Goal: Information Seeking & Learning: Find specific fact

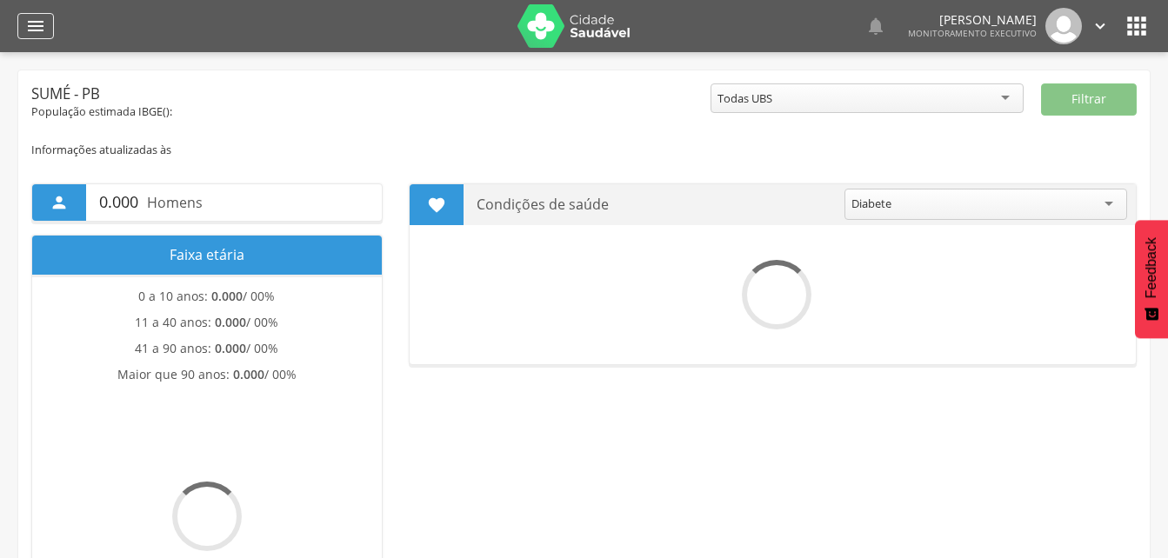
click at [31, 25] on icon "" at bounding box center [35, 26] width 21 height 21
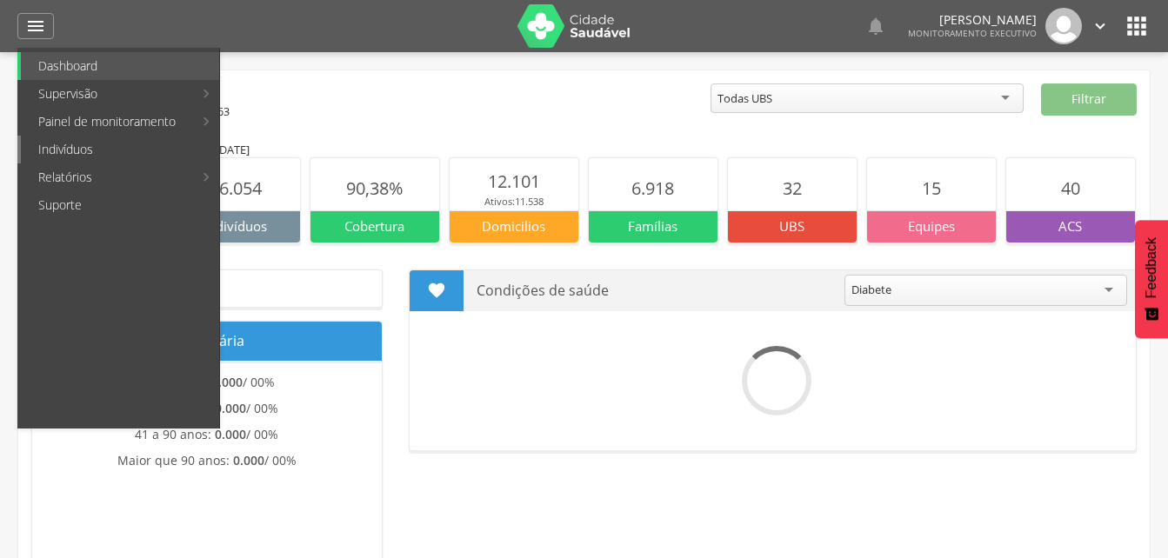
click at [48, 149] on link "Indivíduos" at bounding box center [120, 150] width 198 height 28
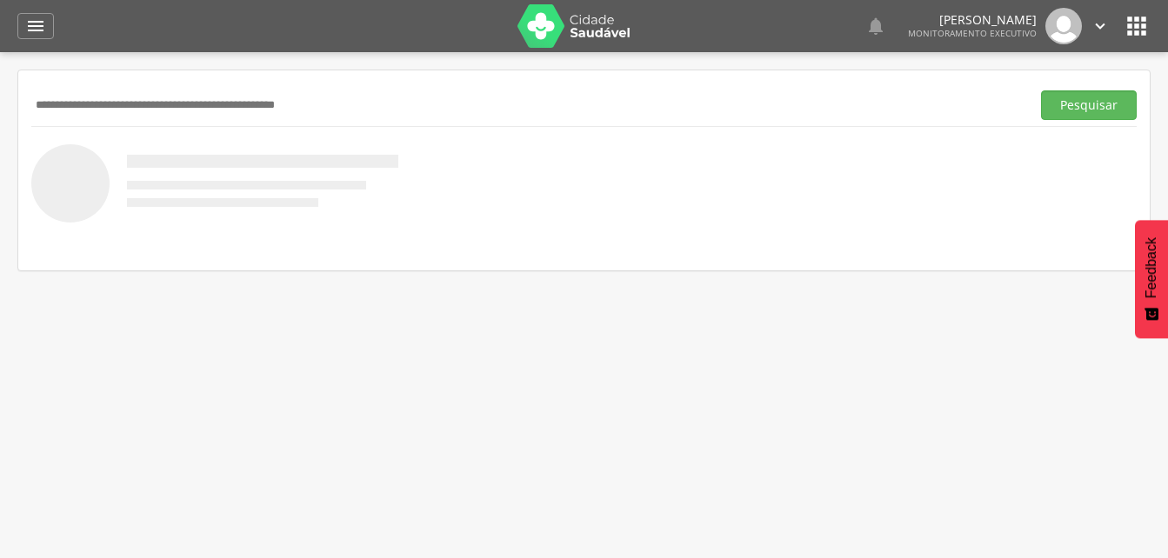
click at [69, 117] on input "text" at bounding box center [527, 105] width 992 height 30
click at [117, 107] on input "**********" at bounding box center [527, 105] width 992 height 30
click at [1069, 100] on button "Pesquisar" at bounding box center [1089, 105] width 96 height 30
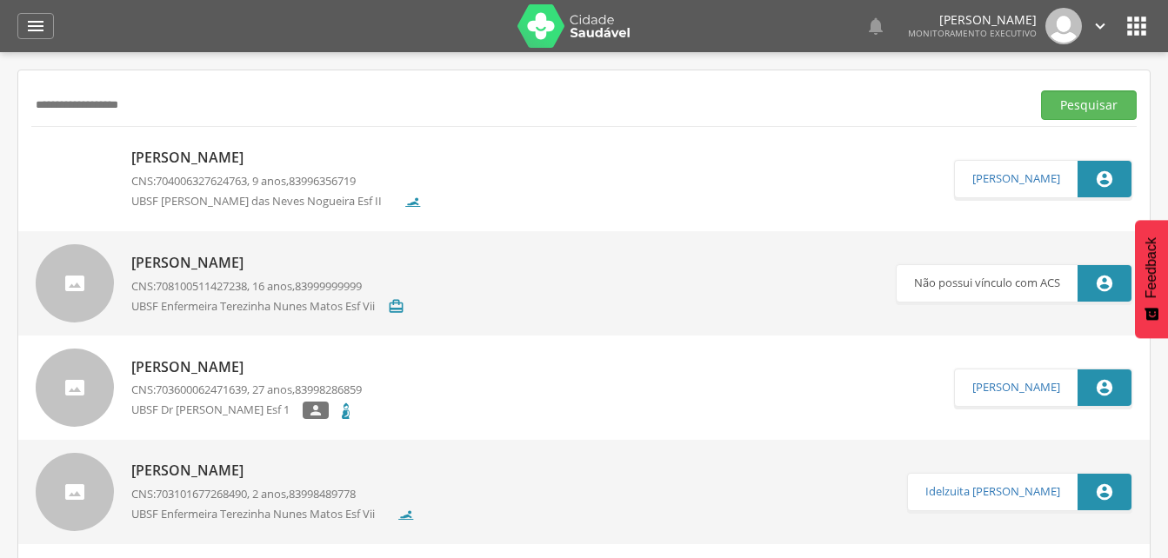
click at [166, 106] on input "**********" at bounding box center [527, 105] width 992 height 30
type input "*"
click at [1063, 103] on button "Pesquisar" at bounding box center [1089, 105] width 96 height 30
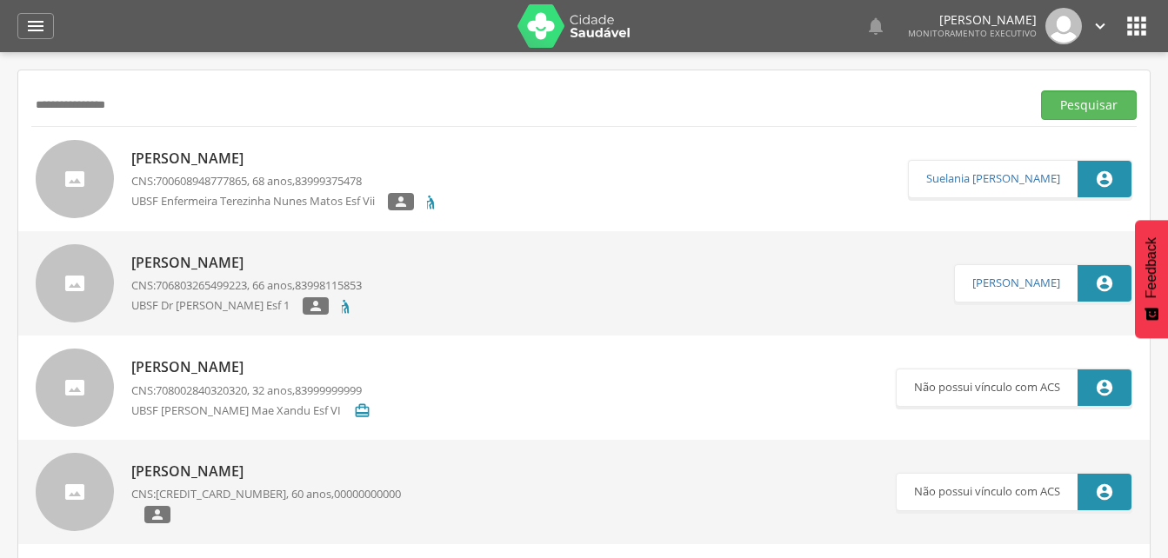
click at [168, 111] on input "**********" at bounding box center [527, 105] width 992 height 30
type input "*"
click at [1103, 111] on button "Pesquisar" at bounding box center [1089, 105] width 96 height 30
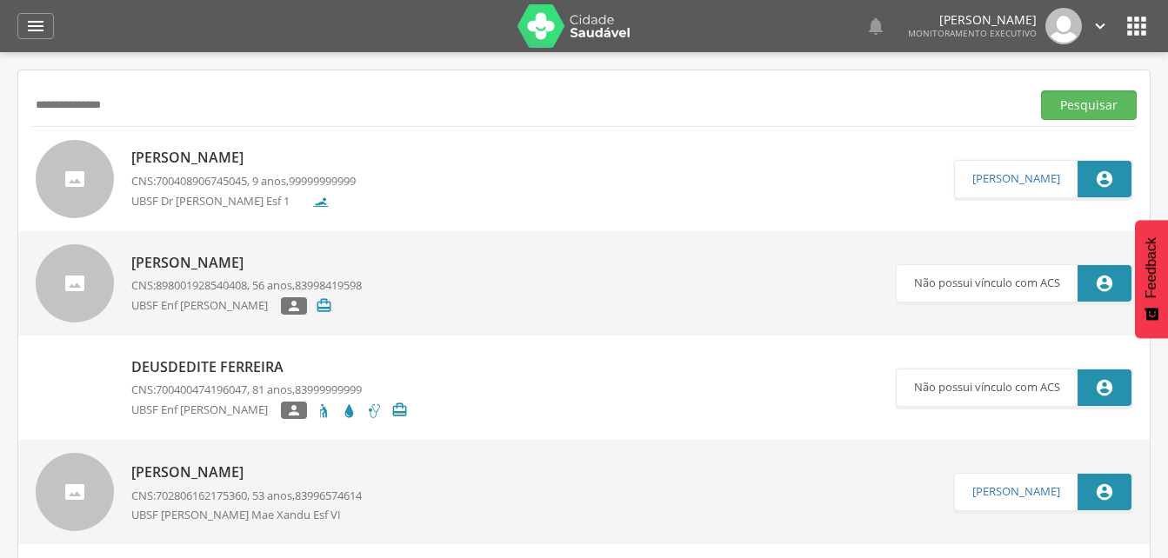
click at [157, 110] on input "**********" at bounding box center [527, 105] width 992 height 30
type input "*"
click at [1047, 103] on button "Pesquisar" at bounding box center [1089, 105] width 96 height 30
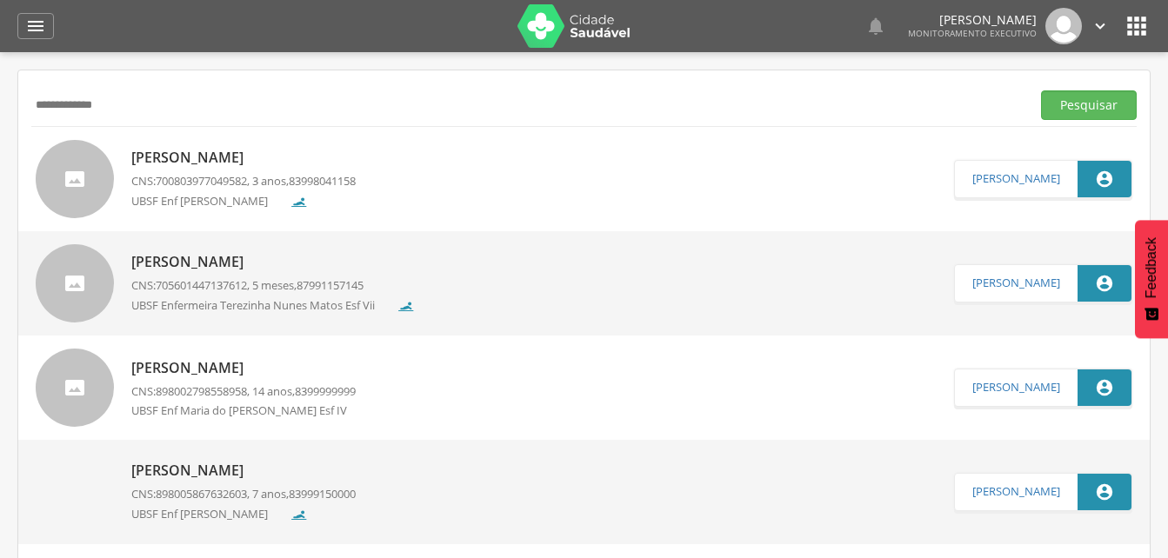
click at [136, 110] on input "**********" at bounding box center [527, 105] width 992 height 30
click at [1100, 109] on button "Pesquisar" at bounding box center [1089, 105] width 96 height 30
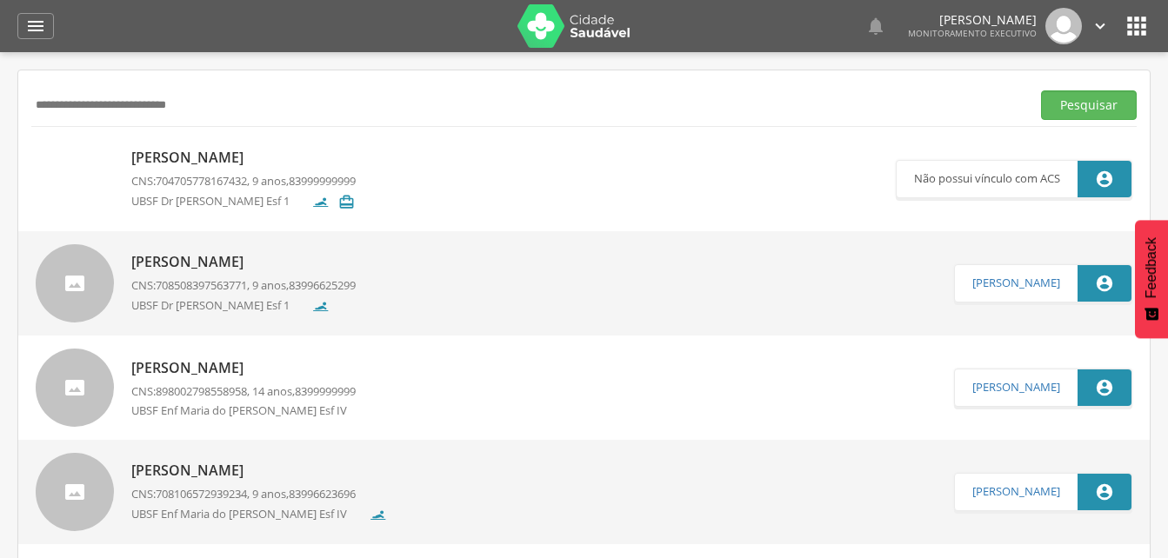
click at [248, 108] on input "**********" at bounding box center [527, 105] width 992 height 30
type input "*"
click at [1078, 101] on button "Pesquisar" at bounding box center [1089, 105] width 96 height 30
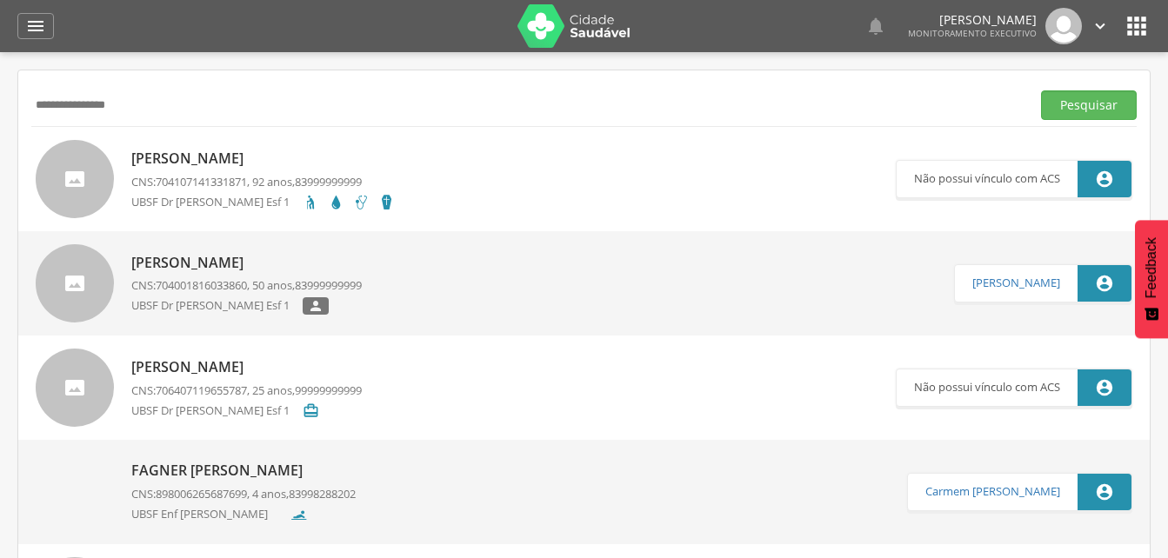
click at [73, 106] on input "**********" at bounding box center [527, 105] width 992 height 30
click at [1067, 102] on button "Pesquisar" at bounding box center [1089, 105] width 96 height 30
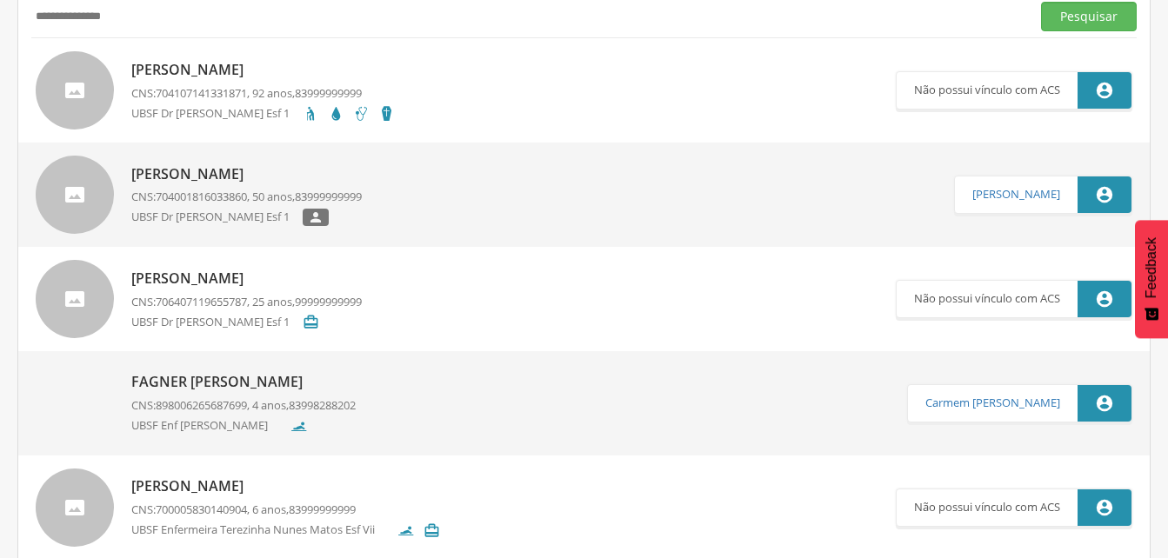
scroll to position [87, 0]
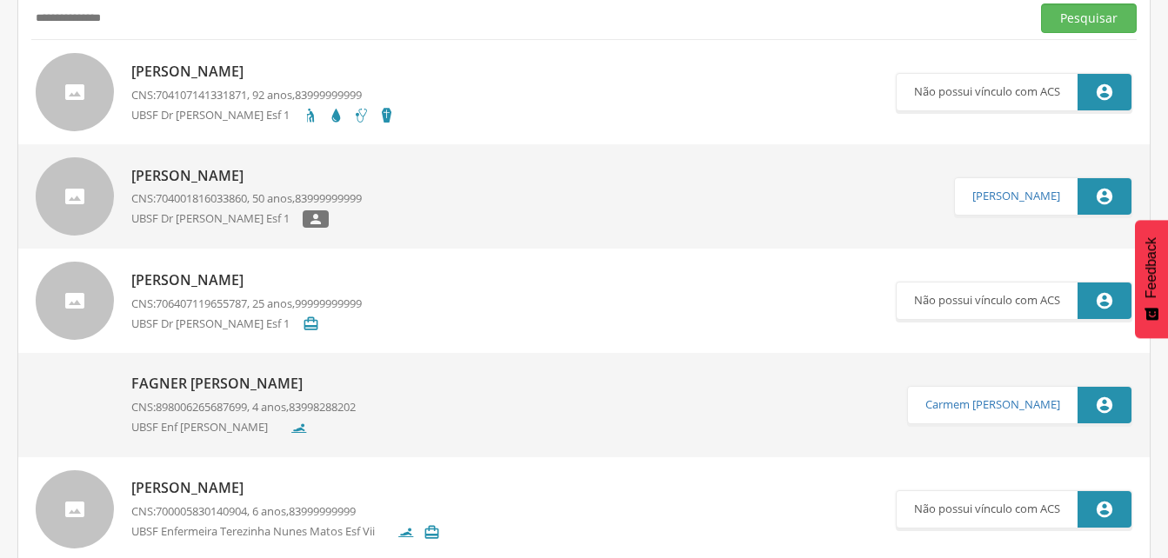
click at [149, 15] on input "**********" at bounding box center [527, 18] width 992 height 30
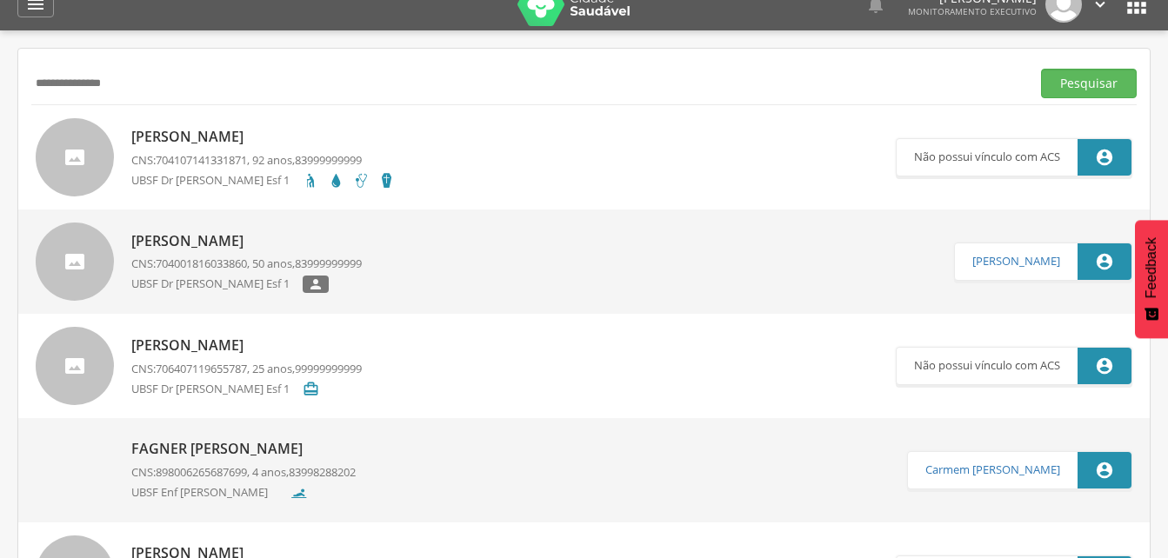
scroll to position [0, 0]
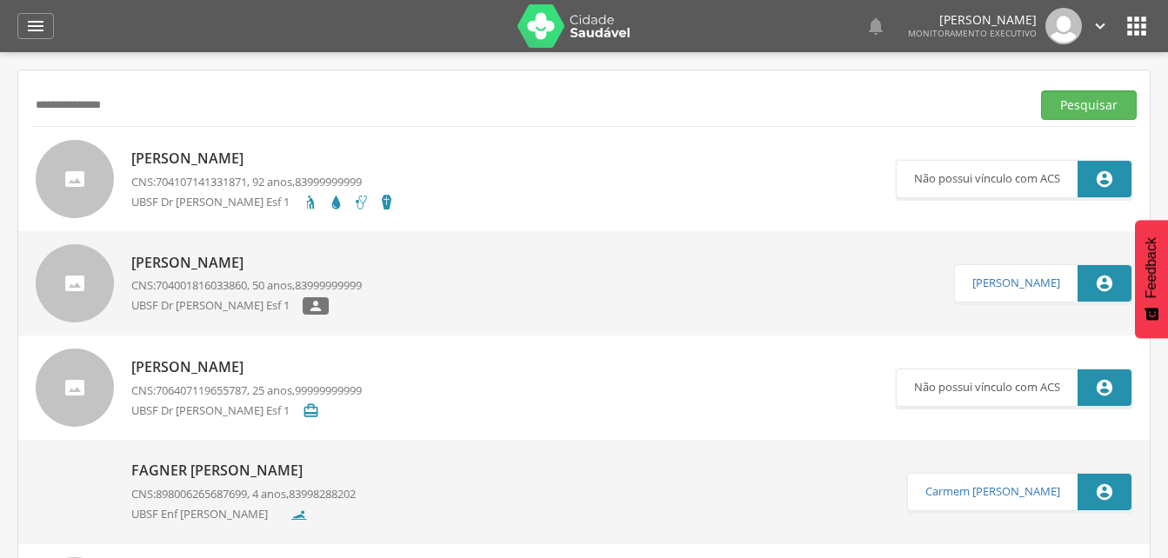
drag, startPoint x: 149, startPoint y: 15, endPoint x: 68, endPoint y: 16, distance: 80.9
click at [68, 16] on div " Dashboard Supervisão Produtividade Mapa da cidade Mapa de cobertura Ranking A…" at bounding box center [584, 279] width 1168 height 558
click at [55, 101] on input "**********" at bounding box center [527, 105] width 992 height 30
click at [145, 106] on input "**********" at bounding box center [527, 105] width 992 height 30
click at [1089, 101] on button "Pesquisar" at bounding box center [1089, 105] width 96 height 30
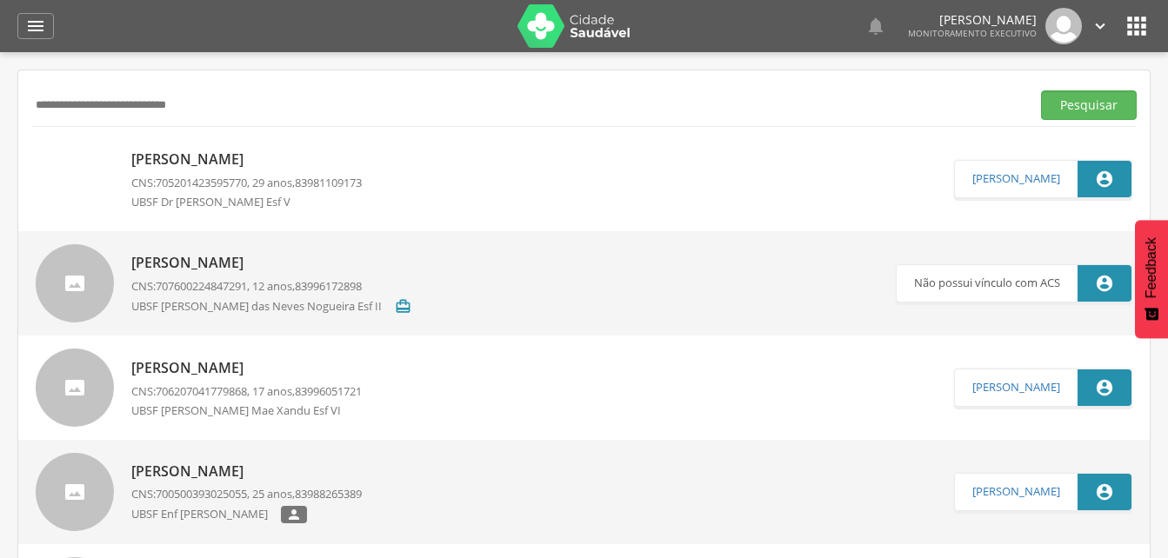
click at [247, 105] on input "**********" at bounding box center [527, 105] width 992 height 30
type input "*"
click at [136, 105] on input "**********" at bounding box center [527, 105] width 992 height 30
click at [1075, 110] on button "Pesquisar" at bounding box center [1089, 105] width 96 height 30
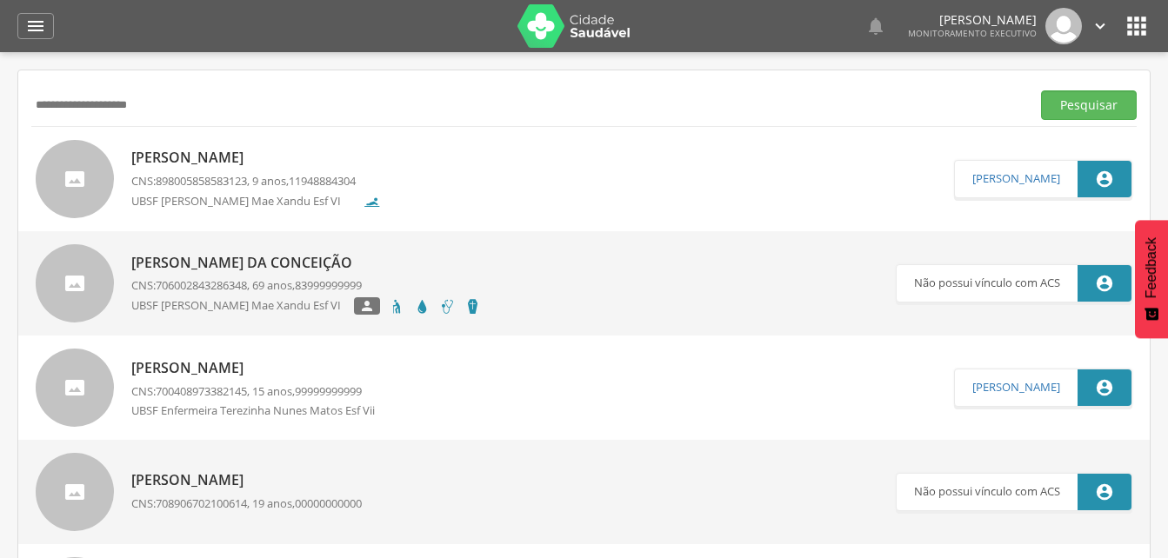
click at [192, 114] on input "**********" at bounding box center [527, 105] width 992 height 30
type input "*"
click at [1081, 112] on button "Pesquisar" at bounding box center [1089, 105] width 96 height 30
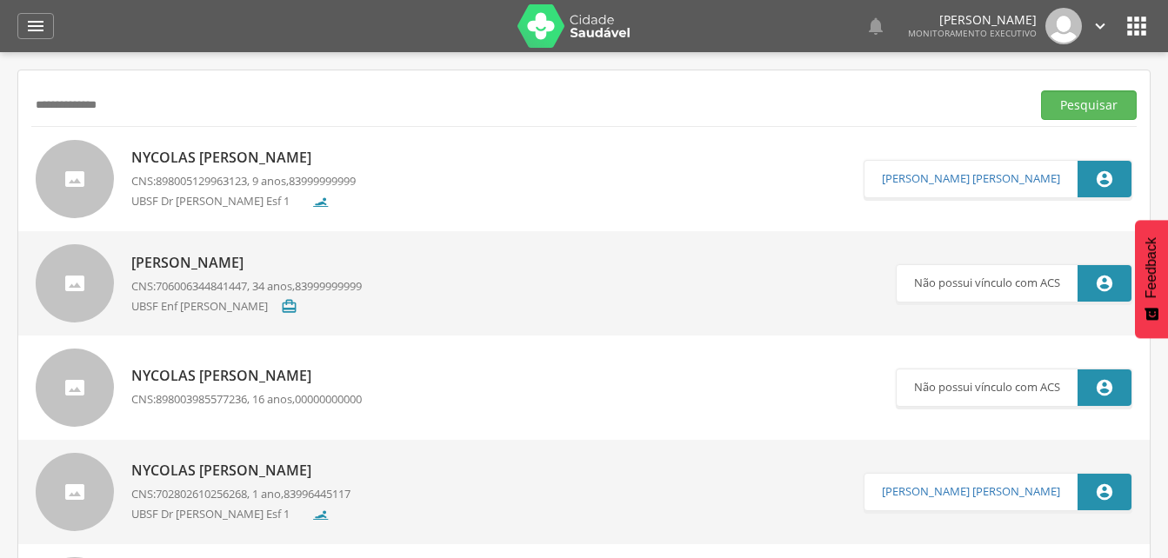
click at [148, 106] on input "**********" at bounding box center [527, 105] width 992 height 30
type input "*"
click at [1059, 110] on button "Pesquisar" at bounding box center [1089, 105] width 96 height 30
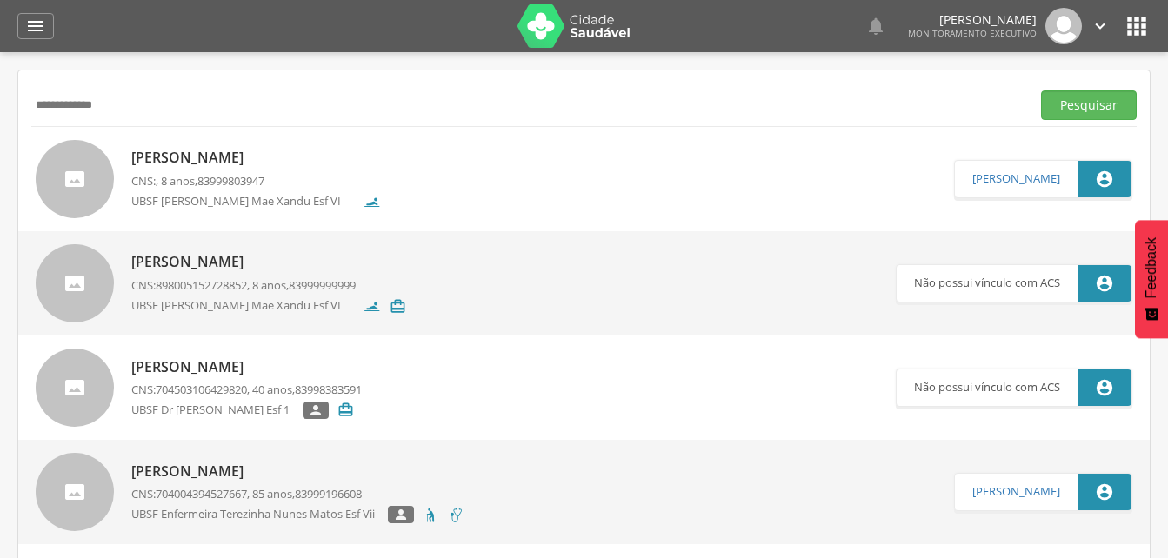
click at [140, 106] on input "**********" at bounding box center [527, 105] width 992 height 30
type input "*"
click at [1056, 114] on button "Pesquisar" at bounding box center [1089, 105] width 96 height 30
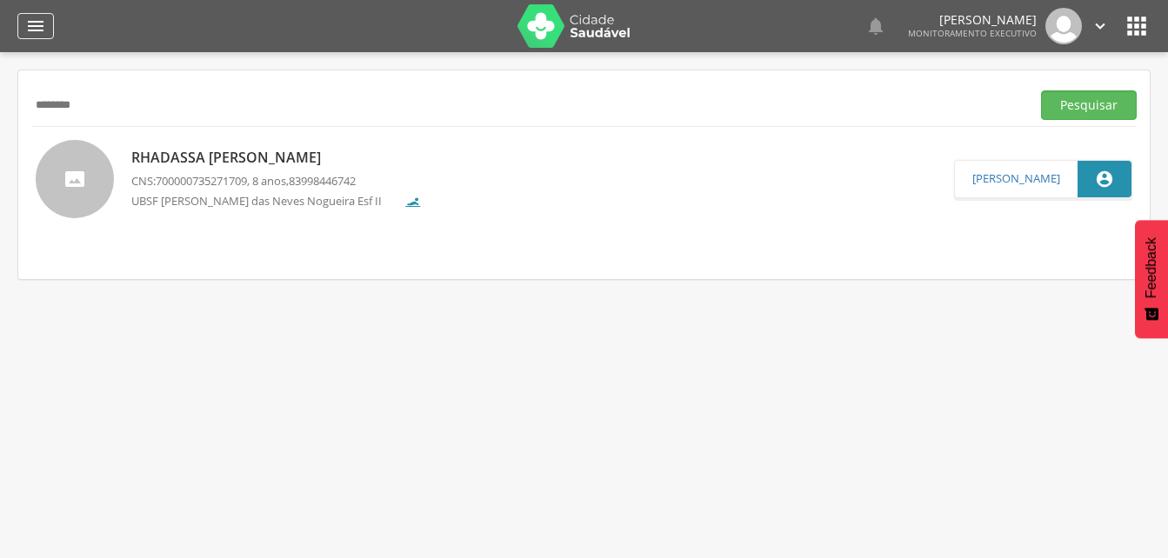
click at [31, 20] on icon "" at bounding box center [35, 26] width 21 height 21
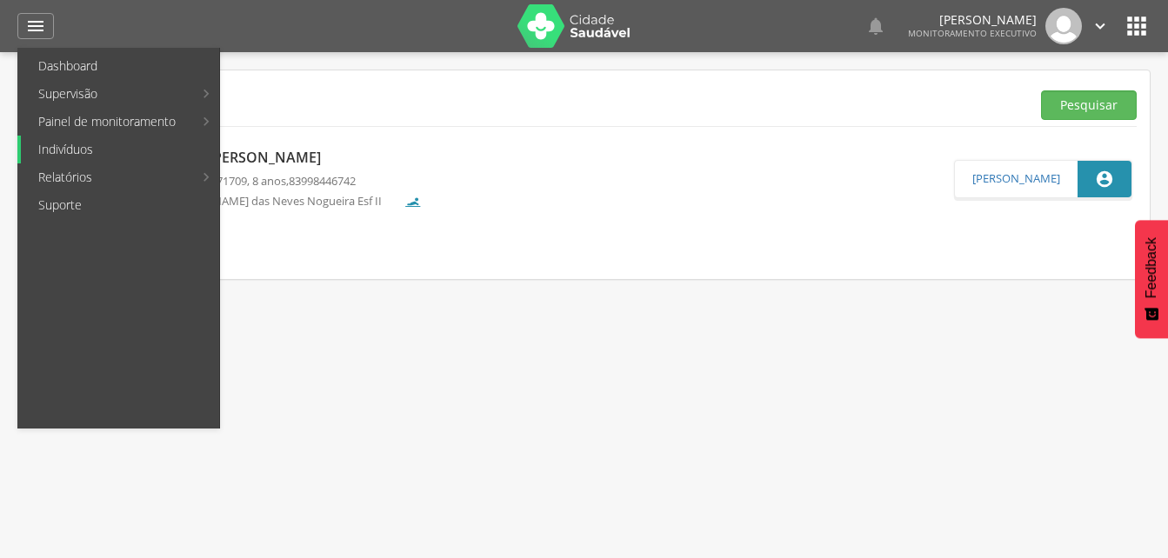
click at [91, 145] on link "Indivíduos" at bounding box center [120, 150] width 198 height 28
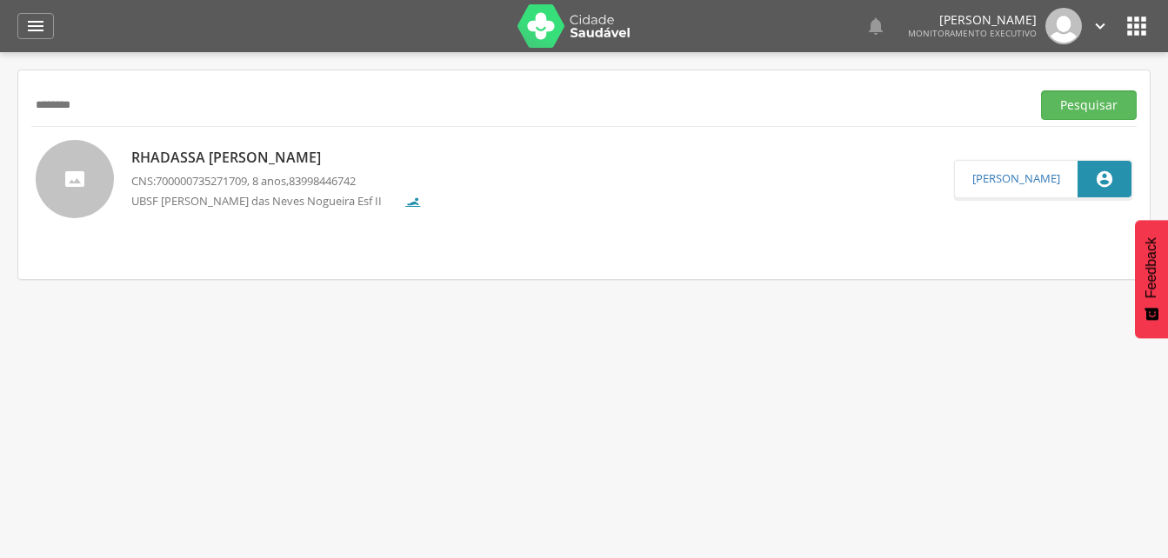
click at [116, 102] on input "********" at bounding box center [527, 105] width 992 height 30
type input "*"
click at [1066, 103] on button "Pesquisar" at bounding box center [1089, 105] width 96 height 30
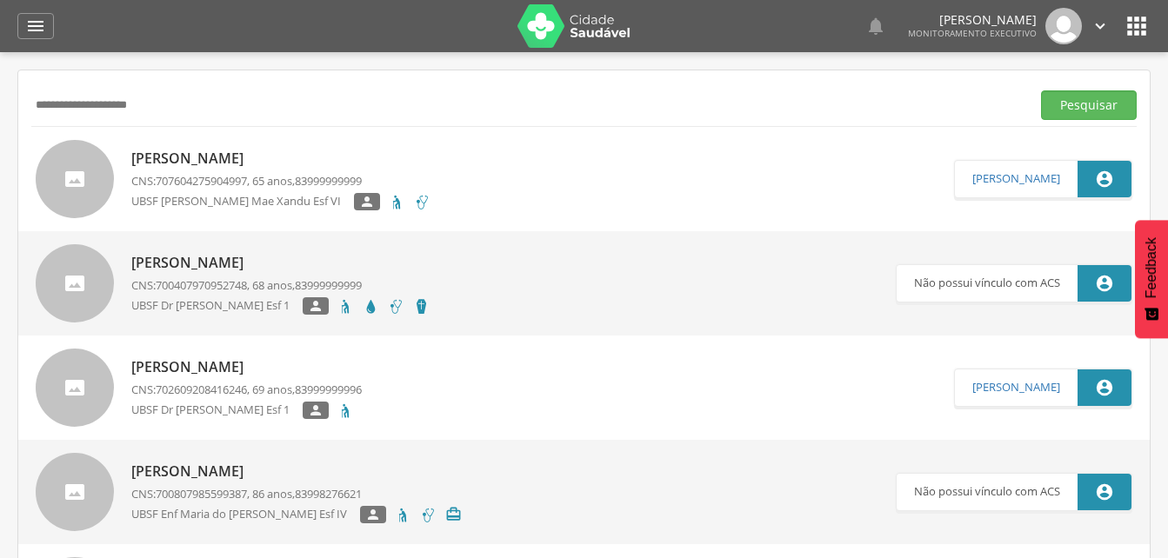
drag, startPoint x: 191, startPoint y: 107, endPoint x: 183, endPoint y: 103, distance: 9.0
click at [191, 107] on input "**********" at bounding box center [527, 105] width 992 height 30
type input "*"
click at [75, 103] on input "text" at bounding box center [527, 105] width 992 height 30
type input "**********"
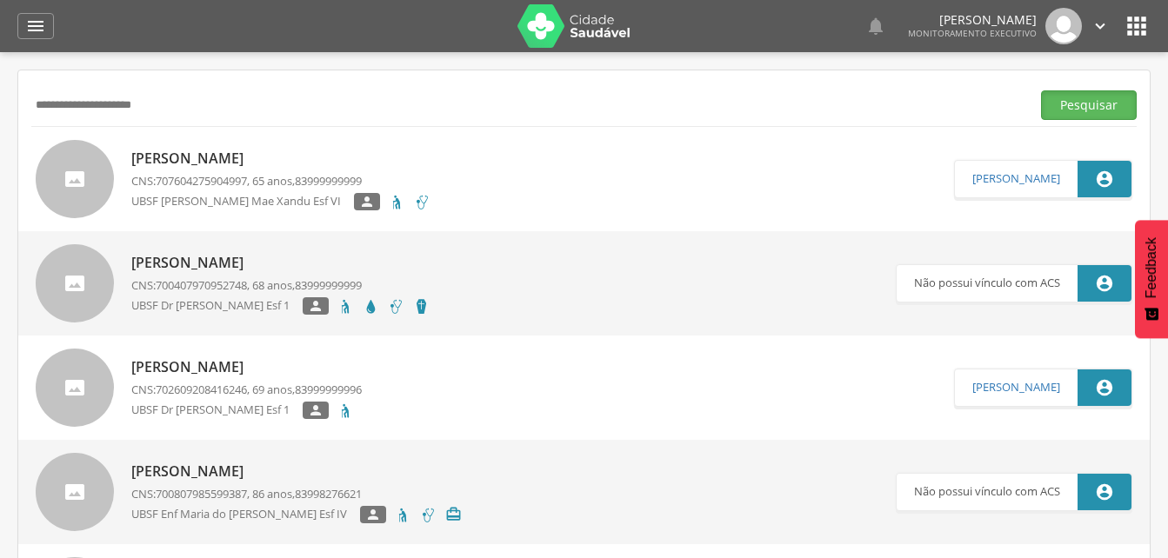
drag, startPoint x: 1085, startPoint y: 103, endPoint x: 1003, endPoint y: 129, distance: 85.8
click at [1084, 103] on button "Pesquisar" at bounding box center [1089, 105] width 96 height 30
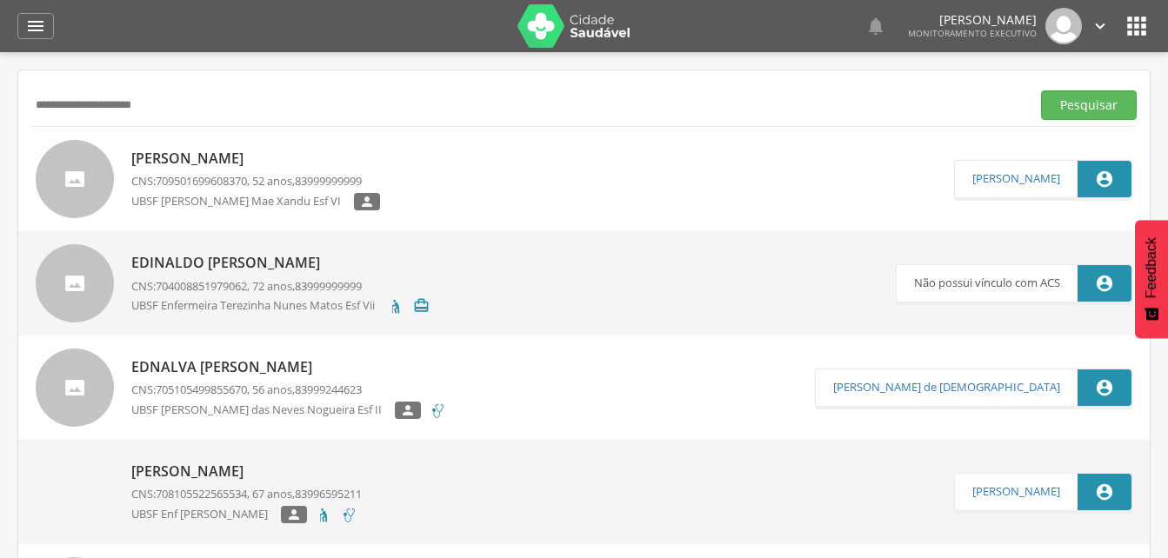
click at [204, 160] on p "[PERSON_NAME]" at bounding box center [255, 159] width 249 height 20
type input "**********"
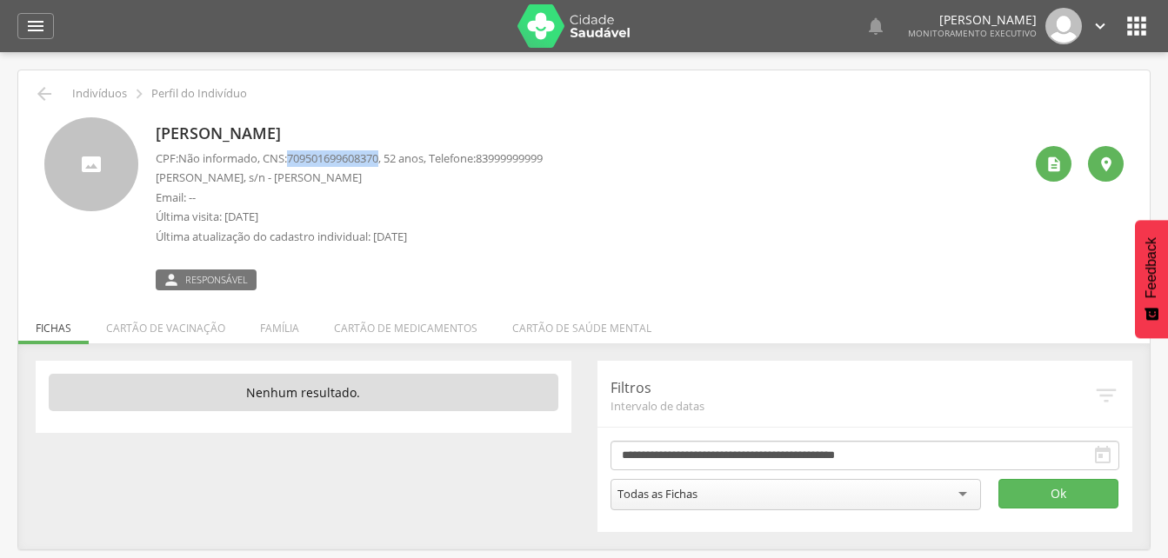
drag, startPoint x: 294, startPoint y: 158, endPoint x: 389, endPoint y: 156, distance: 95.7
click at [389, 156] on p "CPF: Não informado , CNS: [PHONE_NUMBER] , 52 anos, Telefone: [PHONE_NUMBER]" at bounding box center [349, 158] width 387 height 17
drag, startPoint x: 389, startPoint y: 156, endPoint x: 377, endPoint y: 158, distance: 12.4
copy span "709501699608370"
click at [277, 330] on li "Família" at bounding box center [280, 323] width 74 height 41
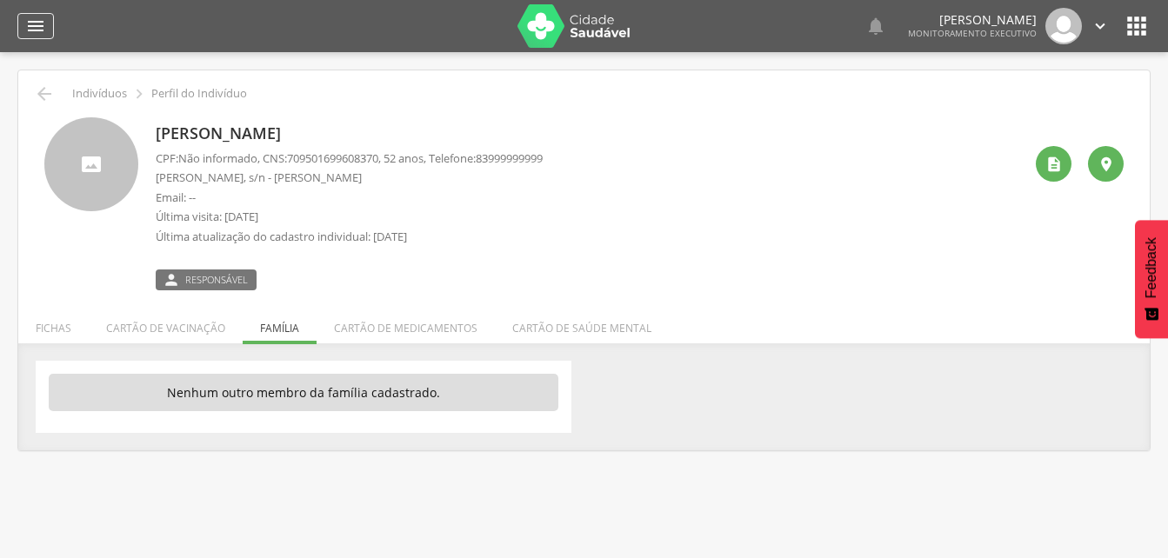
click at [26, 21] on icon "" at bounding box center [35, 26] width 21 height 21
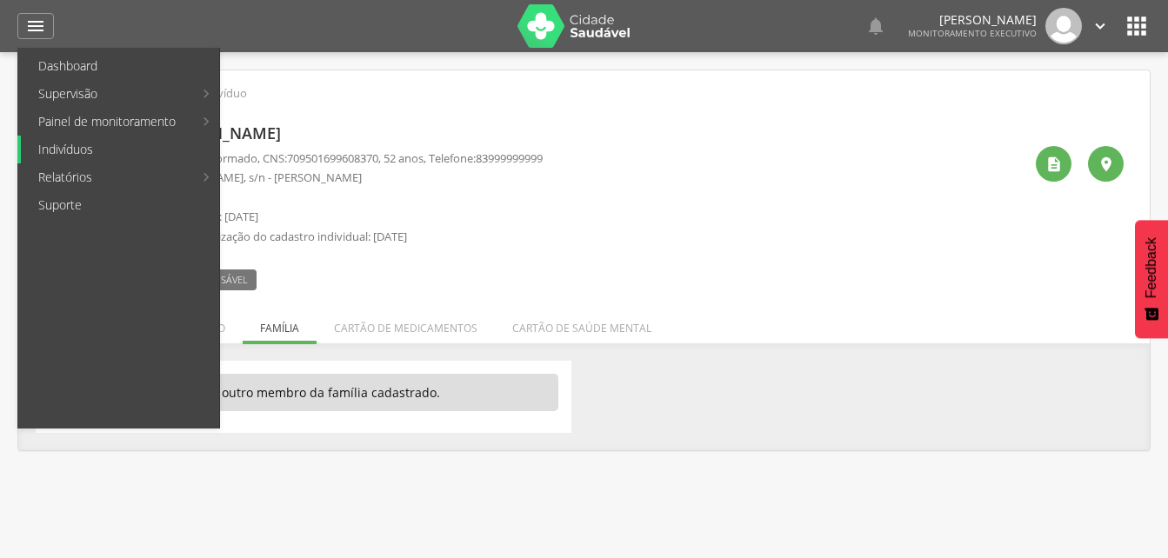
click at [63, 147] on link "Indivíduos" at bounding box center [120, 150] width 198 height 28
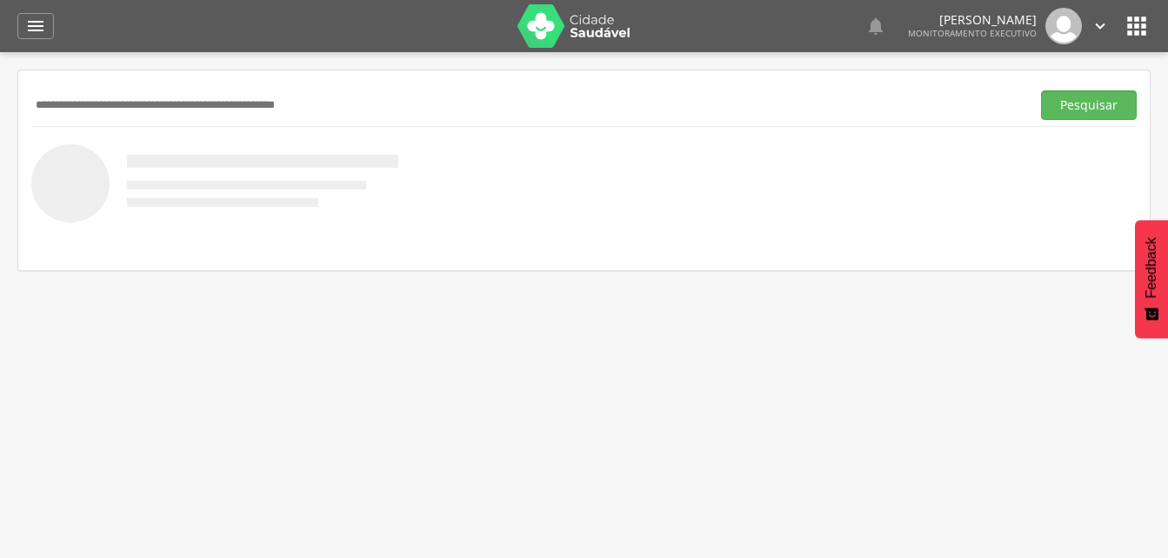
click at [216, 103] on input "text" at bounding box center [527, 105] width 992 height 30
click at [1094, 109] on button "Pesquisar" at bounding box center [1089, 105] width 96 height 30
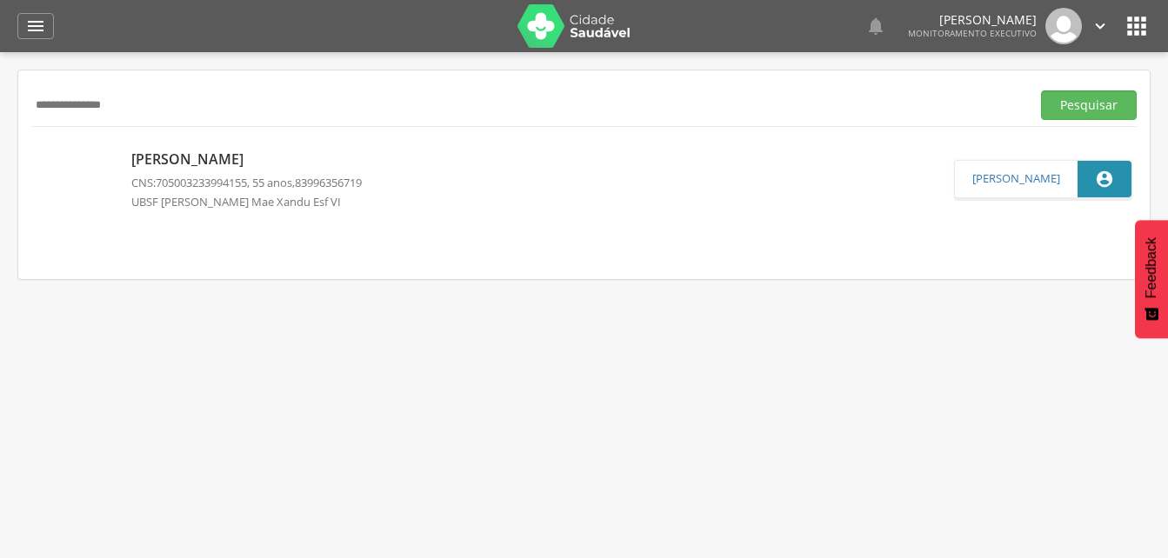
click at [269, 164] on p "[PERSON_NAME]" at bounding box center [246, 160] width 230 height 20
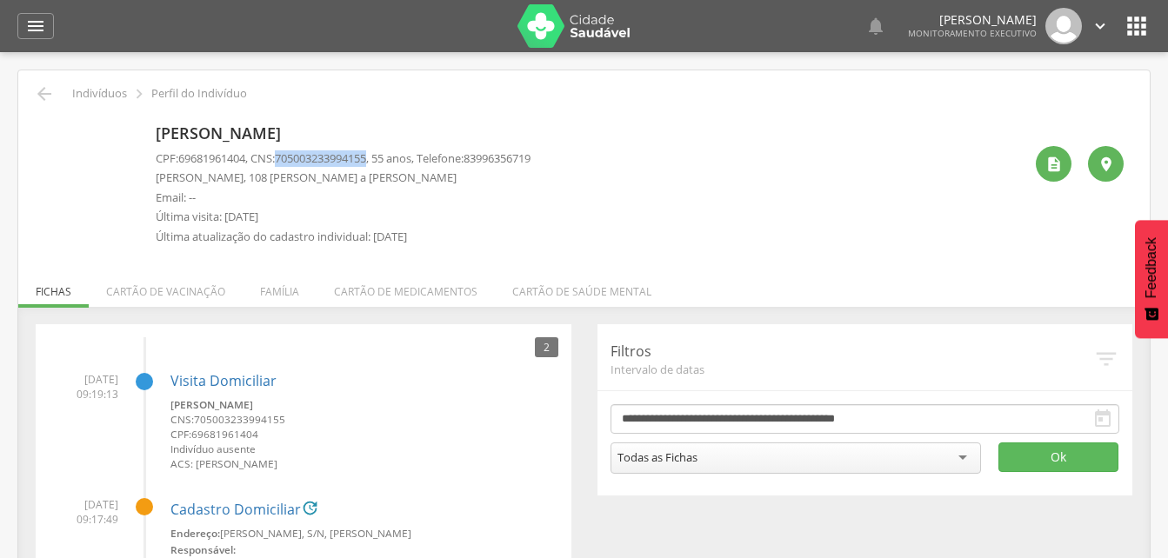
drag, startPoint x: 283, startPoint y: 157, endPoint x: 381, endPoint y: 157, distance: 98.2
click at [381, 157] on p "CPF: 69681961404 , CNS: [PHONE_NUMBER] , 55 anos, Telefone: [PHONE_NUMBER]" at bounding box center [343, 158] width 375 height 17
drag, startPoint x: 381, startPoint y: 157, endPoint x: 359, endPoint y: 162, distance: 22.2
copy p "705003233994155"
click at [283, 296] on li "Família" at bounding box center [280, 287] width 74 height 41
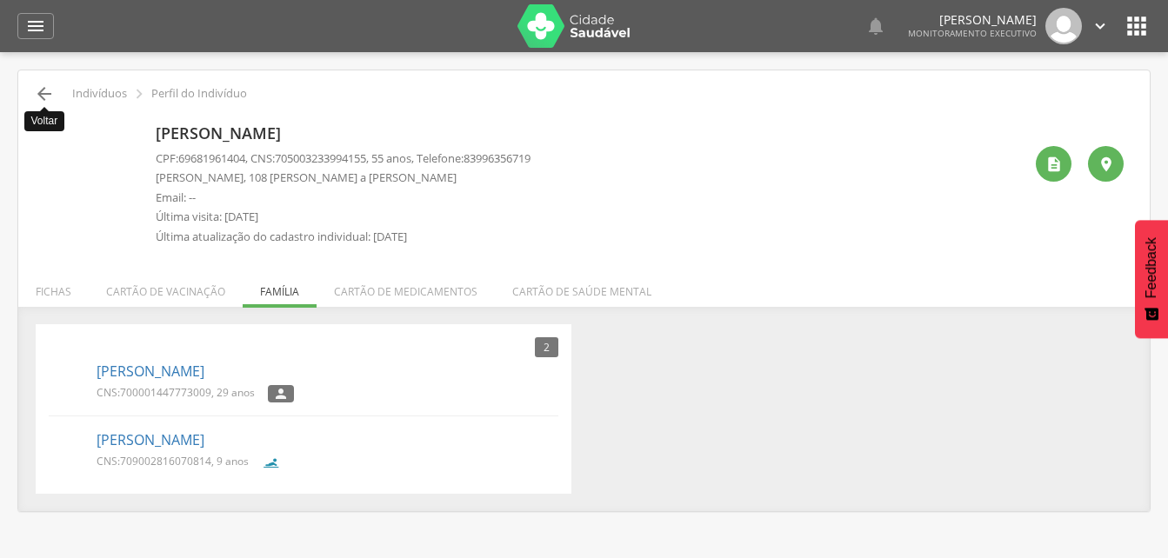
click at [44, 95] on icon "" at bounding box center [44, 93] width 21 height 21
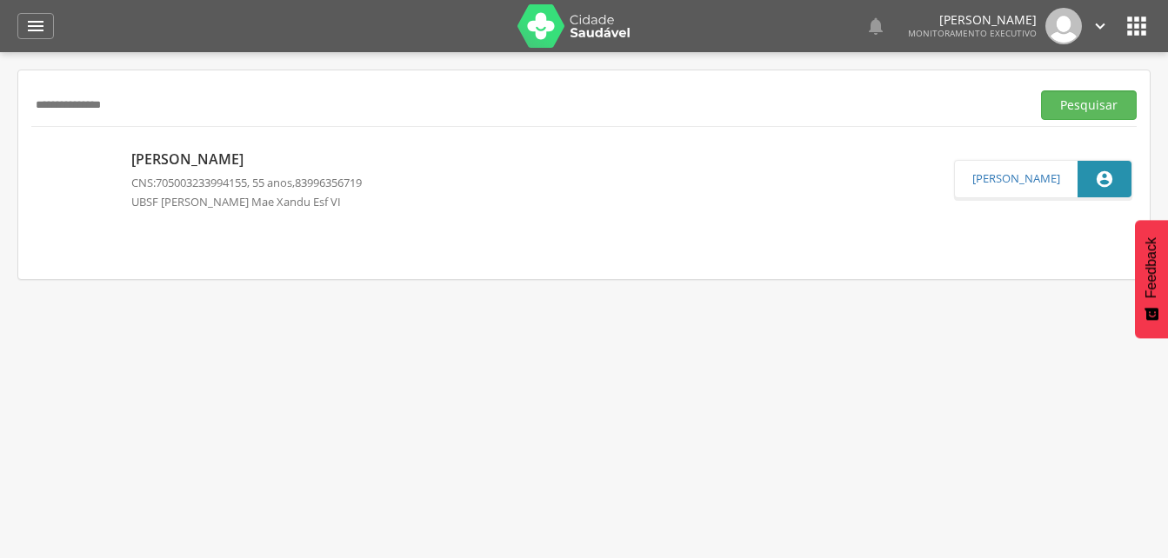
click at [151, 103] on input "**********" at bounding box center [527, 105] width 992 height 30
type input "*"
type input "*********"
click at [1092, 109] on button "Pesquisar" at bounding box center [1089, 105] width 96 height 30
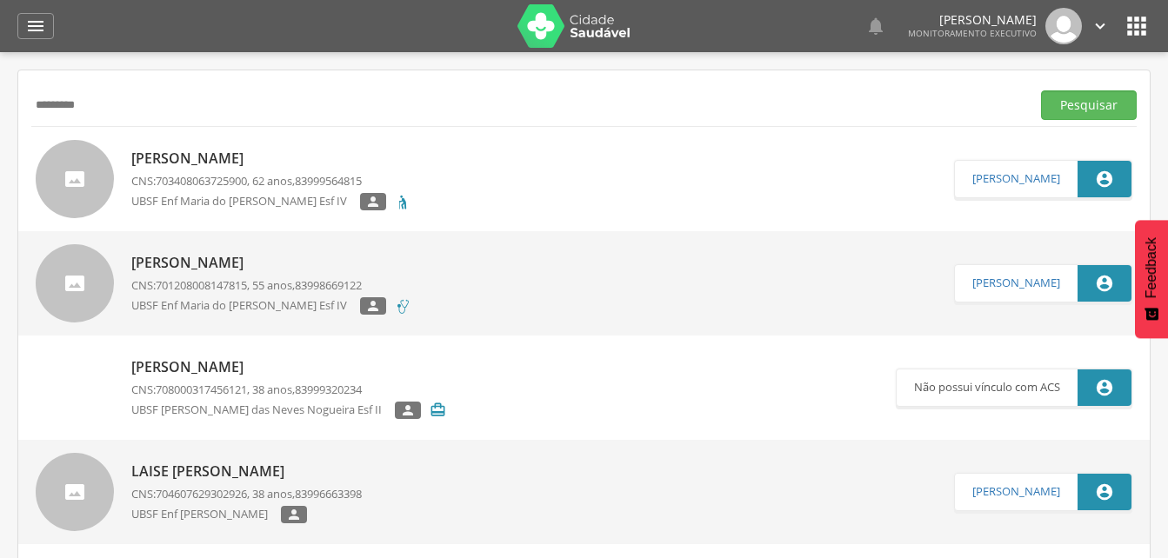
click at [244, 162] on p "[PERSON_NAME]" at bounding box center [271, 159] width 280 height 20
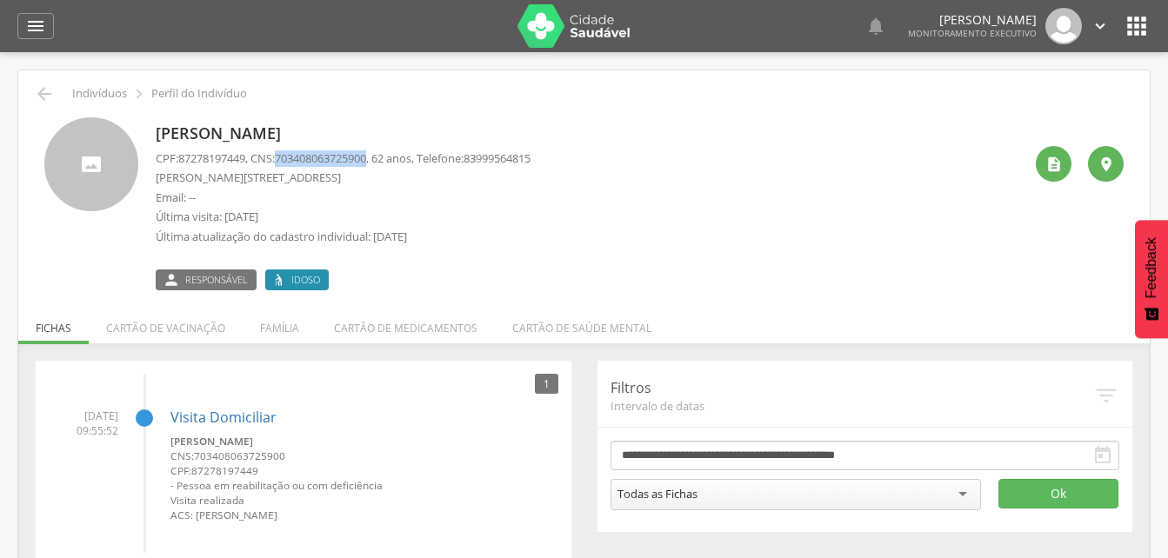
drag, startPoint x: 286, startPoint y: 154, endPoint x: 383, endPoint y: 159, distance: 96.6
click at [383, 159] on p "CPF: 87278197449 , CNS: [PHONE_NUMBER] , 62 anos, Telefone: [PHONE_NUMBER]" at bounding box center [343, 158] width 375 height 17
drag, startPoint x: 383, startPoint y: 159, endPoint x: 365, endPoint y: 159, distance: 17.4
copy span "703408063725900"
click at [279, 329] on li "Família" at bounding box center [280, 323] width 74 height 41
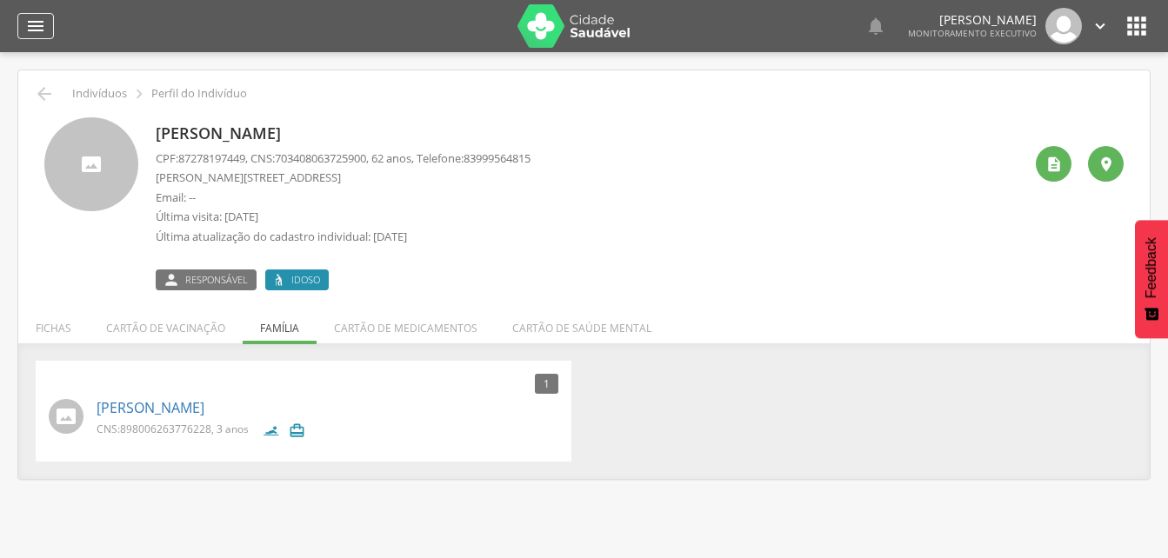
click at [31, 30] on icon "" at bounding box center [35, 26] width 21 height 21
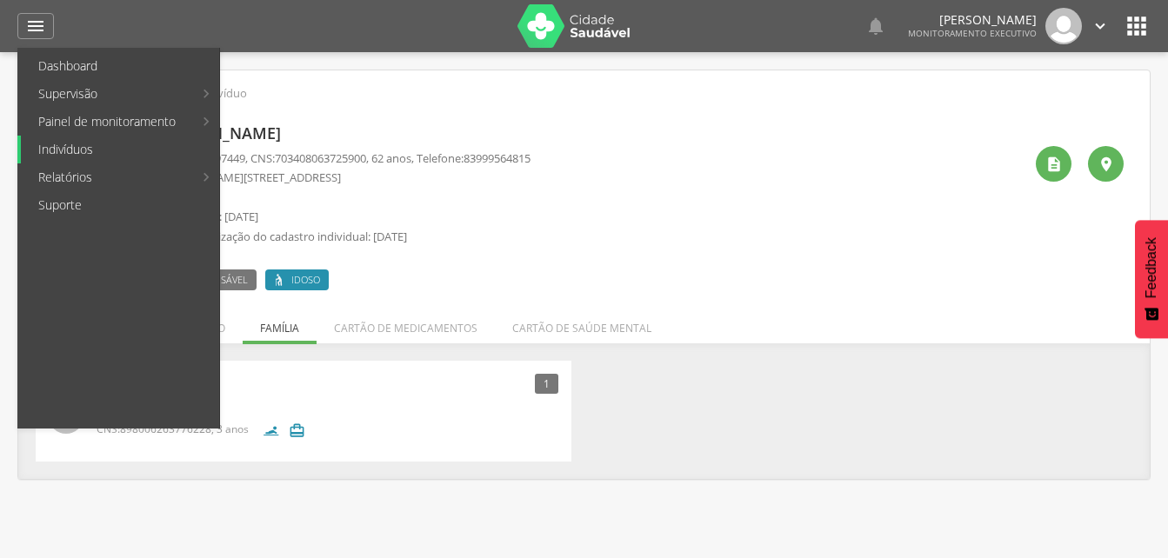
click at [61, 151] on link "Indivíduos" at bounding box center [120, 150] width 198 height 28
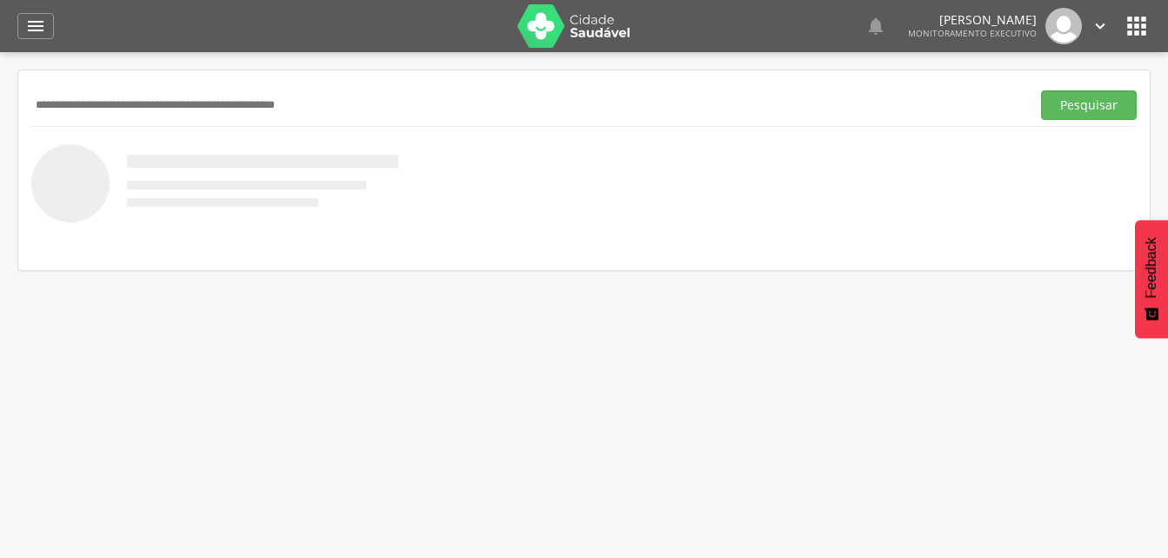
click at [50, 103] on input "text" at bounding box center [527, 105] width 992 height 30
click at [58, 102] on input "text" at bounding box center [527, 105] width 992 height 30
click at [43, 104] on input "text" at bounding box center [527, 105] width 992 height 30
click at [1063, 106] on button "Pesquisar" at bounding box center [1089, 105] width 96 height 30
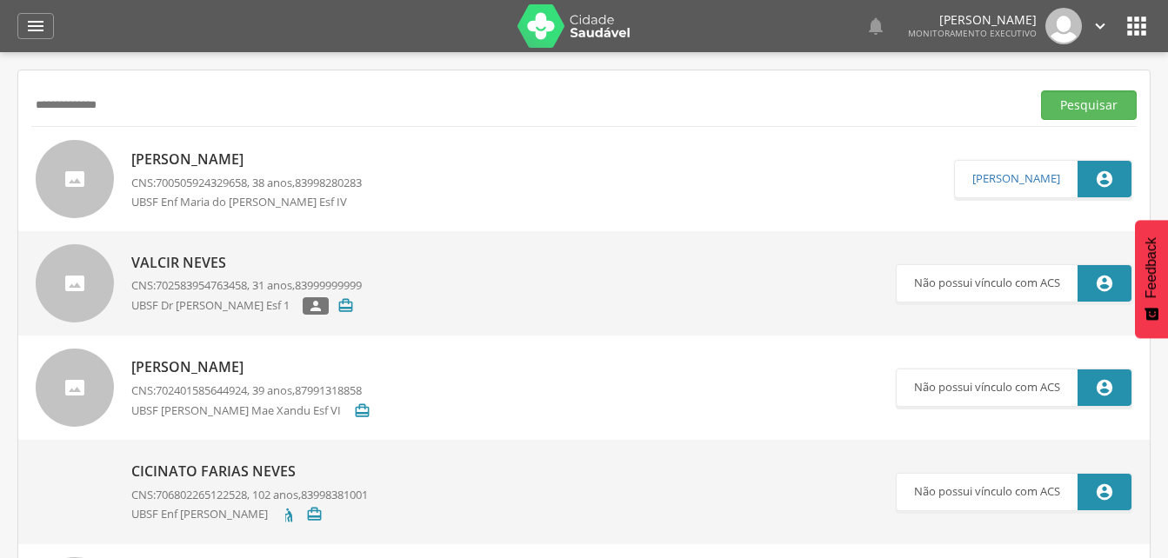
click at [207, 158] on p "[PERSON_NAME]" at bounding box center [246, 160] width 230 height 20
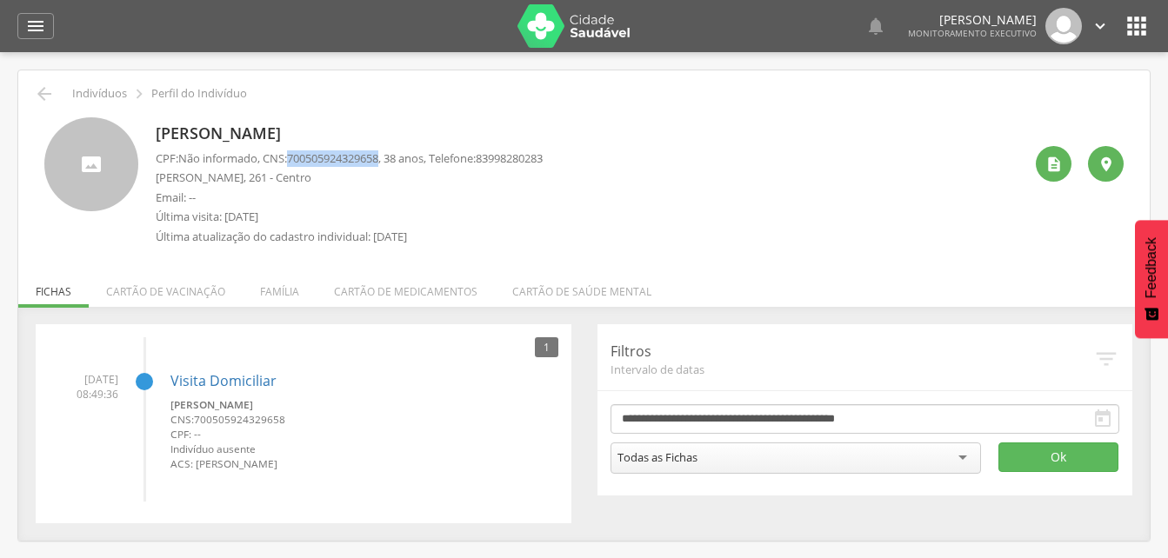
drag, startPoint x: 293, startPoint y: 156, endPoint x: 390, endPoint y: 162, distance: 97.5
click at [390, 162] on p "CPF: Não informado , CNS: [PHONE_NUMBER] , 38 anos, Telefone: [PHONE_NUMBER]" at bounding box center [349, 158] width 387 height 17
drag, startPoint x: 390, startPoint y: 162, endPoint x: 367, endPoint y: 158, distance: 23.7
copy p "700505924329658"
click at [291, 295] on li "Família" at bounding box center [280, 287] width 74 height 41
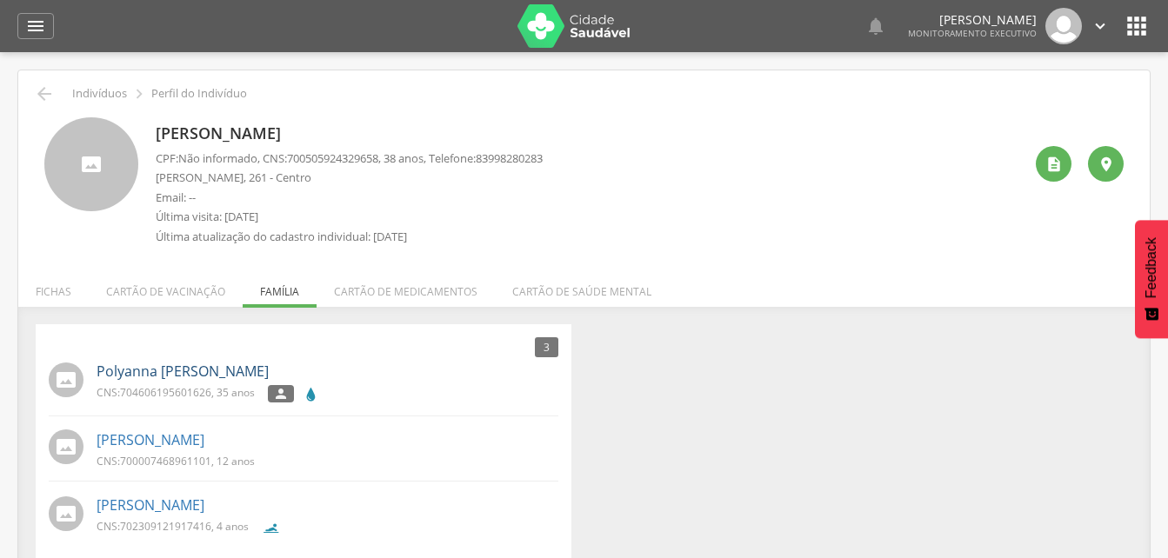
click at [196, 377] on link "Polyanna [PERSON_NAME]" at bounding box center [182, 372] width 172 height 20
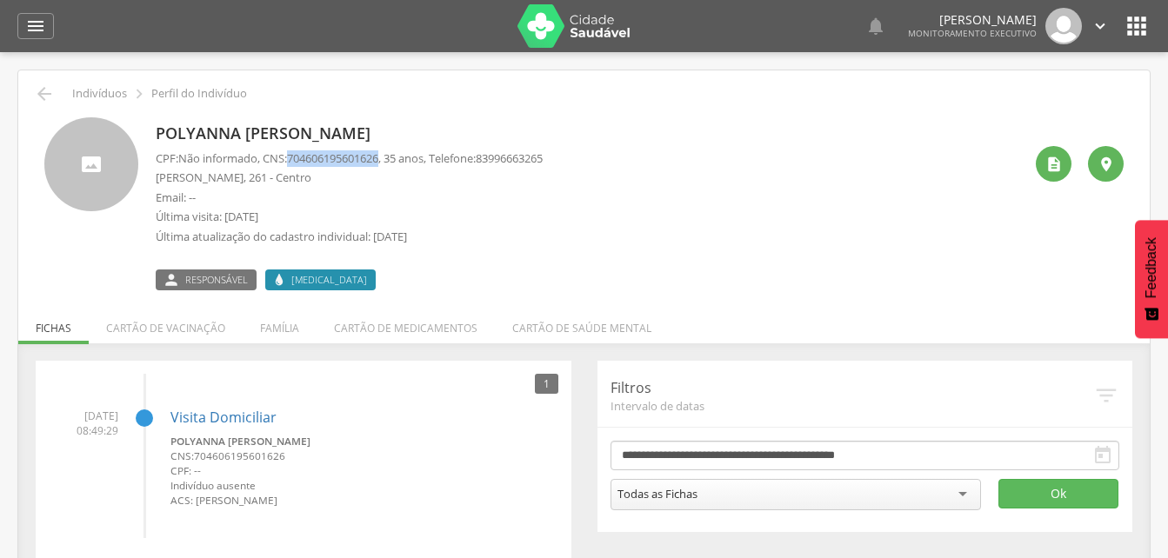
drag, startPoint x: 293, startPoint y: 155, endPoint x: 390, endPoint y: 160, distance: 97.5
click at [390, 160] on p "CPF: Não informado , CNS: [PHONE_NUMBER] , 35 anos, Telefone: [PHONE_NUMBER]" at bounding box center [349, 158] width 387 height 17
drag, startPoint x: 390, startPoint y: 160, endPoint x: 356, endPoint y: 157, distance: 34.9
copy p "704606195601626"
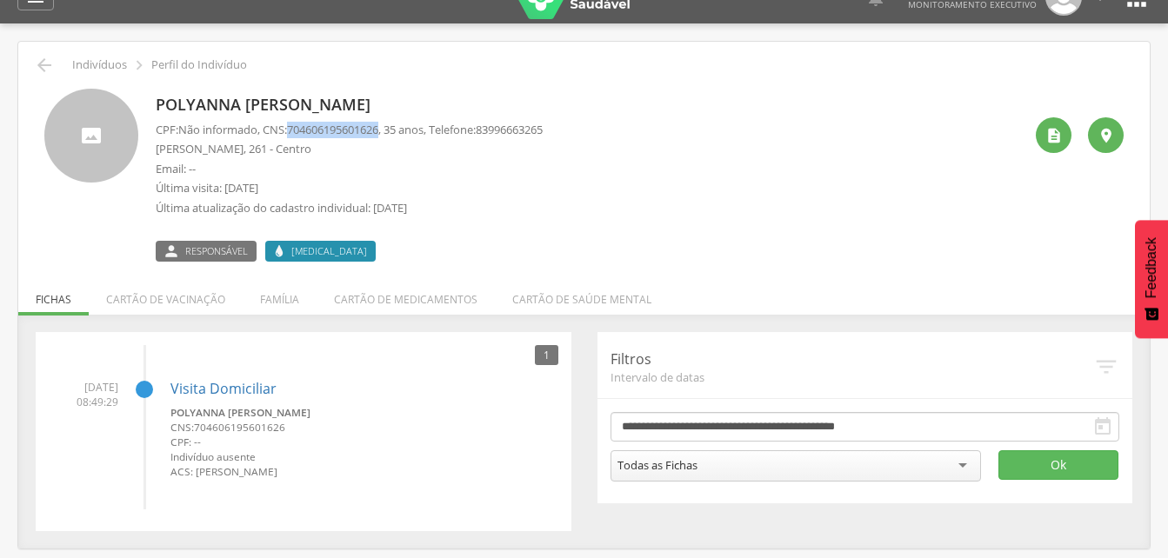
scroll to position [52, 0]
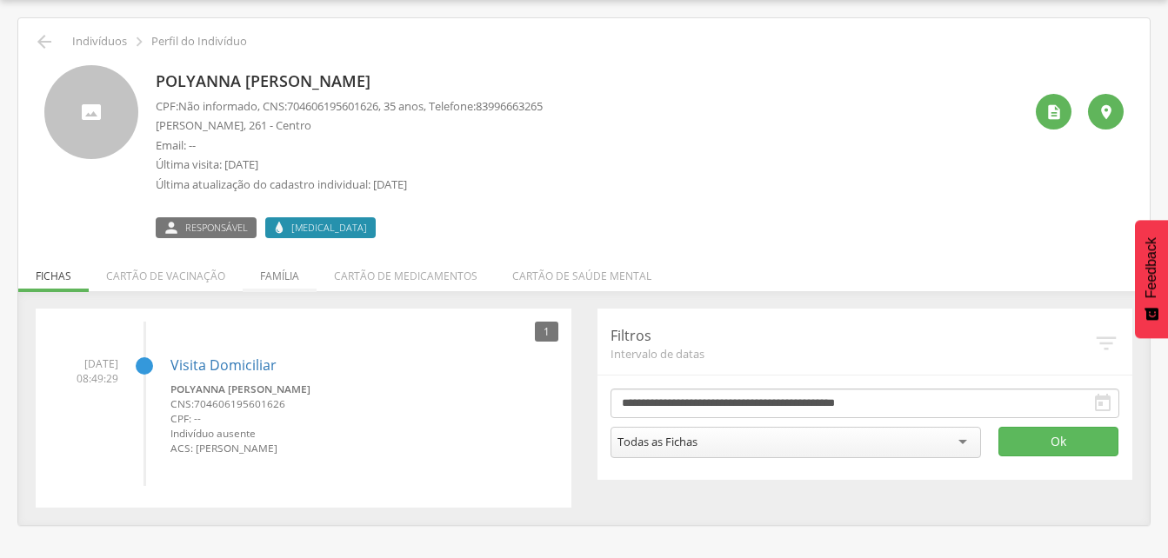
click at [270, 275] on li "Família" at bounding box center [280, 271] width 74 height 41
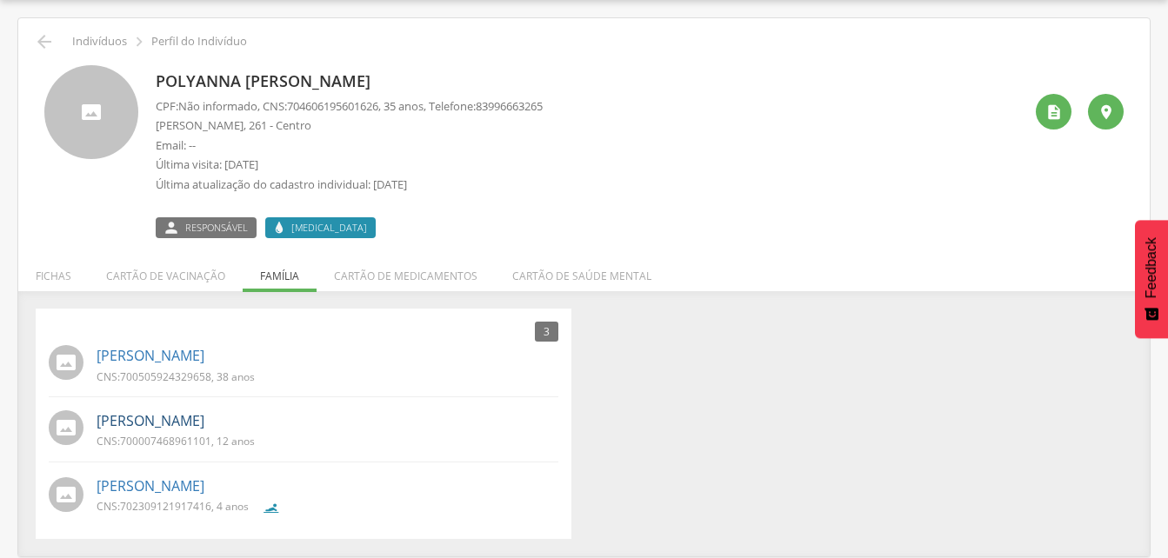
click at [184, 419] on link "[PERSON_NAME]" at bounding box center [150, 421] width 108 height 20
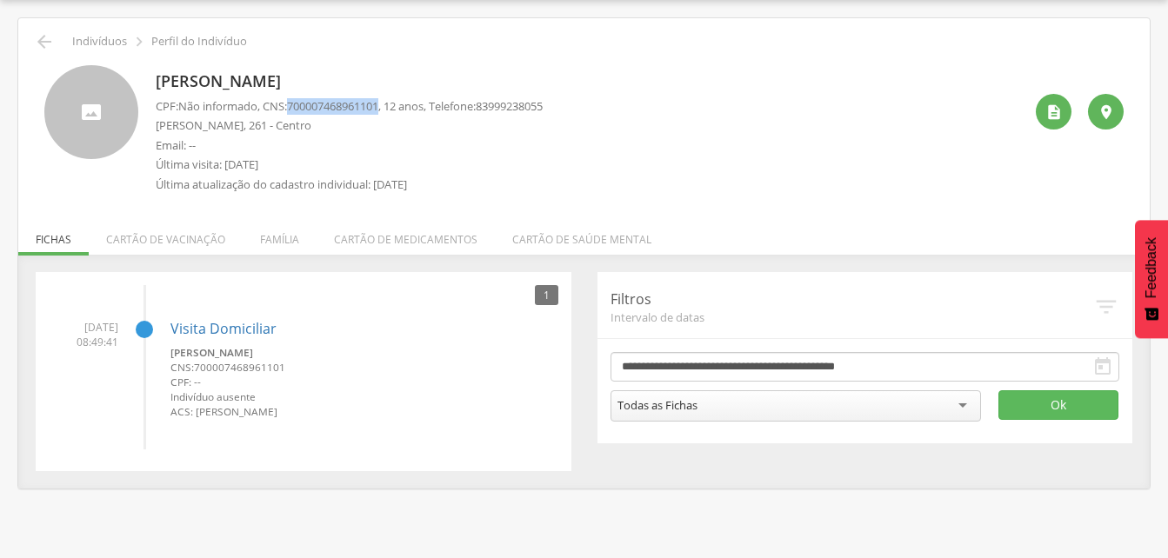
drag, startPoint x: 296, startPoint y: 104, endPoint x: 390, endPoint y: 110, distance: 95.0
click at [378, 110] on span "700007468961101" at bounding box center [332, 106] width 91 height 16
drag, startPoint x: 390, startPoint y: 110, endPoint x: 339, endPoint y: 109, distance: 51.3
copy span "700007468961101"
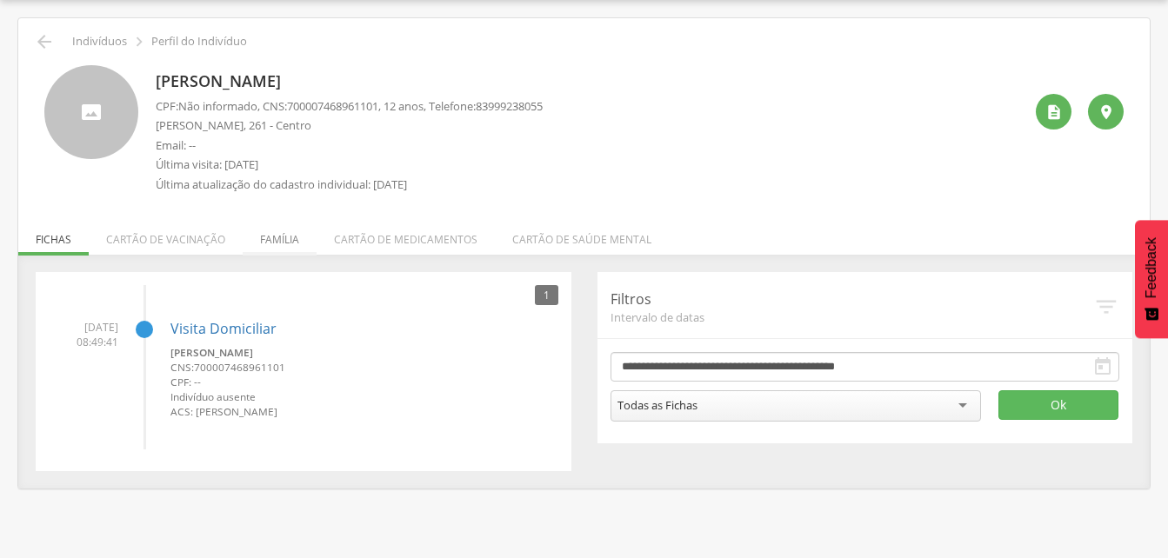
click at [270, 241] on li "Família" at bounding box center [280, 235] width 74 height 41
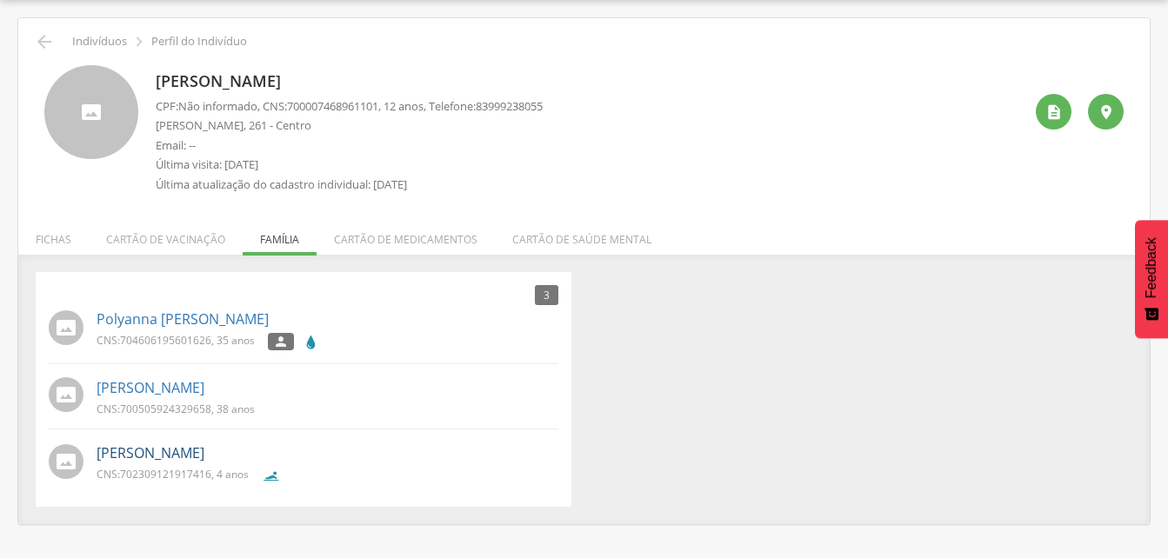
click at [155, 454] on link "[PERSON_NAME]" at bounding box center [150, 453] width 108 height 20
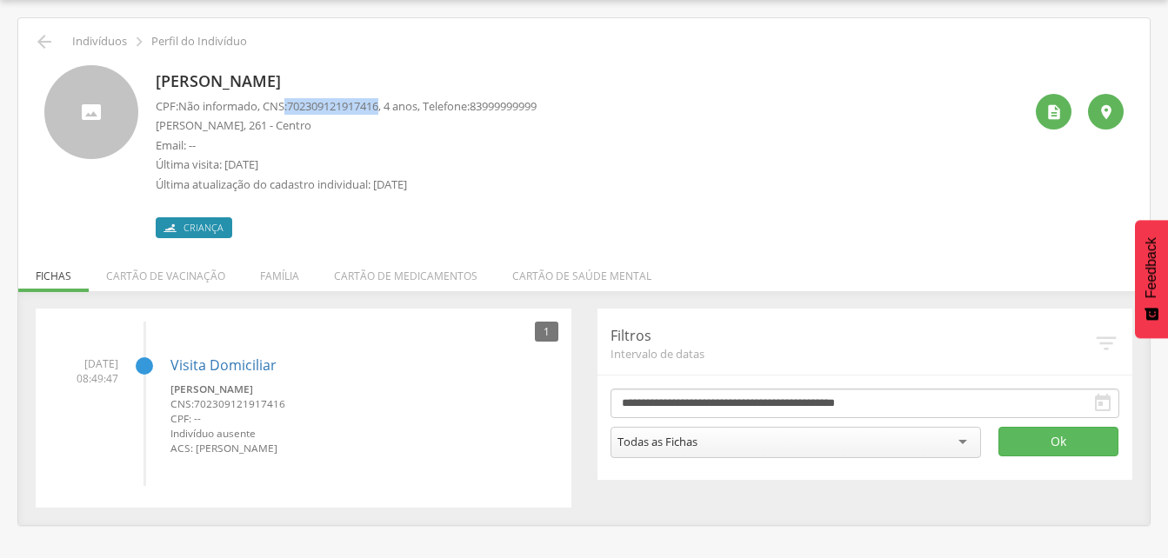
drag, startPoint x: 289, startPoint y: 103, endPoint x: 390, endPoint y: 103, distance: 100.8
click at [390, 103] on p "CPF: Não informado , CNS: [PHONE_NUMBER] , 4 anos, Telefone: [PHONE_NUMBER]" at bounding box center [346, 106] width 381 height 17
drag, startPoint x: 390, startPoint y: 103, endPoint x: 374, endPoint y: 103, distance: 16.5
copy p ": 702309121917416"
click at [39, 37] on icon "" at bounding box center [44, 41] width 21 height 21
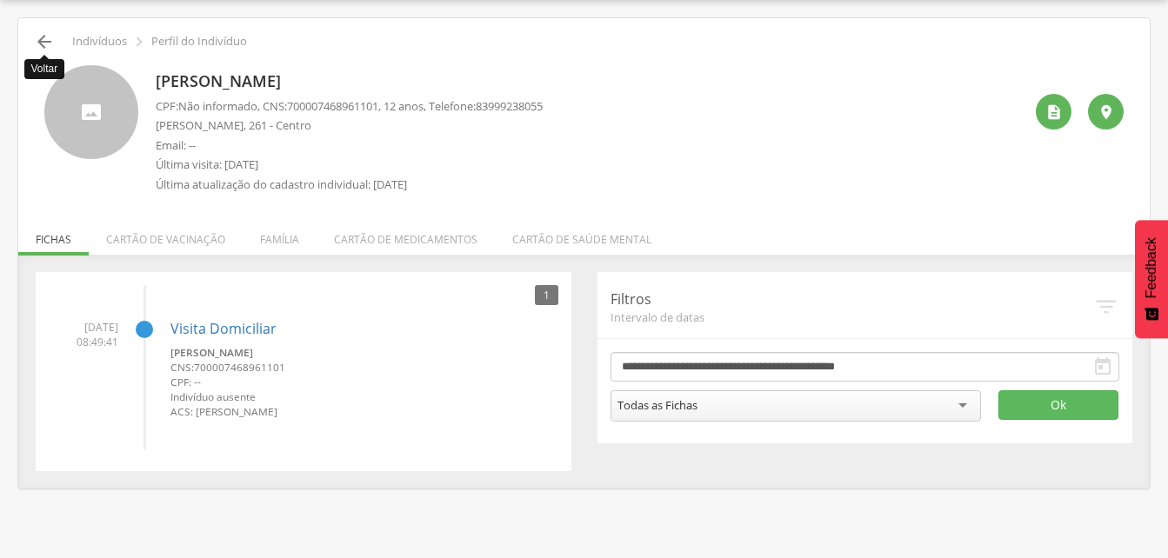
click at [39, 38] on icon "" at bounding box center [44, 41] width 21 height 21
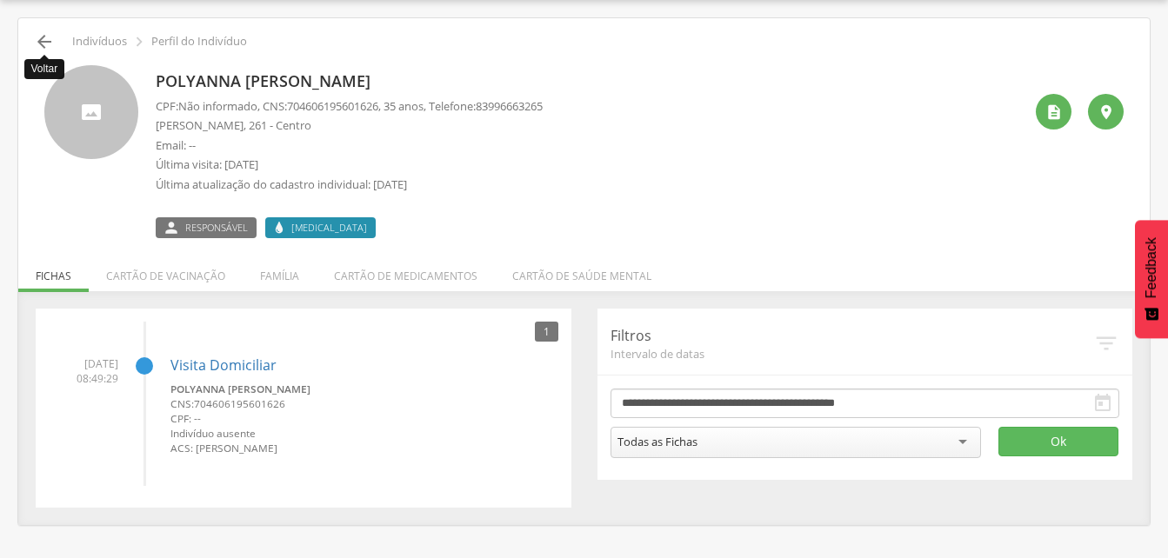
click at [43, 38] on icon "" at bounding box center [44, 41] width 21 height 21
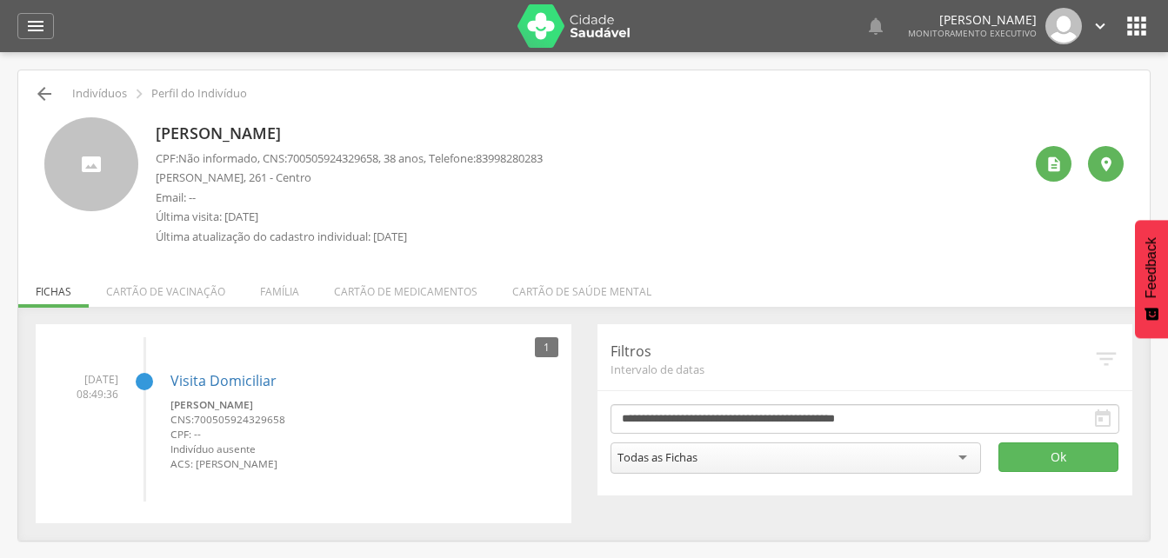
click at [45, 83] on icon "" at bounding box center [44, 93] width 21 height 21
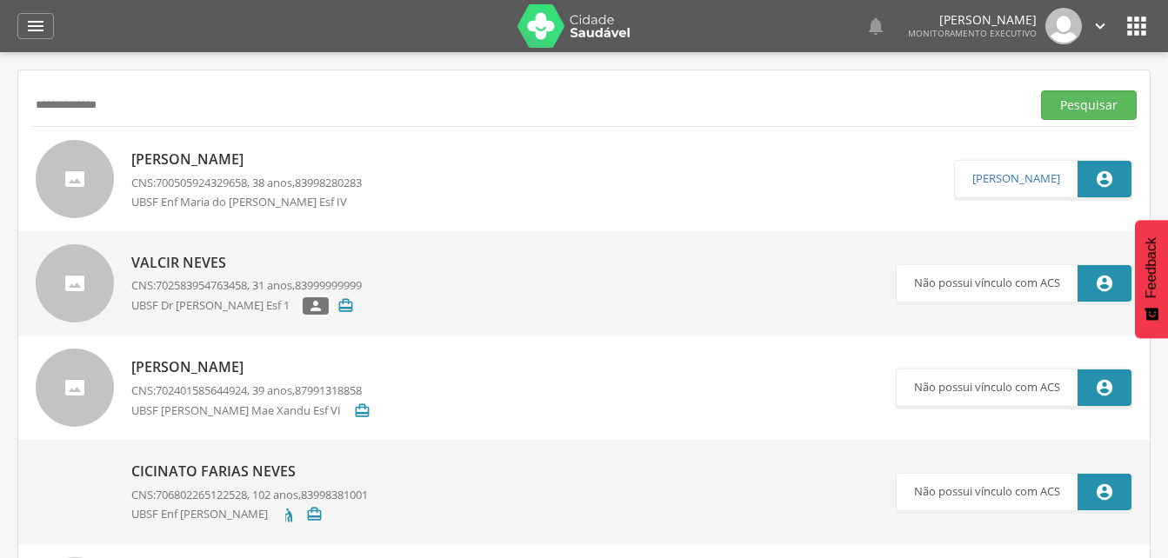
click at [150, 123] on div "**********" at bounding box center [583, 104] width 1105 height 43
drag, startPoint x: 173, startPoint y: 80, endPoint x: 172, endPoint y: 92, distance: 12.2
click at [172, 92] on input "**********" at bounding box center [527, 105] width 992 height 30
type input "*"
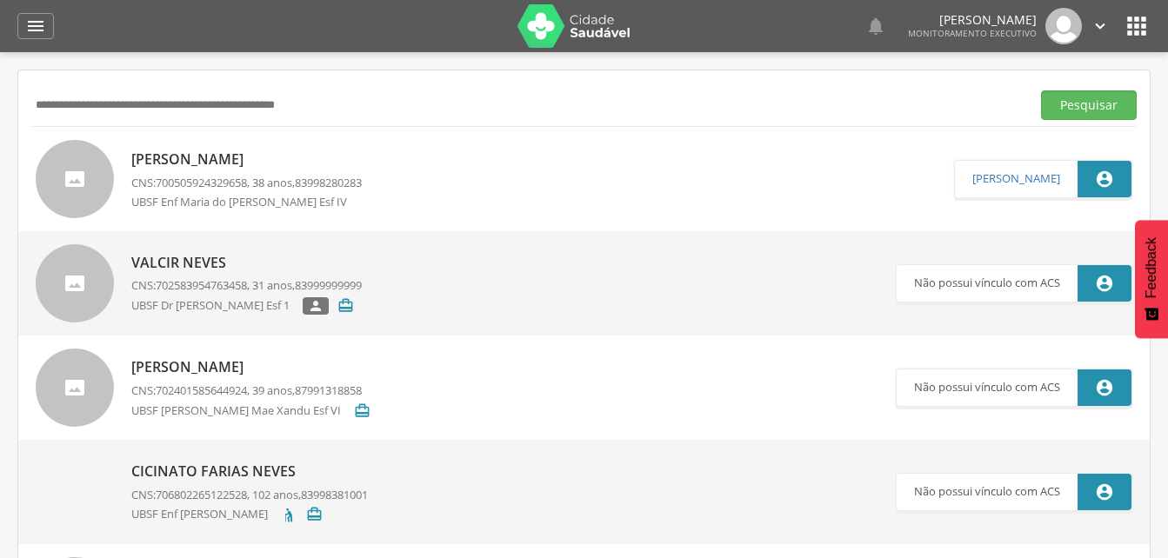
paste input "**********"
type input "**********"
click at [1068, 103] on button "Pesquisar" at bounding box center [1089, 105] width 96 height 30
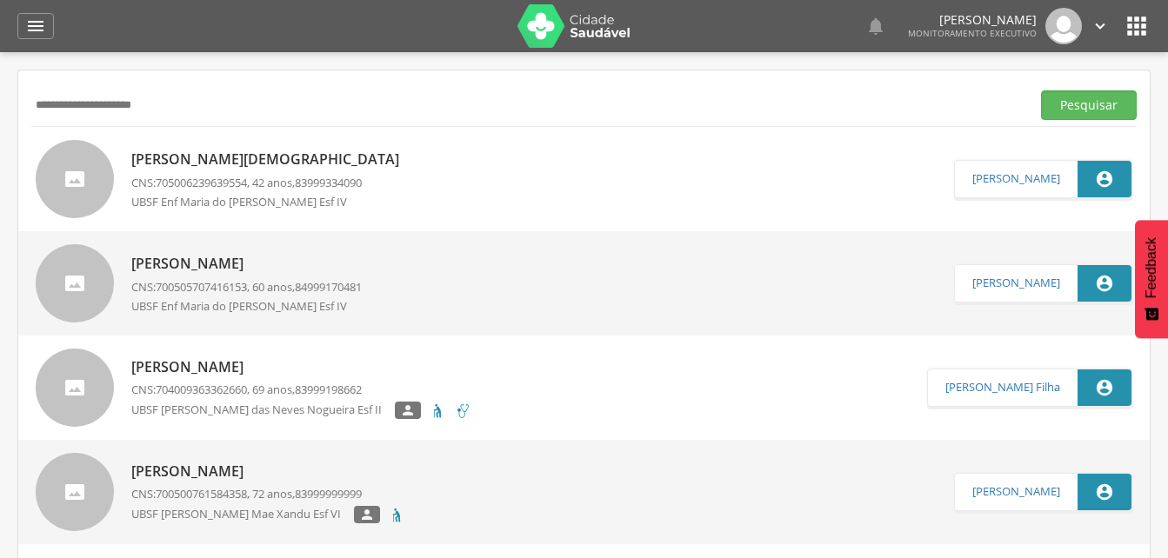
click at [242, 163] on p "[PERSON_NAME][DEMOGRAPHIC_DATA]" at bounding box center [269, 160] width 276 height 20
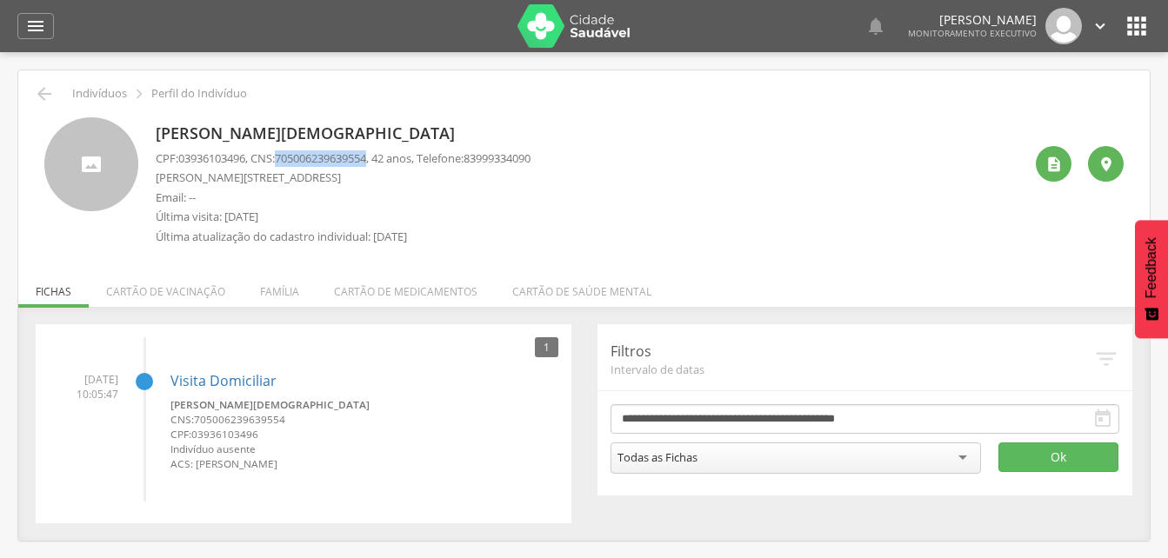
drag, startPoint x: 284, startPoint y: 154, endPoint x: 381, endPoint y: 153, distance: 96.5
click at [381, 153] on p "CPF: 03936103496 , CNS: [PHONE_NUMBER] , 42 anos, Telefone: [PHONE_NUMBER]" at bounding box center [343, 158] width 375 height 17
drag, startPoint x: 381, startPoint y: 153, endPoint x: 357, endPoint y: 154, distance: 23.5
copy p "705006239639554"
click at [280, 289] on li "Família" at bounding box center [280, 287] width 74 height 41
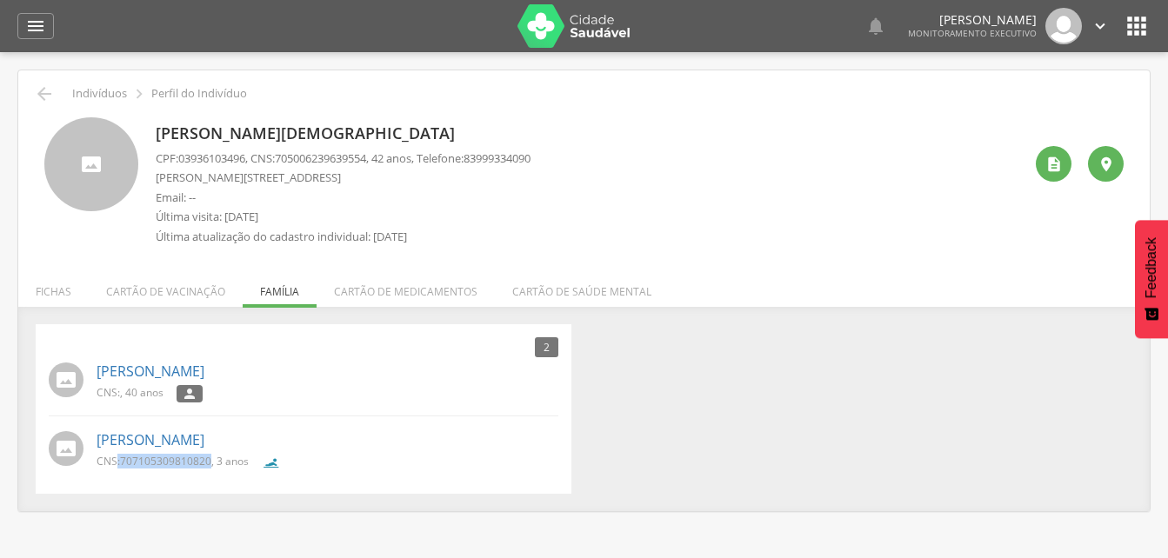
drag, startPoint x: 117, startPoint y: 456, endPoint x: 210, endPoint y: 459, distance: 92.2
click at [210, 459] on p "CNS: 707105309810820 , 3 anos" at bounding box center [172, 461] width 152 height 15
drag, startPoint x: 210, startPoint y: 459, endPoint x: 176, endPoint y: 461, distance: 33.1
copy p ": 707105309810820"
click at [39, 23] on icon "" at bounding box center [35, 26] width 21 height 21
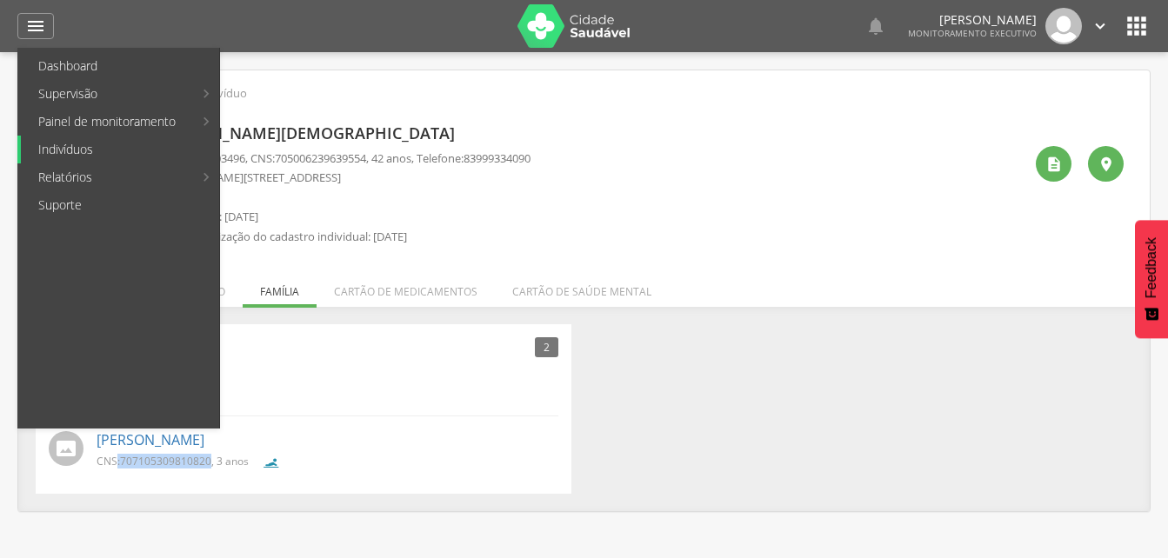
click at [65, 148] on link "Indivíduos" at bounding box center [120, 150] width 198 height 28
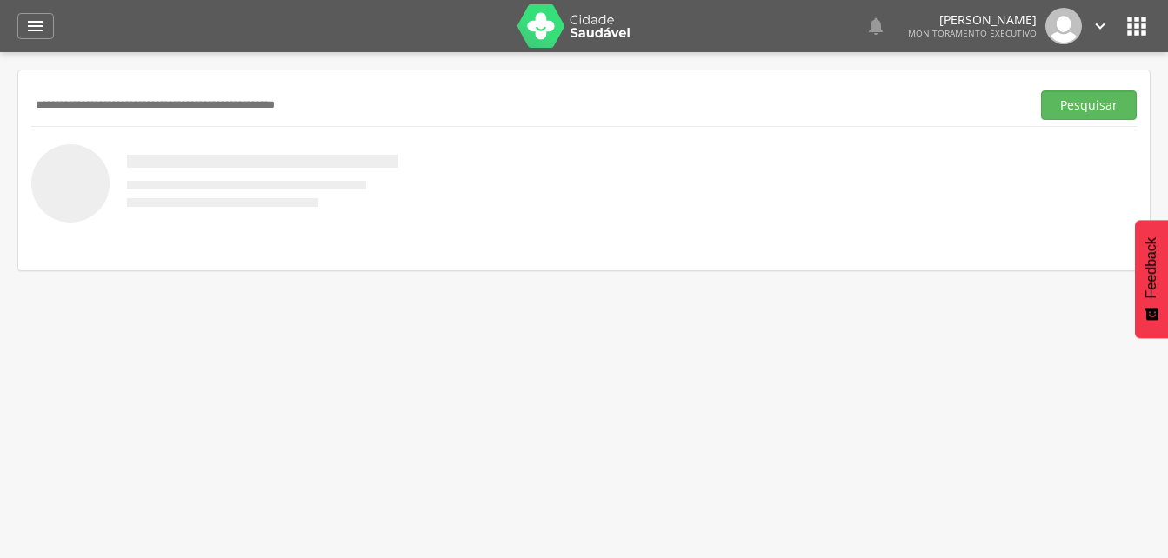
click at [71, 108] on input "text" at bounding box center [527, 105] width 992 height 30
click at [58, 110] on input "text" at bounding box center [527, 105] width 992 height 30
click at [1087, 107] on button "Pesquisar" at bounding box center [1089, 105] width 96 height 30
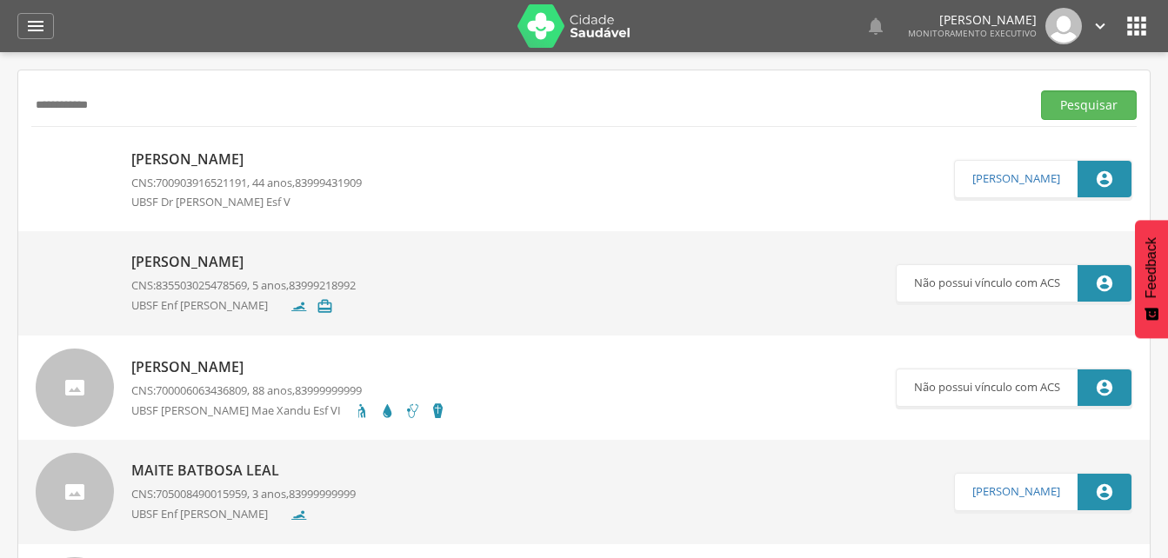
click at [229, 165] on p "[PERSON_NAME]" at bounding box center [246, 160] width 230 height 20
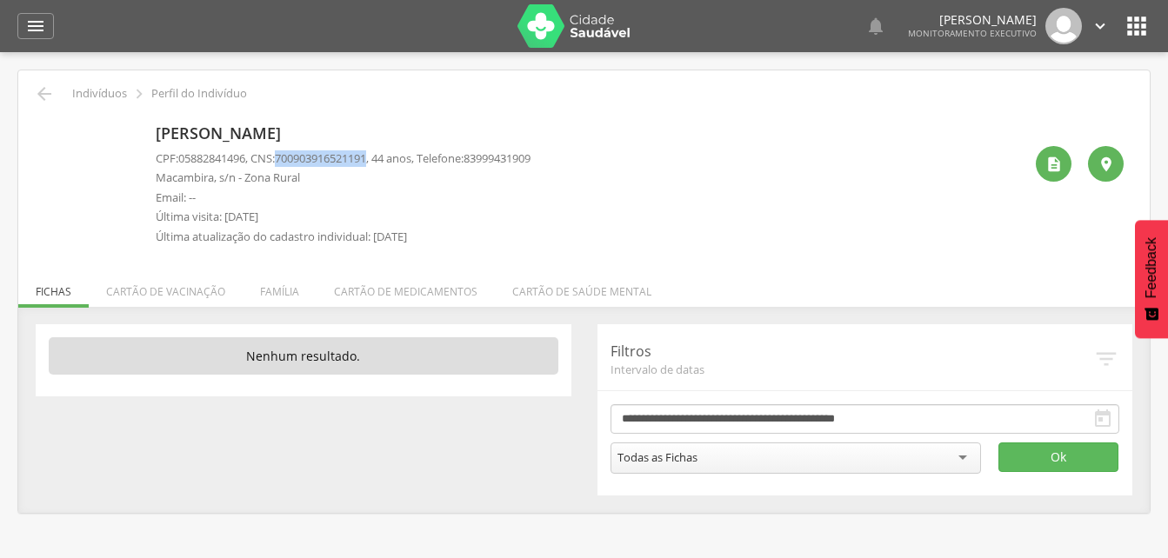
drag, startPoint x: 283, startPoint y: 156, endPoint x: 381, endPoint y: 156, distance: 97.4
click at [381, 156] on p "CPF: 05882841496 , CNS: [PHONE_NUMBER] , 44 anos, Telefone: [PHONE_NUMBER]" at bounding box center [343, 158] width 375 height 17
drag, startPoint x: 381, startPoint y: 156, endPoint x: 341, endPoint y: 162, distance: 40.3
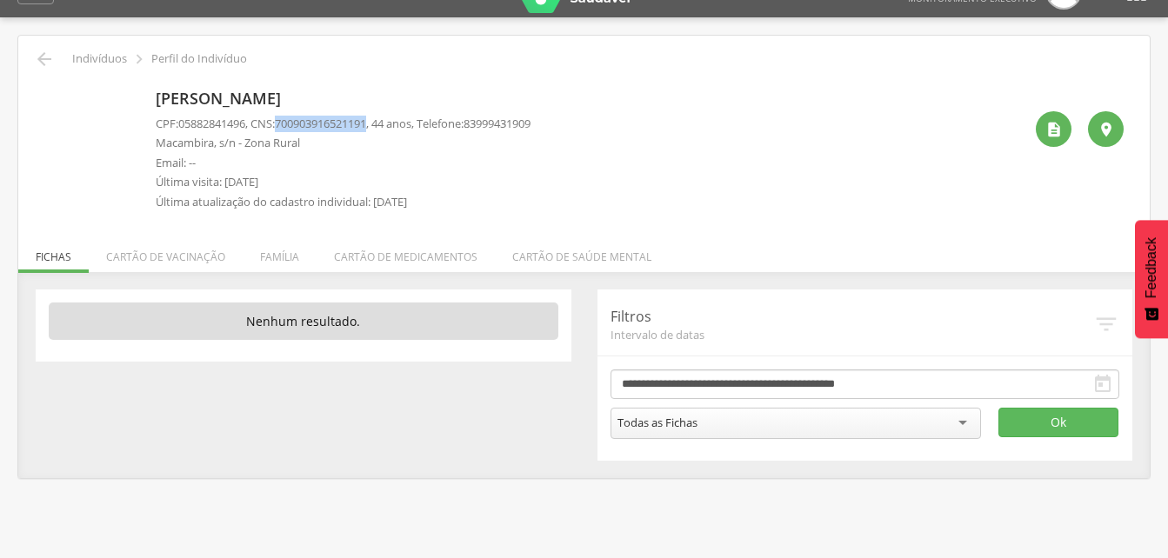
scroll to position [52, 0]
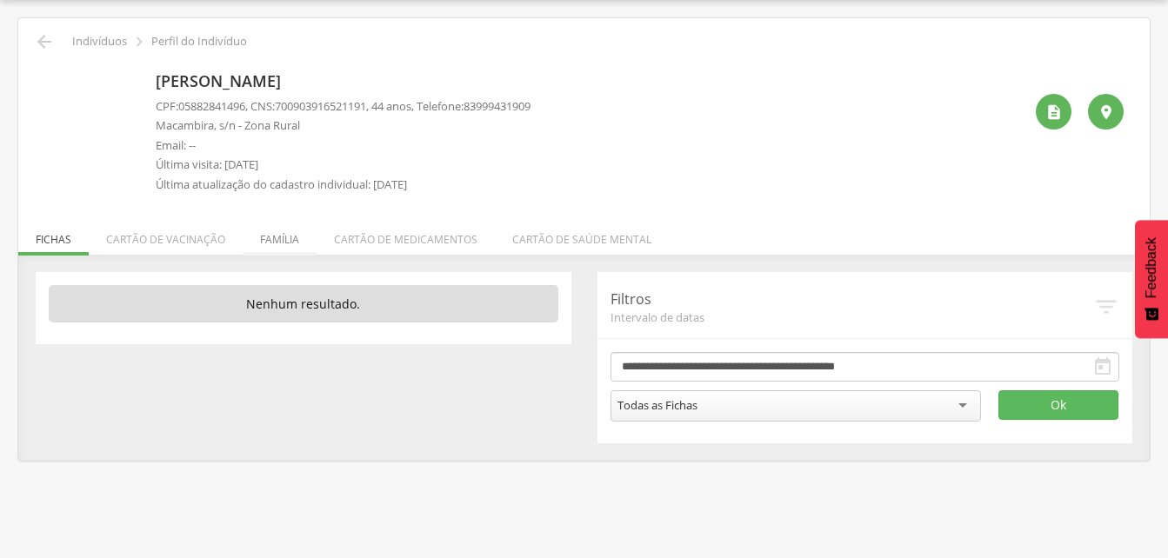
click at [278, 241] on li "Família" at bounding box center [280, 235] width 74 height 41
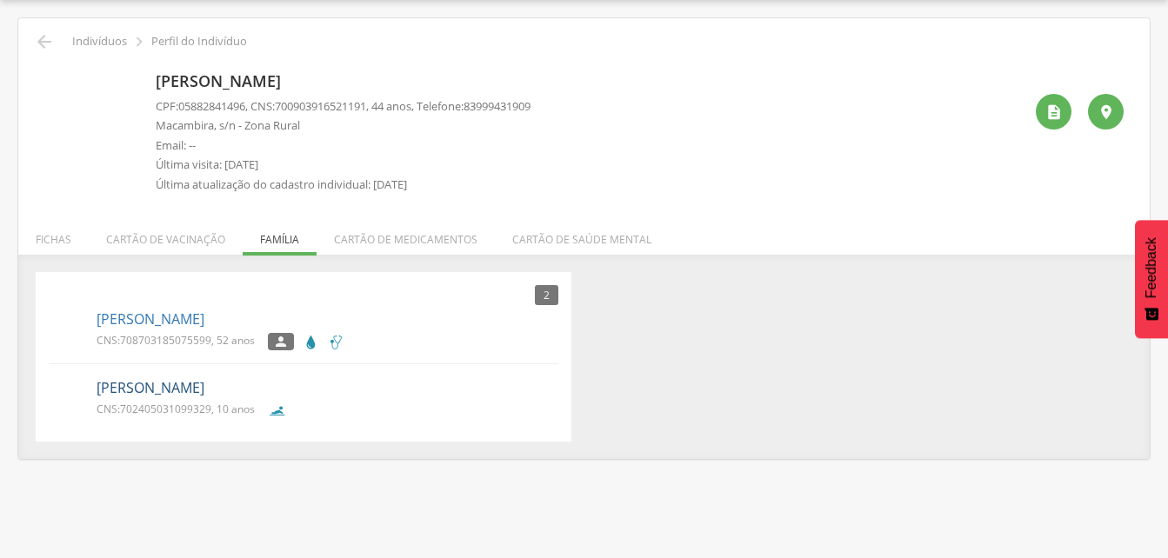
click at [191, 390] on link "[PERSON_NAME]" at bounding box center [150, 388] width 108 height 20
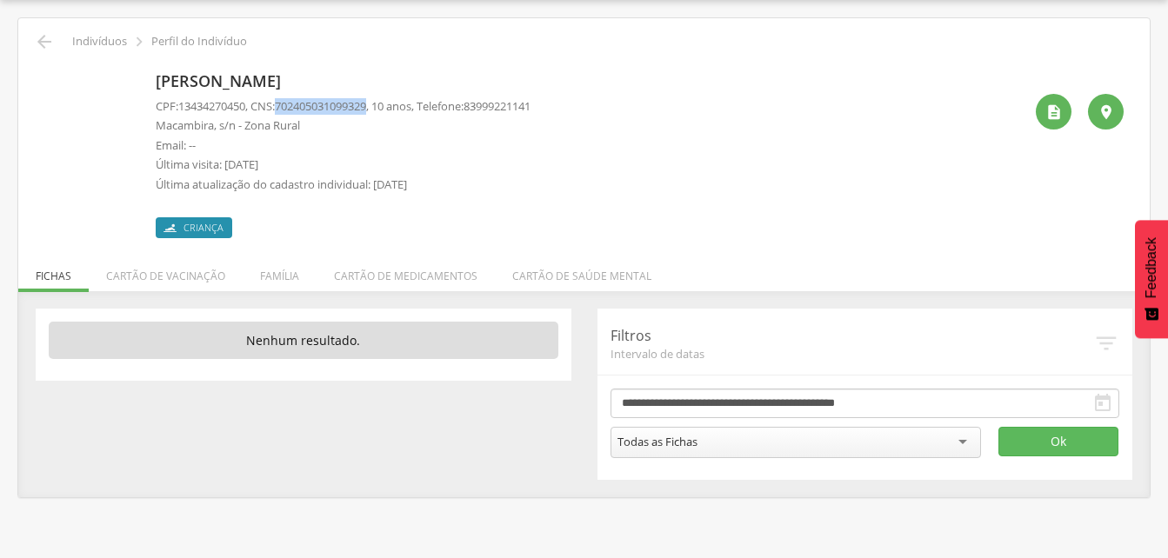
drag, startPoint x: 282, startPoint y: 99, endPoint x: 382, endPoint y: 103, distance: 100.1
click at [382, 103] on p "CPF: 13434270450 , CNS: [PHONE_NUMBER] , 10 anos, Telefone: [PHONE_NUMBER]" at bounding box center [343, 106] width 375 height 17
drag, startPoint x: 382, startPoint y: 103, endPoint x: 351, endPoint y: 103, distance: 30.4
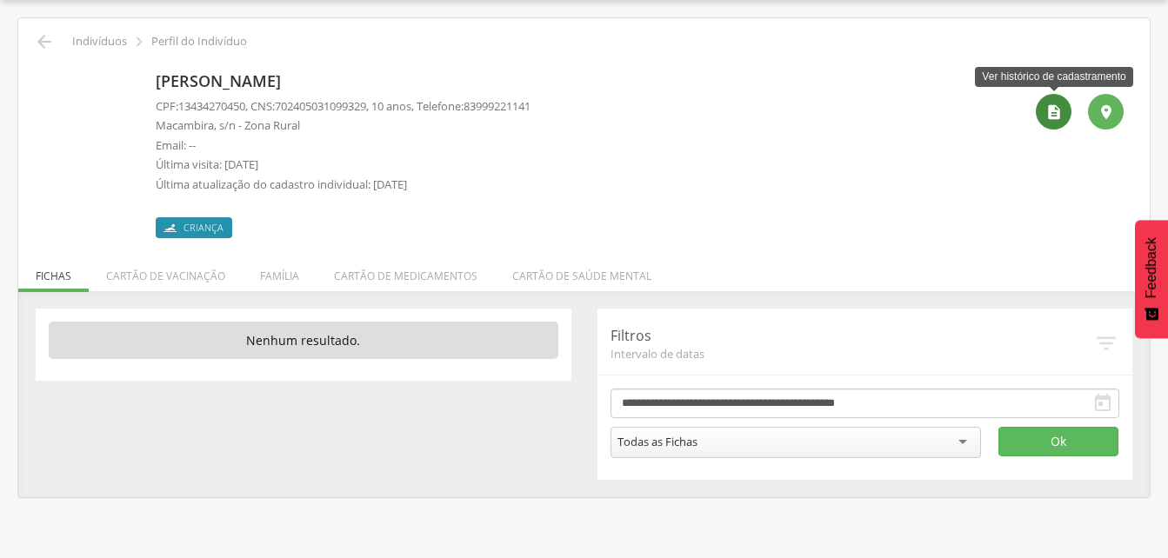
click at [1046, 117] on icon "" at bounding box center [1053, 111] width 17 height 17
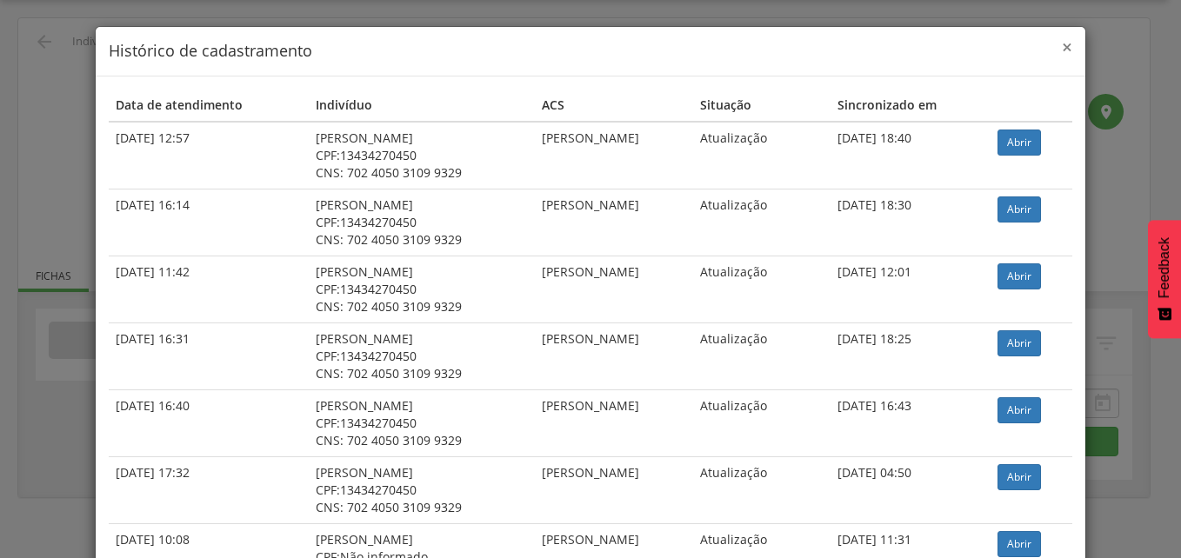
click at [1061, 47] on span "×" at bounding box center [1066, 47] width 10 height 24
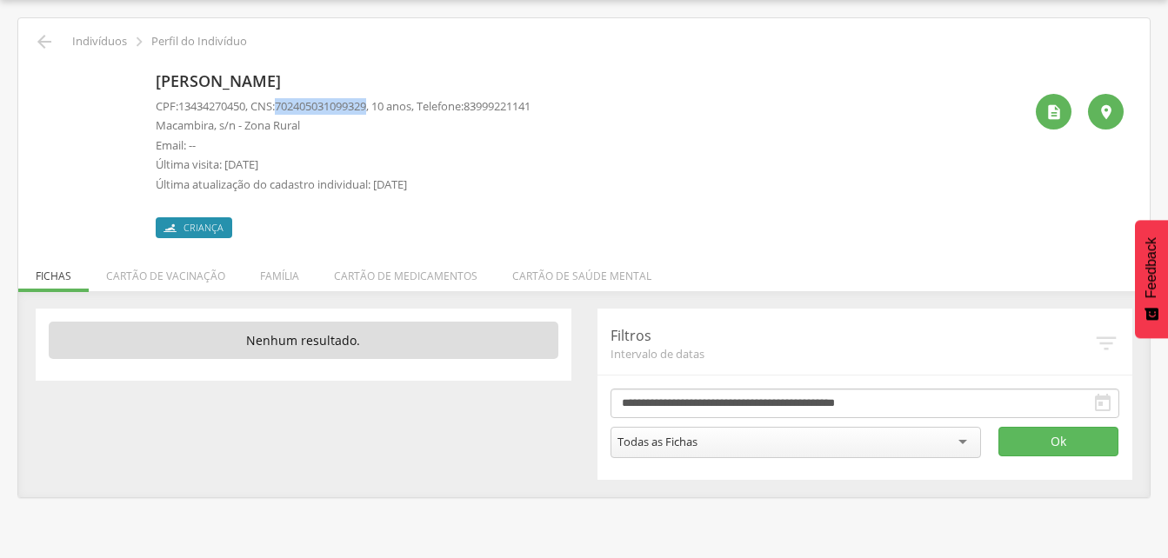
drag, startPoint x: 283, startPoint y: 103, endPoint x: 382, endPoint y: 106, distance: 99.1
click at [382, 106] on p "CPF: 13434270450 , CNS: [PHONE_NUMBER] , 10 anos, Telefone: [PHONE_NUMBER]" at bounding box center [343, 106] width 375 height 17
drag, startPoint x: 382, startPoint y: 106, endPoint x: 354, endPoint y: 107, distance: 27.8
click at [275, 277] on li "Família" at bounding box center [280, 271] width 74 height 41
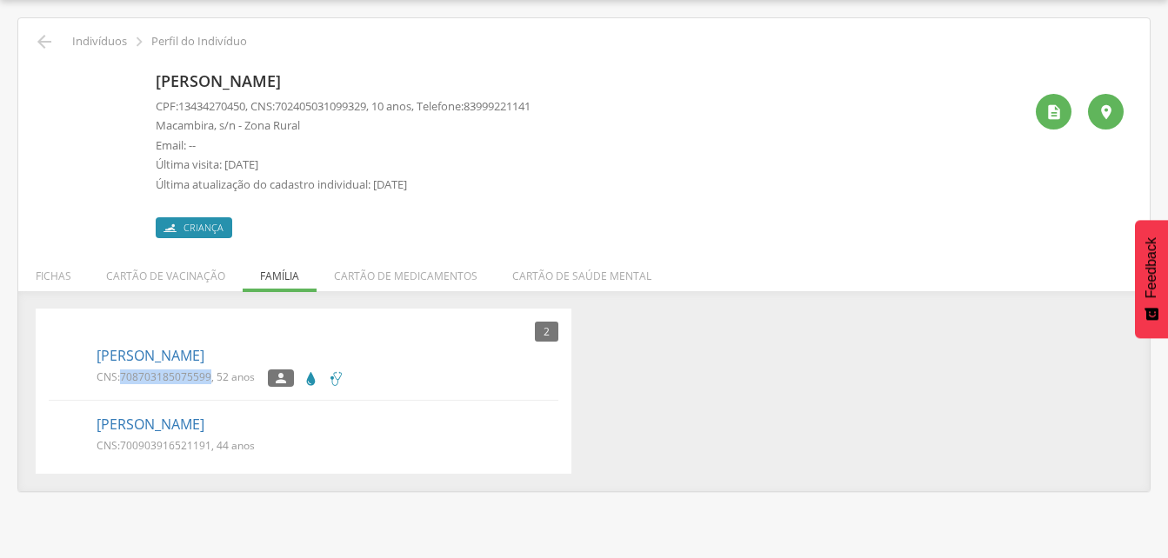
drag, startPoint x: 132, startPoint y: 373, endPoint x: 211, endPoint y: 381, distance: 79.5
click at [211, 381] on p "CNS: 708703185075599 , 52 anos" at bounding box center [175, 376] width 158 height 15
drag, startPoint x: 211, startPoint y: 381, endPoint x: 188, endPoint y: 379, distance: 23.5
click at [43, 49] on icon "" at bounding box center [44, 41] width 21 height 21
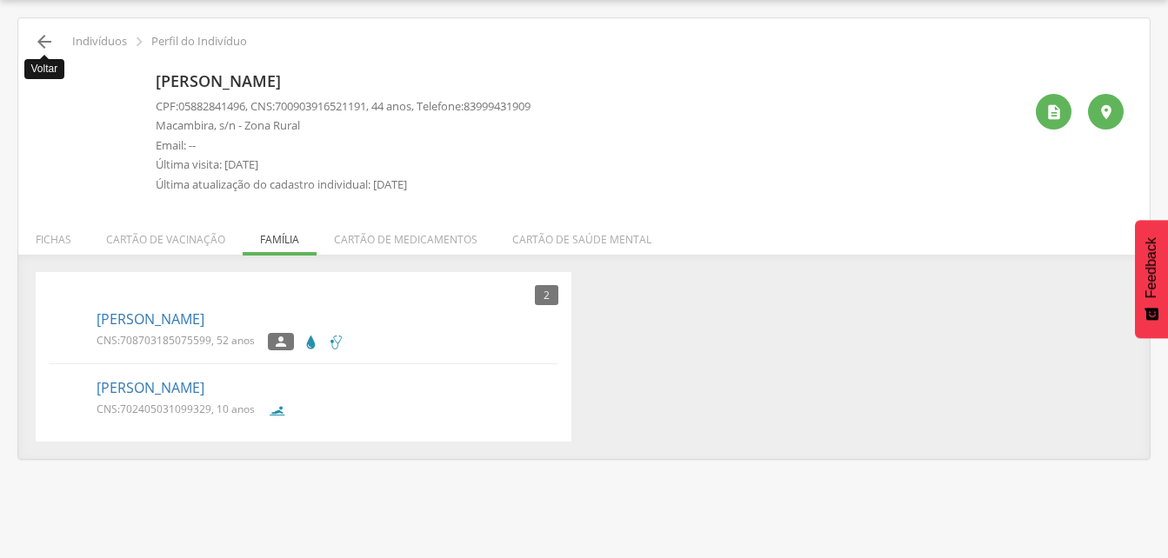
click at [39, 43] on icon "" at bounding box center [44, 41] width 21 height 21
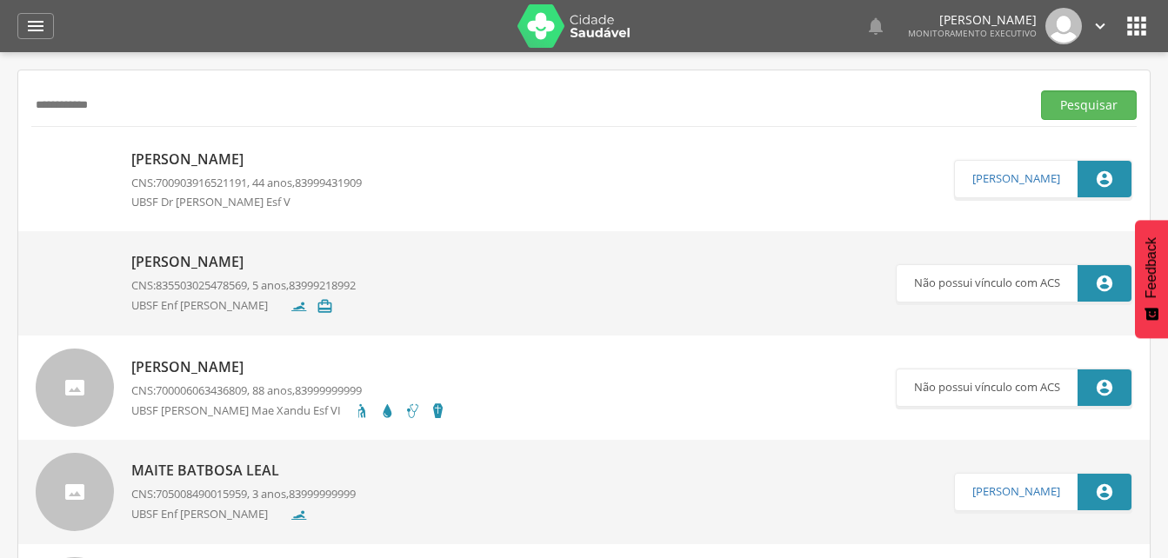
click at [125, 111] on input "**********" at bounding box center [527, 105] width 992 height 30
click at [36, 23] on icon "" at bounding box center [35, 26] width 21 height 21
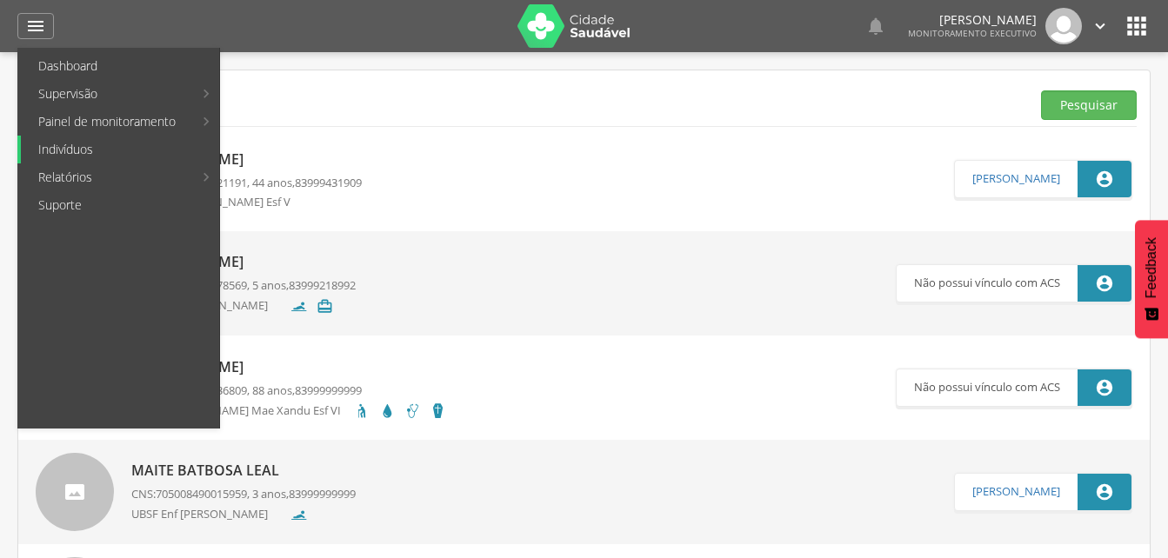
click at [93, 151] on link "Indivíduos" at bounding box center [120, 150] width 198 height 28
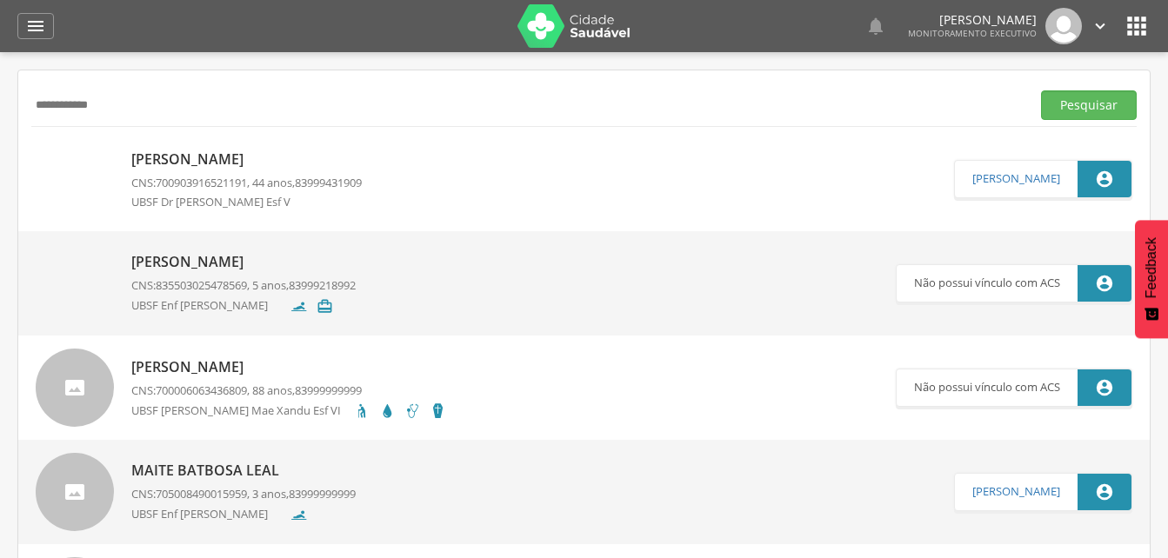
click at [142, 111] on input "**********" at bounding box center [527, 105] width 992 height 30
type input "*"
click at [143, 105] on input "**********" at bounding box center [527, 105] width 992 height 30
drag, startPoint x: 1066, startPoint y: 105, endPoint x: 1013, endPoint y: 119, distance: 54.8
click at [1066, 104] on button "Pesquisar" at bounding box center [1089, 105] width 96 height 30
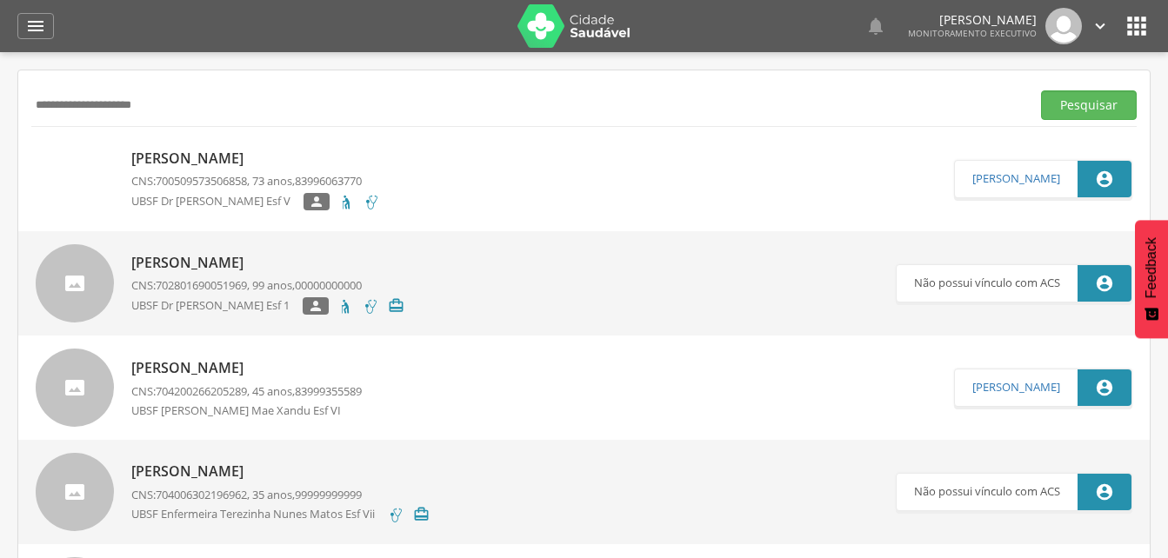
click at [232, 161] on p "[PERSON_NAME]" at bounding box center [255, 159] width 249 height 20
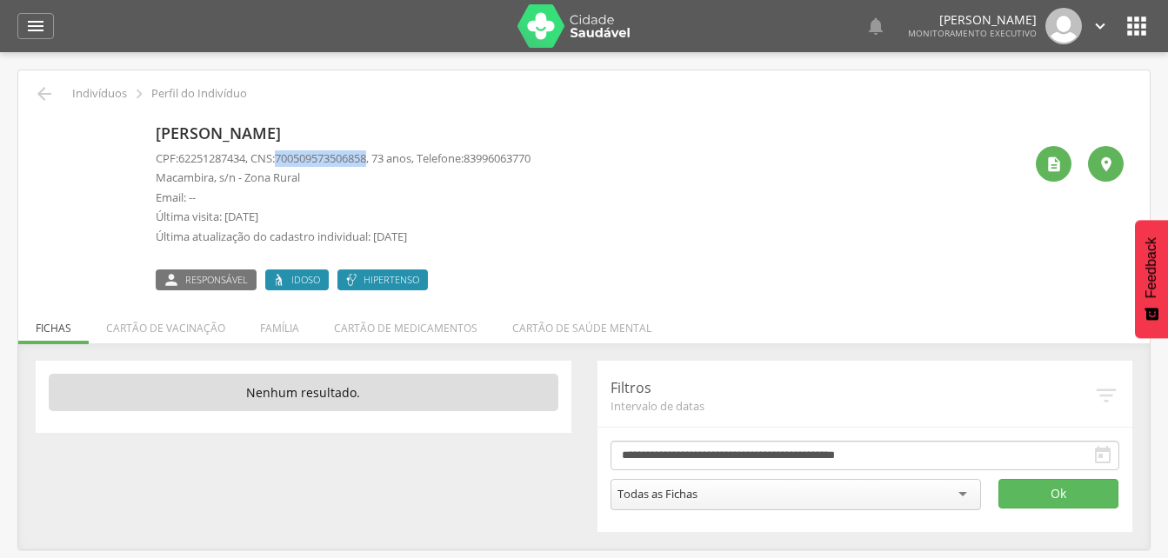
drag, startPoint x: 283, startPoint y: 155, endPoint x: 383, endPoint y: 155, distance: 99.1
click at [383, 155] on p "CPF: 62251287434 , CNS: [PHONE_NUMBER] , 73 anos, Telefone: [PHONE_NUMBER]" at bounding box center [343, 158] width 375 height 17
drag, startPoint x: 383, startPoint y: 155, endPoint x: 364, endPoint y: 156, distance: 18.3
click at [283, 333] on li "Família" at bounding box center [280, 323] width 74 height 41
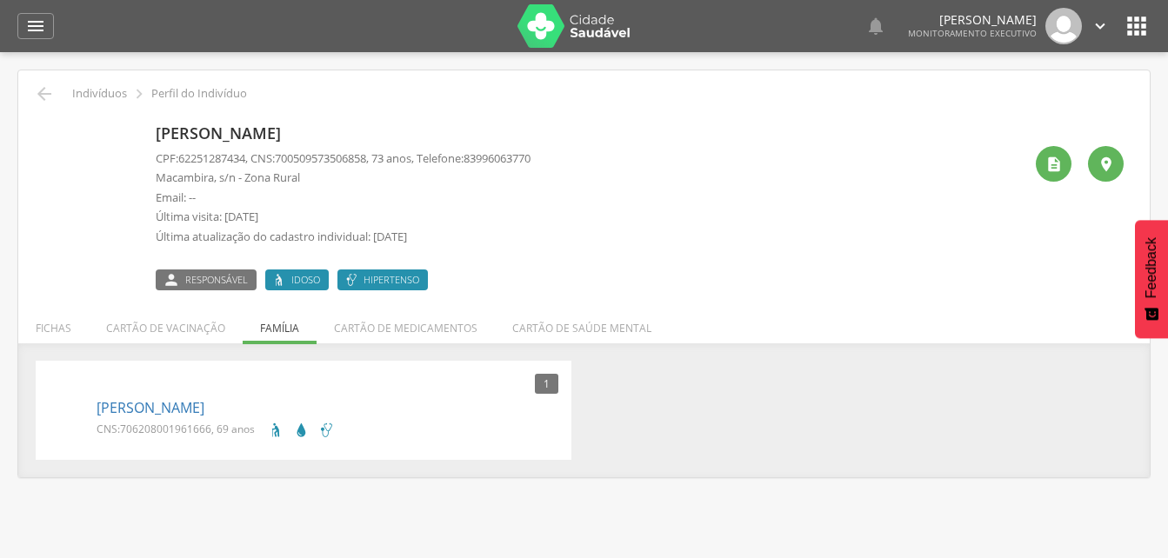
scroll to position [52, 0]
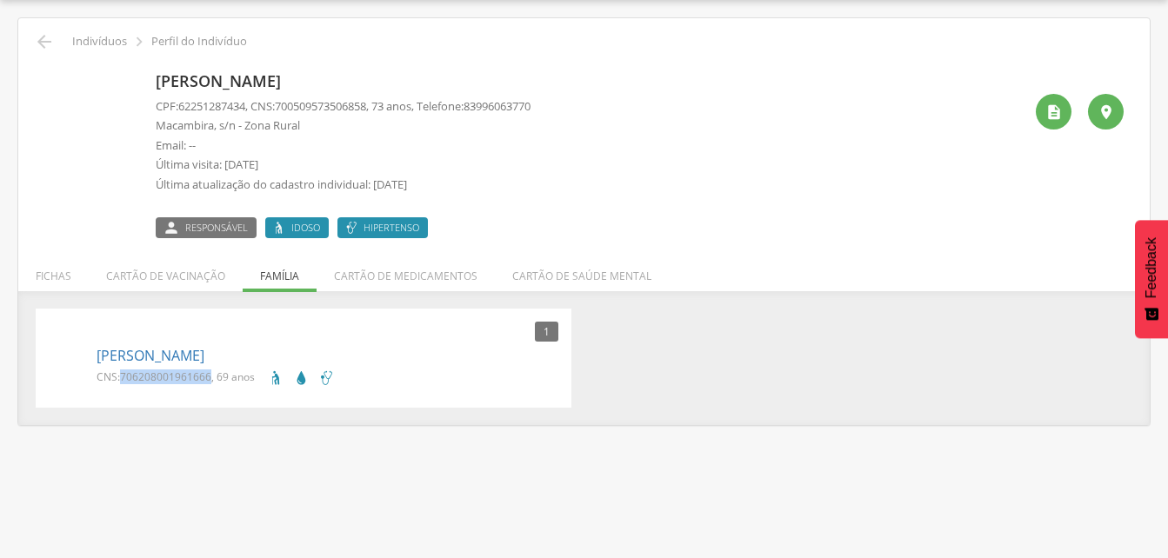
drag, startPoint x: 118, startPoint y: 374, endPoint x: 210, endPoint y: 378, distance: 92.3
click at [210, 378] on p "CNS: 706208001961666 , 69 anos" at bounding box center [175, 376] width 158 height 15
drag, startPoint x: 210, startPoint y: 378, endPoint x: 191, endPoint y: 370, distance: 20.7
click at [34, 40] on icon "" at bounding box center [44, 41] width 21 height 21
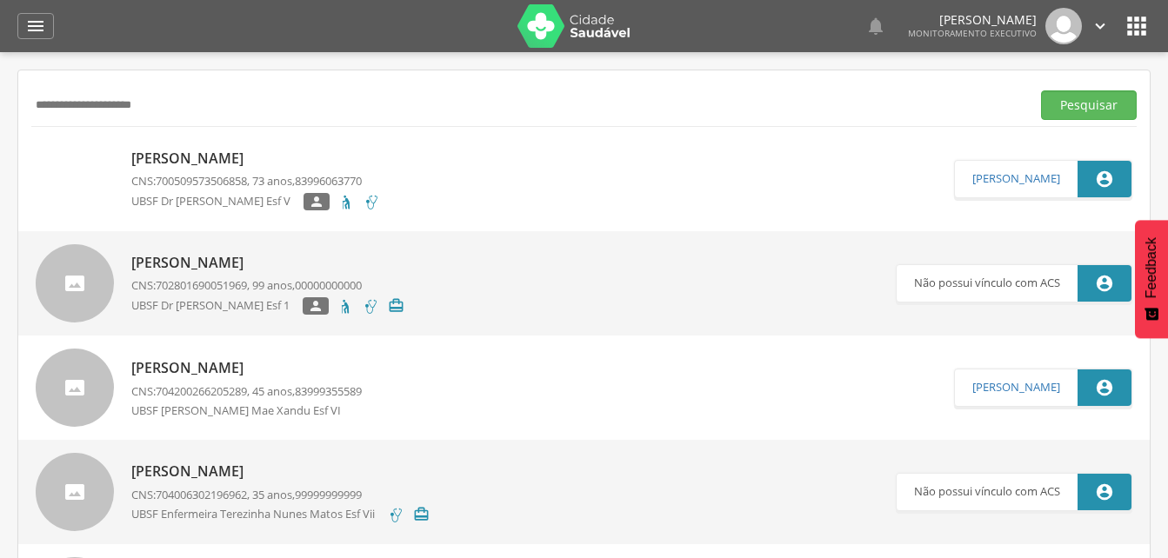
click at [191, 99] on input "**********" at bounding box center [527, 105] width 992 height 30
click at [193, 102] on input "**********" at bounding box center [527, 105] width 992 height 30
type input "*"
click at [87, 112] on input "text" at bounding box center [527, 105] width 992 height 30
click at [1099, 105] on button "Pesquisar" at bounding box center [1089, 105] width 96 height 30
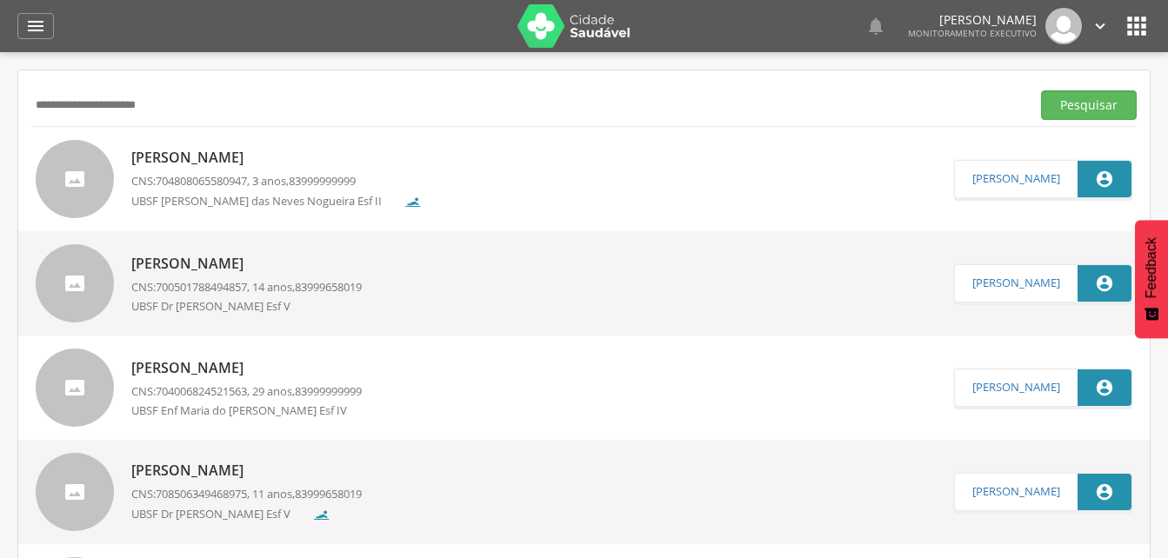
click at [266, 157] on p "[PERSON_NAME]" at bounding box center [276, 158] width 290 height 20
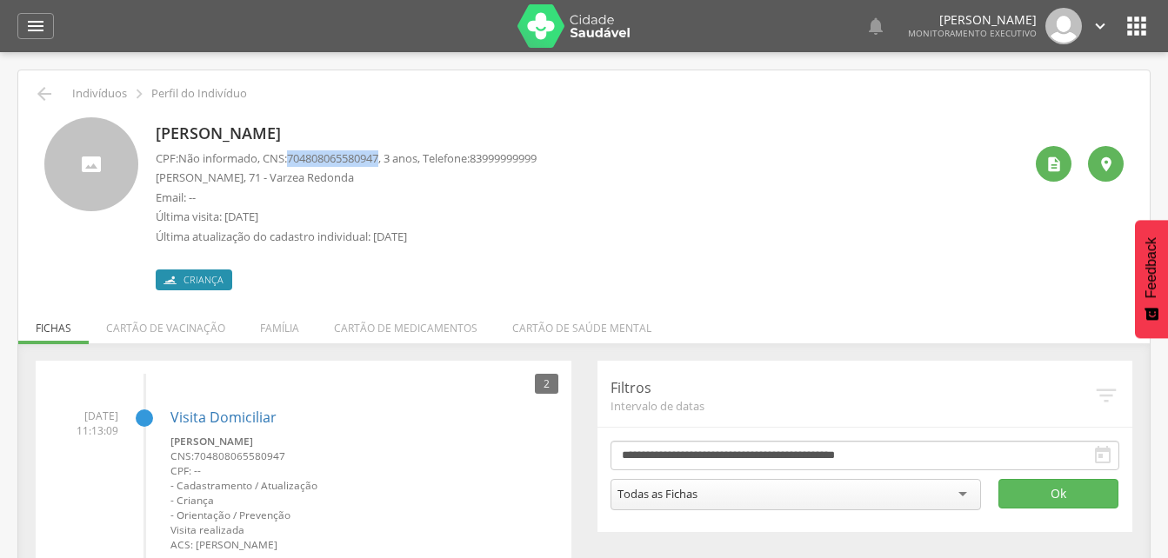
drag, startPoint x: 293, startPoint y: 155, endPoint x: 391, endPoint y: 159, distance: 98.3
click at [391, 159] on p "CPF: Não informado , CNS: [PHONE_NUMBER] , 3 anos, Telefone: [PHONE_NUMBER]" at bounding box center [346, 158] width 381 height 17
drag, startPoint x: 391, startPoint y: 159, endPoint x: 373, endPoint y: 156, distance: 18.6
click at [283, 327] on li "Família" at bounding box center [280, 323] width 74 height 41
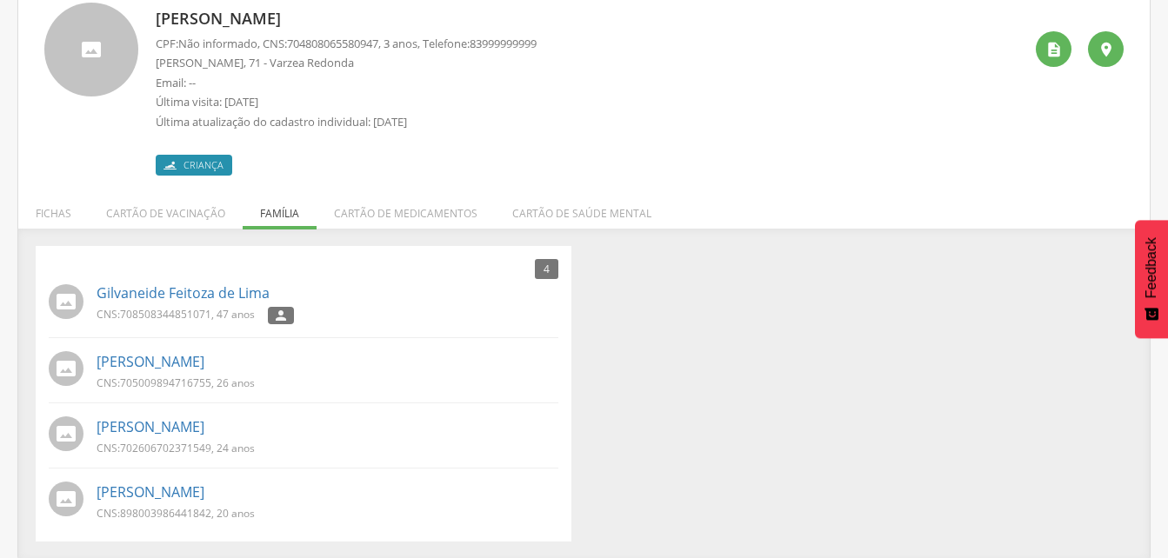
scroll to position [116, 0]
click at [166, 495] on link "[PERSON_NAME]" at bounding box center [150, 491] width 108 height 20
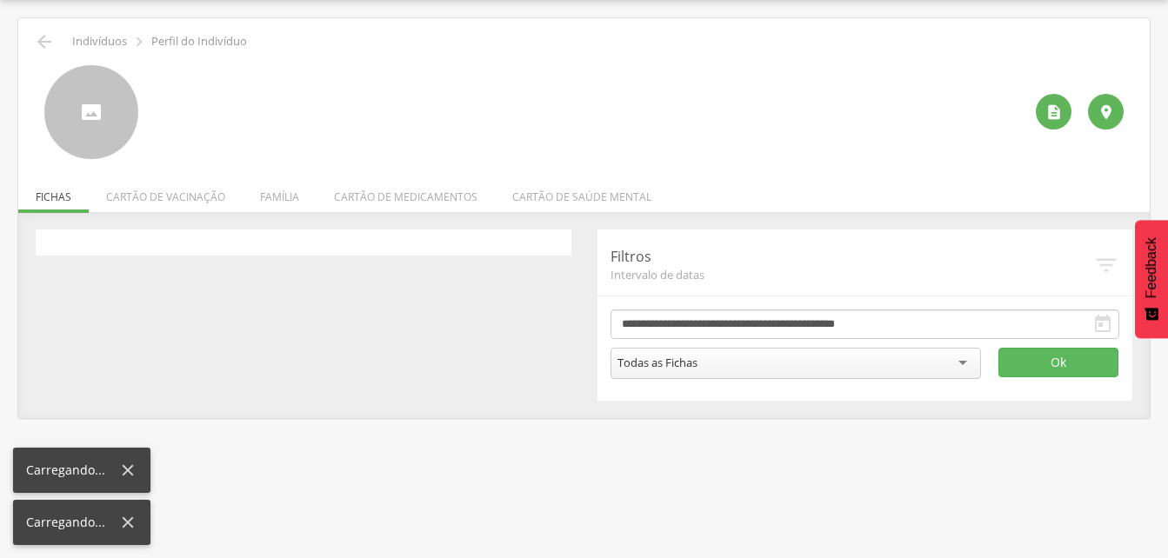
scroll to position [52, 0]
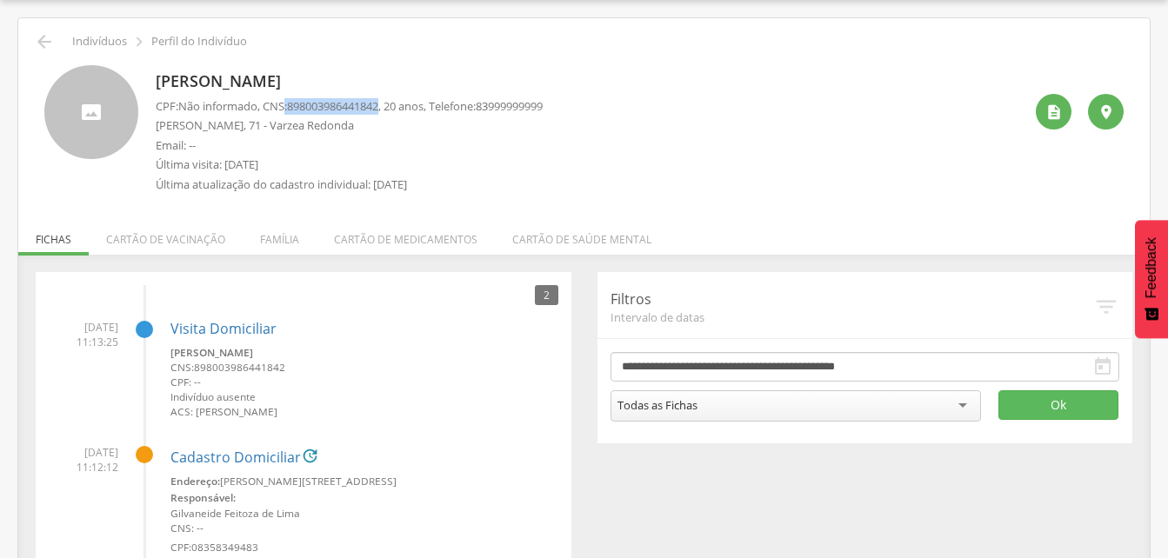
drag, startPoint x: 289, startPoint y: 106, endPoint x: 389, endPoint y: 108, distance: 100.0
click at [389, 108] on p "CPF: Não informado , CNS: [PHONE_NUMBER] , 20 anos, Telefone: [PHONE_NUMBER]" at bounding box center [349, 106] width 387 height 17
drag, startPoint x: 389, startPoint y: 108, endPoint x: 378, endPoint y: 108, distance: 11.3
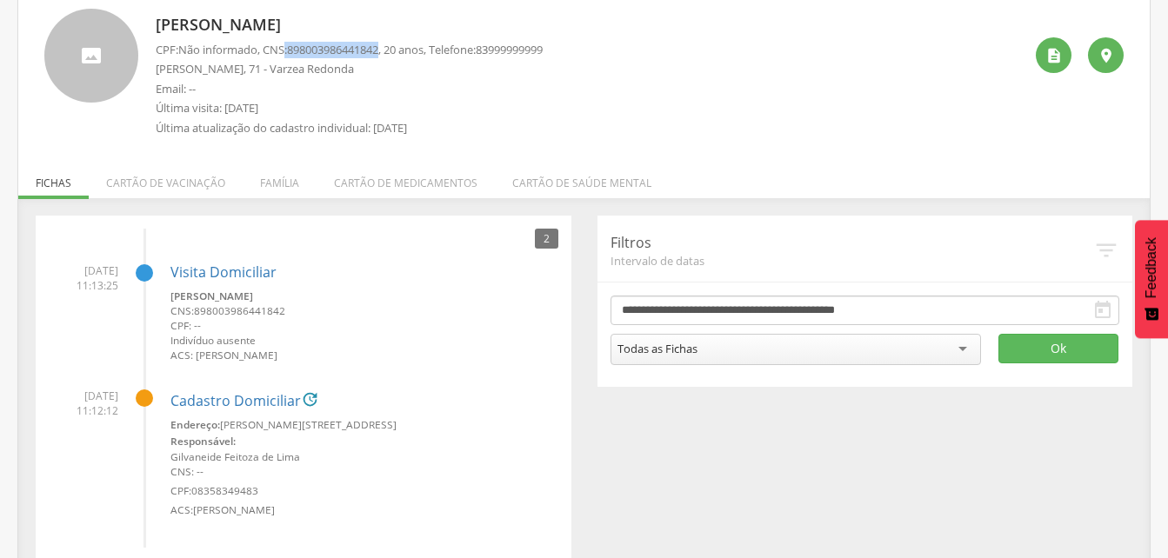
scroll to position [138, 0]
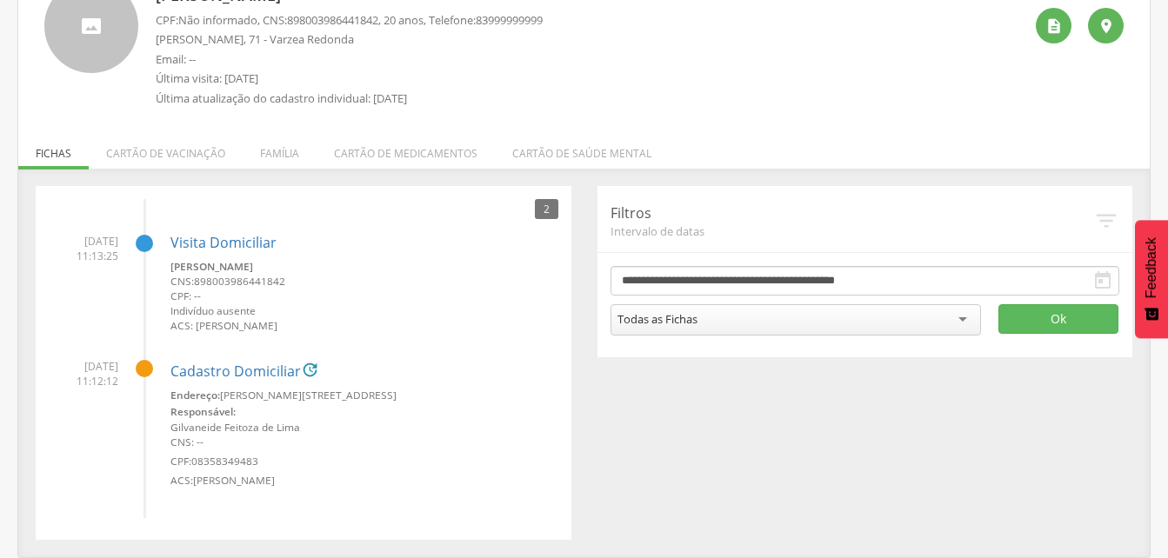
click at [277, 154] on li "Família" at bounding box center [280, 149] width 74 height 41
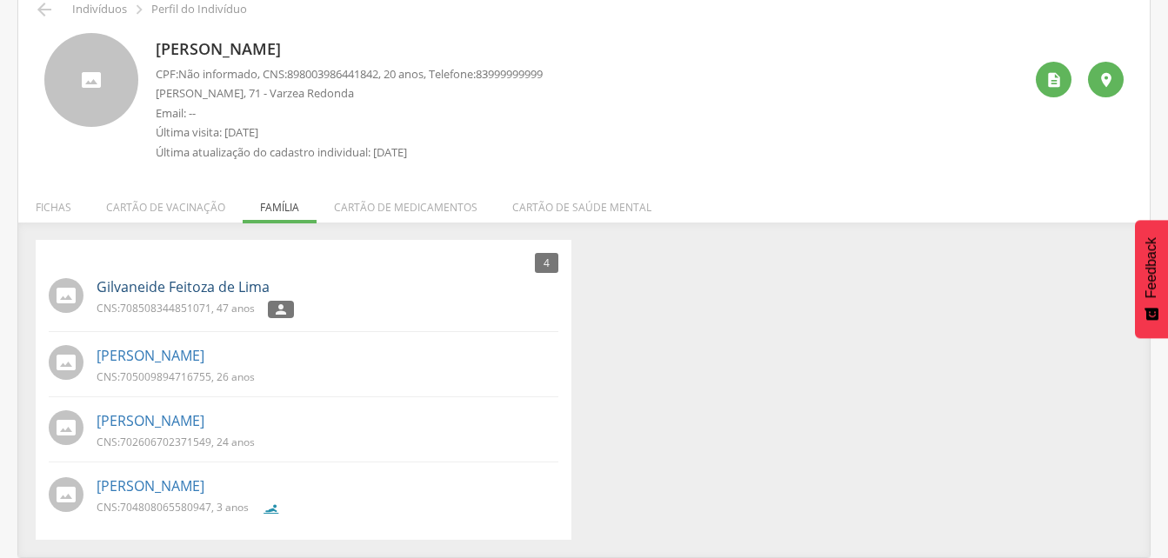
click at [204, 289] on link "Gilvaneide Feitoza de Lima" at bounding box center [182, 287] width 173 height 20
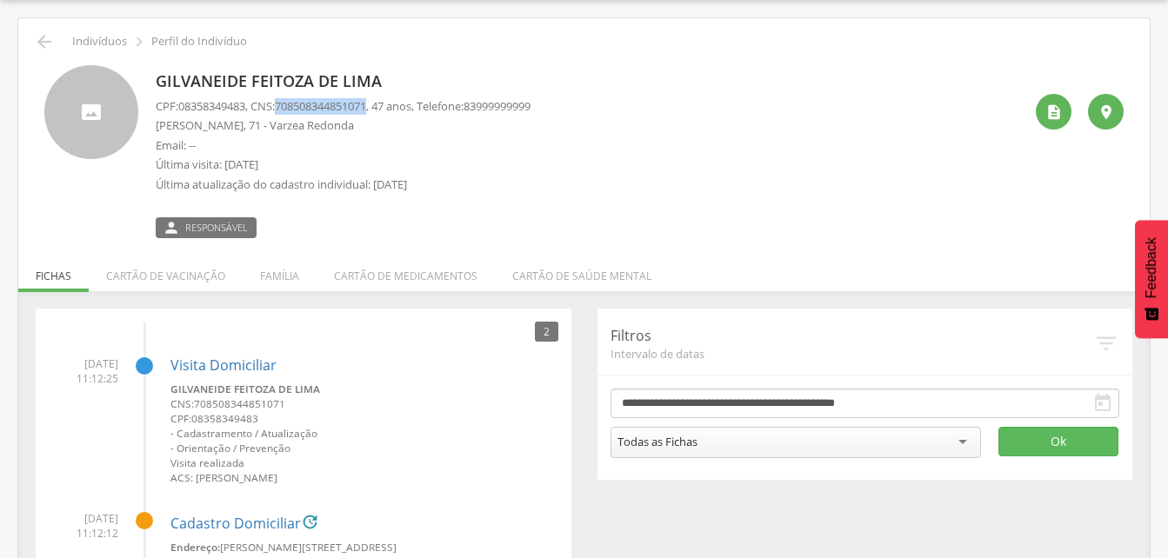
drag, startPoint x: 282, startPoint y: 102, endPoint x: 382, endPoint y: 108, distance: 100.2
click at [382, 108] on p "CPF: 08358349483 , CNS: [PHONE_NUMBER] , 47 anos, Telefone: [PHONE_NUMBER]" at bounding box center [343, 106] width 375 height 17
drag, startPoint x: 382, startPoint y: 108, endPoint x: 349, endPoint y: 107, distance: 32.2
click at [272, 276] on li "Família" at bounding box center [280, 271] width 74 height 41
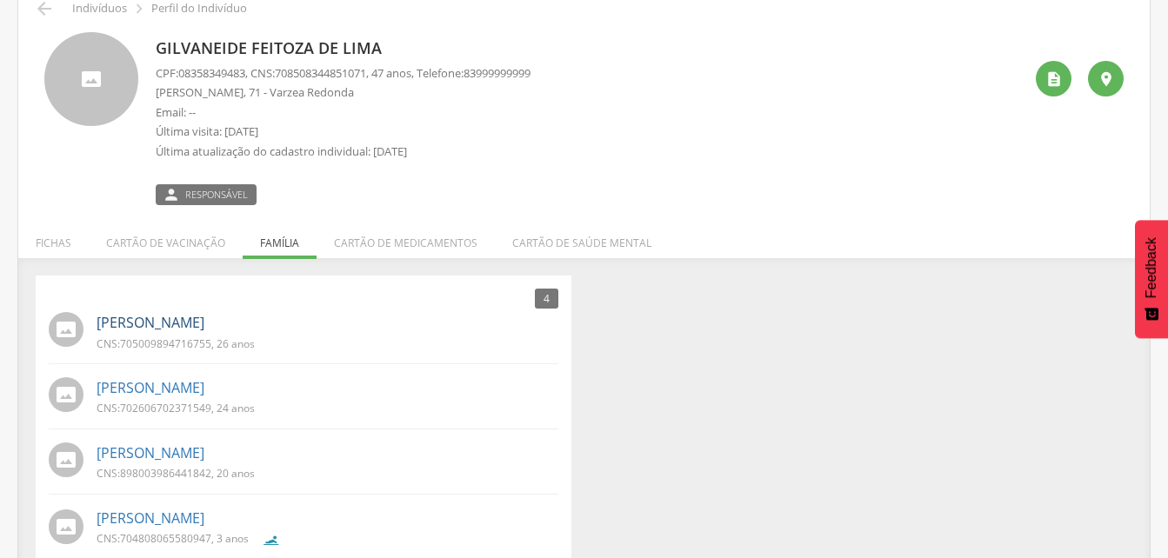
scroll to position [116, 0]
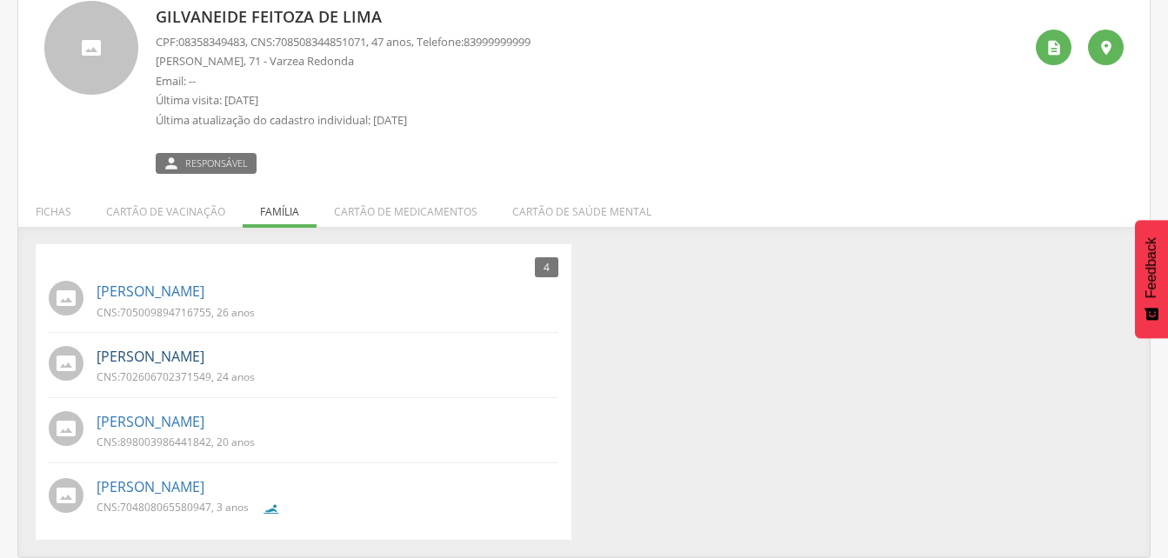
click at [172, 360] on link "[PERSON_NAME]" at bounding box center [150, 357] width 108 height 20
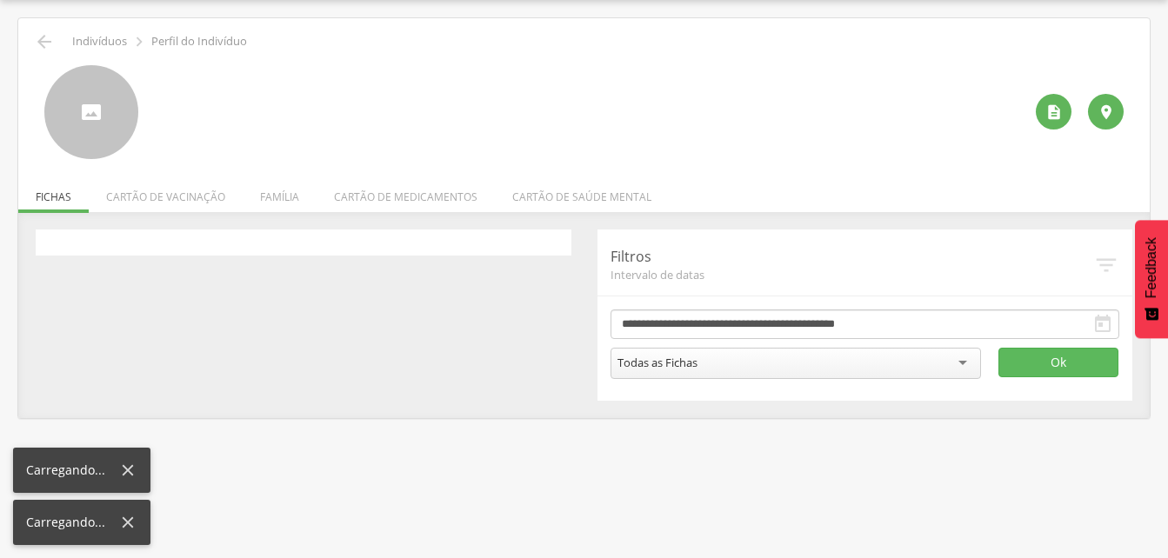
scroll to position [52, 0]
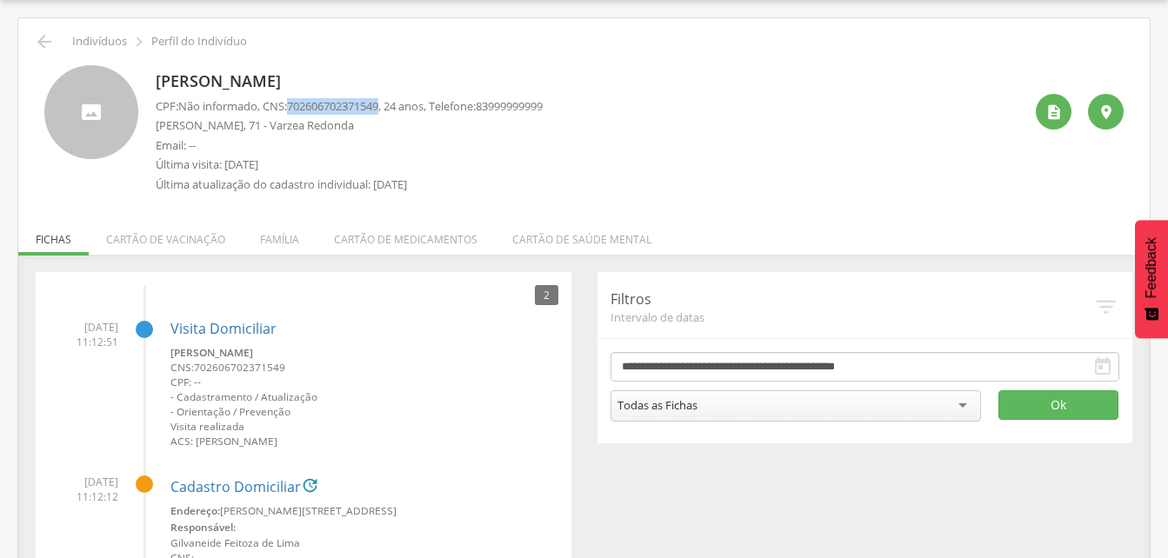
drag, startPoint x: 292, startPoint y: 103, endPoint x: 392, endPoint y: 108, distance: 100.1
click at [392, 108] on p "CPF: Não informado , CNS: [PHONE_NUMBER] , 24 anos, Telefone: [PHONE_NUMBER]" at bounding box center [349, 106] width 387 height 17
drag, startPoint x: 392, startPoint y: 108, endPoint x: 376, endPoint y: 107, distance: 15.7
click at [38, 37] on icon "" at bounding box center [44, 41] width 21 height 21
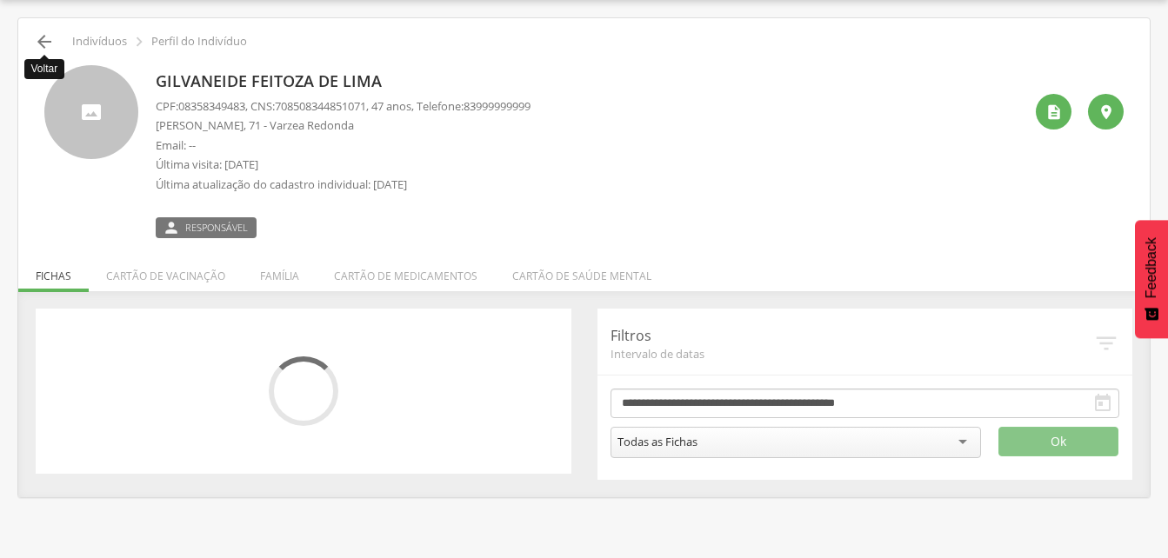
click at [40, 43] on icon "" at bounding box center [44, 41] width 21 height 21
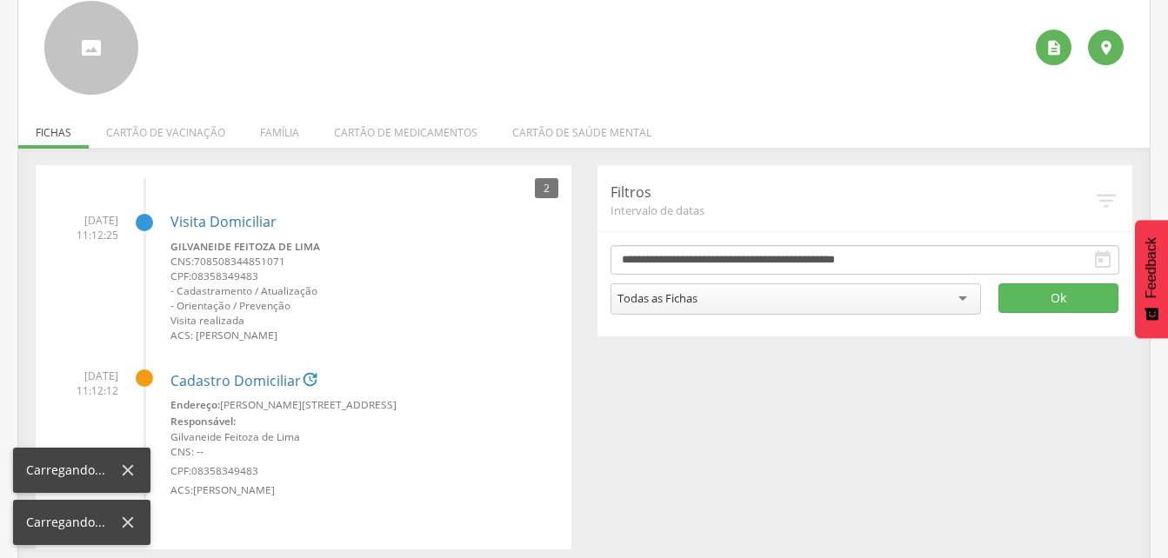
click at [43, 43] on div " Voltar Indivíduos  Perfil do Indivíduo   Fichas Cartão de vacinação Famíli…" at bounding box center [583, 260] width 1131 height 613
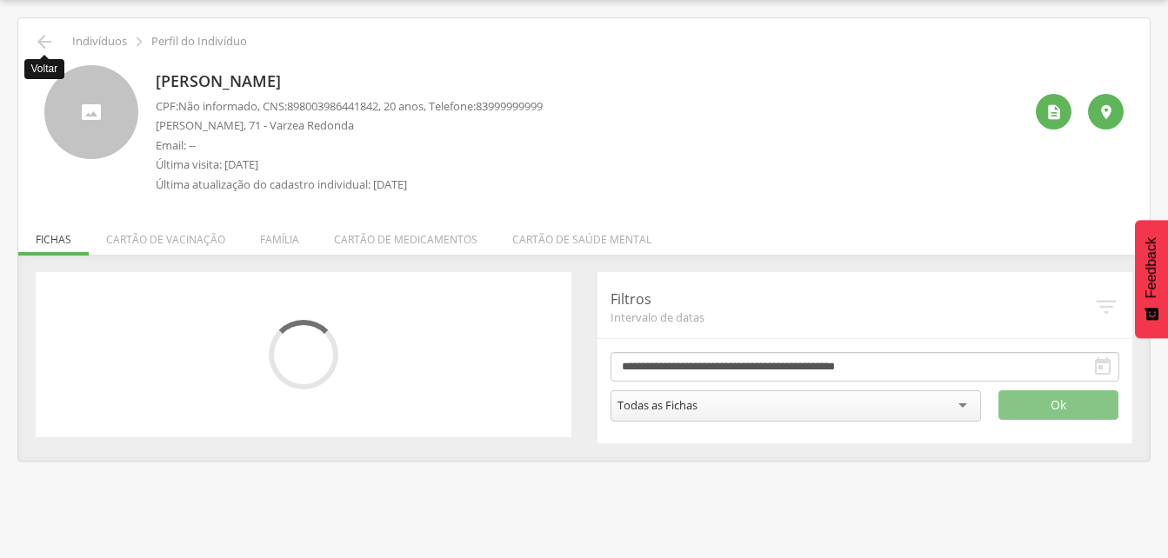
scroll to position [116, 0]
click at [43, 52] on div "[PERSON_NAME] CPF: Não informado , CNS: [PHONE_NUMBER] , 20 anos, Telefone: 839…" at bounding box center [583, 127] width 1105 height 150
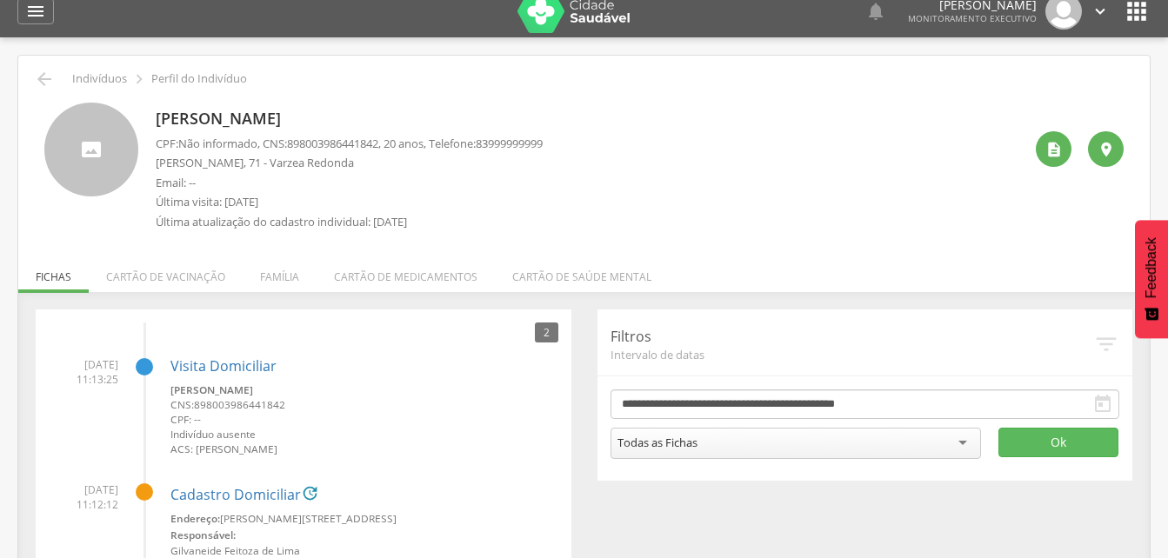
scroll to position [0, 0]
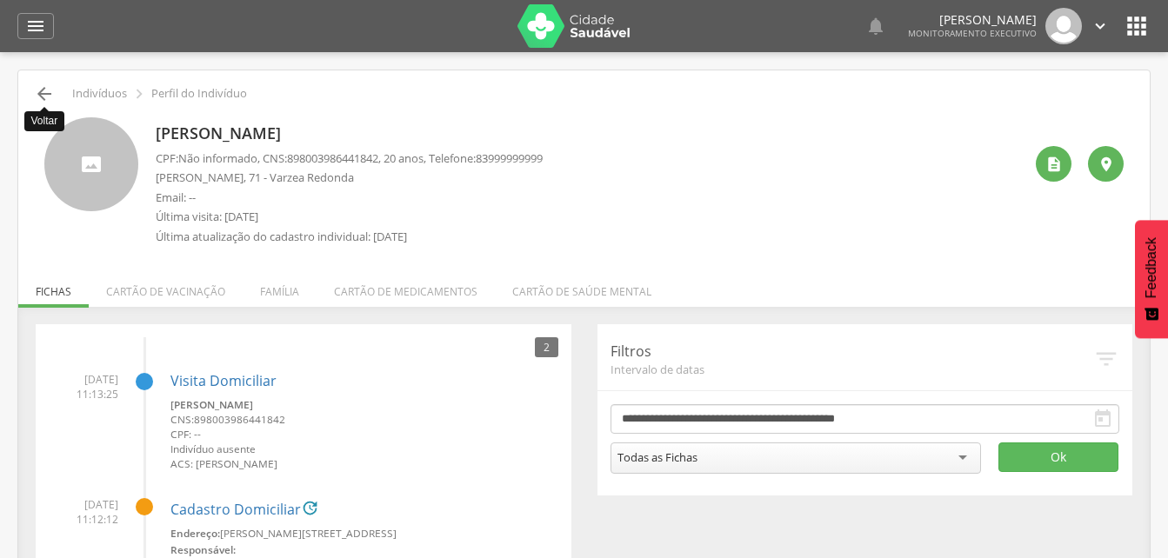
click at [39, 90] on icon "" at bounding box center [44, 93] width 21 height 21
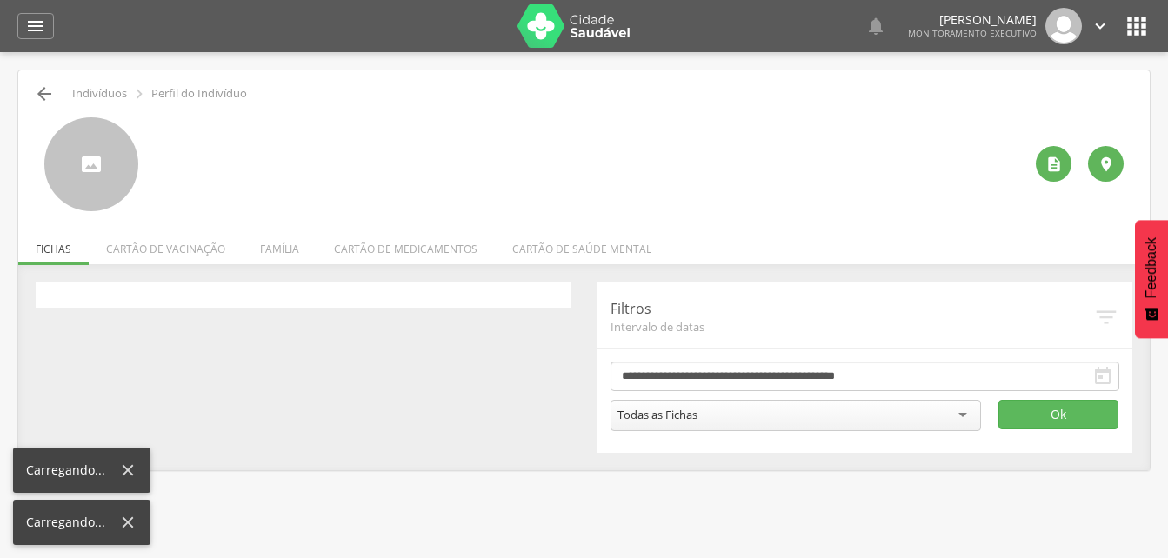
scroll to position [52, 0]
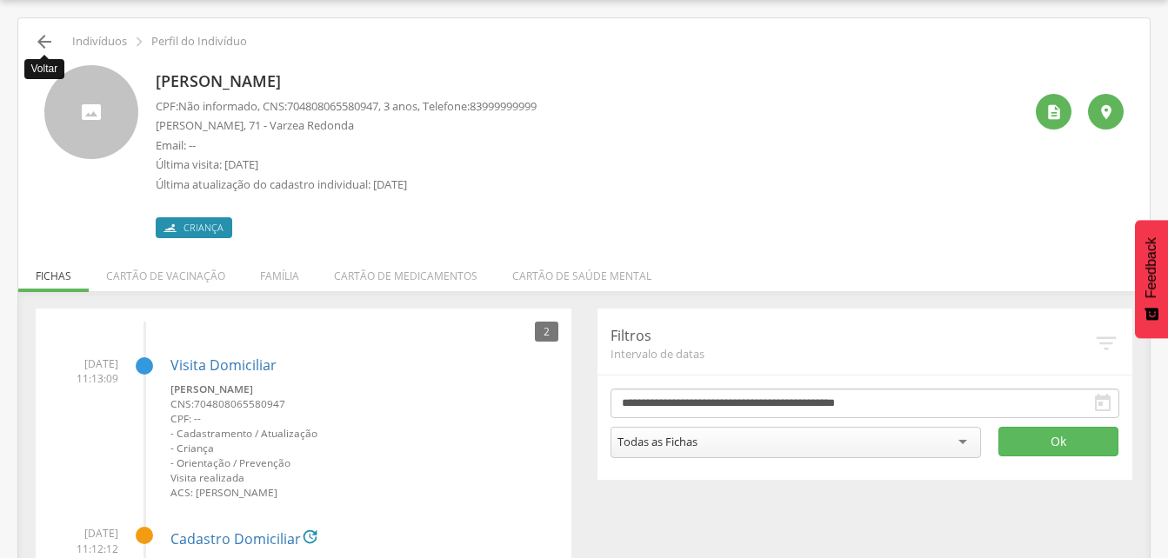
click at [49, 40] on icon "" at bounding box center [44, 41] width 21 height 21
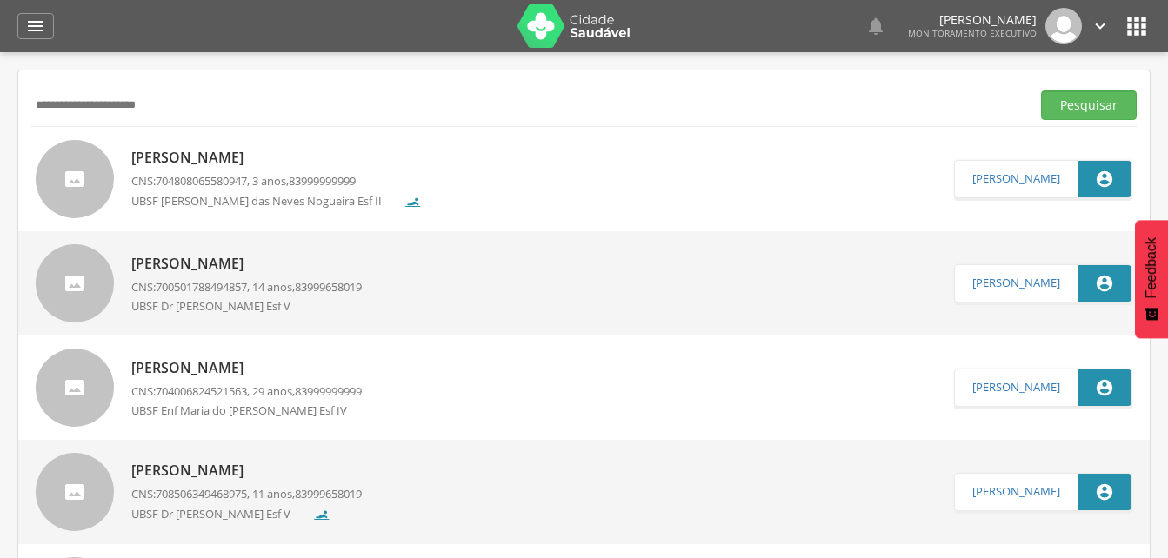
click at [195, 106] on input "**********" at bounding box center [527, 105] width 992 height 30
click at [59, 103] on input "**********" at bounding box center [527, 105] width 992 height 30
click at [1075, 99] on button "Pesquisar" at bounding box center [1089, 105] width 96 height 30
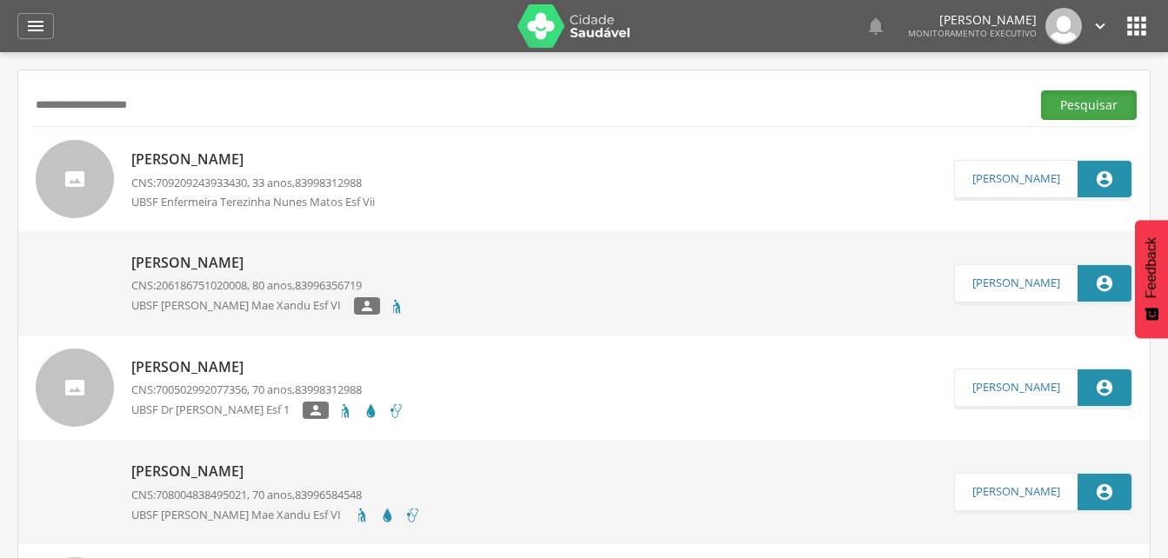
click at [1074, 103] on button "Pesquisar" at bounding box center [1089, 105] width 96 height 30
click at [273, 263] on p "[PERSON_NAME]" at bounding box center [268, 263] width 274 height 20
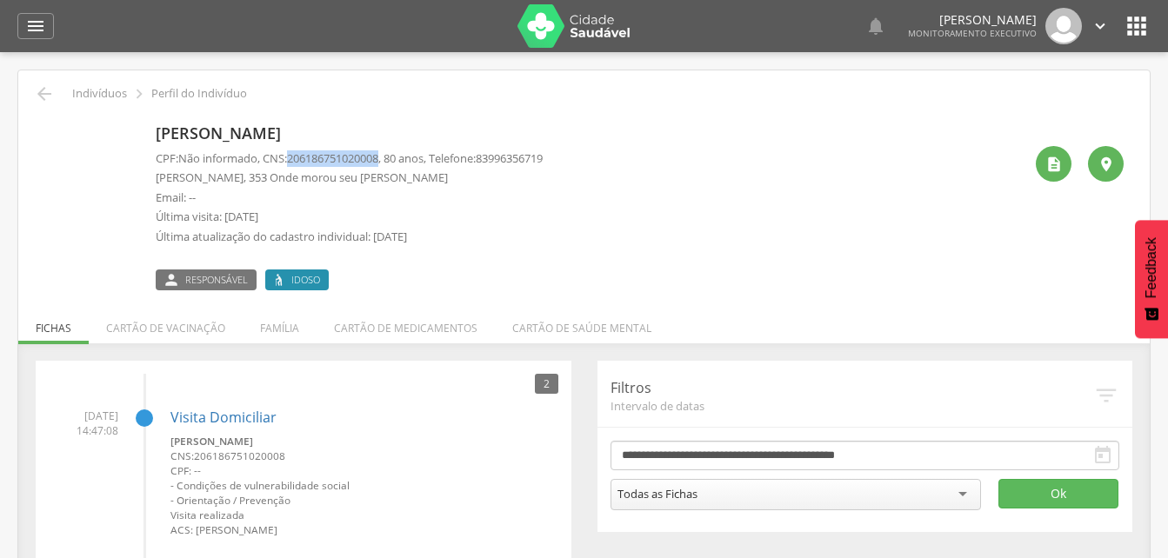
drag, startPoint x: 291, startPoint y: 156, endPoint x: 391, endPoint y: 158, distance: 100.0
click at [391, 158] on p "CPF: Não informado , CNS: [PHONE_NUMBER] , 80 anos, Telefone: [PHONE_NUMBER]" at bounding box center [349, 158] width 387 height 17
drag, startPoint x: 391, startPoint y: 158, endPoint x: 366, endPoint y: 163, distance: 25.6
click at [282, 330] on li "Família" at bounding box center [280, 323] width 74 height 41
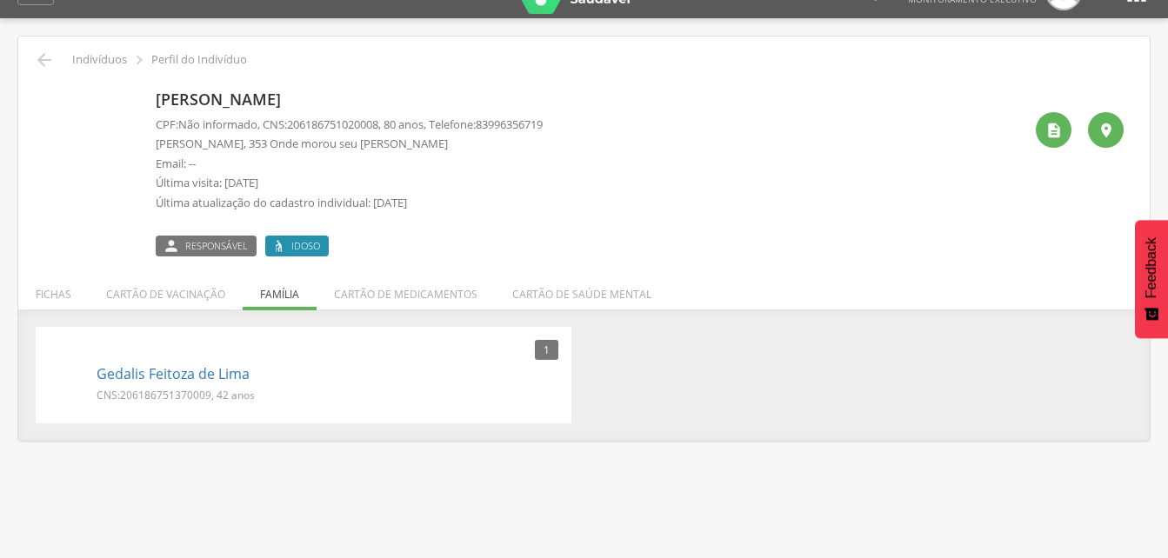
scroll to position [52, 0]
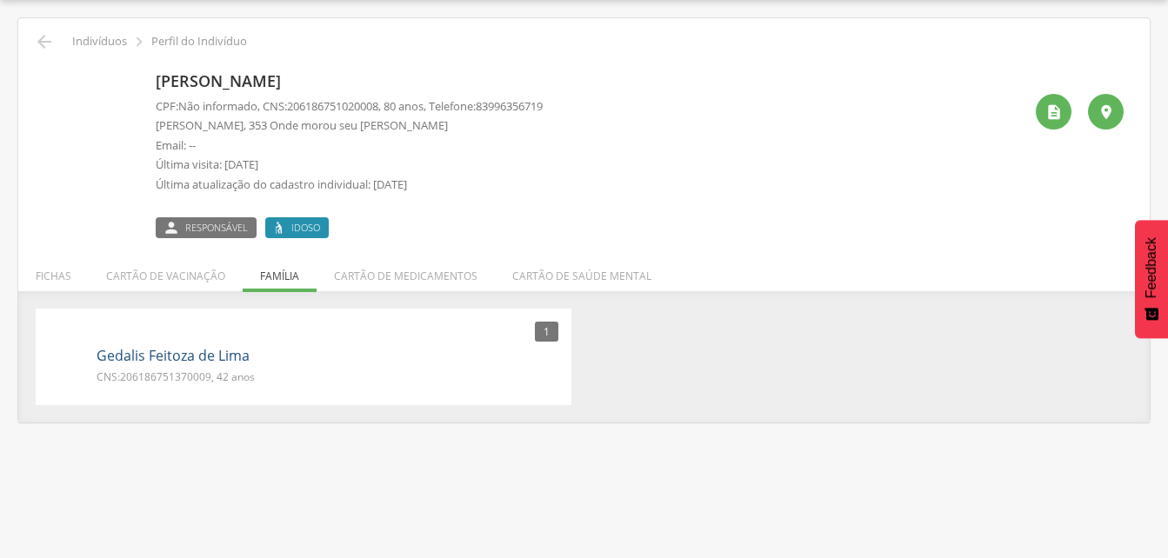
click at [149, 355] on link "Gedalis Feitoza de Lima" at bounding box center [172, 356] width 153 height 20
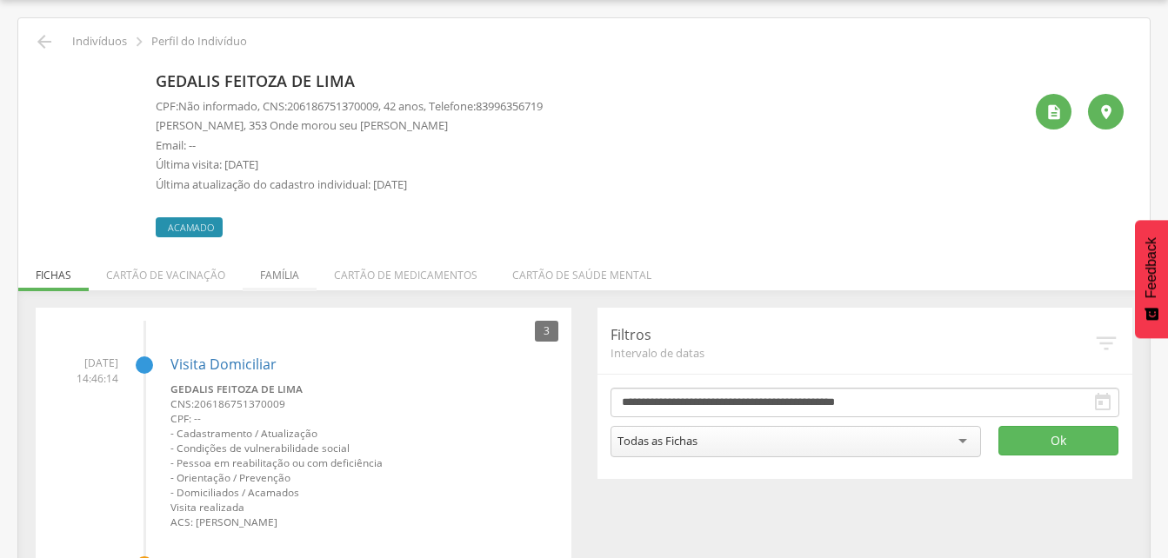
click at [280, 273] on li "Família" at bounding box center [280, 270] width 74 height 41
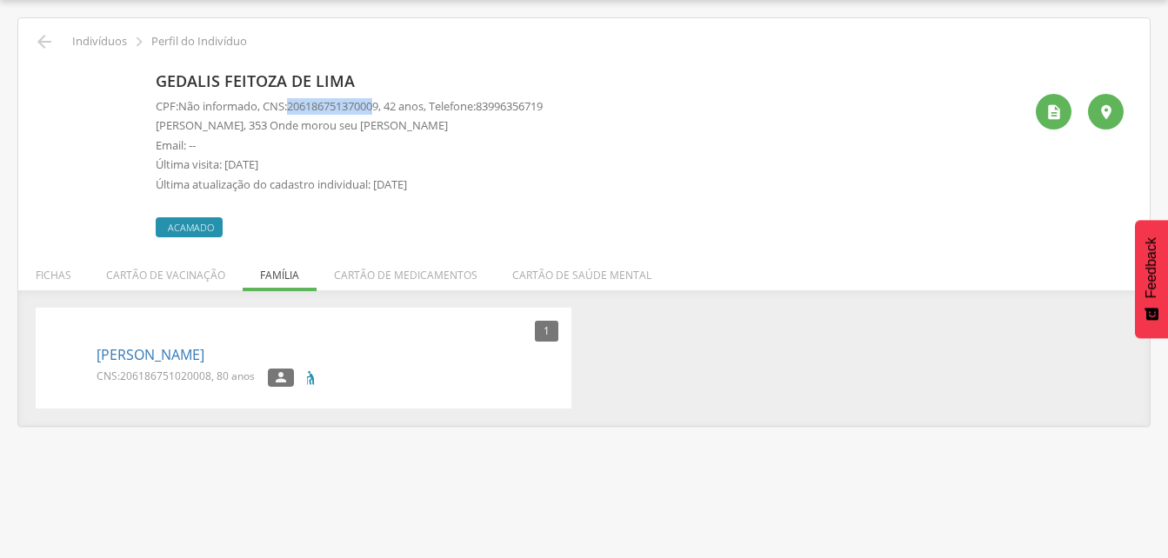
drag, startPoint x: 294, startPoint y: 103, endPoint x: 389, endPoint y: 104, distance: 94.8
click at [389, 104] on p "CPF: Não informado , CNS: [PHONE_NUMBER] , 42 anos, Telefone: [PHONE_NUMBER]" at bounding box center [349, 106] width 387 height 17
drag, startPoint x: 389, startPoint y: 104, endPoint x: 371, endPoint y: 107, distance: 17.6
click at [495, 61] on div "Gedalis Feitoza de Lima CPF: Não informado , CNS: [PHONE_NUMBER] , 42 anos, Tel…" at bounding box center [583, 144] width 1105 height 185
click at [46, 41] on icon "" at bounding box center [44, 41] width 21 height 21
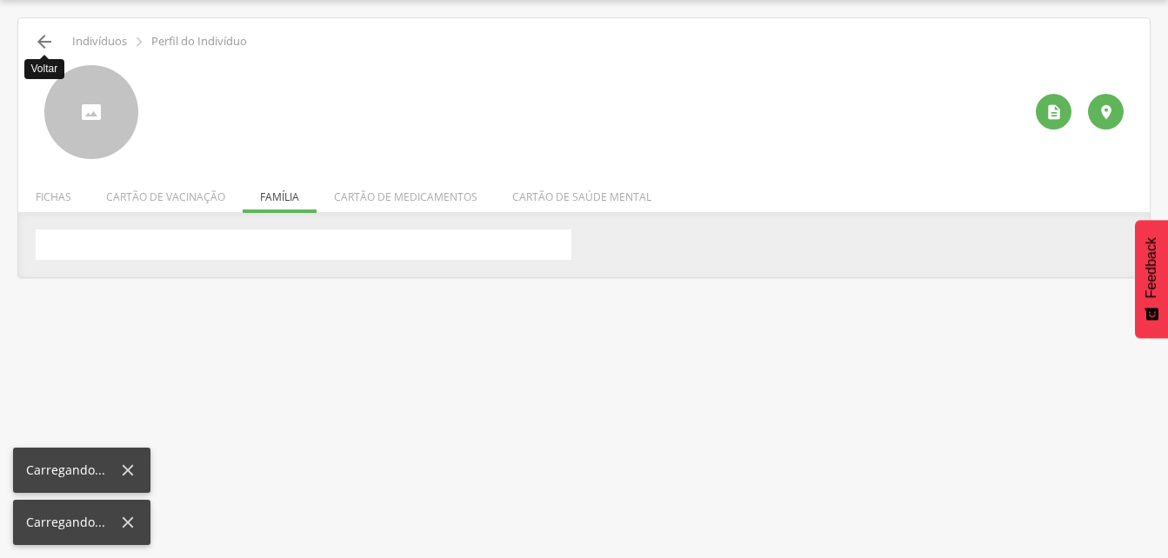
click at [46, 41] on icon "" at bounding box center [44, 41] width 21 height 21
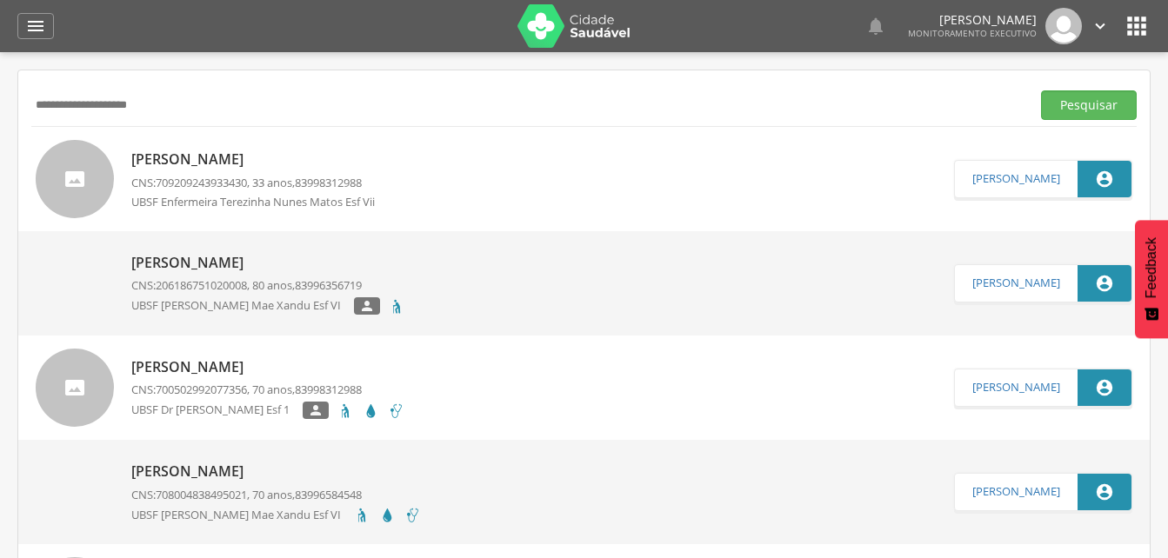
click at [183, 108] on input "**********" at bounding box center [527, 105] width 992 height 30
click at [84, 104] on input "**********" at bounding box center [527, 105] width 992 height 30
click at [1079, 105] on button "Pesquisar" at bounding box center [1089, 105] width 96 height 30
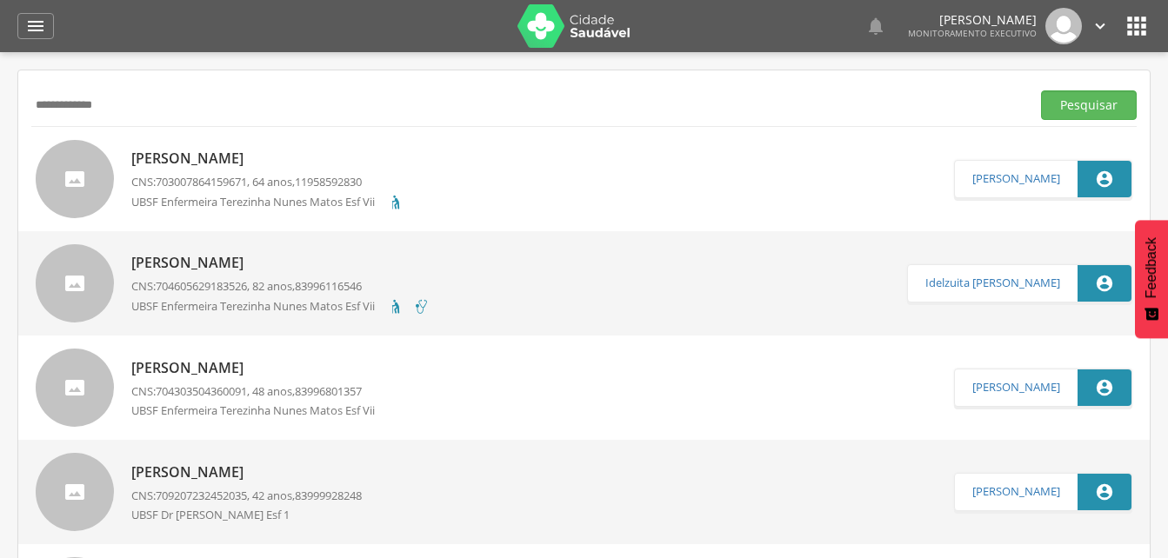
click at [252, 171] on div "[PERSON_NAME] CNS: 703007864159671 , 64 anos, 11958592830 UBSF Enfermeira [PERS…" at bounding box center [267, 178] width 273 height 70
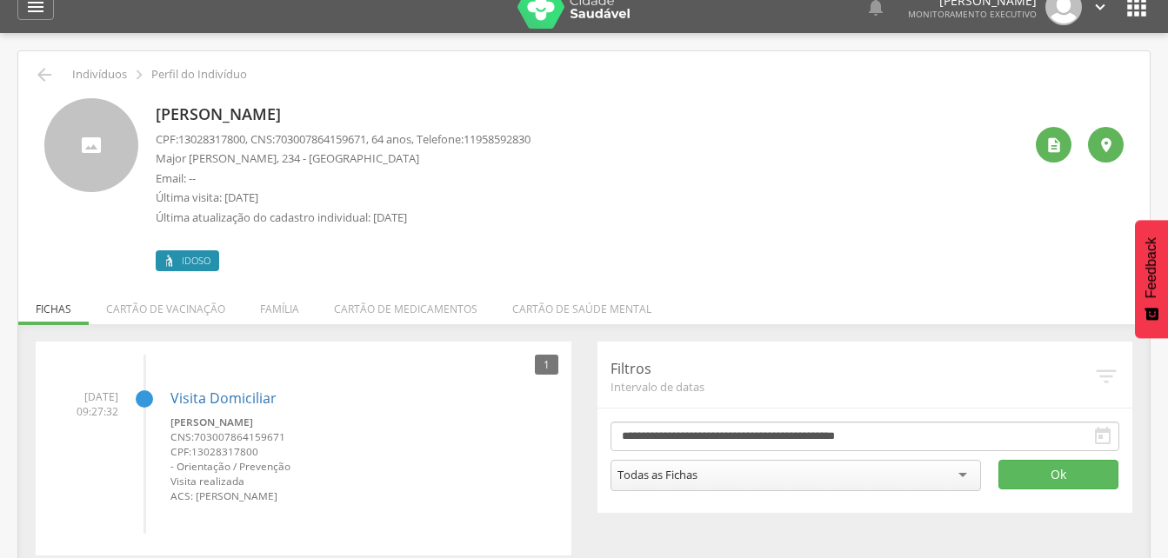
scroll to position [52, 0]
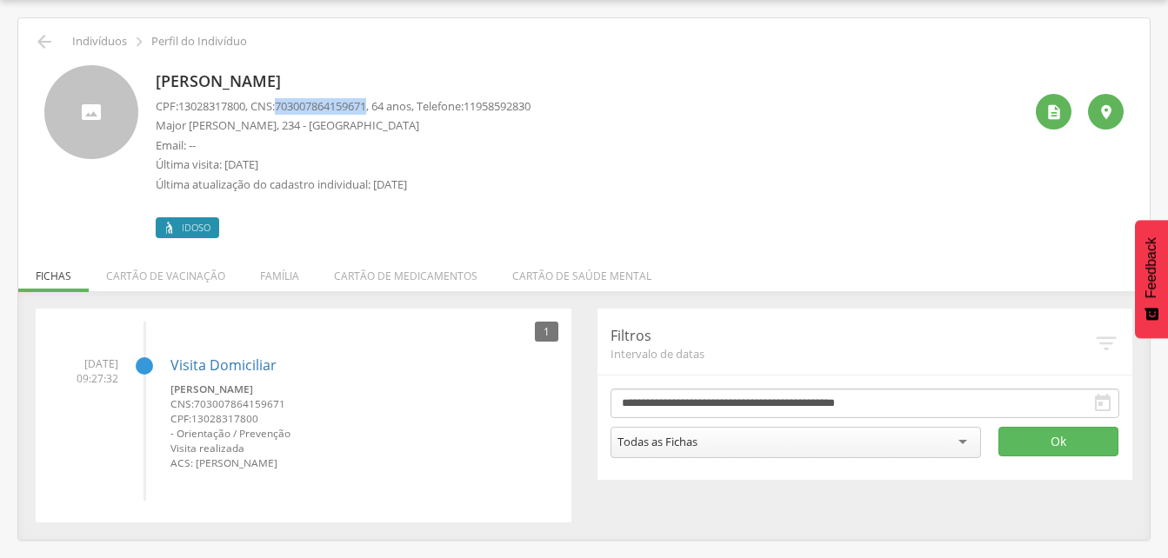
drag, startPoint x: 283, startPoint y: 103, endPoint x: 383, endPoint y: 109, distance: 100.1
click at [383, 109] on p "CPF: 13028317800 , CNS: [PHONE_NUMBER] , 64 anos, Telefone: [PHONE_NUMBER]" at bounding box center [343, 106] width 375 height 17
drag, startPoint x: 383, startPoint y: 109, endPoint x: 347, endPoint y: 105, distance: 35.8
drag, startPoint x: 347, startPoint y: 105, endPoint x: 852, endPoint y: 192, distance: 512.5
click at [852, 193] on div "[PERSON_NAME] CPF: 13028317800 , CNS: [PHONE_NUMBER] , 64 anos, Telefone: 11958…" at bounding box center [589, 151] width 867 height 173
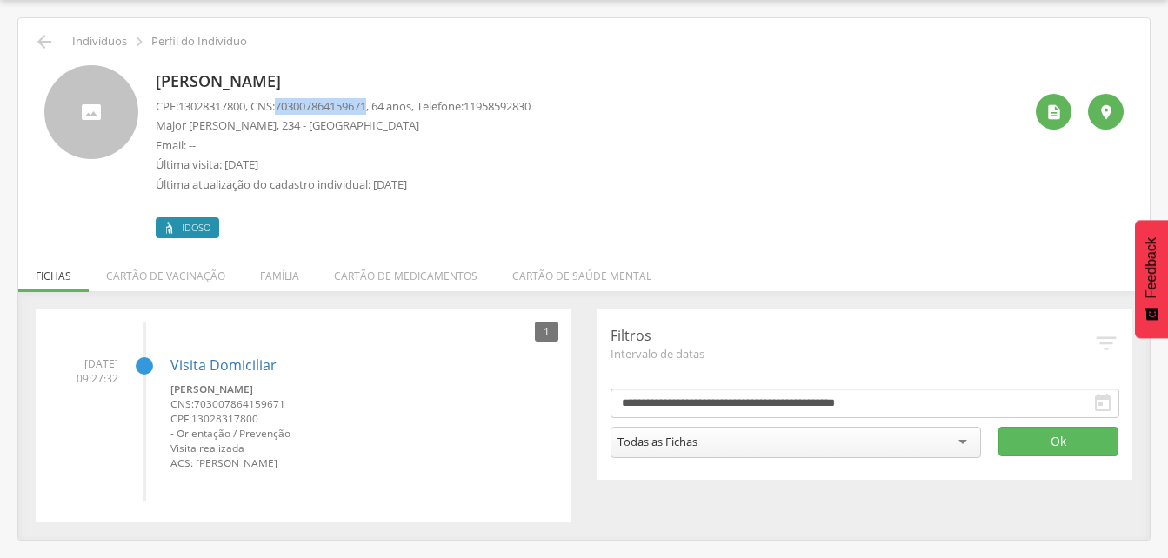
drag, startPoint x: 283, startPoint y: 105, endPoint x: 380, endPoint y: 110, distance: 97.5
click at [380, 110] on p "CPF: 13028317800 , CNS: [PHONE_NUMBER] , 64 anos, Telefone: [PHONE_NUMBER]" at bounding box center [343, 106] width 375 height 17
drag, startPoint x: 380, startPoint y: 110, endPoint x: 349, endPoint y: 106, distance: 31.6
click at [43, 41] on icon "" at bounding box center [44, 41] width 21 height 21
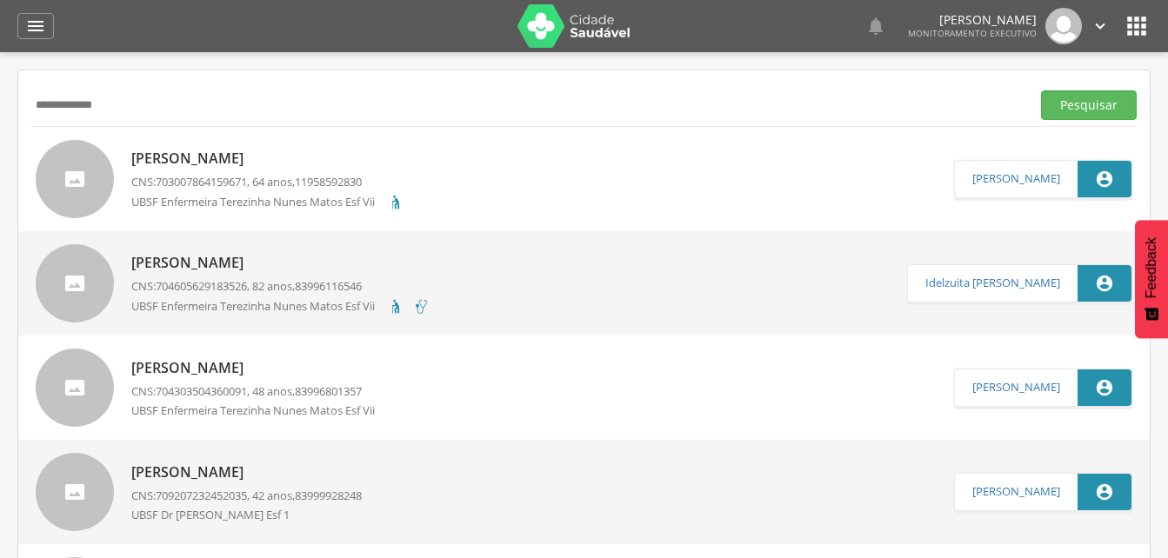
click at [134, 103] on input "**********" at bounding box center [527, 105] width 992 height 30
type input "*"
drag, startPoint x: 1082, startPoint y: 102, endPoint x: 1017, endPoint y: 121, distance: 67.9
click at [1081, 102] on button "Pesquisar" at bounding box center [1089, 105] width 96 height 30
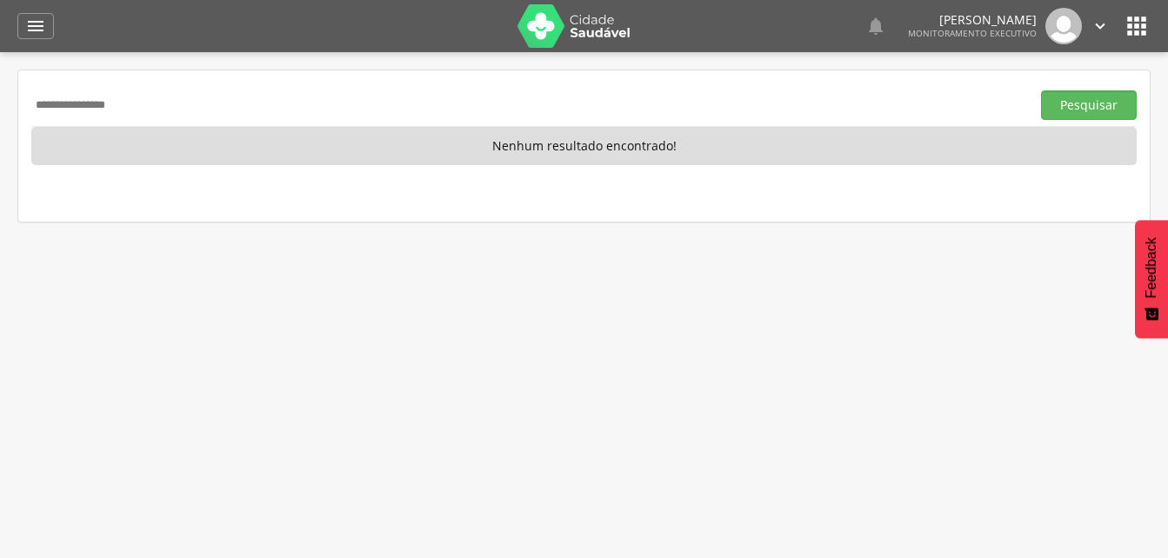
click at [149, 101] on input "**********" at bounding box center [527, 105] width 992 height 30
type input "*"
click at [1083, 106] on button "Pesquisar" at bounding box center [1089, 105] width 96 height 30
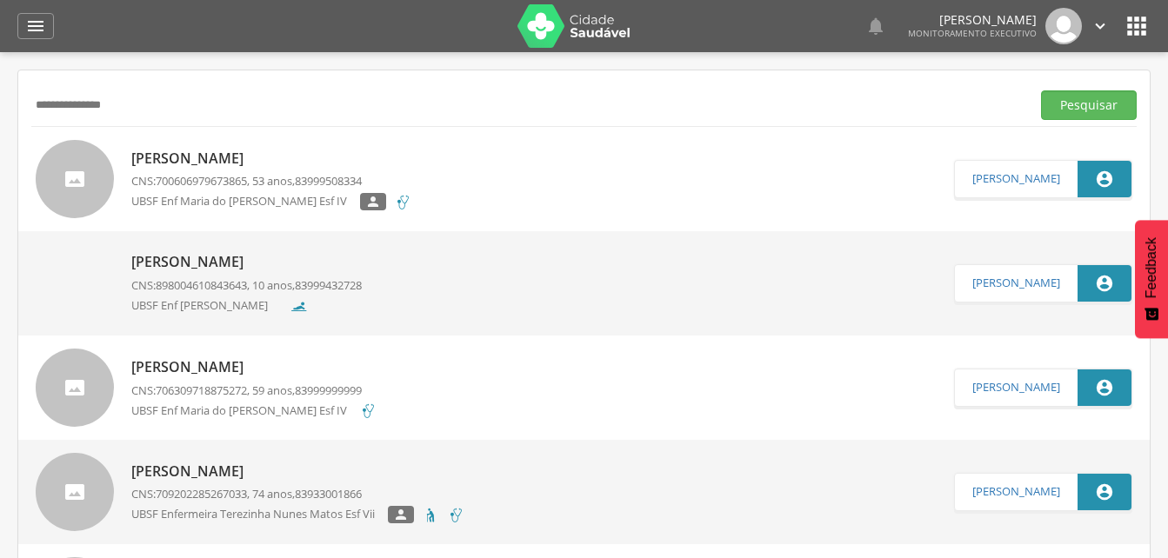
click at [242, 159] on p "[PERSON_NAME]" at bounding box center [271, 159] width 280 height 20
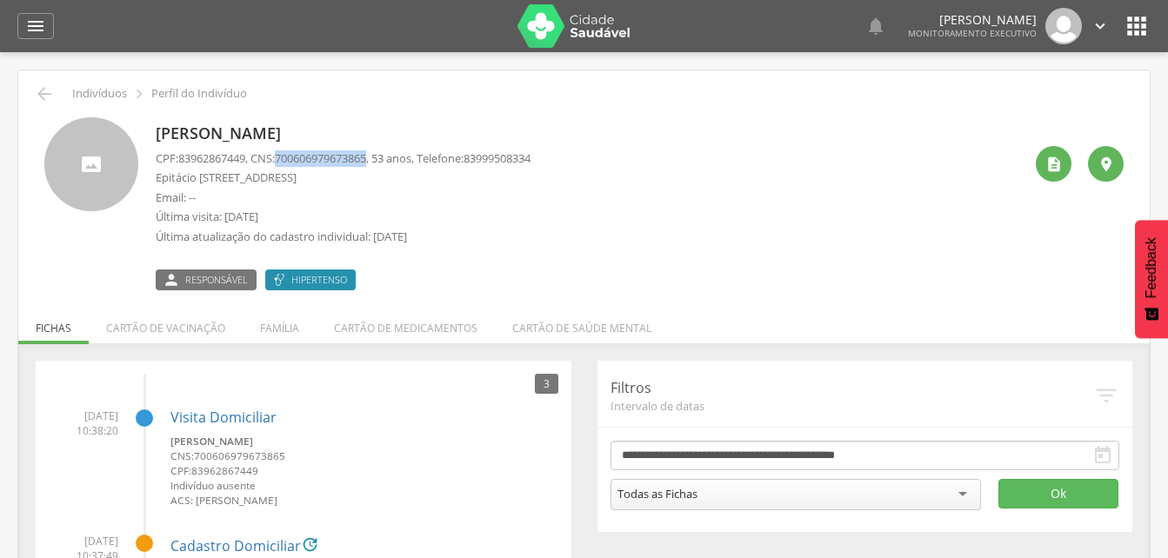
drag, startPoint x: 284, startPoint y: 159, endPoint x: 383, endPoint y: 162, distance: 98.3
click at [383, 162] on p "CPF: 83962867449 , CNS: [PHONE_NUMBER] , 53 anos, Telefone: [PHONE_NUMBER]" at bounding box center [343, 158] width 375 height 17
drag, startPoint x: 383, startPoint y: 162, endPoint x: 363, endPoint y: 158, distance: 20.3
click at [48, 92] on icon "" at bounding box center [44, 93] width 21 height 21
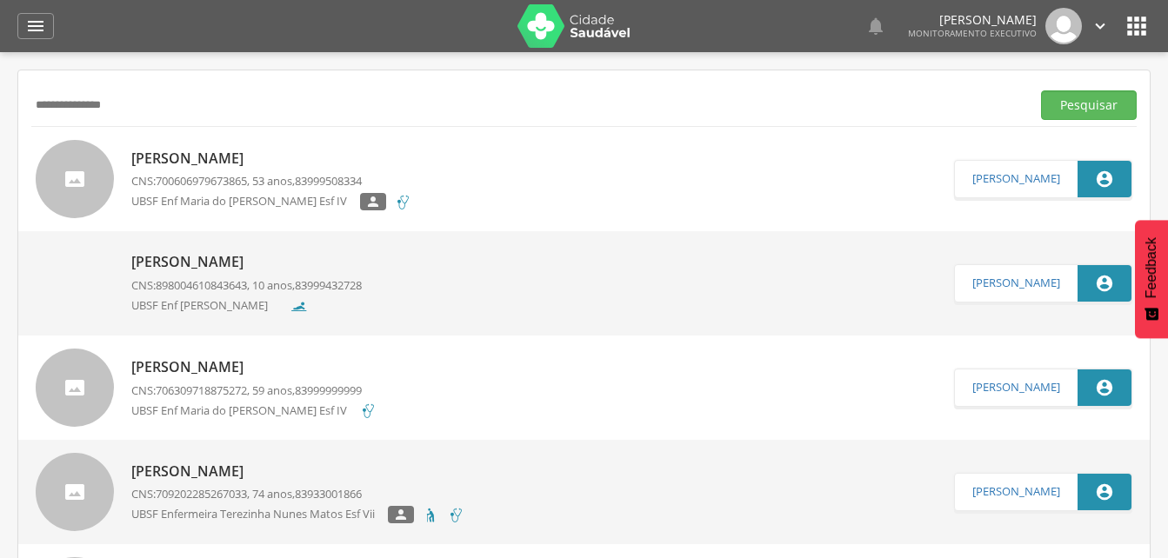
click at [163, 108] on input "**********" at bounding box center [527, 105] width 992 height 30
type input "*"
click at [50, 24] on div "" at bounding box center [35, 26] width 37 height 26
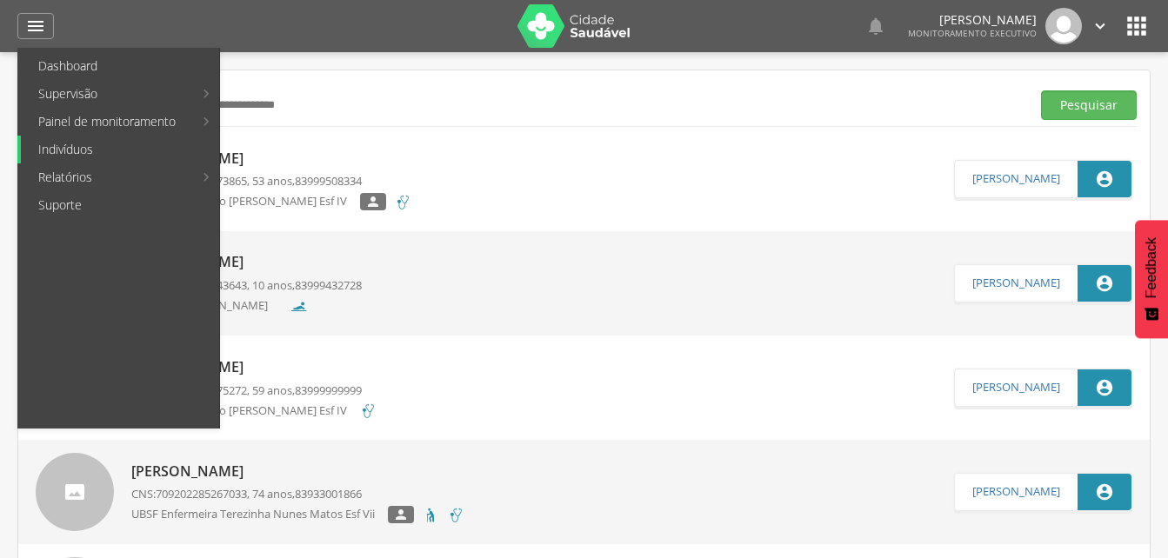
click at [57, 143] on link "Indivíduos" at bounding box center [120, 150] width 198 height 28
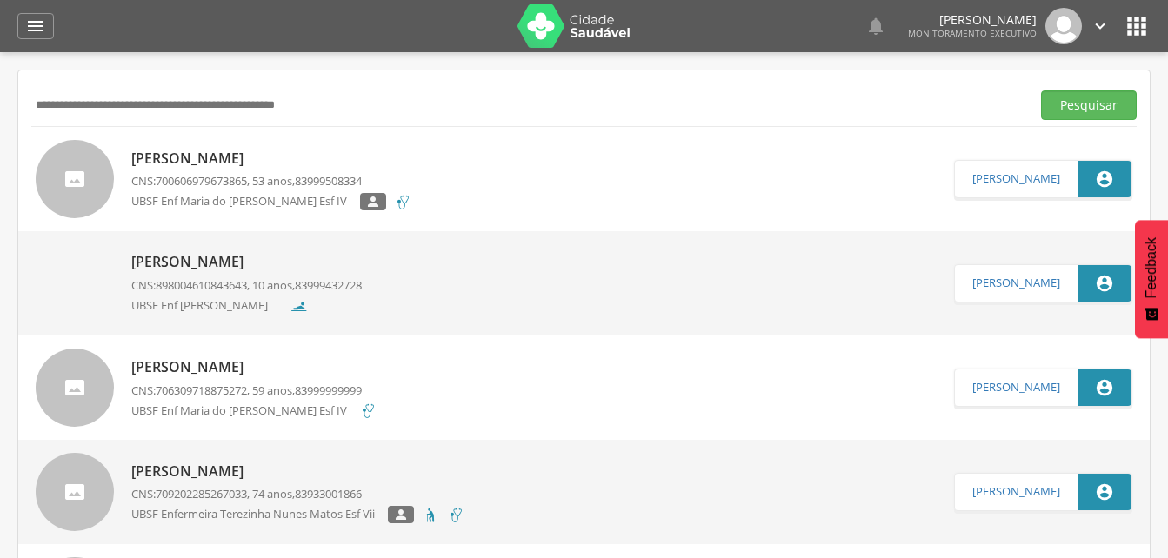
click at [109, 96] on input "text" at bounding box center [527, 105] width 992 height 30
click at [1067, 108] on button "Pesquisar" at bounding box center [1089, 105] width 96 height 30
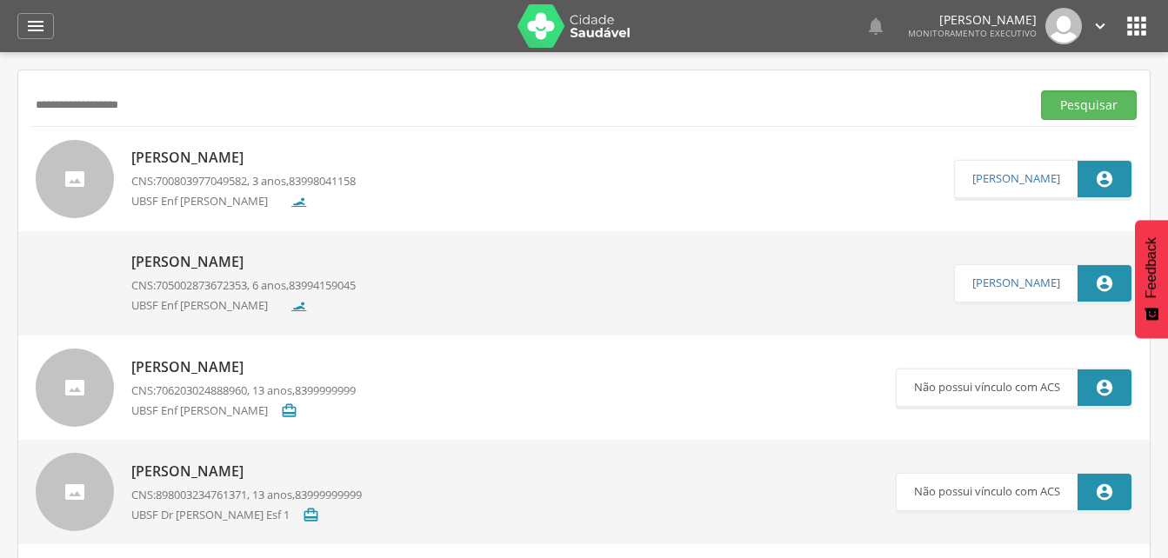
click at [254, 158] on p "[PERSON_NAME]" at bounding box center [243, 158] width 224 height 20
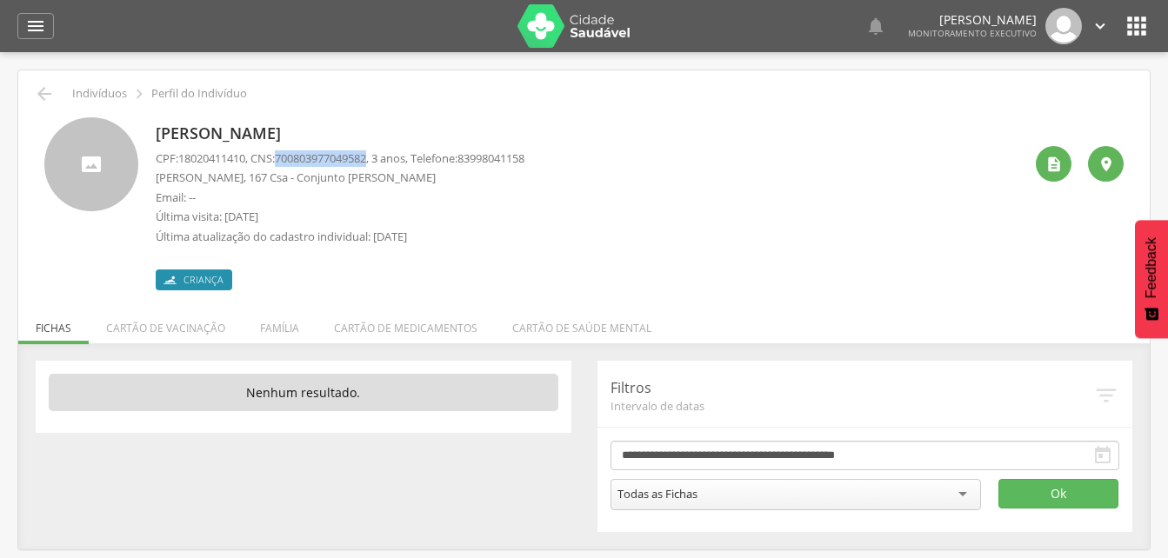
drag, startPoint x: 282, startPoint y: 154, endPoint x: 380, endPoint y: 156, distance: 98.2
click at [380, 156] on p "CPF: 18020411410 , CNS: [PHONE_NUMBER] , 3 anos, Telefone: [PHONE_NUMBER]" at bounding box center [340, 158] width 369 height 17
drag, startPoint x: 380, startPoint y: 156, endPoint x: 353, endPoint y: 156, distance: 26.9
click at [267, 327] on li "Família" at bounding box center [280, 323] width 74 height 41
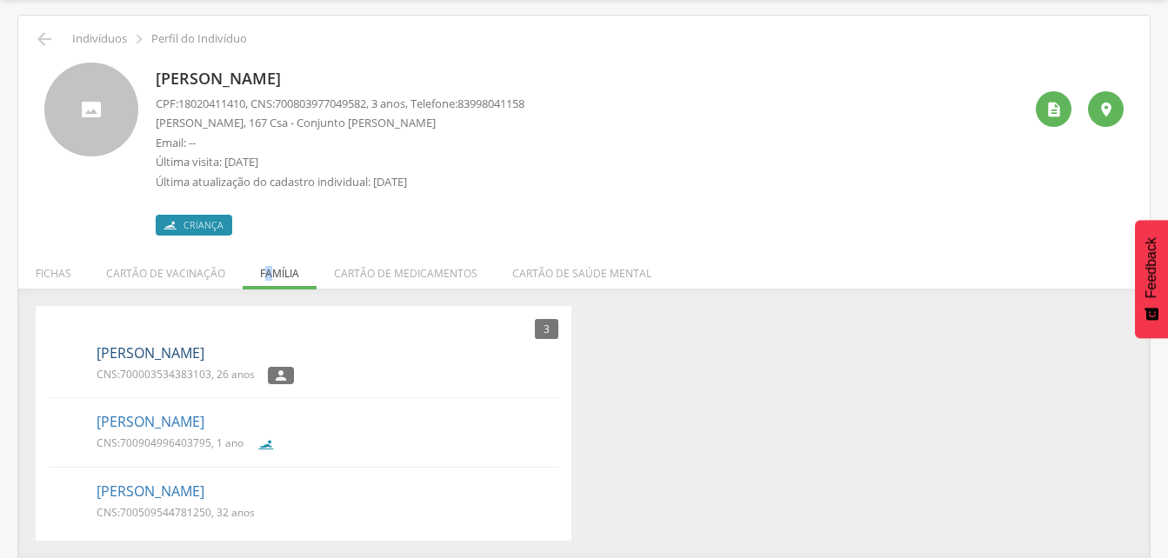
scroll to position [56, 0]
drag, startPoint x: 118, startPoint y: 371, endPoint x: 212, endPoint y: 377, distance: 94.1
click at [212, 377] on p "CNS: 700003534383103 , 26 anos" at bounding box center [175, 373] width 158 height 15
drag, startPoint x: 212, startPoint y: 377, endPoint x: 197, endPoint y: 370, distance: 16.3
click at [264, 279] on div " Indivíduos  Perfil do Indivíduo [PERSON_NAME] CPF: 18020411410 , CNS: [PHONE…" at bounding box center [583, 286] width 1131 height 542
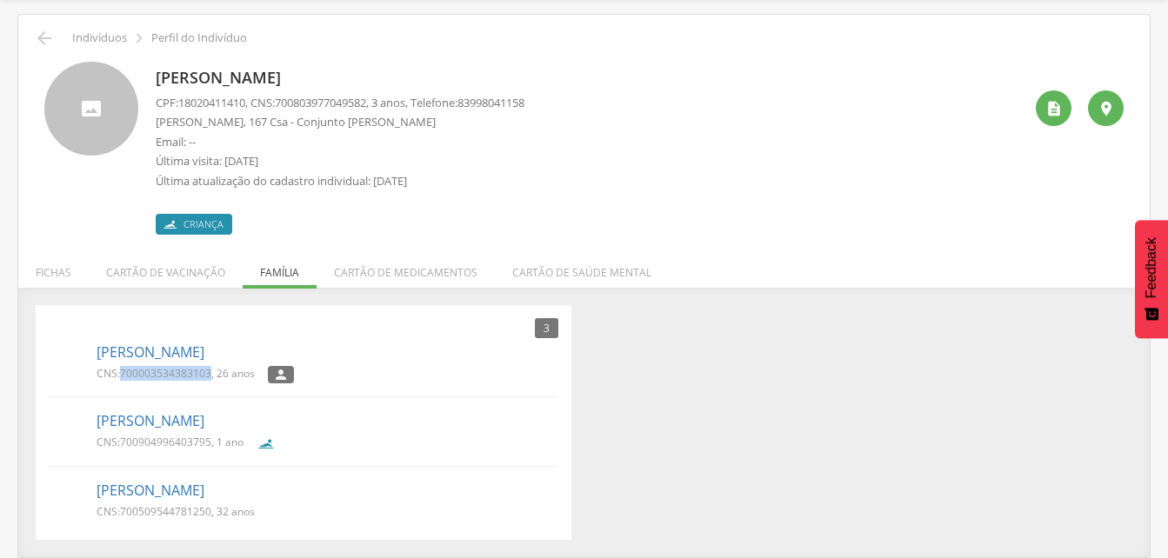
drag, startPoint x: 264, startPoint y: 279, endPoint x: 276, endPoint y: 268, distance: 16.0
click at [276, 268] on ul "Fichas Cartão de vacinação Família Cartão de medicamentos Cartão de saúde mental" at bounding box center [583, 272] width 1131 height 15
click at [309, 333] on div "3 Nenhum outro membro da família cadastrado. [PERSON_NAME] CNS: 700003534383103…" at bounding box center [304, 422] width 536 height 235
click at [264, 279] on ul "Fichas Cartão de vacinação Família Cartão de medicamentos Cartão de saúde mental" at bounding box center [583, 272] width 1131 height 15
drag, startPoint x: 123, startPoint y: 437, endPoint x: 210, endPoint y: 445, distance: 87.3
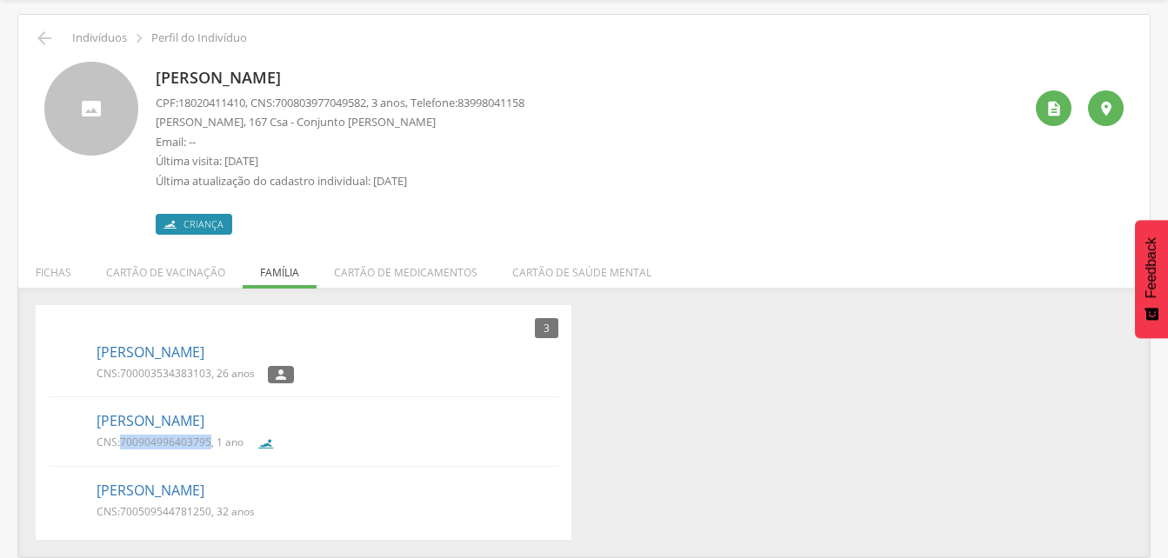
click at [210, 445] on span "700904996403795" at bounding box center [165, 442] width 91 height 15
drag, startPoint x: 210, startPoint y: 445, endPoint x: 196, endPoint y: 443, distance: 13.2
drag, startPoint x: 118, startPoint y: 511, endPoint x: 211, endPoint y: 510, distance: 93.0
click at [211, 510] on p "CNS: 700509544781250 , 32 anos" at bounding box center [175, 511] width 158 height 15
drag, startPoint x: 211, startPoint y: 510, endPoint x: 198, endPoint y: 510, distance: 13.0
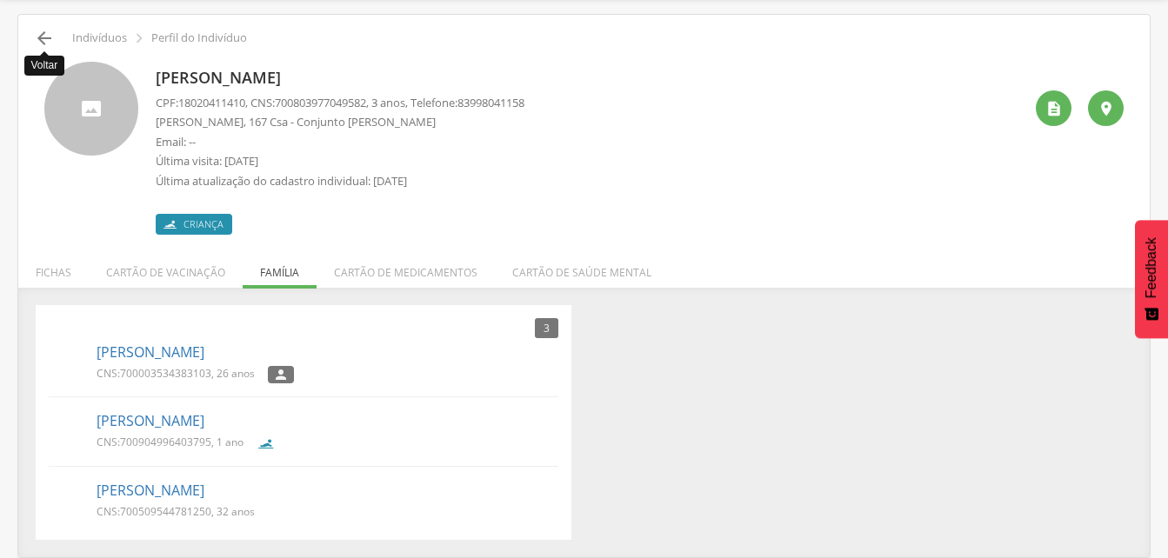
click at [45, 38] on icon "" at bounding box center [44, 38] width 21 height 21
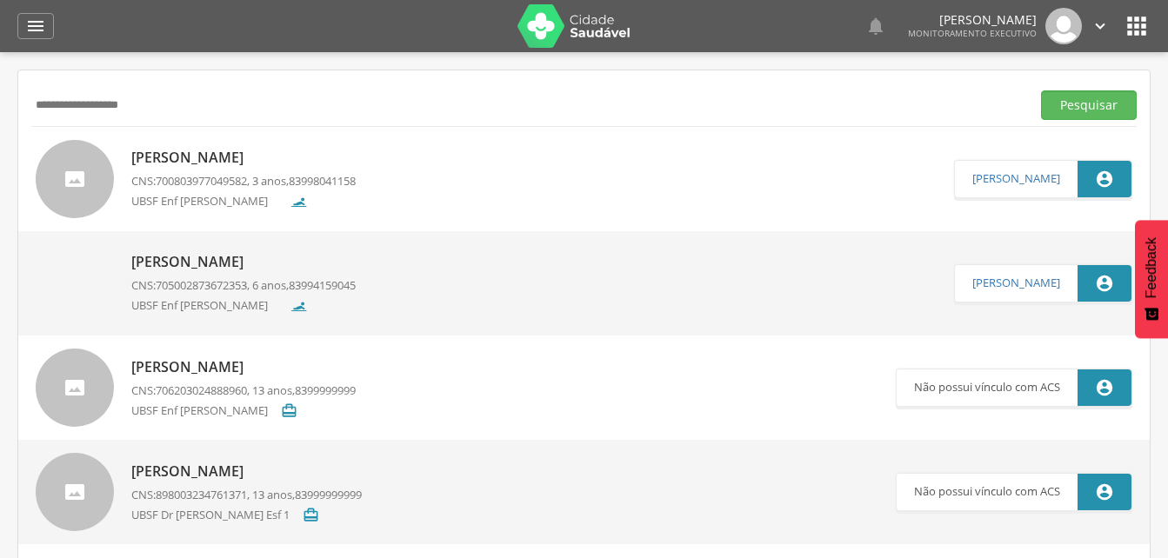
click at [159, 116] on input "**********" at bounding box center [527, 105] width 992 height 30
click at [1084, 107] on button "Pesquisar" at bounding box center [1089, 105] width 96 height 30
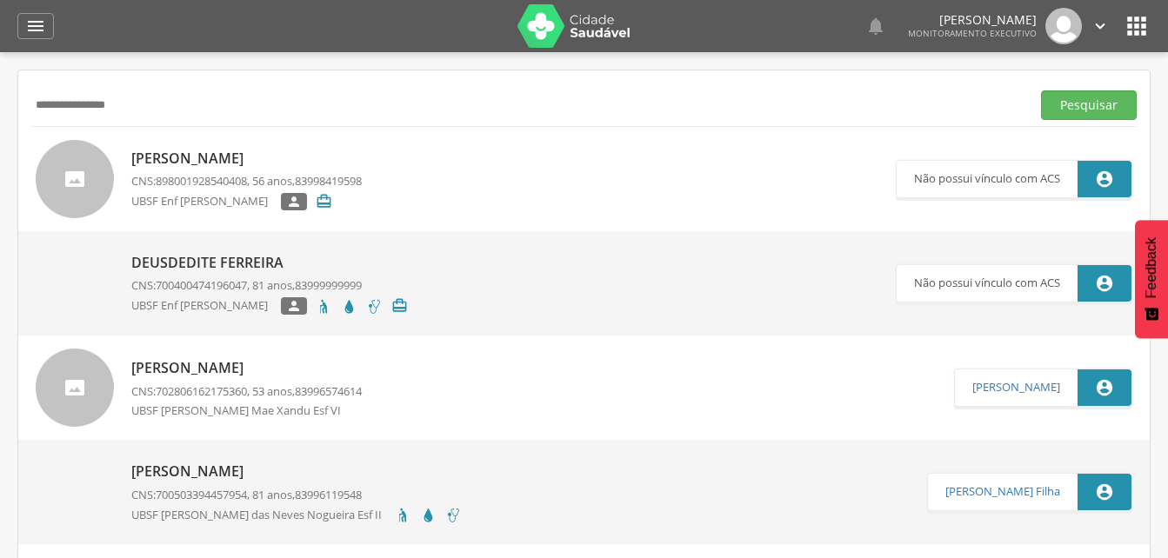
click at [42, 107] on input "**********" at bounding box center [527, 105] width 992 height 30
click at [1085, 105] on button "Pesquisar" at bounding box center [1089, 105] width 96 height 30
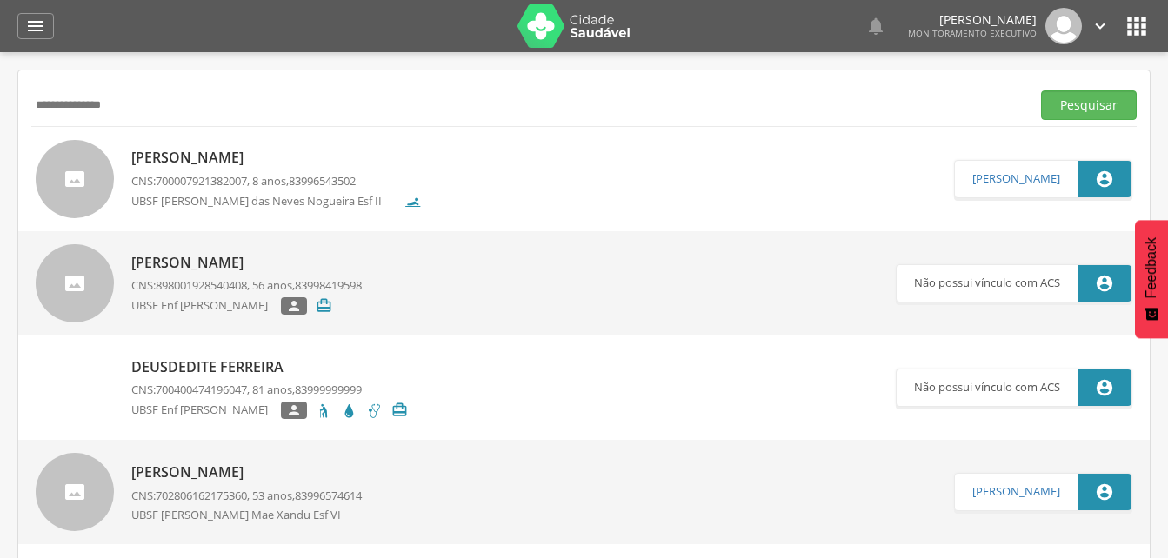
click at [176, 107] on input "**********" at bounding box center [527, 105] width 992 height 30
type input "*"
click at [186, 87] on div "Pesquisar" at bounding box center [583, 104] width 1105 height 43
click at [47, 105] on input "text" at bounding box center [527, 105] width 992 height 30
type input "**********"
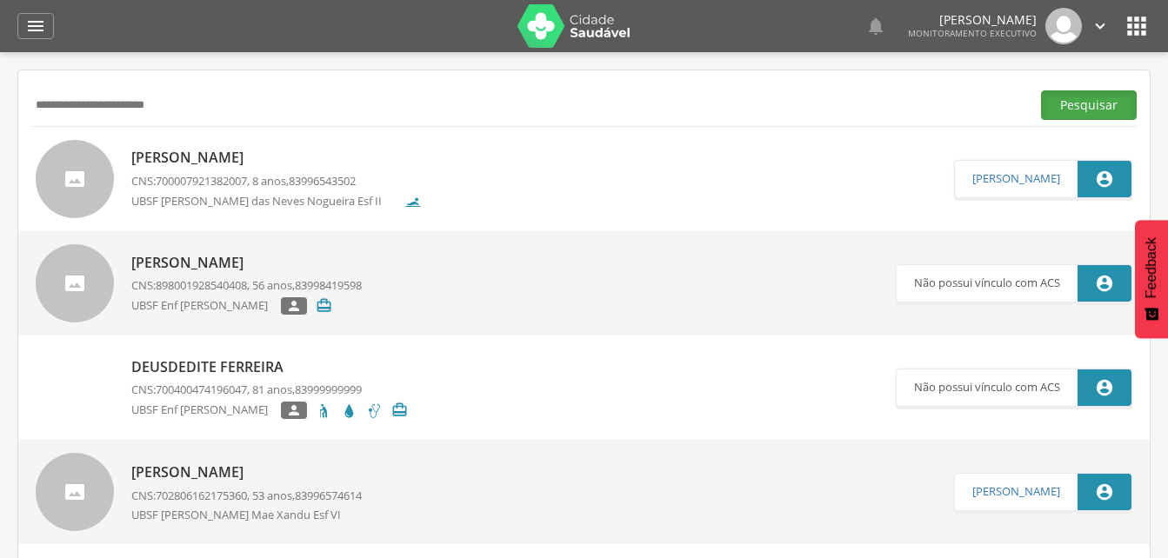
click at [1082, 106] on button "Pesquisar" at bounding box center [1089, 105] width 96 height 30
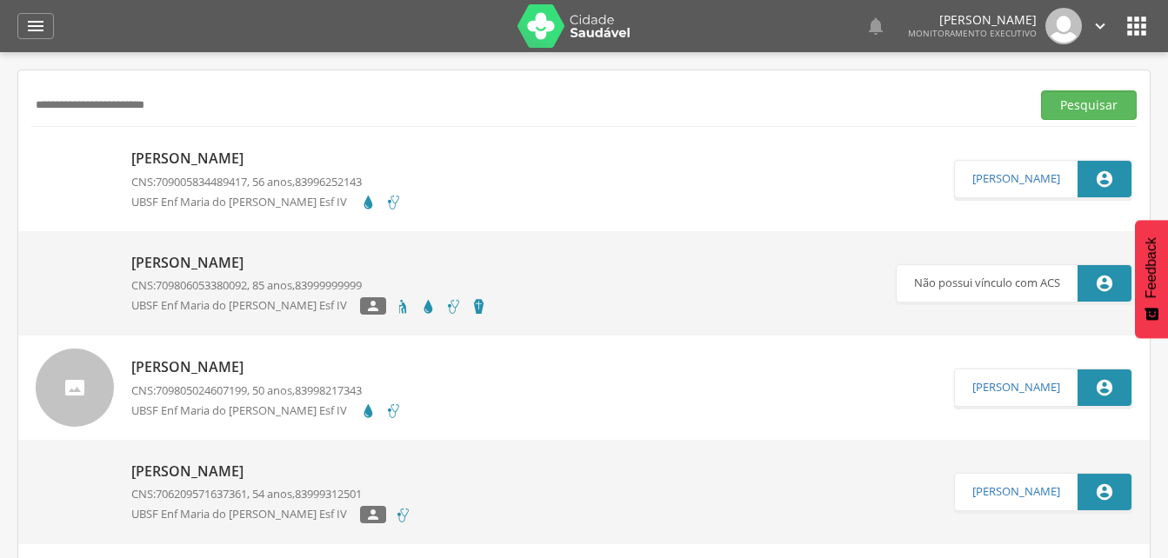
click at [229, 163] on p "[PERSON_NAME]" at bounding box center [266, 159] width 270 height 20
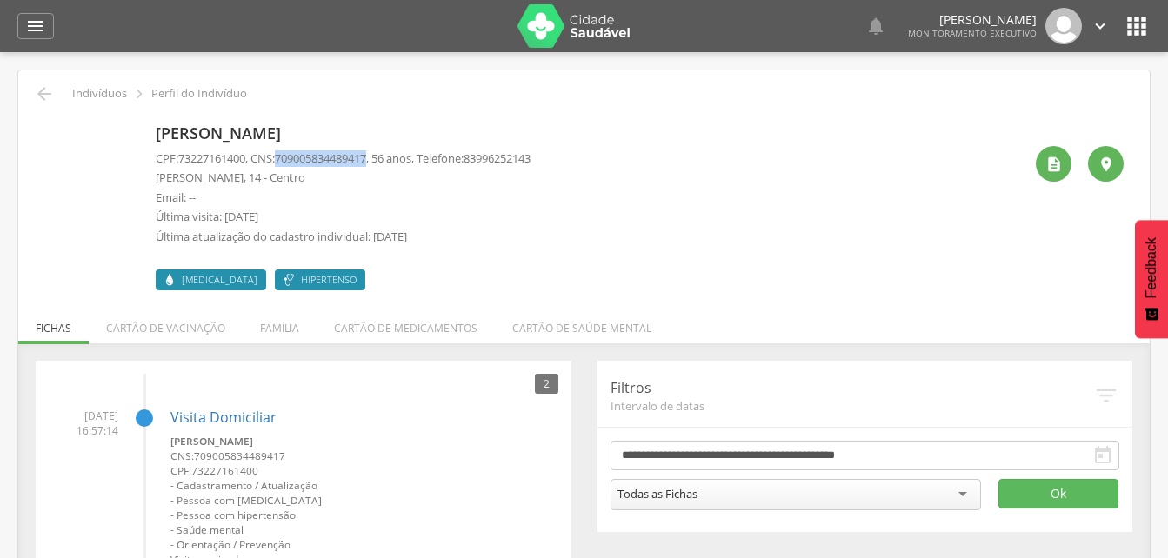
drag, startPoint x: 288, startPoint y: 156, endPoint x: 383, endPoint y: 156, distance: 94.8
click at [383, 156] on p "CPF: 73227161400 , CNS: [PHONE_NUMBER] , 56 anos, Telefone: [PHONE_NUMBER]" at bounding box center [343, 158] width 375 height 17
drag, startPoint x: 383, startPoint y: 156, endPoint x: 338, endPoint y: 155, distance: 44.4
click at [39, 23] on icon "" at bounding box center [35, 26] width 21 height 21
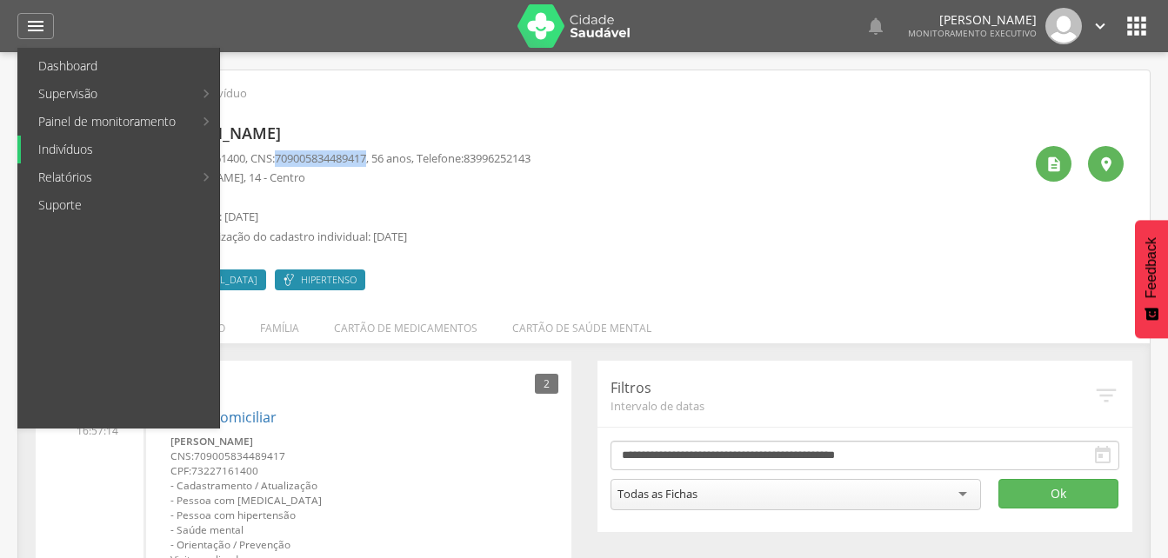
click at [70, 147] on link "Indivíduos" at bounding box center [120, 150] width 198 height 28
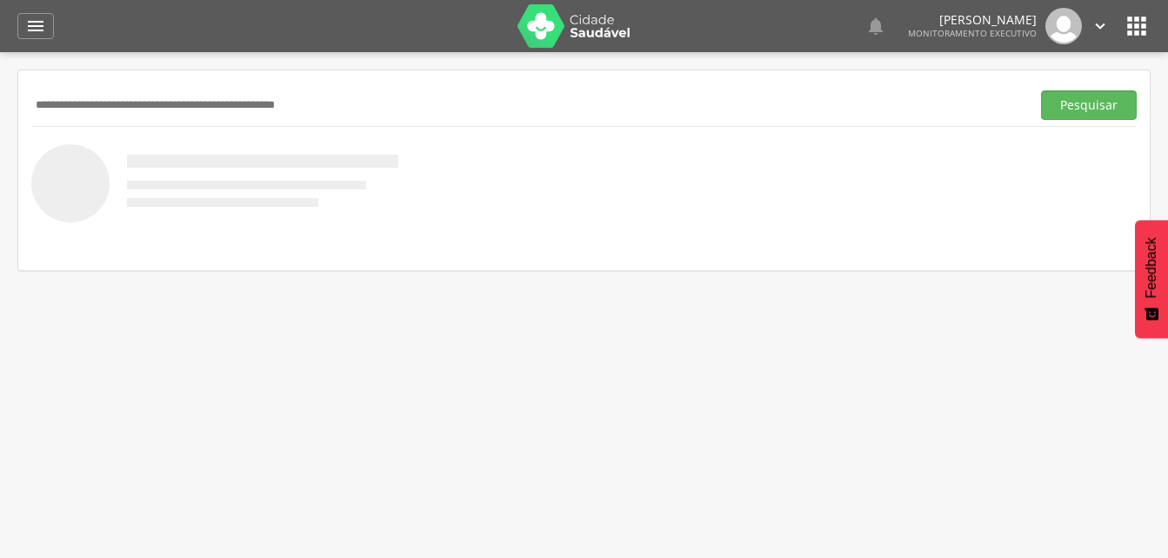
click at [37, 92] on input "text" at bounding box center [527, 105] width 992 height 30
drag, startPoint x: 1075, startPoint y: 113, endPoint x: 974, endPoint y: 116, distance: 101.7
click at [1073, 113] on button "Pesquisar" at bounding box center [1089, 105] width 96 height 30
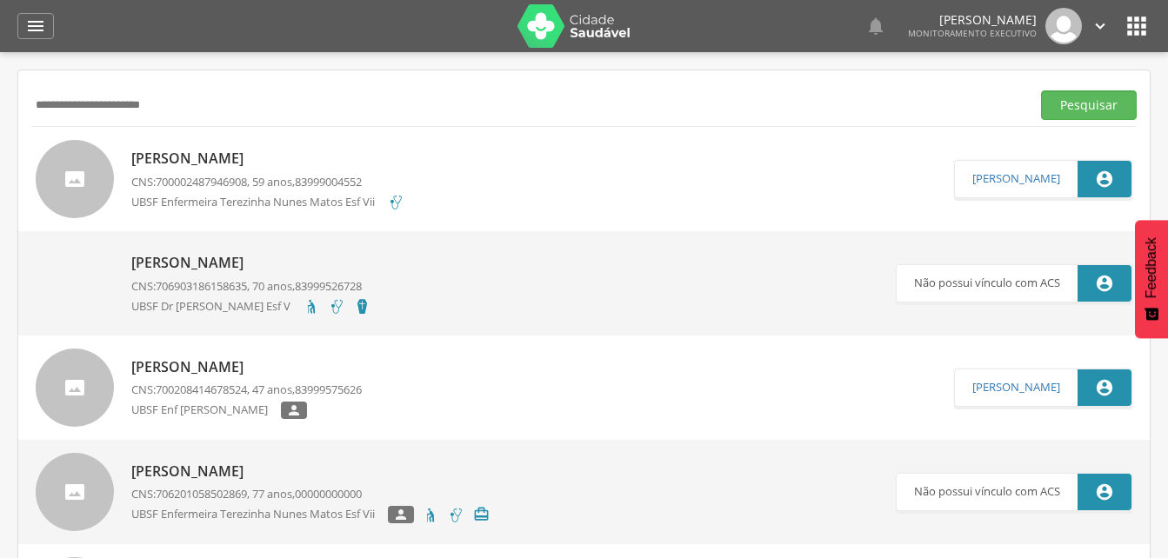
click at [104, 106] on input "**********" at bounding box center [527, 105] width 992 height 30
click at [1080, 103] on button "Pesquisar" at bounding box center [1089, 105] width 96 height 30
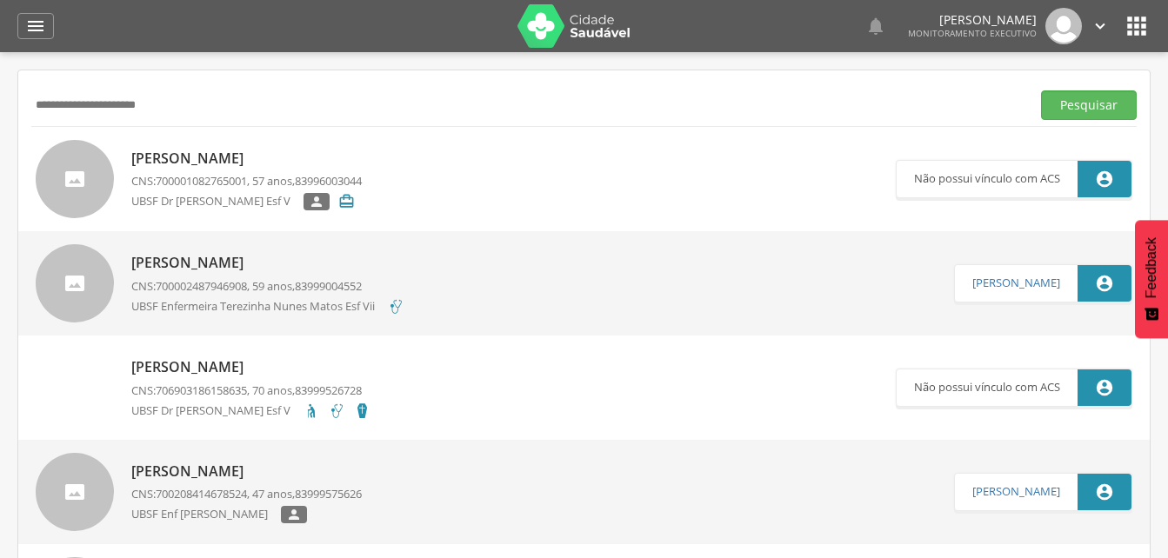
click at [250, 159] on p "[PERSON_NAME]" at bounding box center [246, 159] width 230 height 20
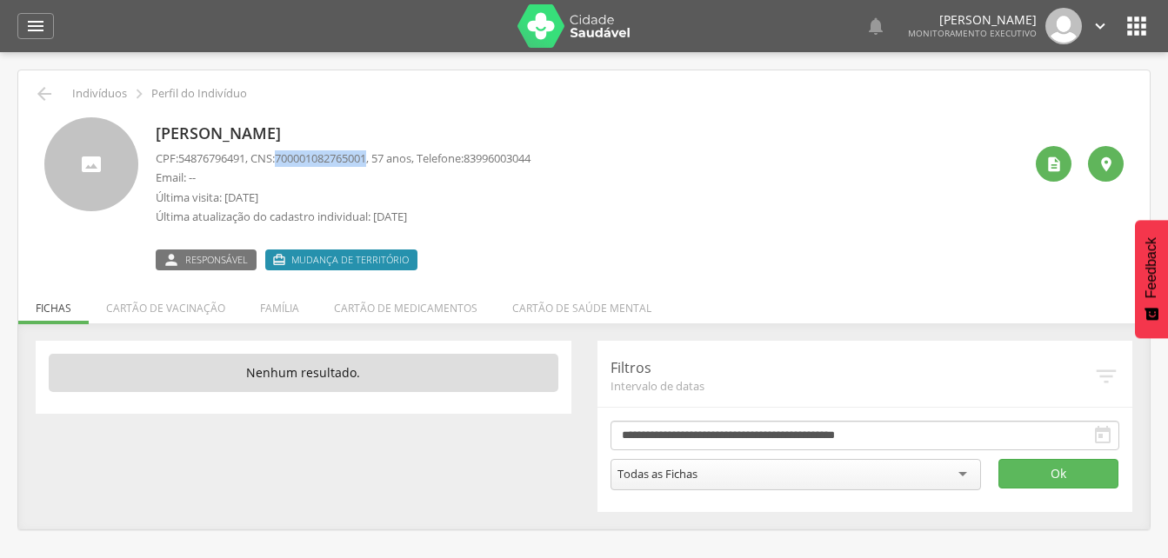
drag, startPoint x: 284, startPoint y: 155, endPoint x: 381, endPoint y: 157, distance: 96.5
click at [381, 157] on p "CPF: 54876796491 , CNS: [PHONE_NUMBER] , 57 anos, Telefone: [PHONE_NUMBER]" at bounding box center [343, 158] width 375 height 17
drag, startPoint x: 381, startPoint y: 157, endPoint x: 338, endPoint y: 162, distance: 42.8
click at [46, 94] on icon "" at bounding box center [44, 93] width 21 height 21
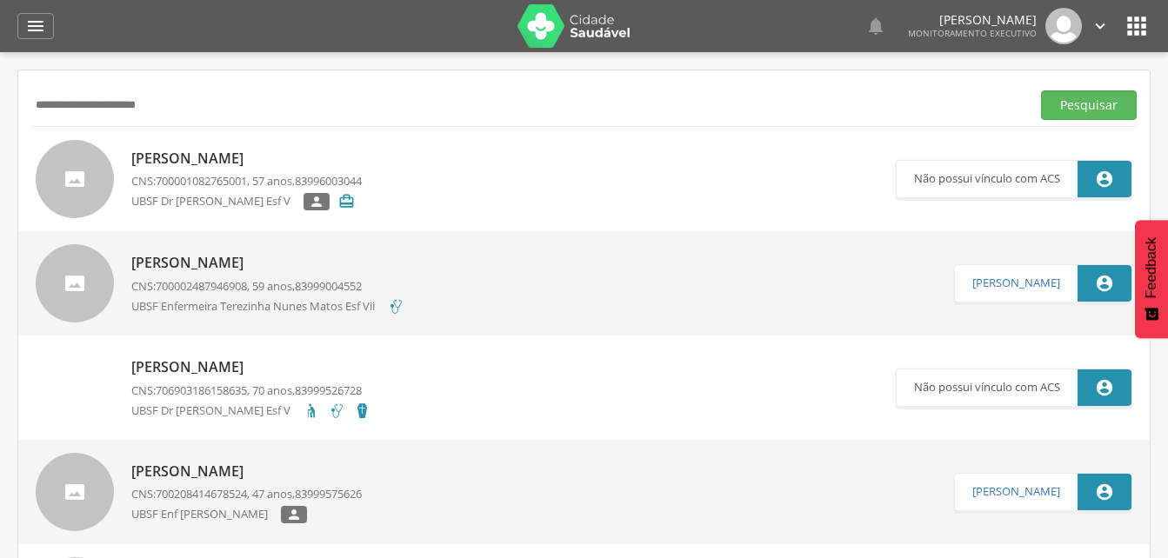
click at [188, 110] on input "**********" at bounding box center [527, 105] width 992 height 30
type input "*"
drag, startPoint x: 1097, startPoint y: 105, endPoint x: 1012, endPoint y: 136, distance: 90.8
click at [1097, 105] on button "Pesquisar" at bounding box center [1089, 105] width 96 height 30
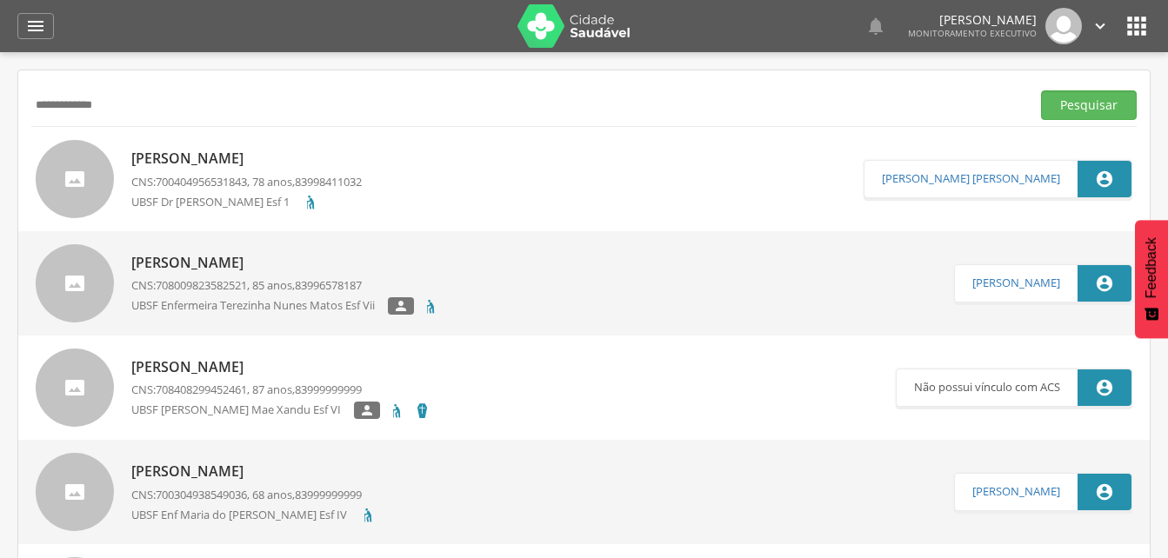
click at [221, 162] on p "[PERSON_NAME]" at bounding box center [246, 159] width 230 height 20
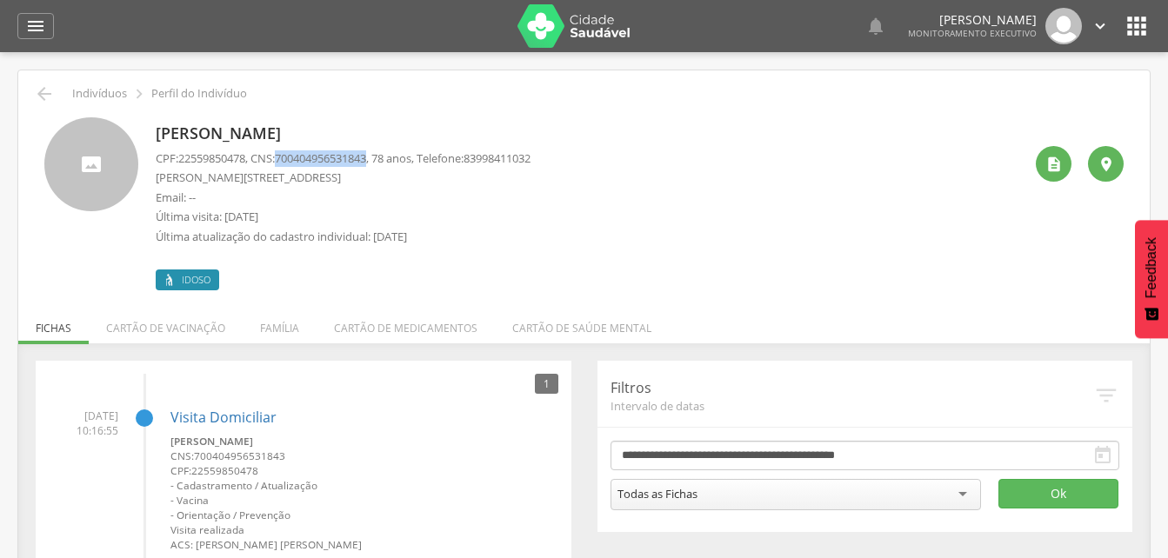
drag, startPoint x: 282, startPoint y: 159, endPoint x: 381, endPoint y: 163, distance: 99.2
click at [381, 163] on p "CPF: 22559850478 , CNS: [PHONE_NUMBER] , 78 anos, Telefone: [PHONE_NUMBER]" at bounding box center [343, 158] width 375 height 17
drag, startPoint x: 381, startPoint y: 163, endPoint x: 360, endPoint y: 156, distance: 21.7
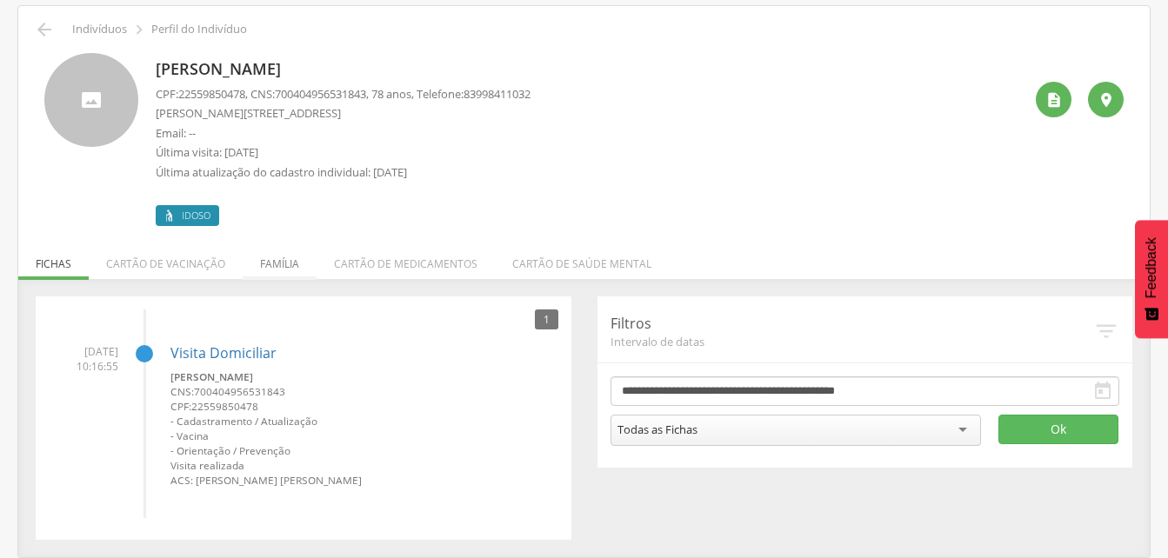
click at [274, 259] on li "Família" at bounding box center [280, 259] width 74 height 41
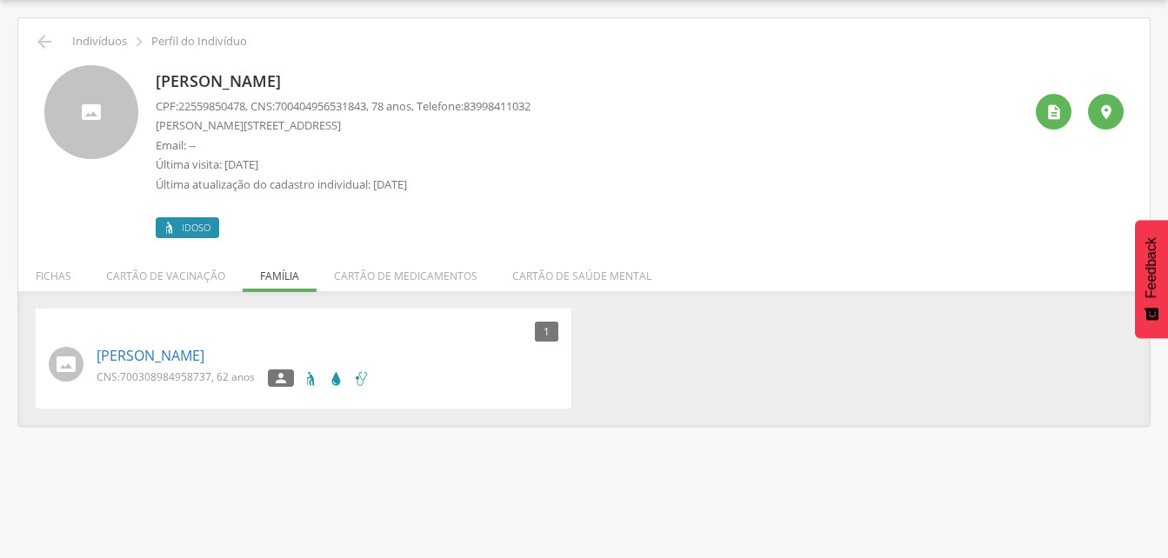
scroll to position [52, 0]
drag, startPoint x: 118, startPoint y: 372, endPoint x: 211, endPoint y: 389, distance: 94.6
click at [211, 389] on div "CNS: 700308984958737 , 62 anos" at bounding box center [181, 380] width 171 height 22
drag, startPoint x: 211, startPoint y: 389, endPoint x: 181, endPoint y: 372, distance: 35.0
click at [51, 43] on icon "" at bounding box center [44, 41] width 21 height 21
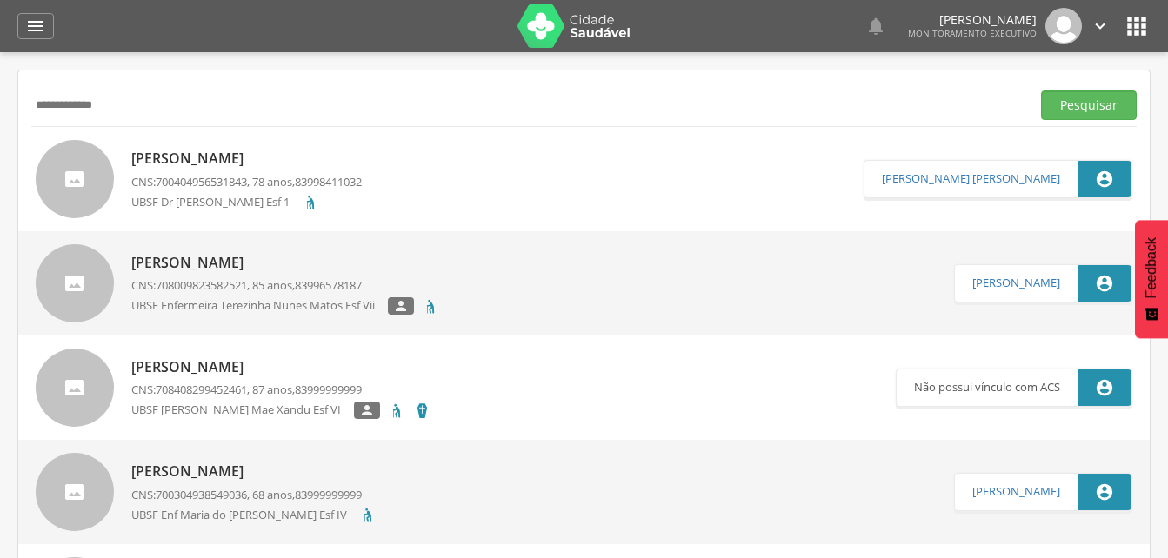
click at [116, 112] on input "**********" at bounding box center [527, 105] width 992 height 30
type input "*"
drag, startPoint x: 1068, startPoint y: 107, endPoint x: 464, endPoint y: 122, distance: 604.4
click at [1066, 108] on button "Pesquisar" at bounding box center [1089, 105] width 96 height 30
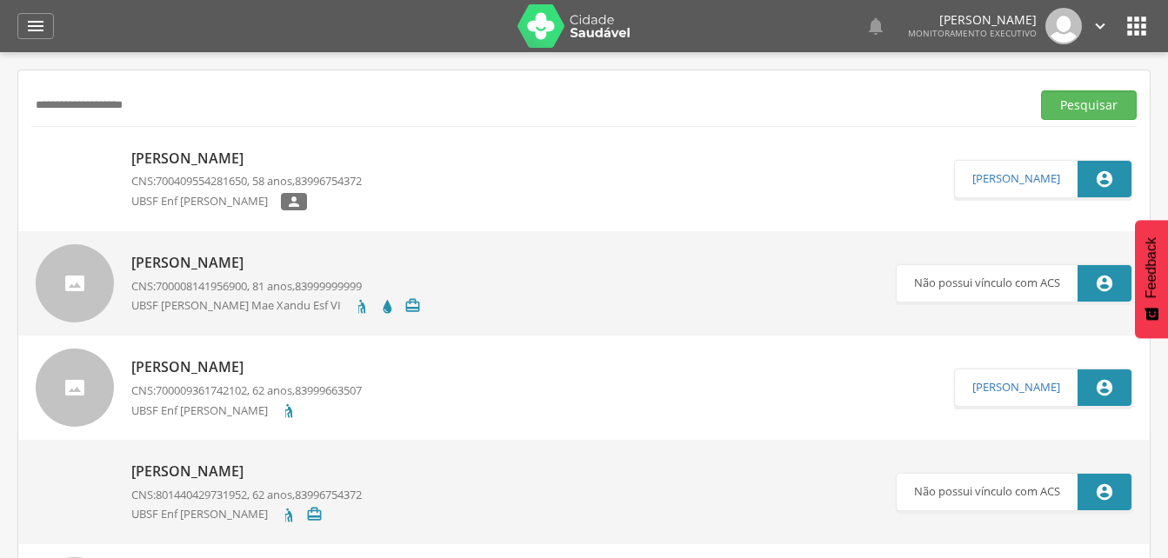
click at [196, 155] on p "[PERSON_NAME]" at bounding box center [246, 159] width 230 height 20
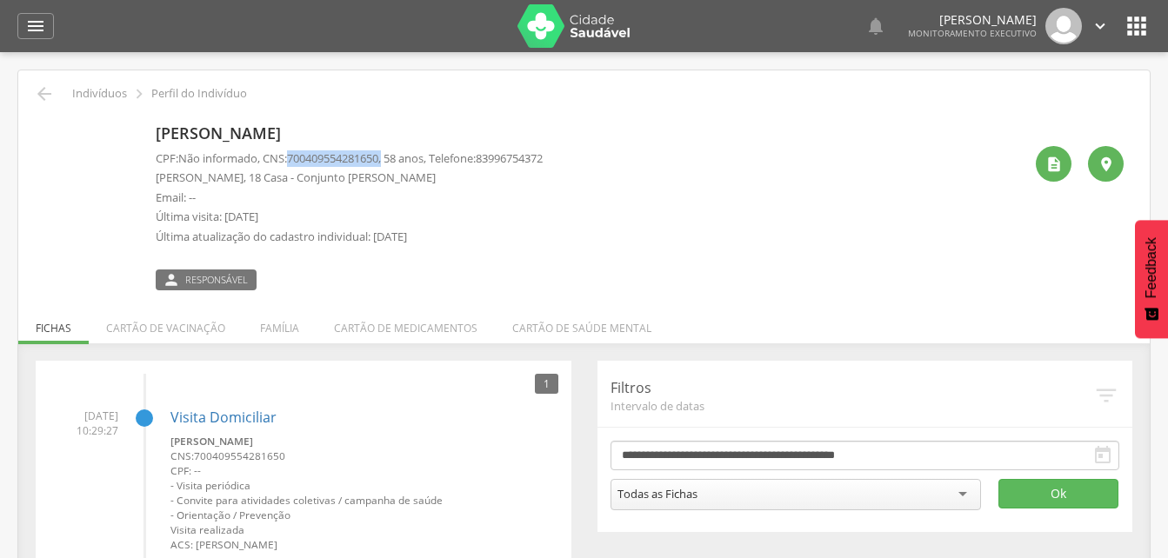
drag, startPoint x: 296, startPoint y: 158, endPoint x: 395, endPoint y: 152, distance: 99.3
click at [395, 152] on p "CPF: Não informado , CNS: [PHONE_NUMBER] , 58 anos, Telefone: [PHONE_NUMBER]" at bounding box center [349, 158] width 387 height 17
drag, startPoint x: 395, startPoint y: 152, endPoint x: 353, endPoint y: 162, distance: 42.8
drag, startPoint x: 278, startPoint y: 327, endPoint x: 173, endPoint y: 349, distance: 107.4
click at [278, 327] on li "Família" at bounding box center [280, 323] width 74 height 41
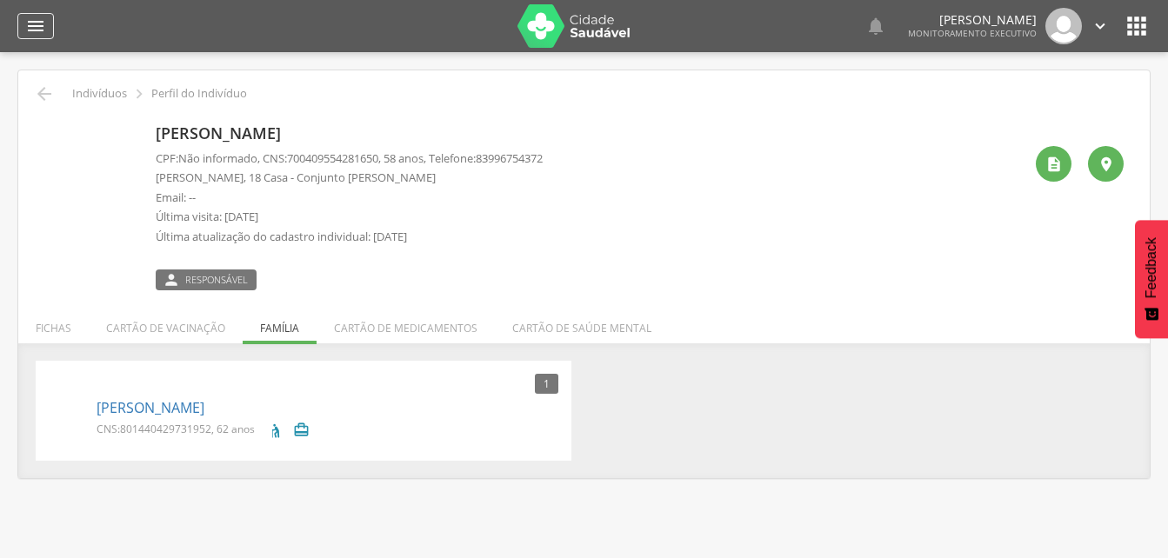
click at [37, 24] on icon "" at bounding box center [35, 26] width 21 height 21
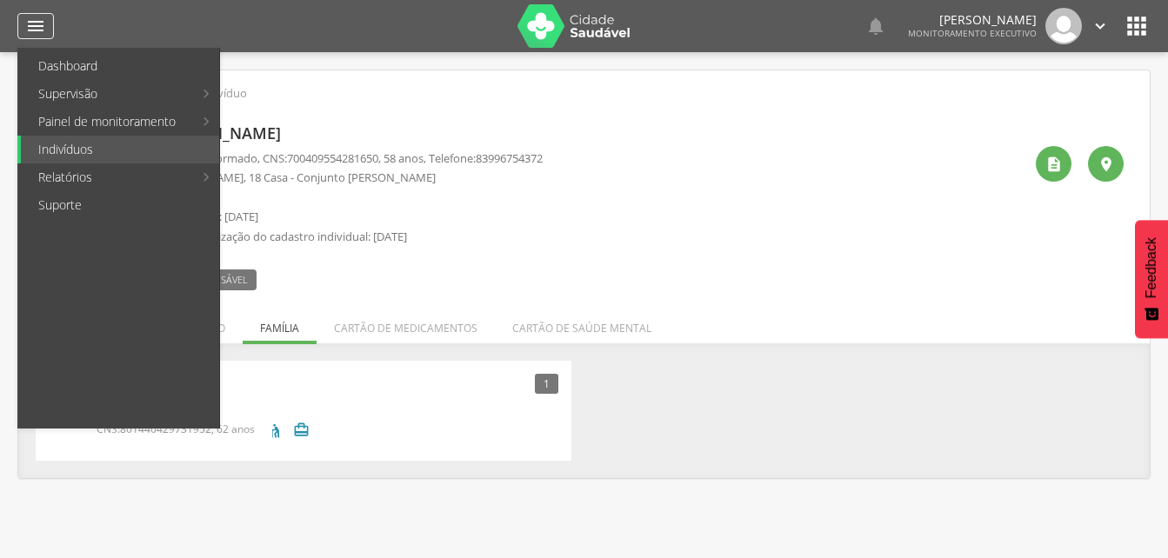
click at [35, 18] on icon "" at bounding box center [35, 26] width 21 height 21
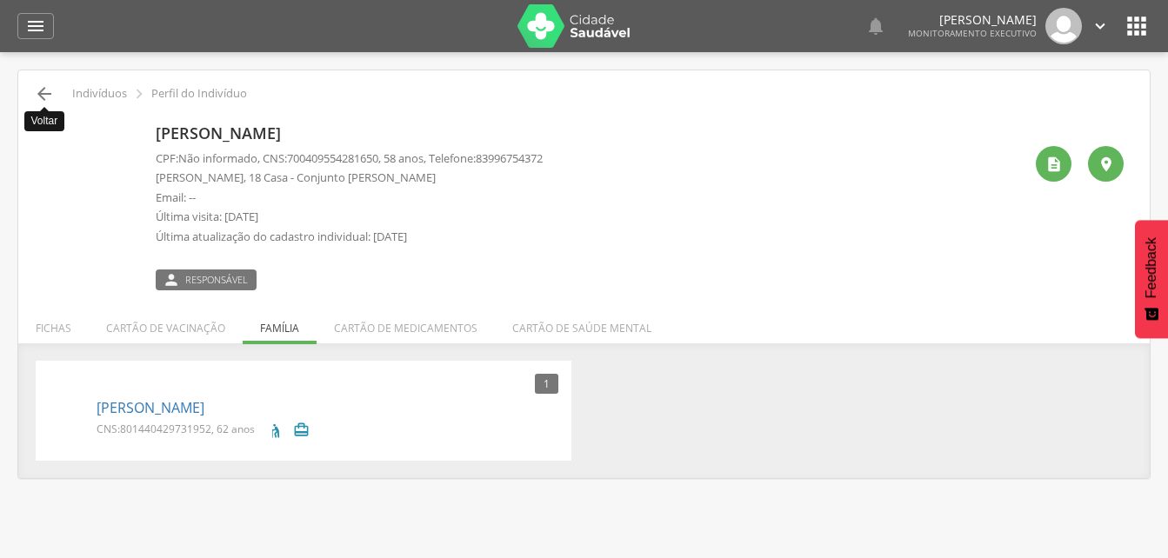
click at [44, 95] on icon "" at bounding box center [44, 93] width 21 height 21
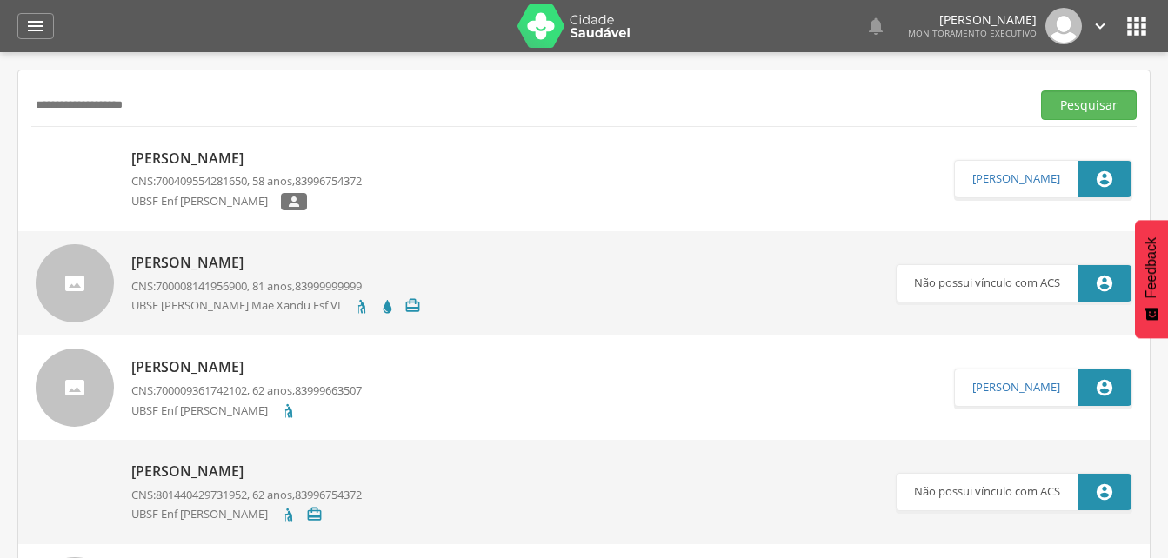
click at [68, 106] on input "**********" at bounding box center [527, 105] width 992 height 30
type input "**********"
click at [1066, 95] on button "Pesquisar" at bounding box center [1089, 105] width 96 height 30
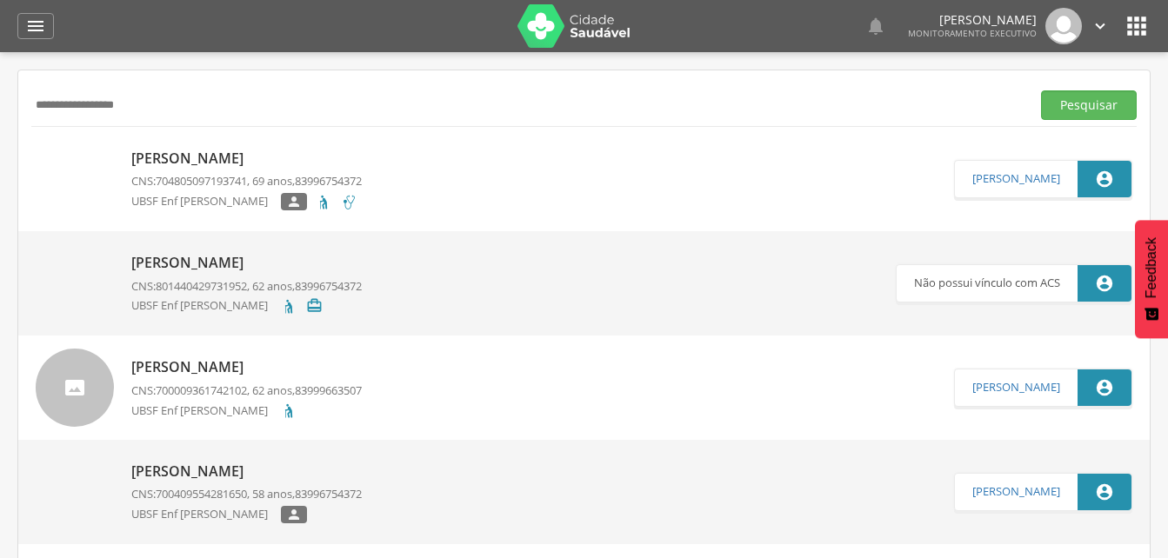
click at [196, 161] on p "[PERSON_NAME]" at bounding box center [246, 159] width 230 height 20
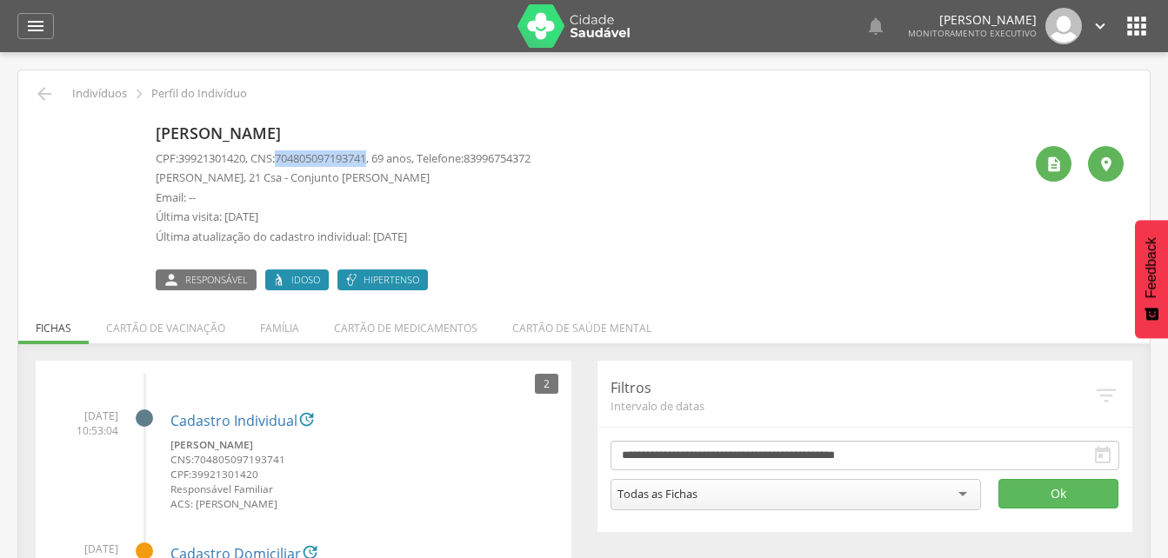
drag, startPoint x: 283, startPoint y: 156, endPoint x: 380, endPoint y: 156, distance: 96.5
click at [380, 156] on p "CPF: 39921301420 , CNS: [PHONE_NUMBER] , 69 anos, Telefone: [PHONE_NUMBER]" at bounding box center [343, 158] width 375 height 17
click at [34, 23] on icon "" at bounding box center [35, 26] width 21 height 21
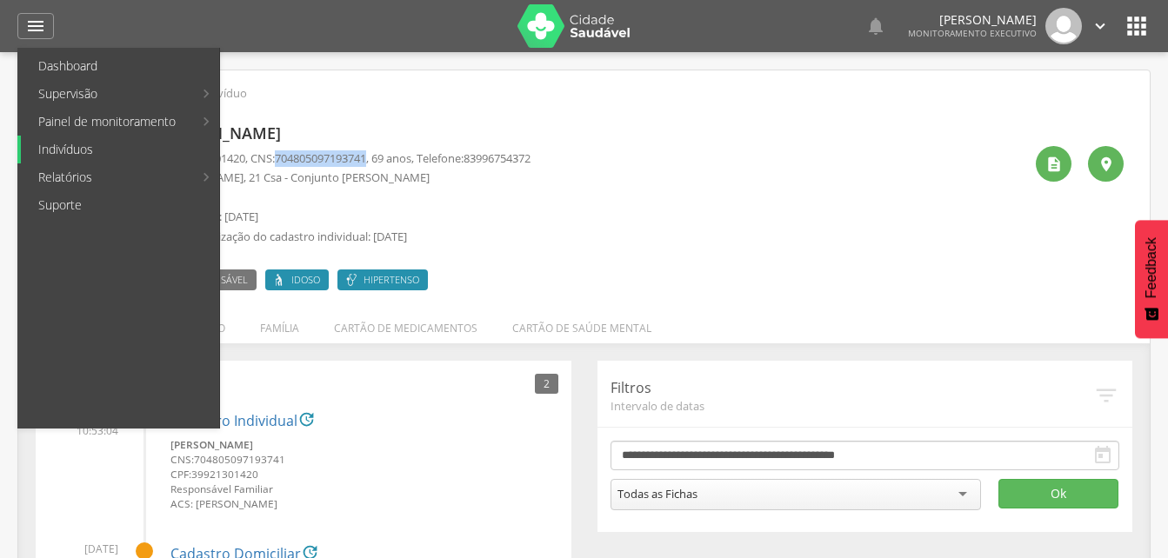
click at [73, 147] on link "Indivíduos" at bounding box center [120, 150] width 198 height 28
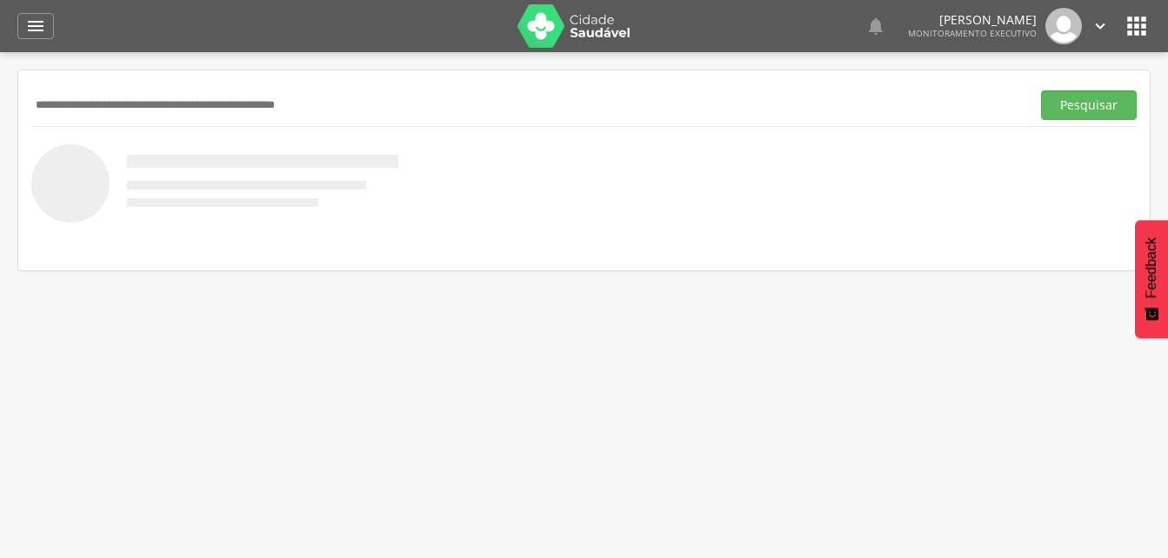
click at [64, 102] on input "text" at bounding box center [527, 105] width 992 height 30
click at [48, 106] on input "text" at bounding box center [527, 105] width 992 height 30
click at [1093, 110] on button "Pesquisar" at bounding box center [1089, 105] width 96 height 30
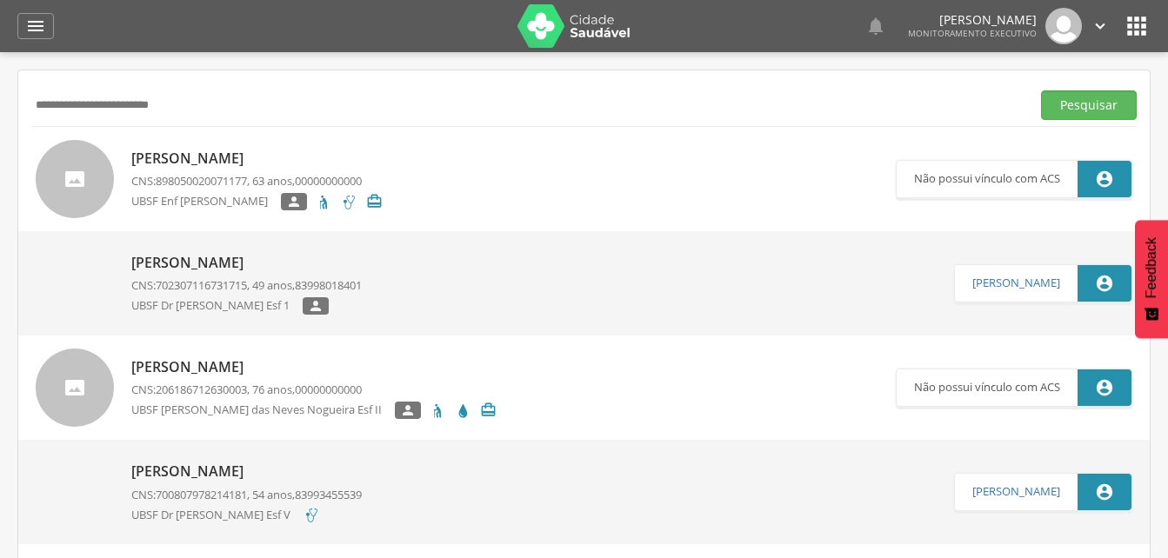
click at [208, 118] on input "**********" at bounding box center [527, 105] width 992 height 30
click at [78, 109] on input "**********" at bounding box center [527, 105] width 992 height 30
click at [1059, 104] on button "Pesquisar" at bounding box center [1089, 105] width 96 height 30
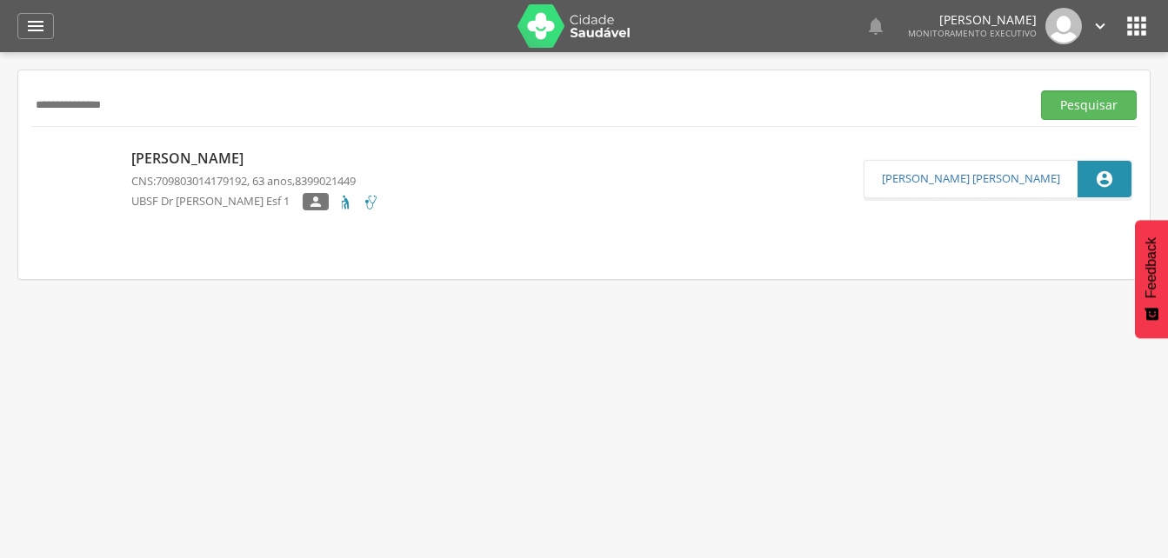
click at [225, 153] on p "[PERSON_NAME]" at bounding box center [255, 159] width 248 height 20
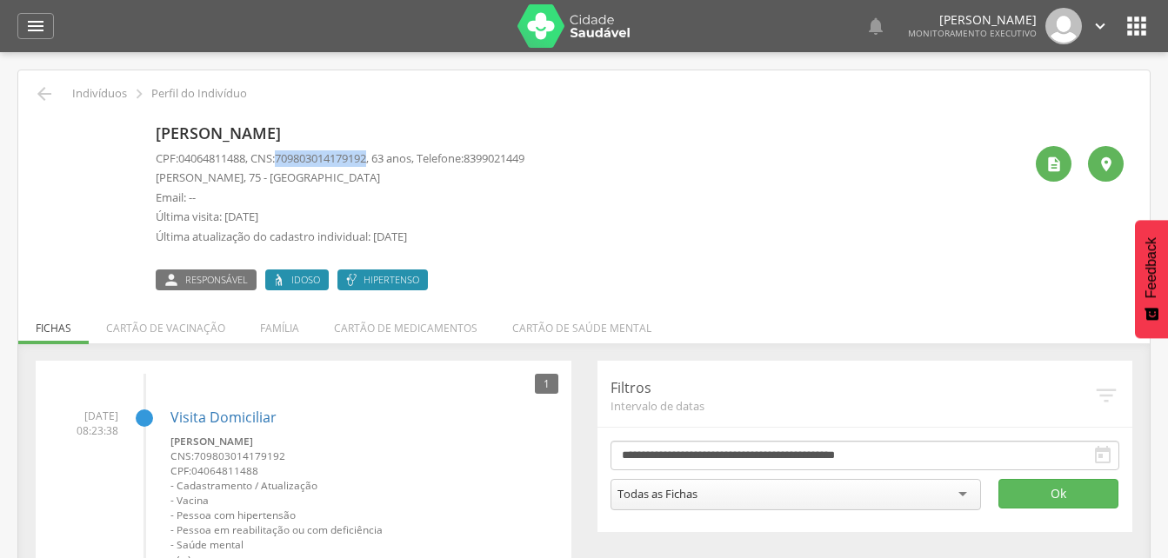
drag, startPoint x: 284, startPoint y: 155, endPoint x: 382, endPoint y: 157, distance: 97.4
click at [382, 157] on p "CPF: 04064811488 , CNS: [PHONE_NUMBER] , 63 anos, Telefone: [PHONE_NUMBER]" at bounding box center [340, 158] width 369 height 17
drag, startPoint x: 382, startPoint y: 157, endPoint x: 354, endPoint y: 156, distance: 27.8
click at [47, 90] on icon "" at bounding box center [44, 93] width 21 height 21
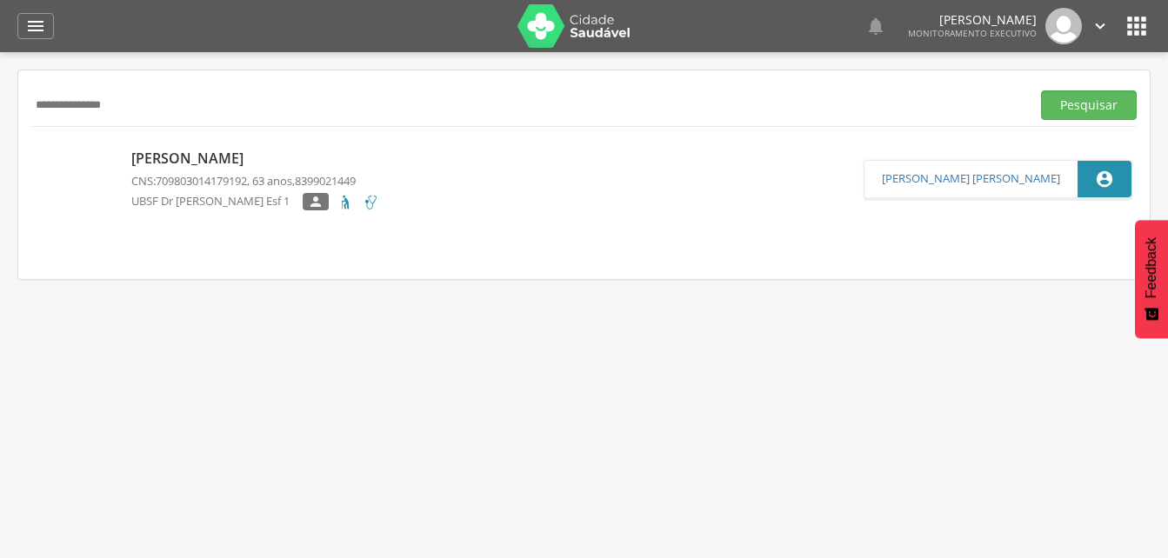
click at [144, 98] on input "**********" at bounding box center [527, 105] width 992 height 30
type input "*"
click at [59, 109] on input "text" at bounding box center [527, 105] width 992 height 30
click at [50, 107] on input "text" at bounding box center [527, 105] width 992 height 30
click at [1059, 101] on button "Pesquisar" at bounding box center [1089, 105] width 96 height 30
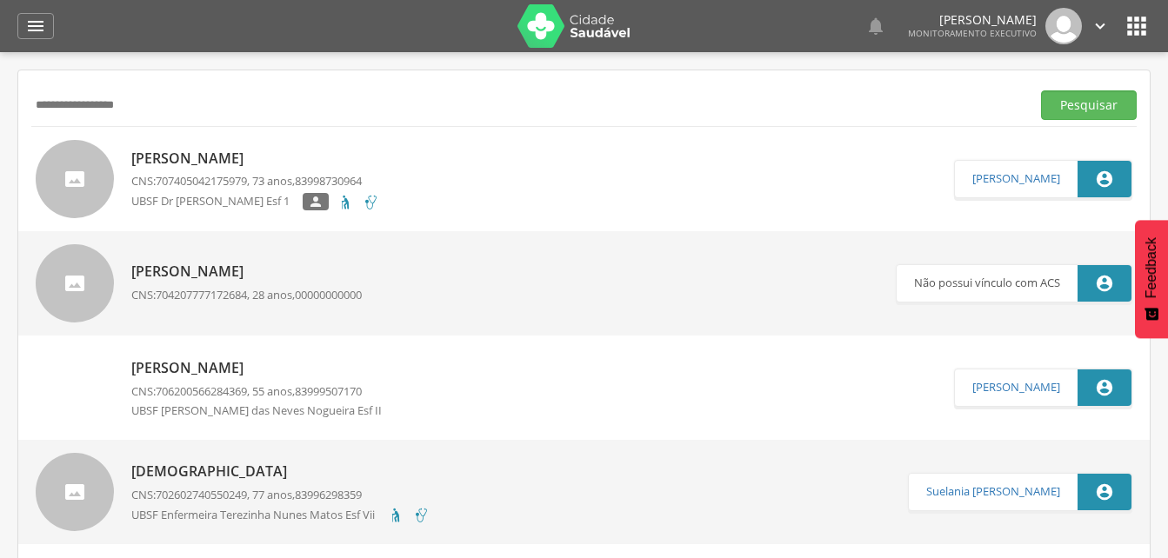
click at [236, 154] on p "[PERSON_NAME]" at bounding box center [255, 159] width 248 height 20
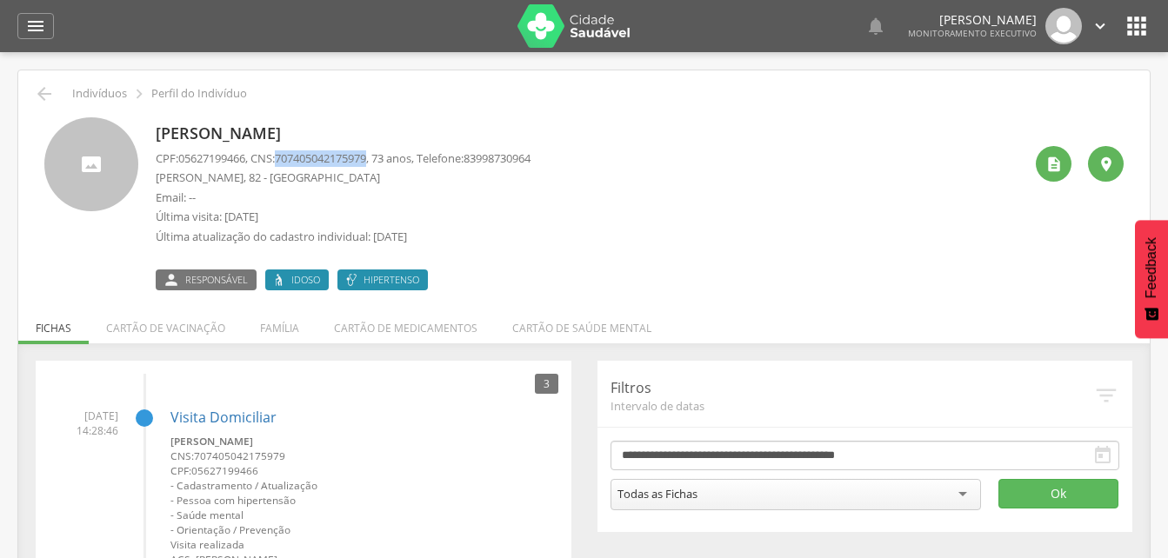
drag, startPoint x: 287, startPoint y: 154, endPoint x: 383, endPoint y: 163, distance: 96.1
click at [383, 163] on p "CPF: 05627199466 , CNS: [PHONE_NUMBER] , 73 anos, Telefone: [PHONE_NUMBER]" at bounding box center [343, 158] width 375 height 17
drag, startPoint x: 383, startPoint y: 163, endPoint x: 363, endPoint y: 161, distance: 19.3
click at [288, 327] on li "Família" at bounding box center [280, 323] width 74 height 41
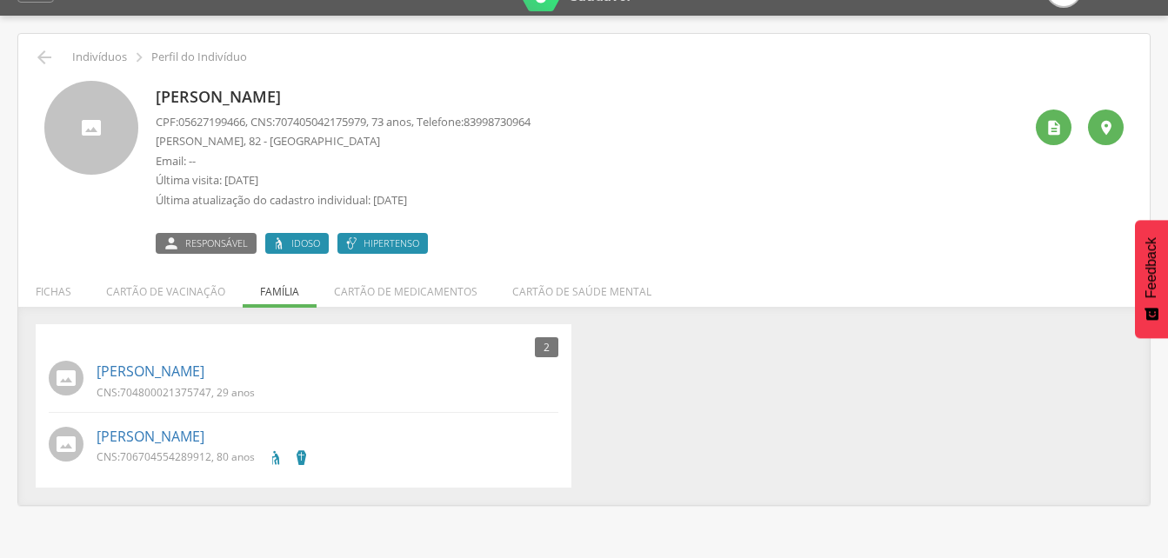
scroll to position [52, 0]
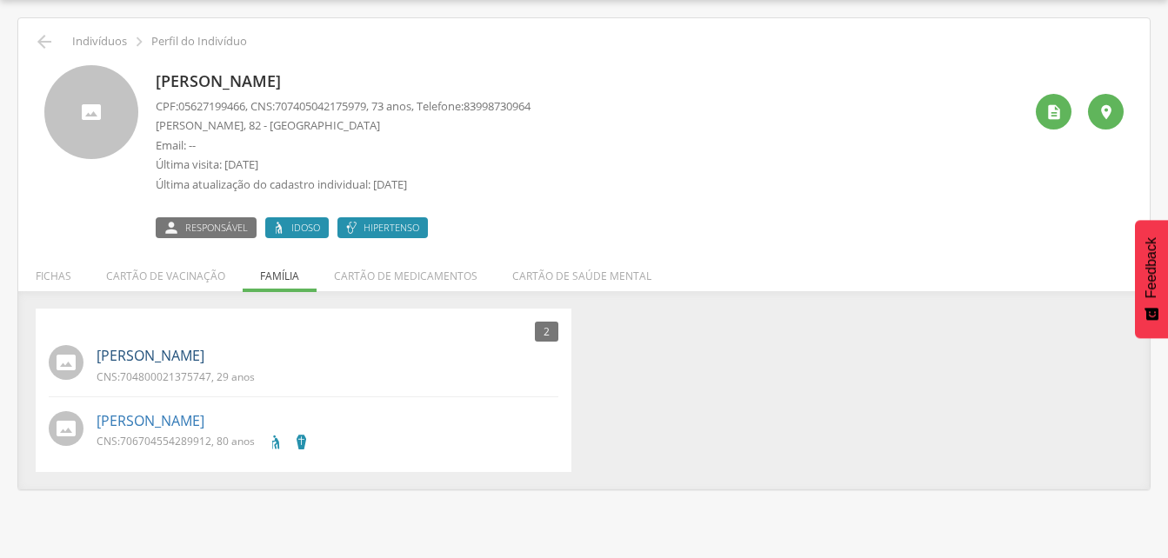
click at [170, 357] on link "[PERSON_NAME]" at bounding box center [150, 356] width 108 height 20
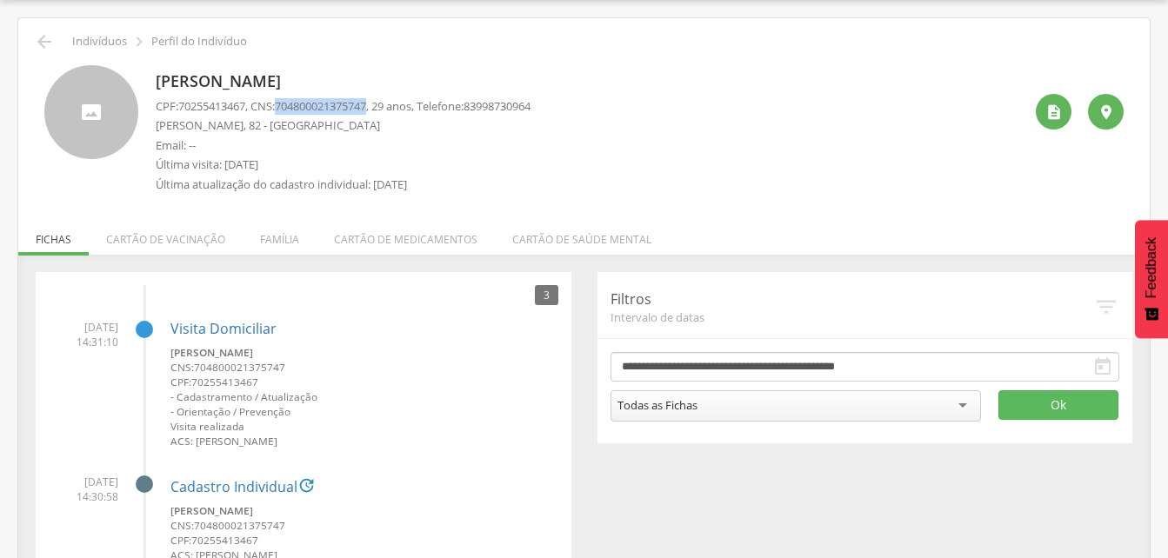
drag, startPoint x: 283, startPoint y: 104, endPoint x: 382, endPoint y: 106, distance: 98.2
click at [382, 106] on p "CPF: 70255413467 , CNS: [PHONE_NUMBER] , 29 anos, Telefone: [PHONE_NUMBER]" at bounding box center [343, 106] width 375 height 17
drag, startPoint x: 382, startPoint y: 106, endPoint x: 360, endPoint y: 106, distance: 21.7
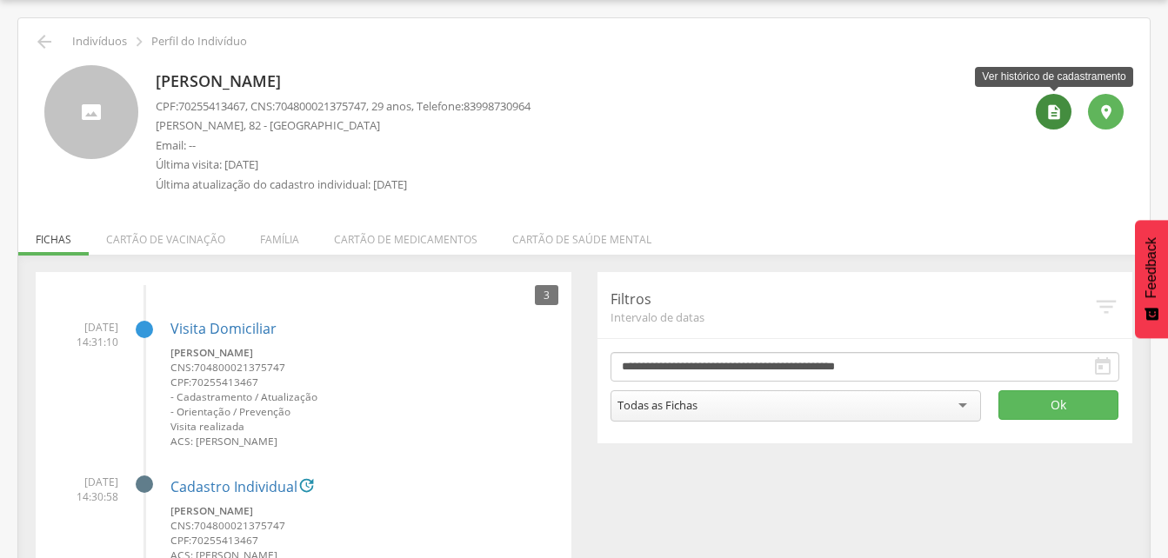
click at [1046, 112] on icon "" at bounding box center [1053, 111] width 17 height 17
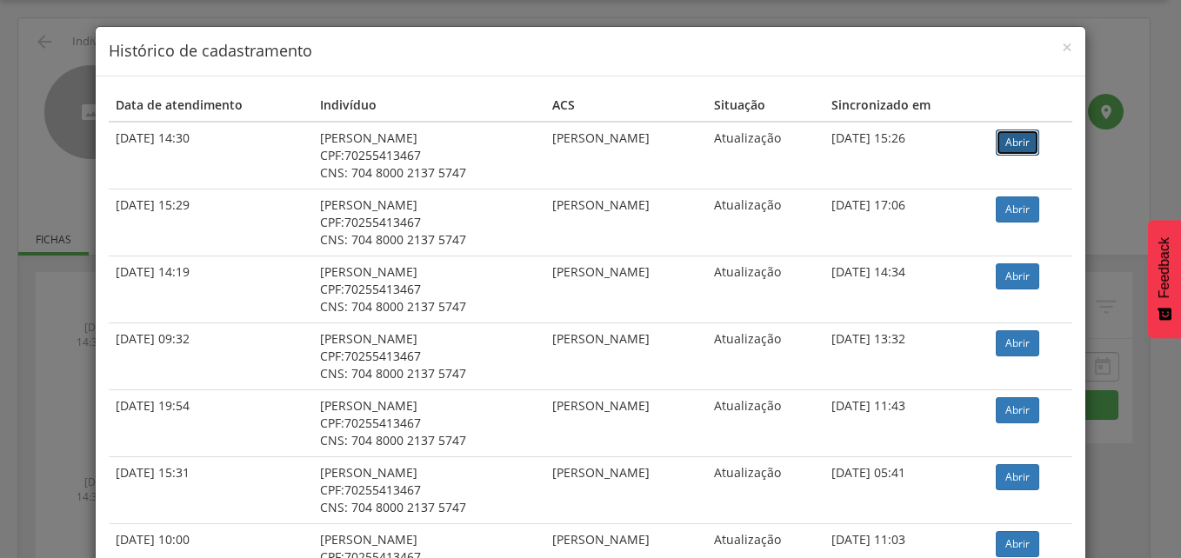
click at [1010, 143] on link "Abrir" at bounding box center [1016, 143] width 43 height 26
click at [1061, 43] on span "×" at bounding box center [1066, 47] width 10 height 24
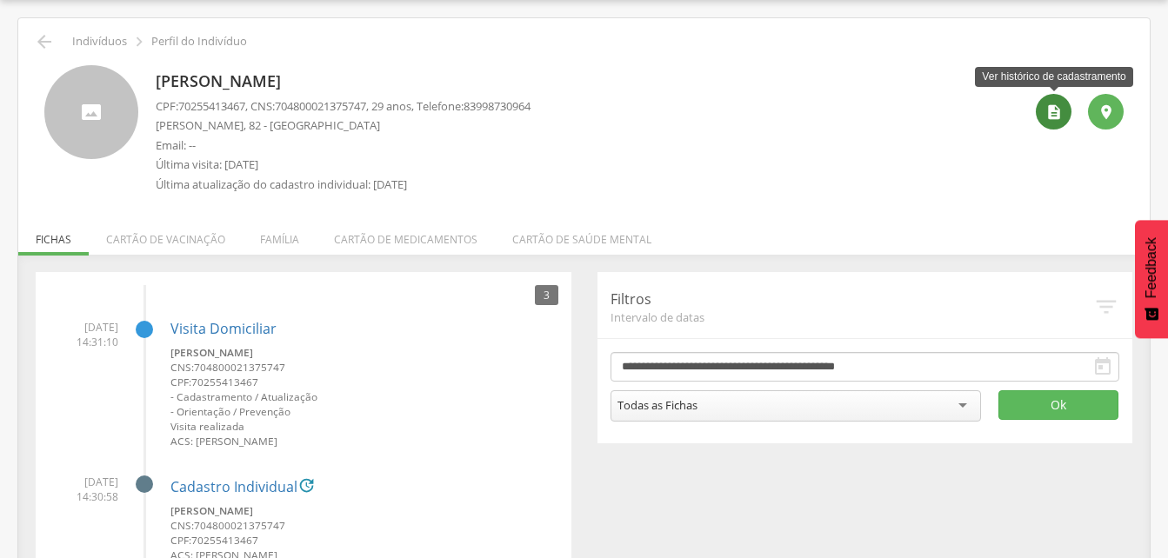
click at [1053, 108] on icon "" at bounding box center [1053, 111] width 17 height 17
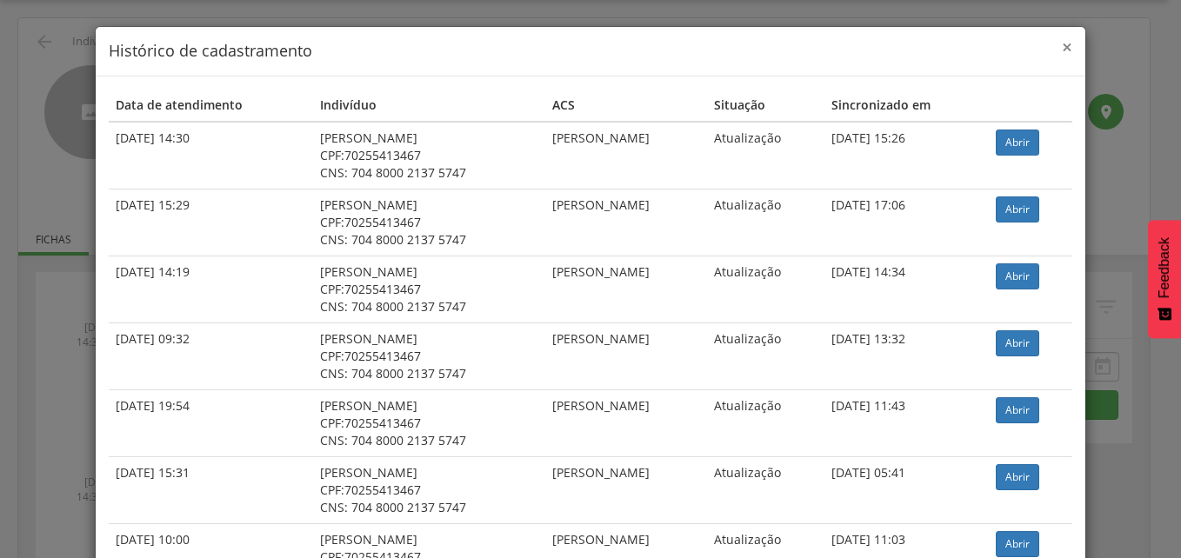
click at [1063, 50] on span "×" at bounding box center [1066, 47] width 10 height 24
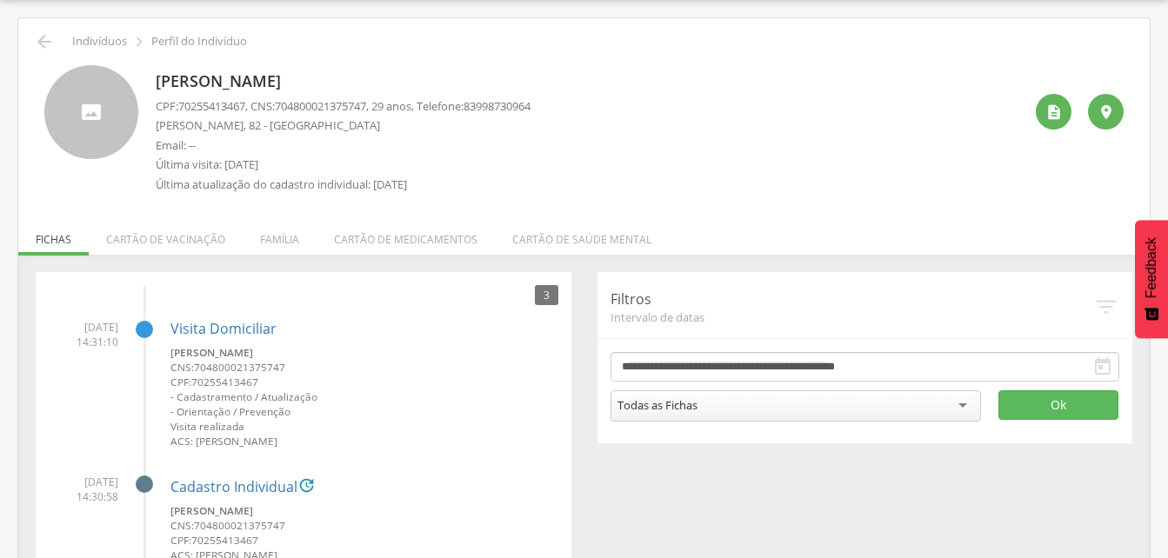
click at [259, 236] on li "Família" at bounding box center [280, 235] width 74 height 41
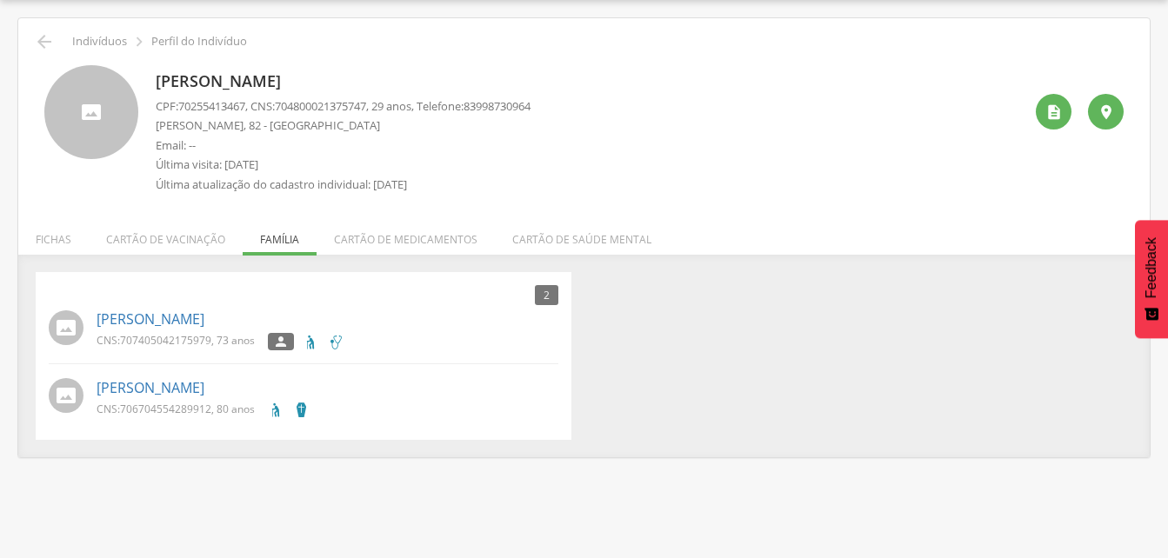
click at [273, 243] on ul "Fichas Cartão de vacinação Família Cartão de medicamentos Cartão de saúde mental" at bounding box center [583, 239] width 1131 height 15
click at [45, 43] on icon "" at bounding box center [44, 41] width 21 height 21
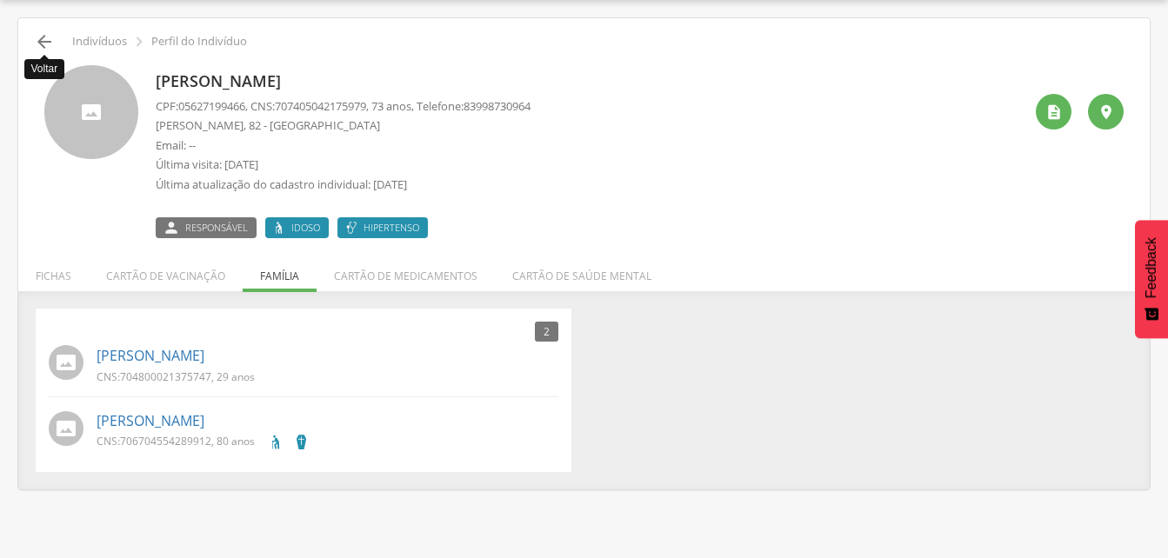
click at [44, 38] on icon "" at bounding box center [44, 41] width 21 height 21
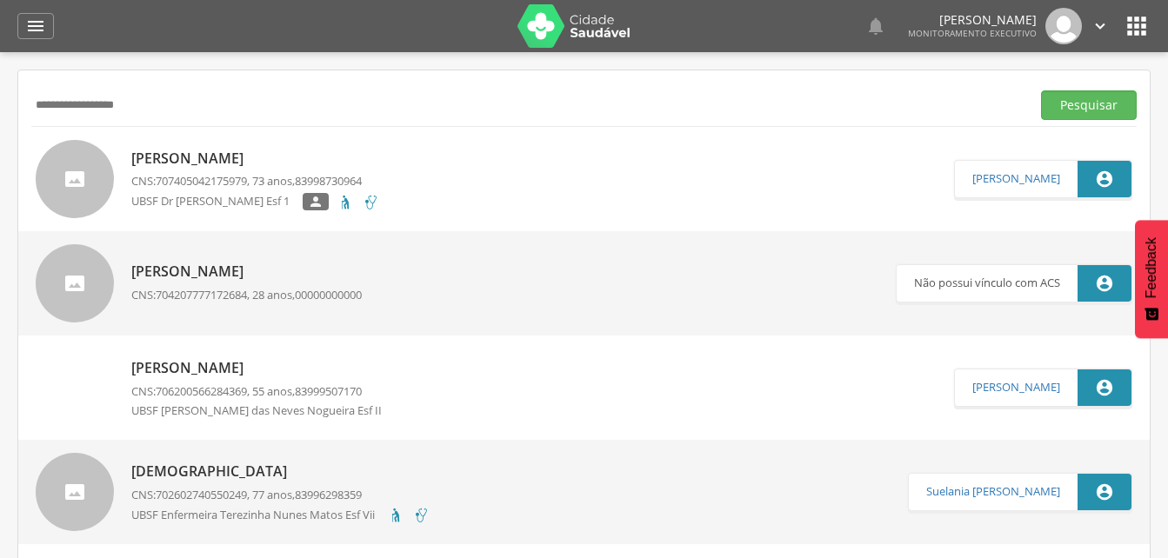
click at [167, 101] on input "**********" at bounding box center [527, 105] width 992 height 30
type input "*"
click at [1081, 111] on button "Pesquisar" at bounding box center [1089, 105] width 96 height 30
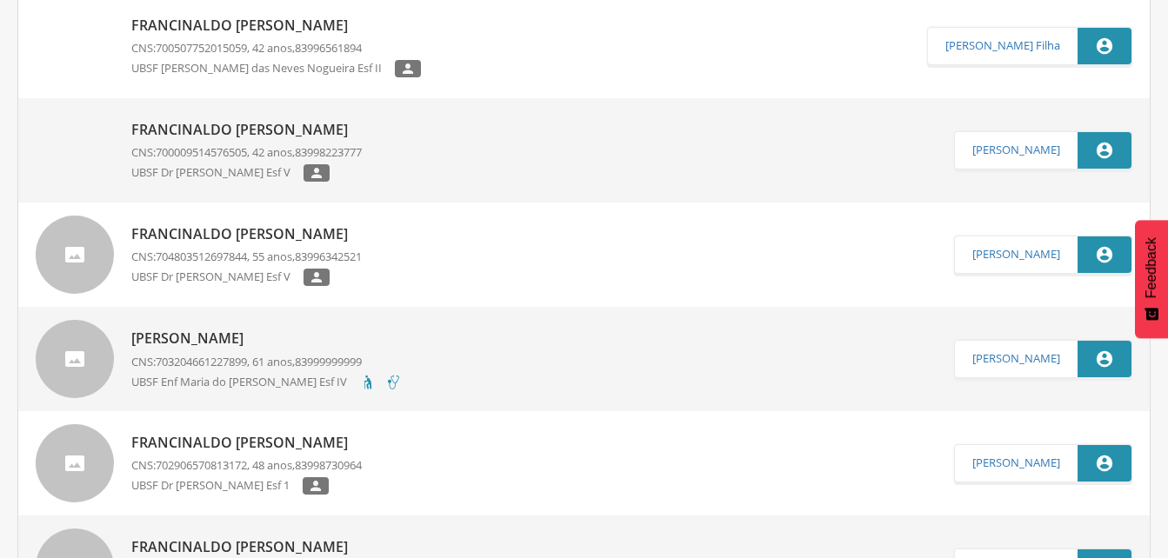
scroll to position [174, 0]
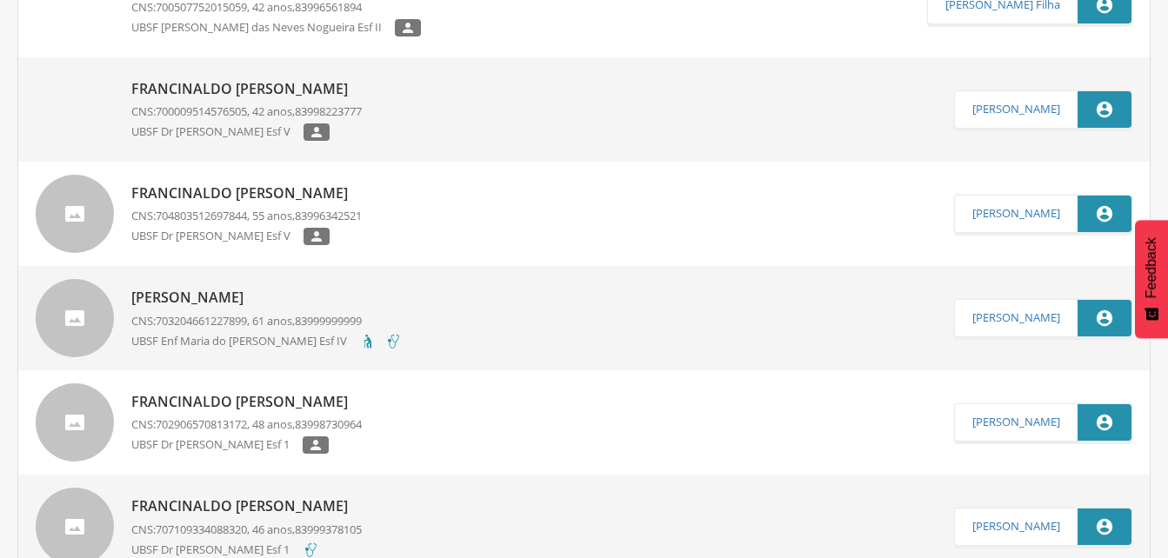
click at [291, 413] on div "[PERSON_NAME] CNS: 702906570813172 , 48 anos, 83998730964 UBSF Dr [PERSON_NAME]…" at bounding box center [246, 423] width 230 height 72
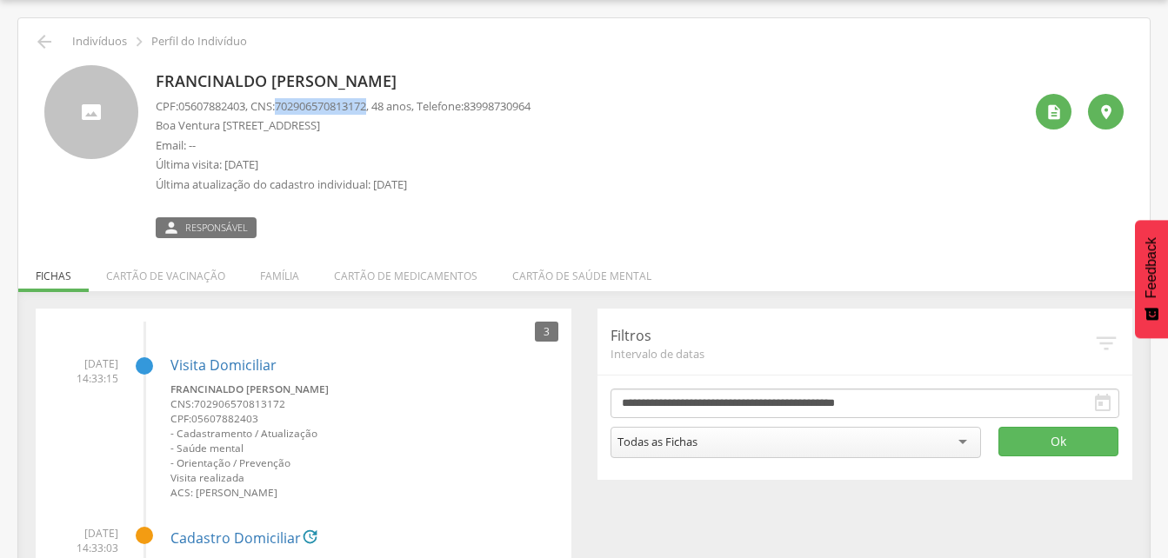
drag, startPoint x: 283, startPoint y: 103, endPoint x: 381, endPoint y: 109, distance: 97.5
click at [381, 109] on p "CPF: 05607882403 , CNS: [PHONE_NUMBER] , 48 anos, Telefone: [PHONE_NUMBER]" at bounding box center [343, 106] width 375 height 17
click at [284, 272] on li "Família" at bounding box center [280, 271] width 74 height 41
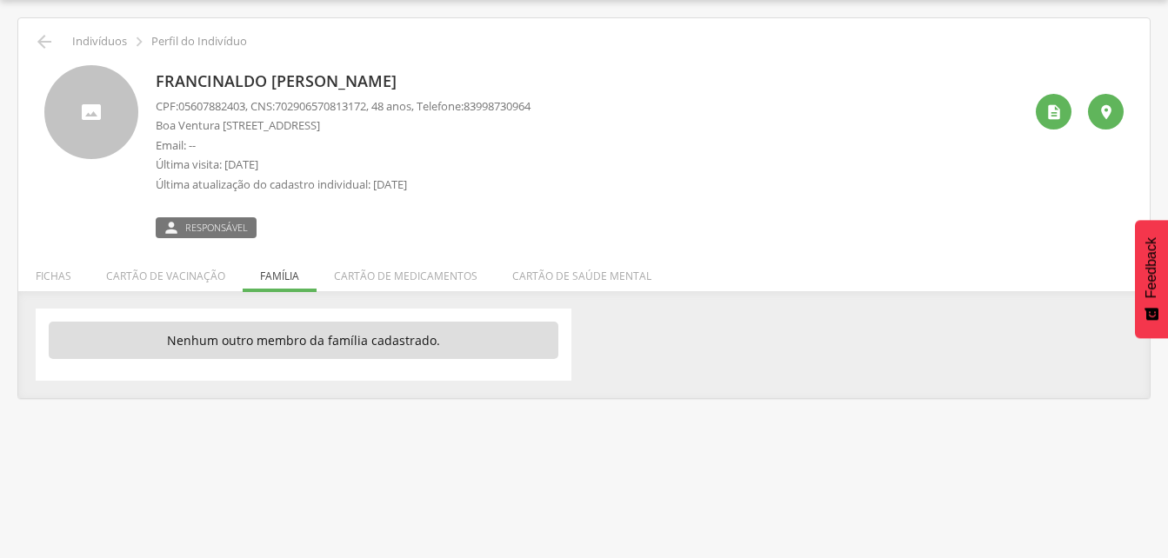
scroll to position [0, 0]
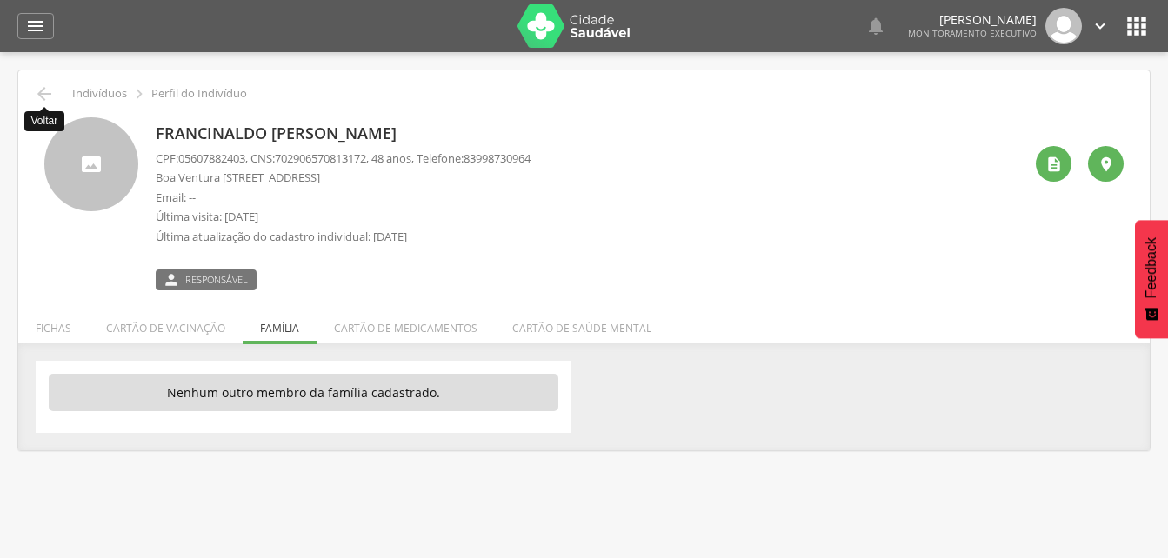
click at [37, 97] on icon "" at bounding box center [44, 93] width 21 height 21
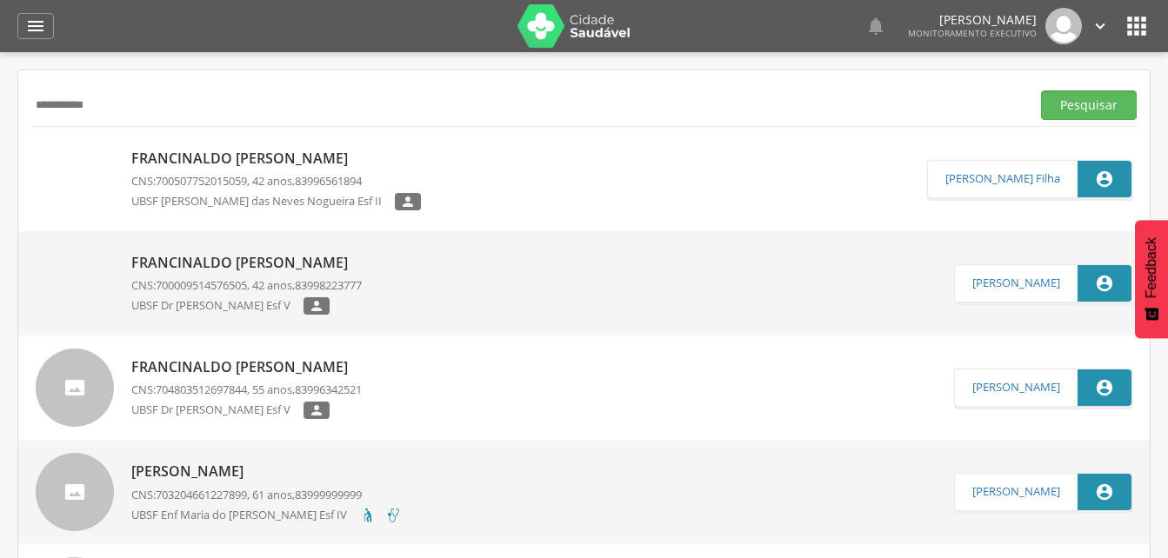
scroll to position [52, 0]
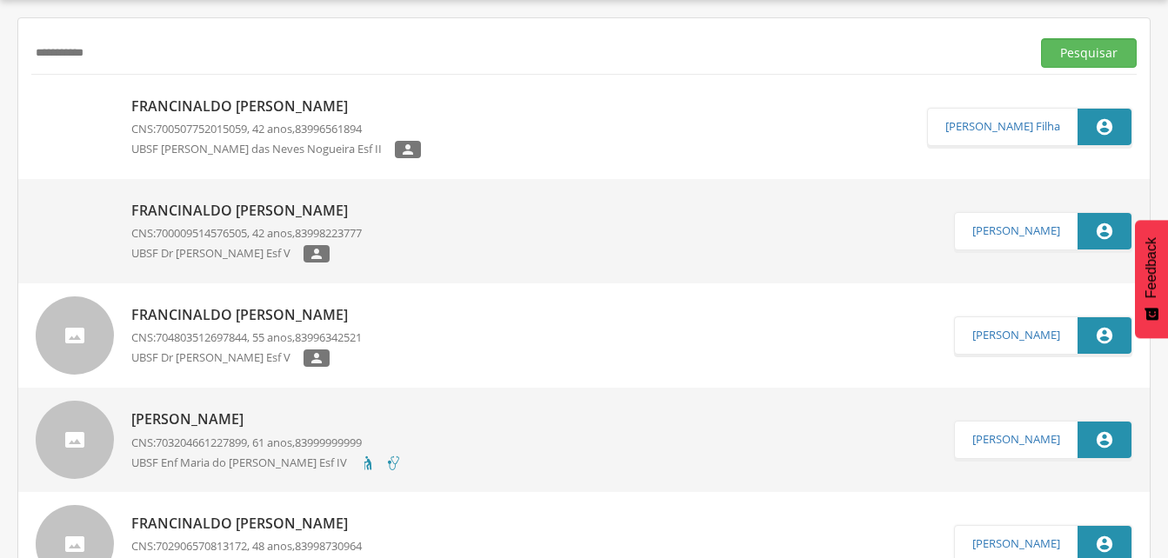
click at [110, 53] on input "**********" at bounding box center [527, 53] width 992 height 30
type input "*"
click at [1047, 49] on button "Pesquisar" at bounding box center [1089, 53] width 96 height 30
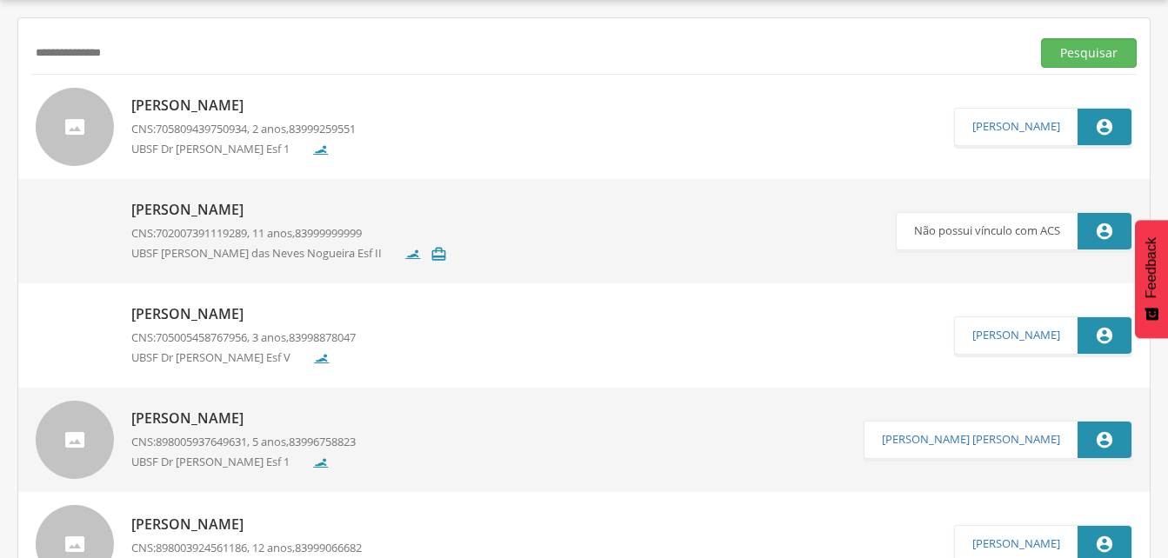
click at [214, 101] on p "[PERSON_NAME]" at bounding box center [243, 106] width 224 height 20
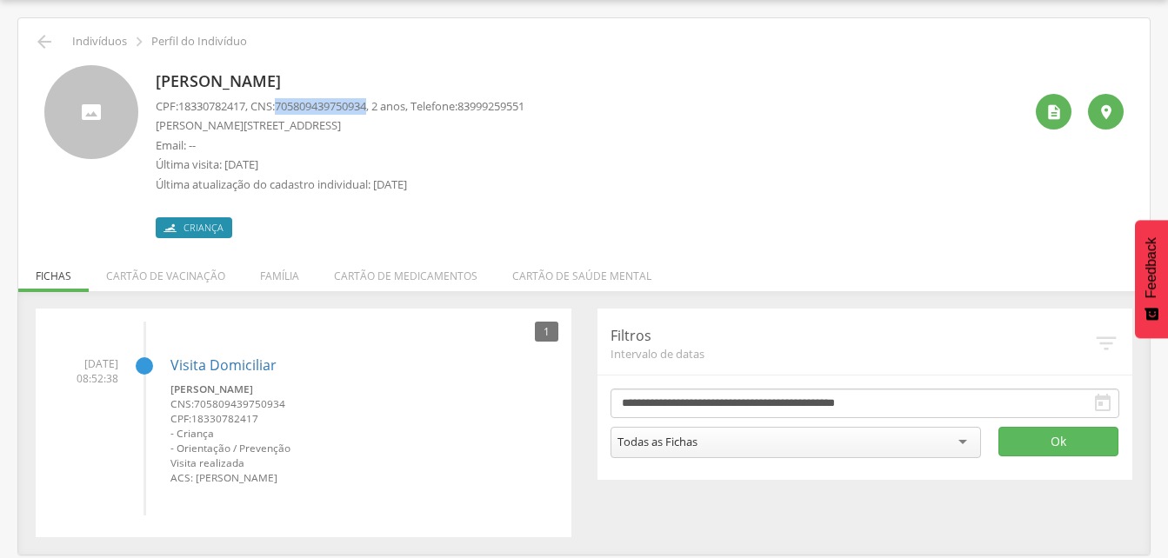
drag, startPoint x: 286, startPoint y: 106, endPoint x: 381, endPoint y: 107, distance: 94.8
click at [366, 107] on span "705809439750934" at bounding box center [320, 106] width 91 height 16
drag, startPoint x: 381, startPoint y: 107, endPoint x: 365, endPoint y: 107, distance: 15.6
click at [271, 269] on li "Família" at bounding box center [280, 271] width 74 height 41
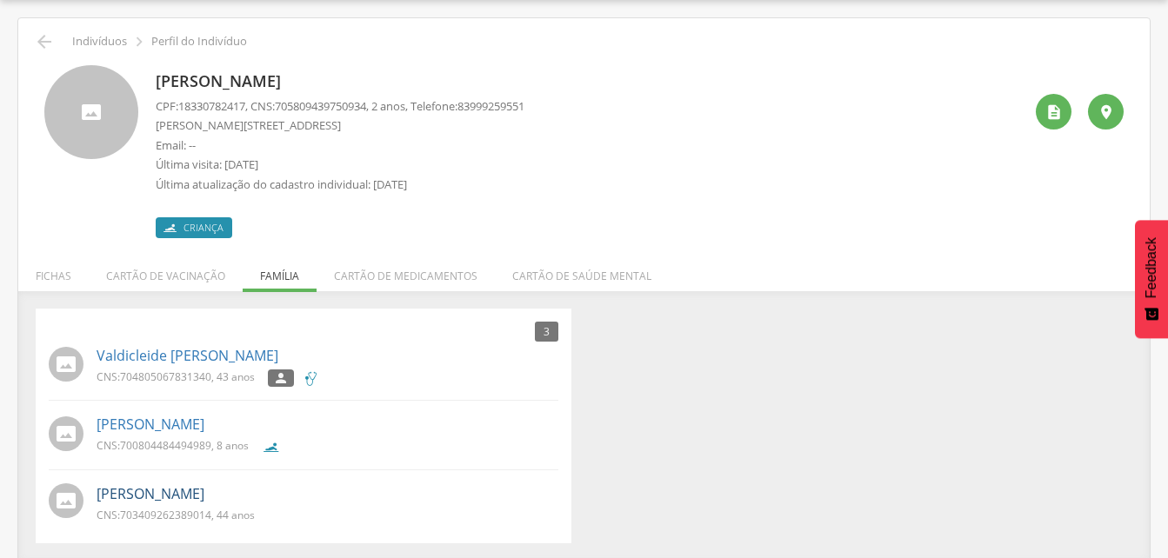
click at [204, 495] on link "[PERSON_NAME]" at bounding box center [150, 494] width 108 height 20
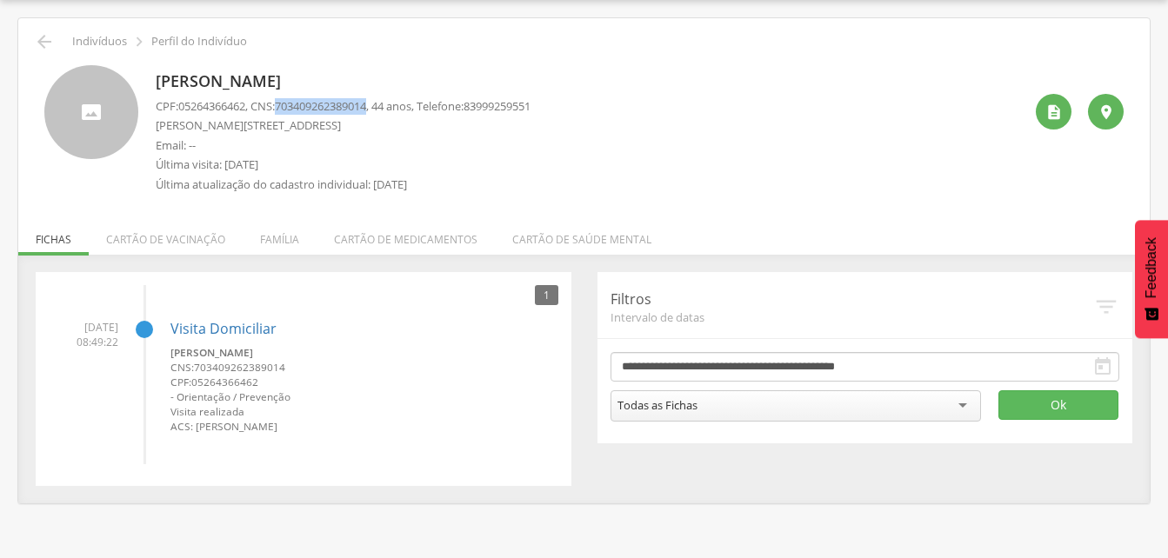
drag, startPoint x: 283, startPoint y: 102, endPoint x: 380, endPoint y: 104, distance: 97.4
click at [380, 104] on p "CPF: 05264366462 , CNS: [PHONE_NUMBER] , 44 anos, Telefone: [PHONE_NUMBER]" at bounding box center [343, 106] width 375 height 17
drag, startPoint x: 380, startPoint y: 104, endPoint x: 361, endPoint y: 108, distance: 19.4
click at [37, 43] on icon "" at bounding box center [44, 41] width 21 height 21
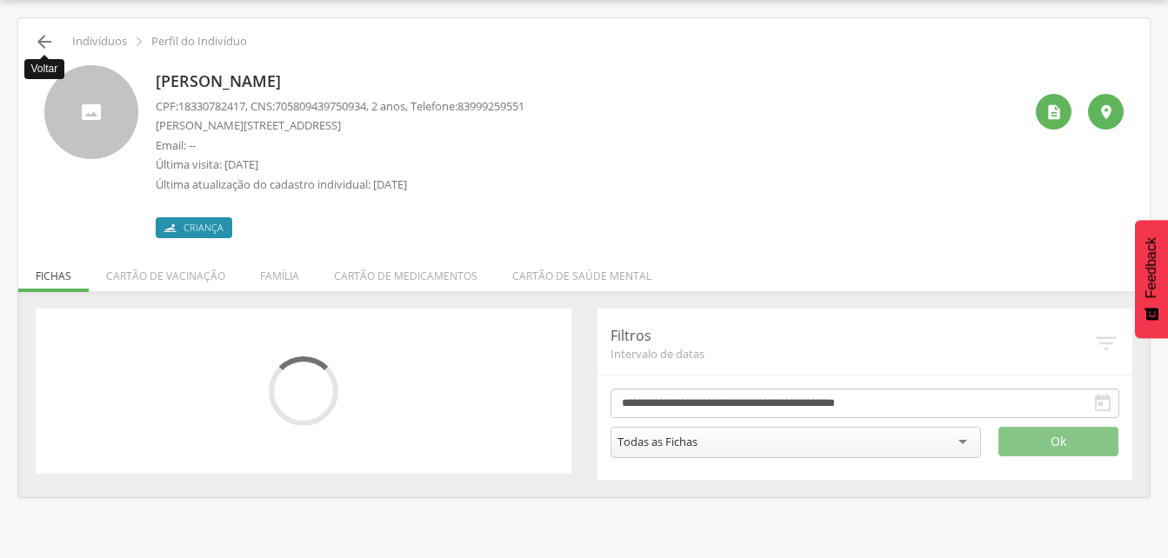
click at [48, 43] on icon "" at bounding box center [44, 41] width 21 height 21
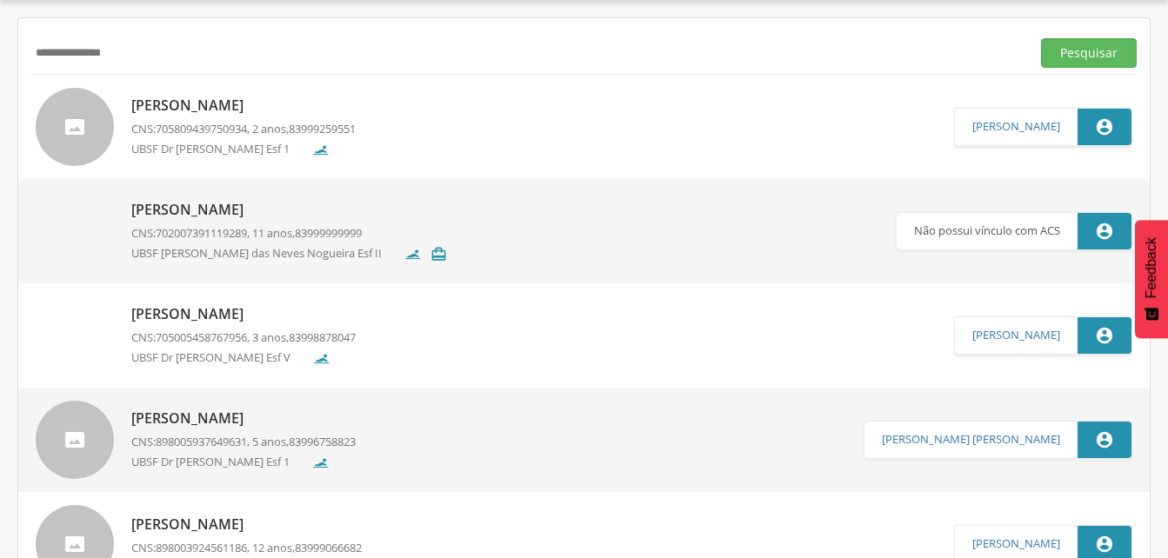
click at [163, 64] on input "**********" at bounding box center [527, 53] width 992 height 30
type input "*"
click at [1074, 52] on button "Pesquisar" at bounding box center [1089, 53] width 96 height 30
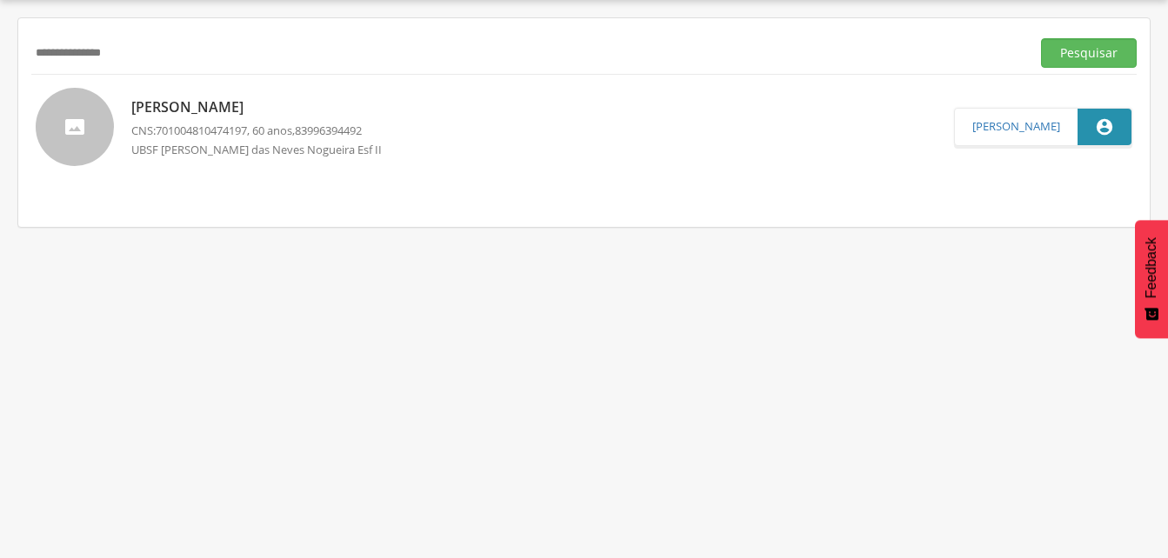
click at [261, 106] on p "[PERSON_NAME]" at bounding box center [262, 107] width 263 height 20
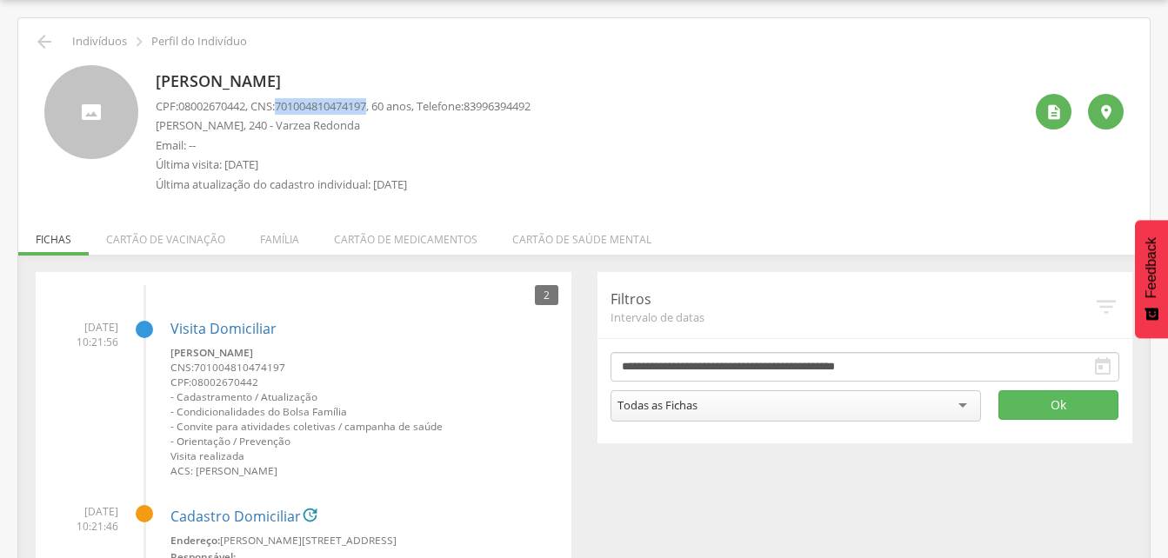
drag, startPoint x: 283, startPoint y: 103, endPoint x: 380, endPoint y: 110, distance: 97.6
click at [380, 110] on p "CPF: 08002670442 , CNS: [PHONE_NUMBER] , 60 anos, Telefone: [PHONE_NUMBER]" at bounding box center [343, 106] width 375 height 17
drag, startPoint x: 380, startPoint y: 110, endPoint x: 369, endPoint y: 107, distance: 10.8
click at [39, 43] on icon "" at bounding box center [44, 41] width 21 height 21
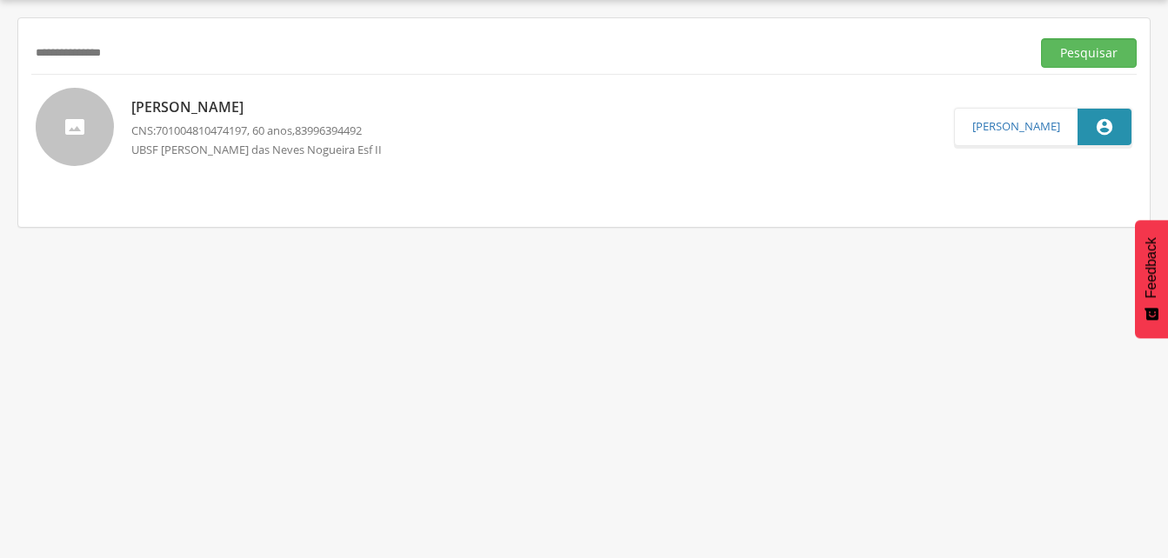
click at [150, 58] on input "**********" at bounding box center [527, 53] width 992 height 30
type input "*"
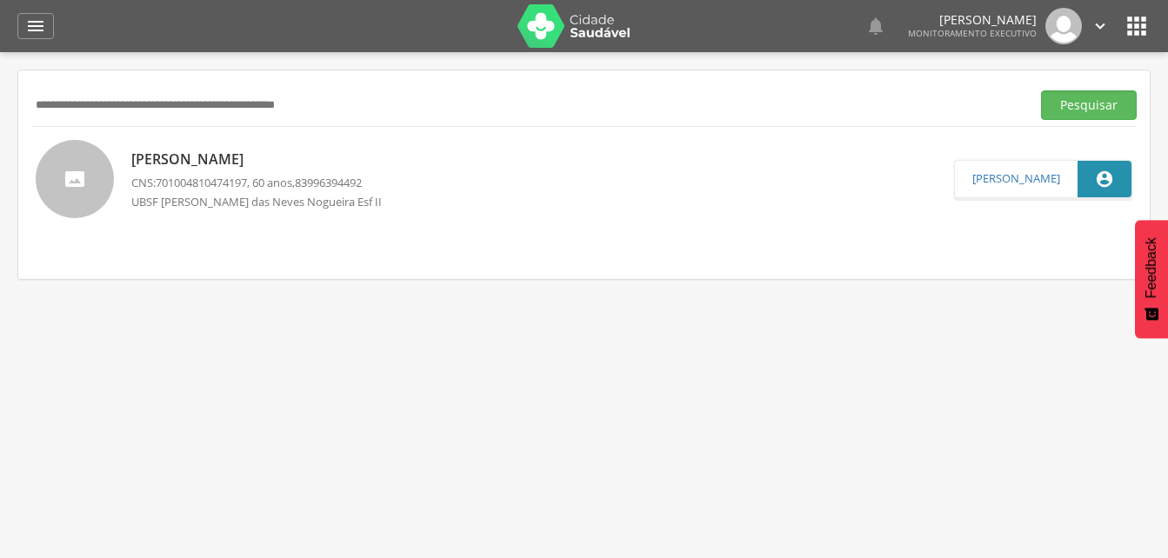
click at [91, 103] on input "text" at bounding box center [527, 105] width 992 height 30
click at [1106, 106] on button "Pesquisar" at bounding box center [1089, 105] width 96 height 30
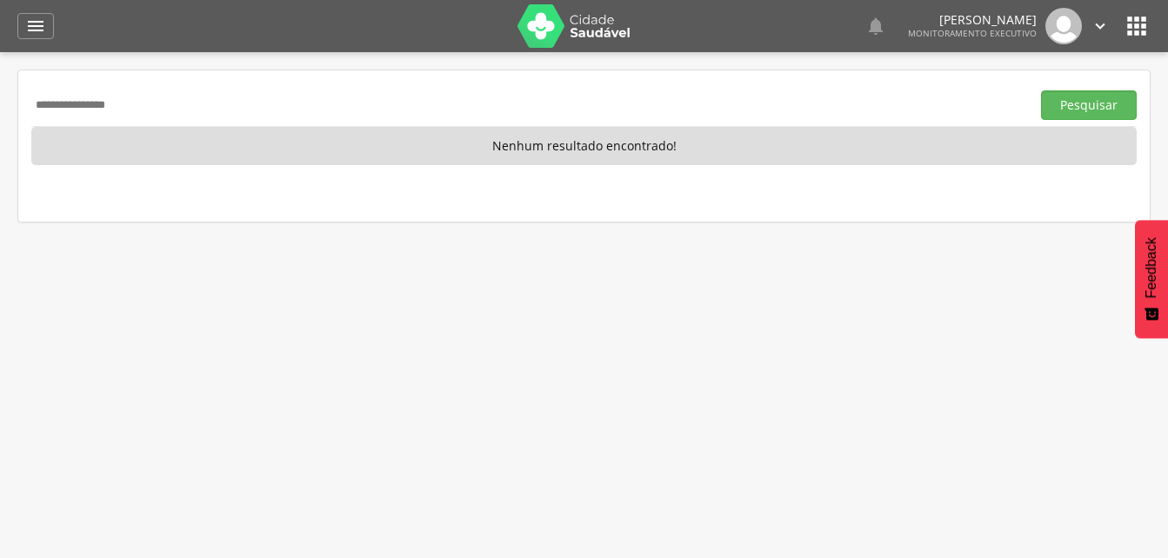
click at [165, 108] on input "**********" at bounding box center [527, 105] width 992 height 30
type input "*"
click at [1054, 103] on button "Pesquisar" at bounding box center [1089, 105] width 96 height 30
click at [176, 106] on input "**********" at bounding box center [527, 105] width 992 height 30
type input "*"
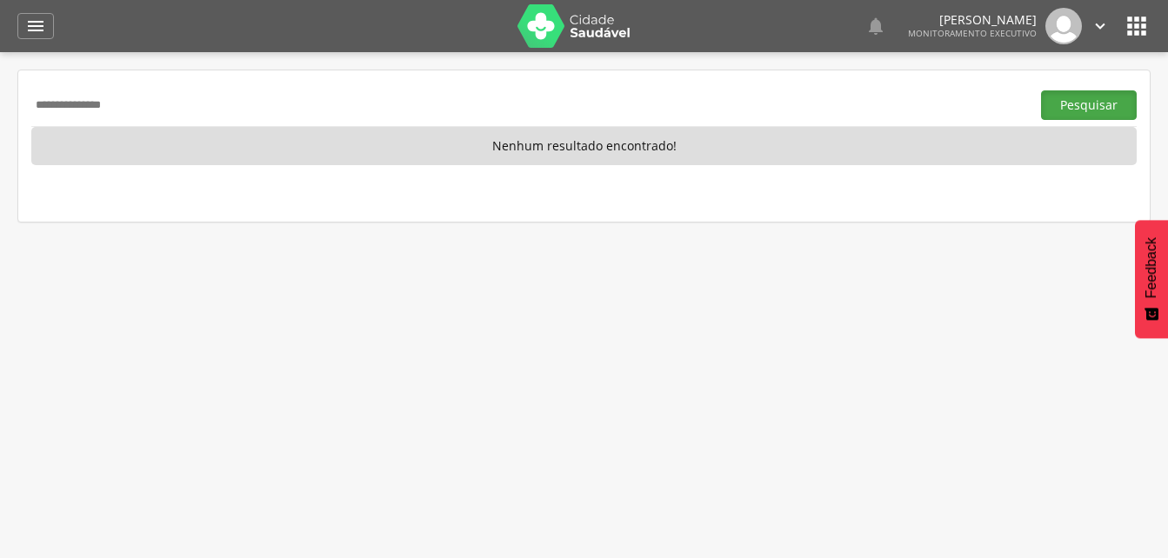
click at [1091, 106] on button "Pesquisar" at bounding box center [1089, 105] width 96 height 30
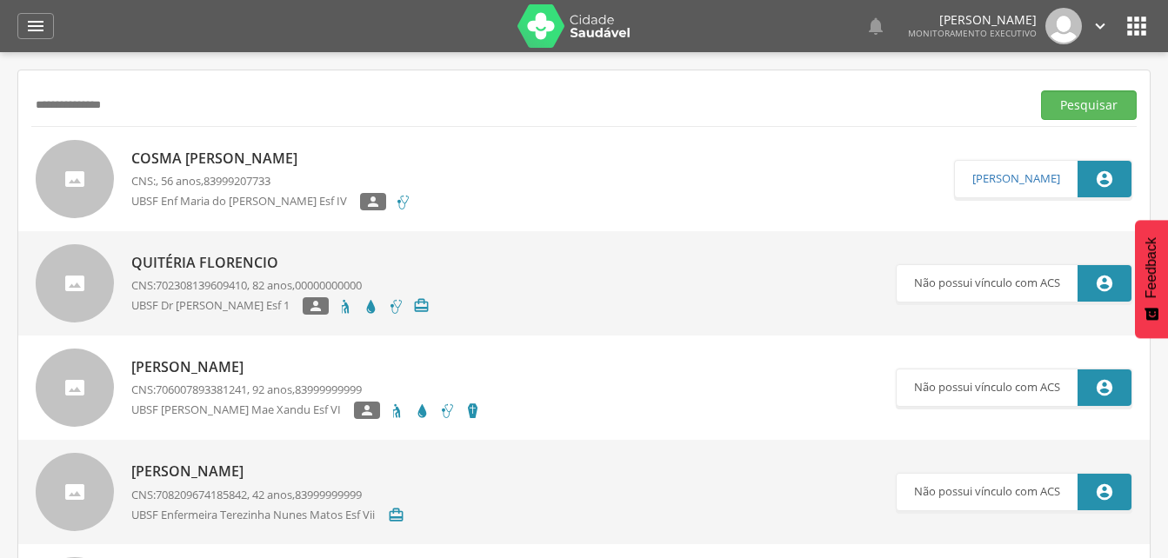
click at [202, 158] on p "Cosma [PERSON_NAME]" at bounding box center [271, 159] width 280 height 20
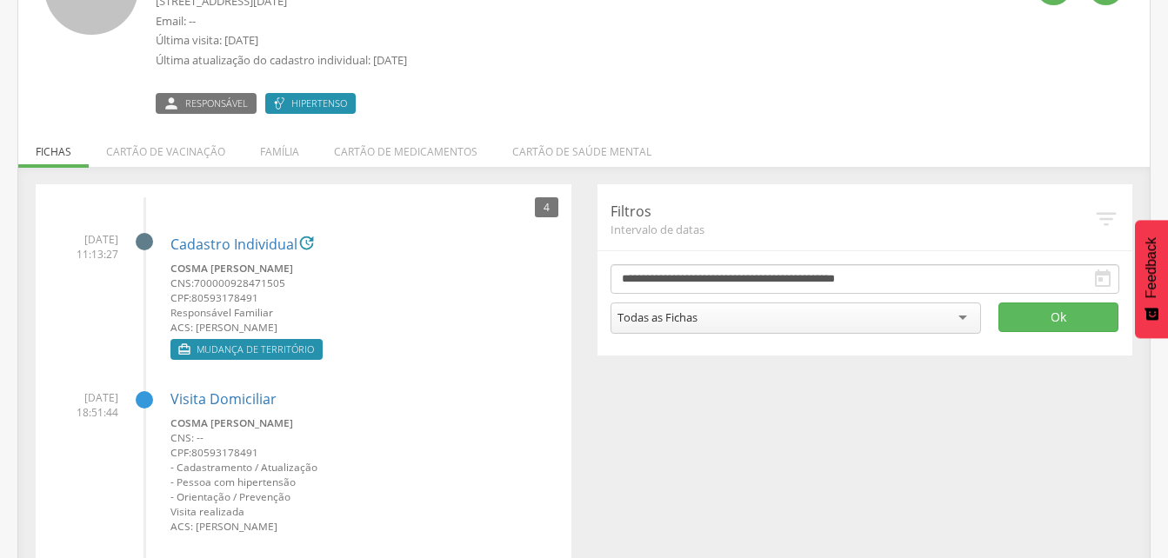
scroll to position [261, 0]
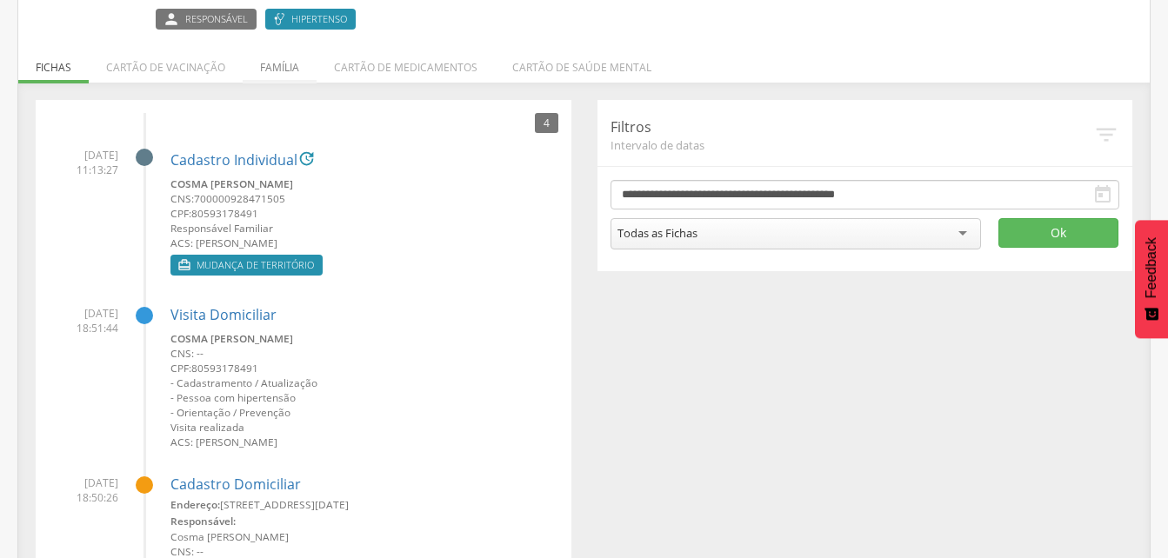
click at [281, 65] on li "Família" at bounding box center [280, 63] width 74 height 41
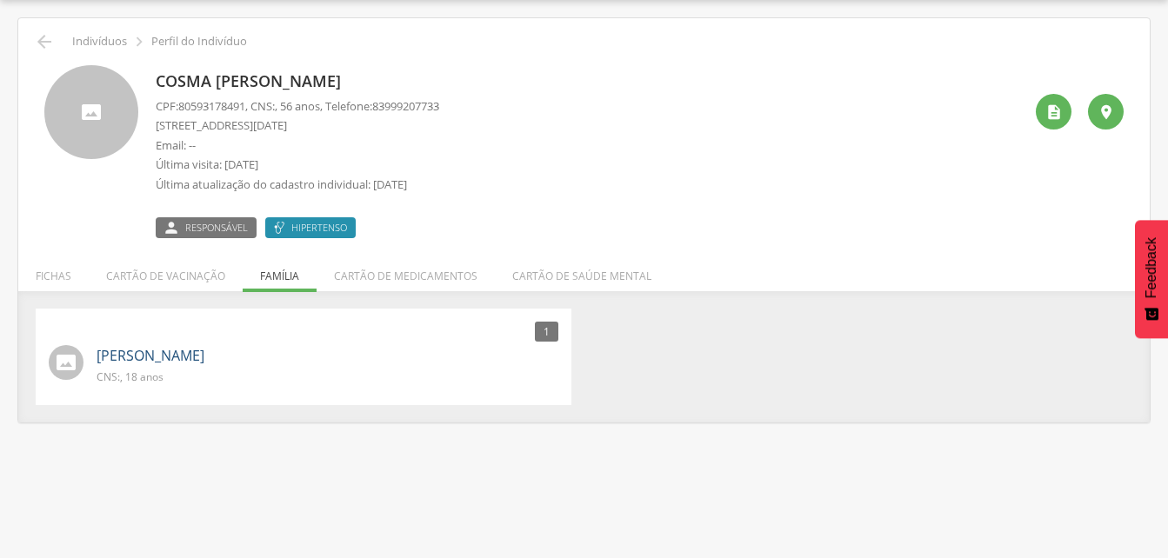
click at [130, 360] on link "[PERSON_NAME]" at bounding box center [150, 356] width 108 height 20
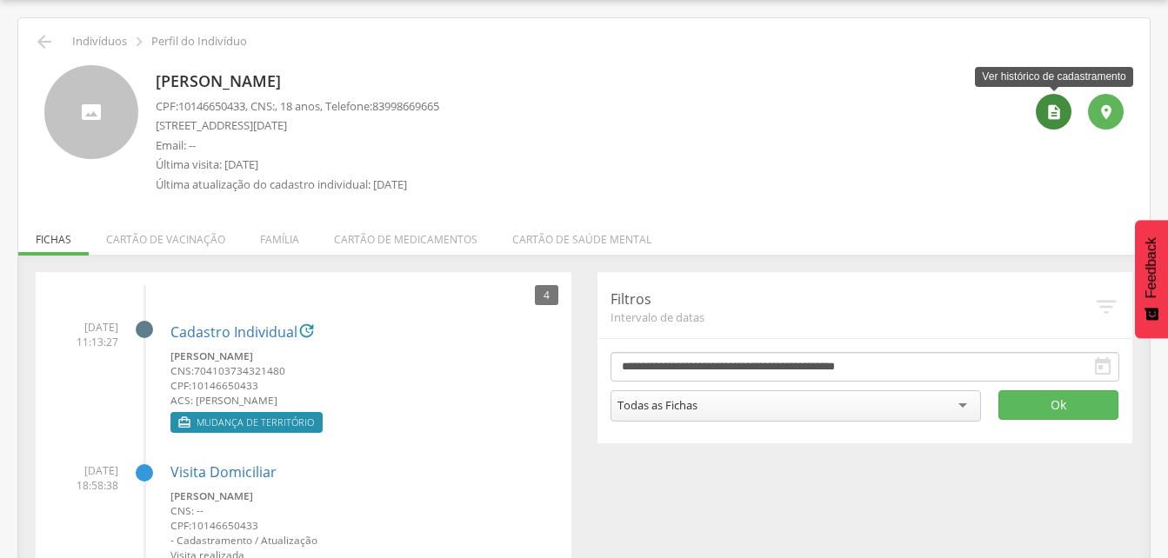
click at [1045, 108] on icon "" at bounding box center [1053, 111] width 17 height 17
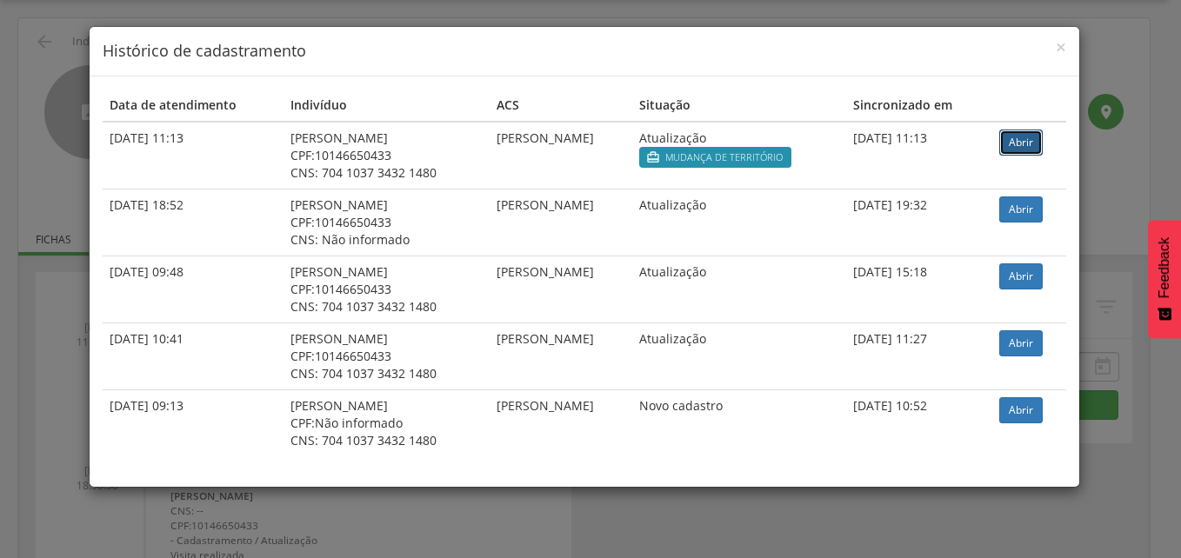
click at [1022, 136] on link "Abrir" at bounding box center [1020, 143] width 43 height 26
click at [1065, 49] on span "×" at bounding box center [1060, 47] width 10 height 24
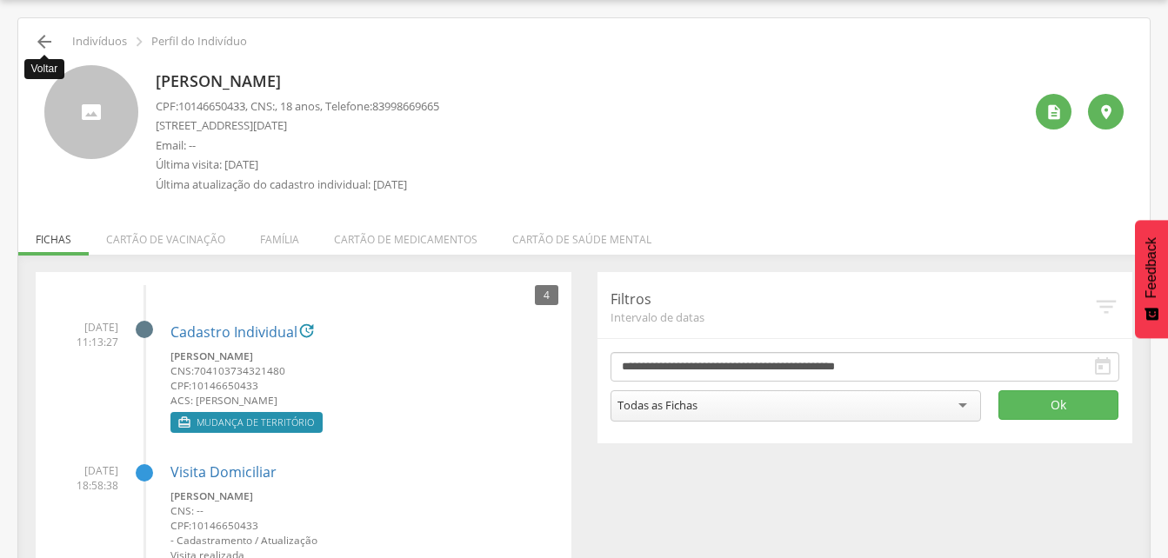
click at [50, 45] on icon "" at bounding box center [44, 41] width 21 height 21
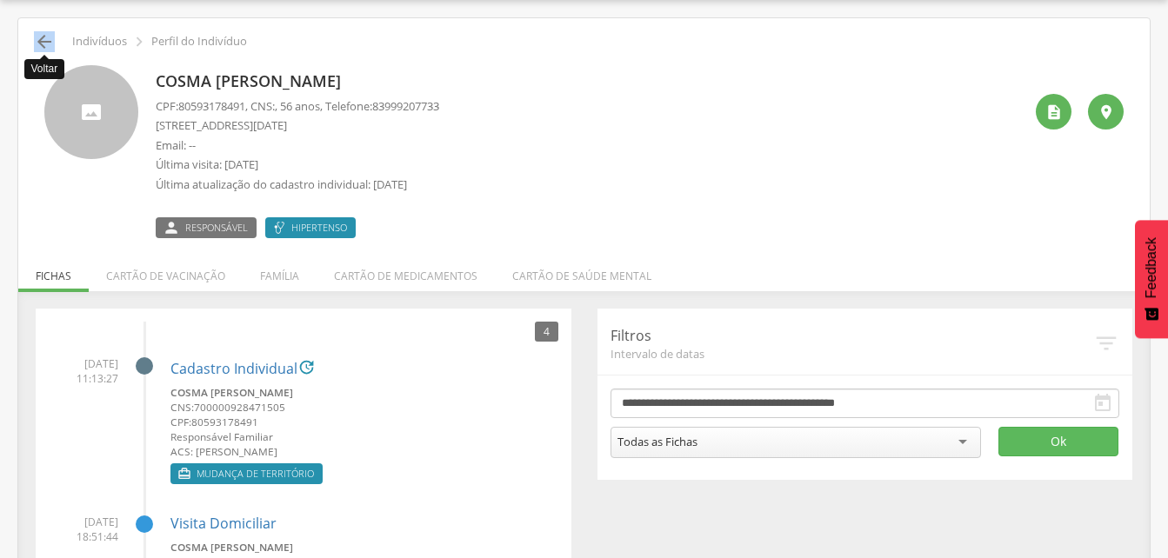
click at [47, 38] on icon "" at bounding box center [44, 41] width 21 height 21
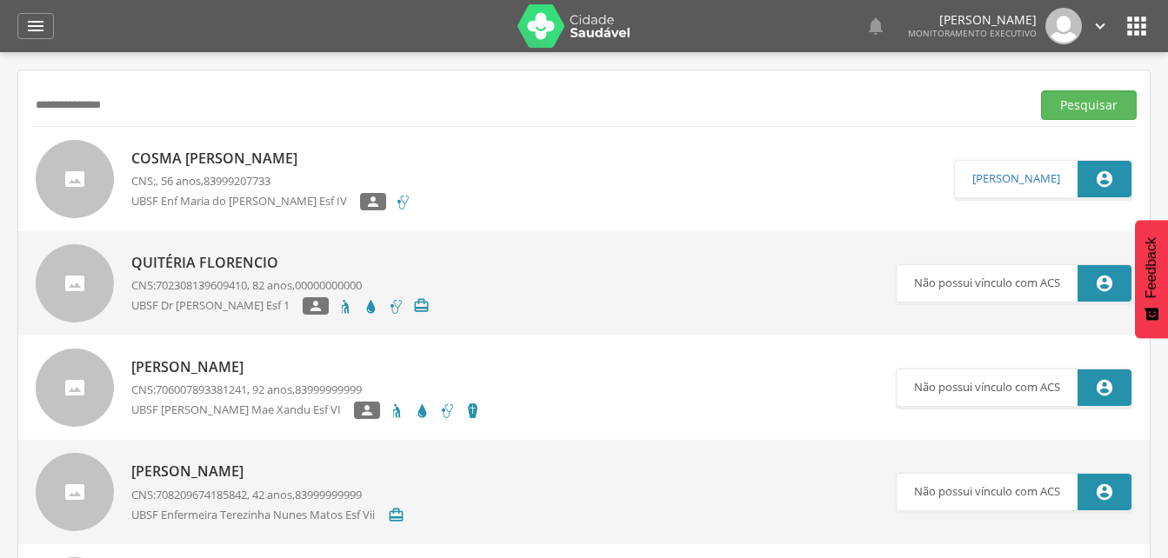
drag, startPoint x: 47, startPoint y: 38, endPoint x: 297, endPoint y: 121, distance: 263.6
click at [297, 121] on div "**********" at bounding box center [583, 104] width 1105 height 43
click at [192, 109] on input "**********" at bounding box center [527, 105] width 992 height 30
click at [1071, 111] on button "Pesquisar" at bounding box center [1089, 105] width 96 height 30
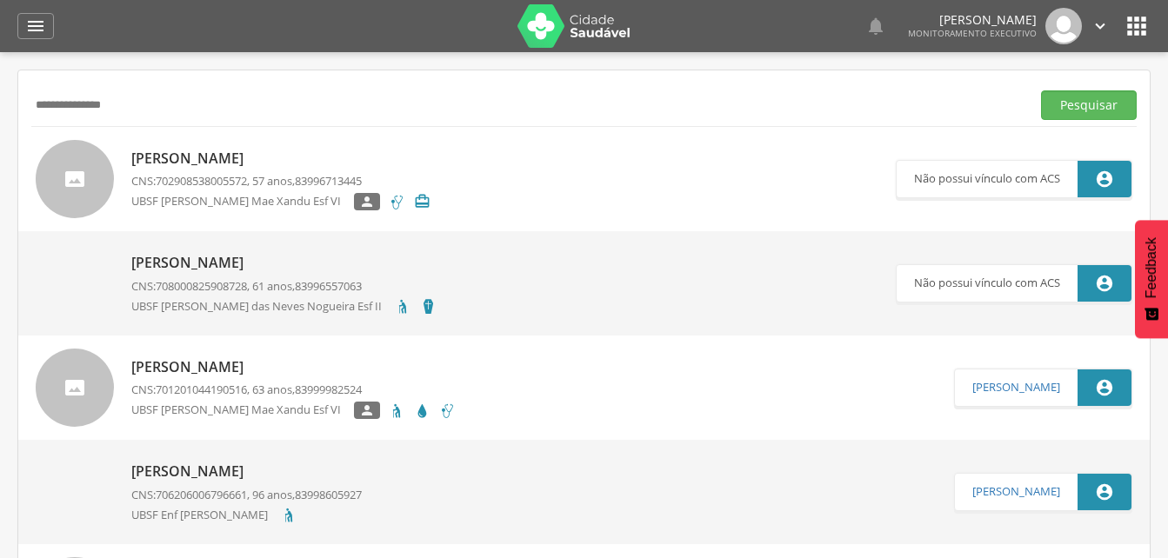
click at [151, 108] on input "**********" at bounding box center [527, 105] width 992 height 30
click at [51, 106] on input "**********" at bounding box center [527, 105] width 992 height 30
click at [1111, 96] on button "Pesquisar" at bounding box center [1089, 105] width 96 height 30
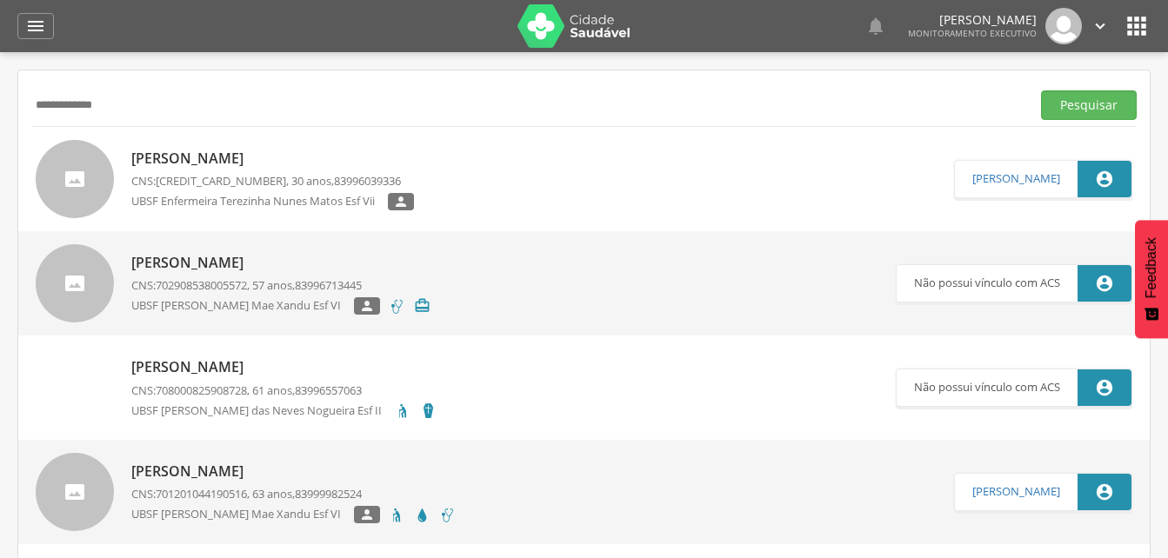
click at [252, 165] on p "[PERSON_NAME]" at bounding box center [272, 159] width 283 height 20
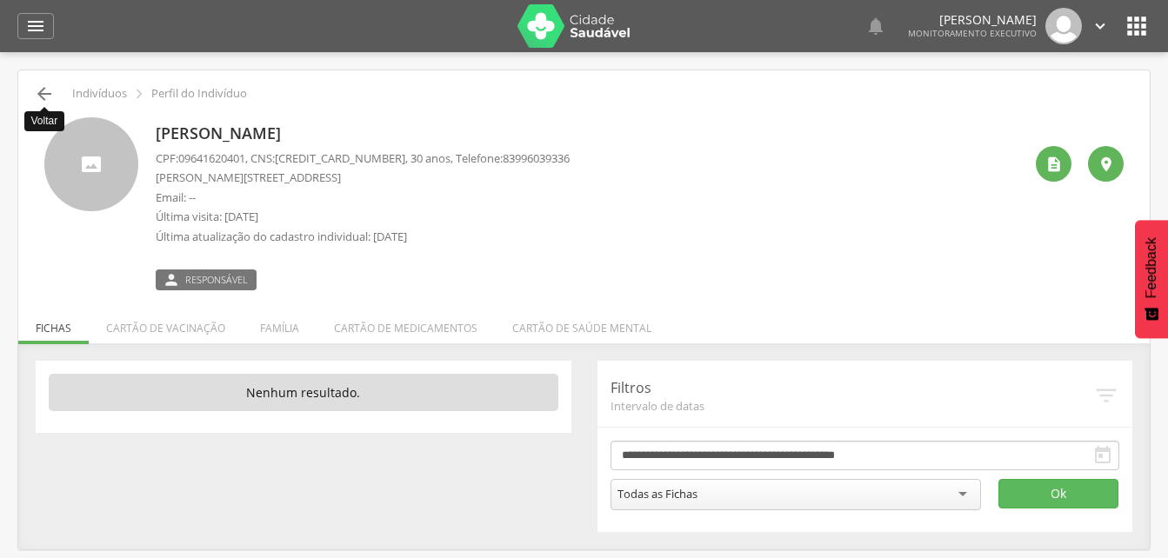
click at [48, 93] on icon "" at bounding box center [44, 93] width 21 height 21
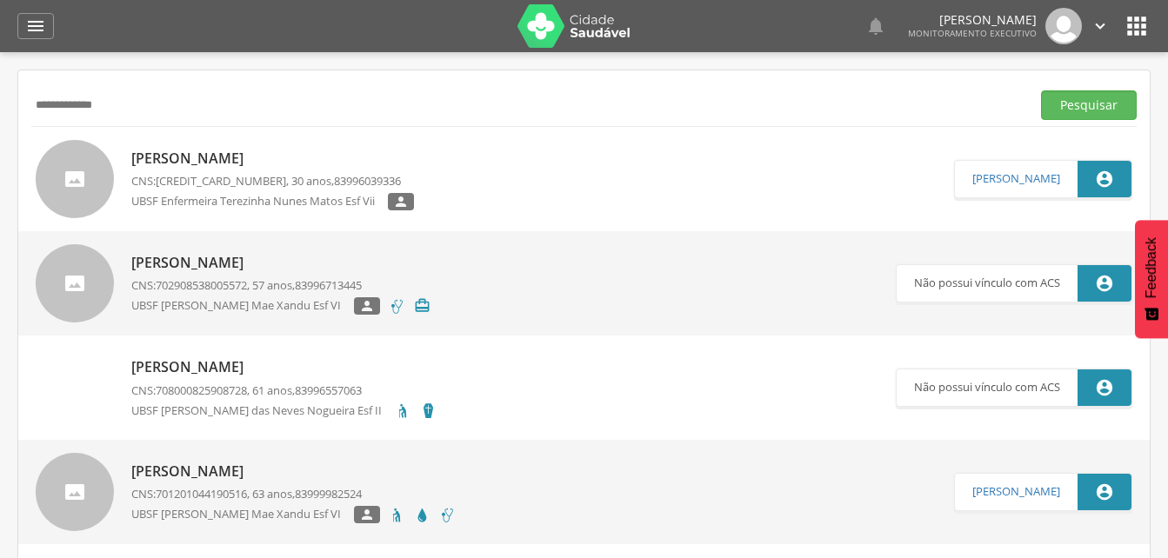
click at [132, 110] on input "**********" at bounding box center [527, 105] width 992 height 30
type input "*"
click at [53, 109] on input "text" at bounding box center [527, 105] width 992 height 30
click at [64, 108] on input "text" at bounding box center [527, 105] width 992 height 30
type input "**********"
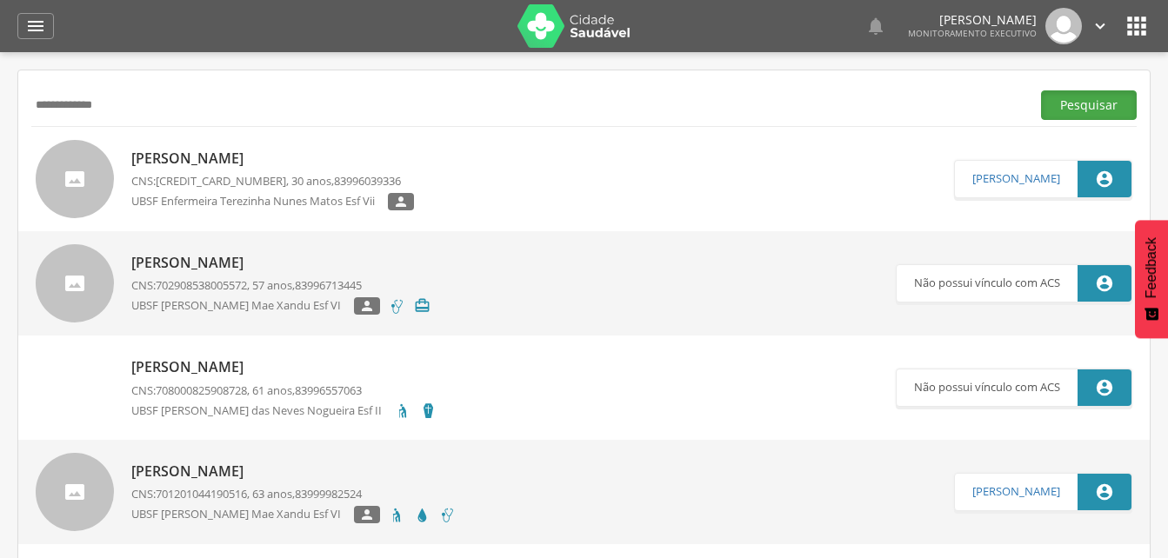
click at [1080, 103] on button "Pesquisar" at bounding box center [1089, 105] width 96 height 30
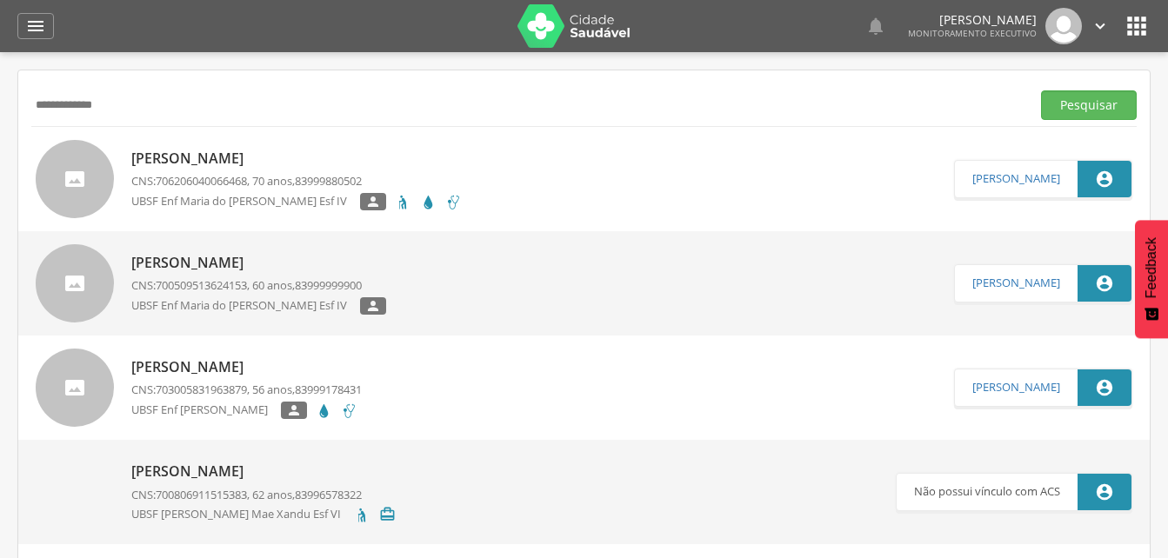
click at [223, 157] on p "[PERSON_NAME]" at bounding box center [296, 159] width 330 height 20
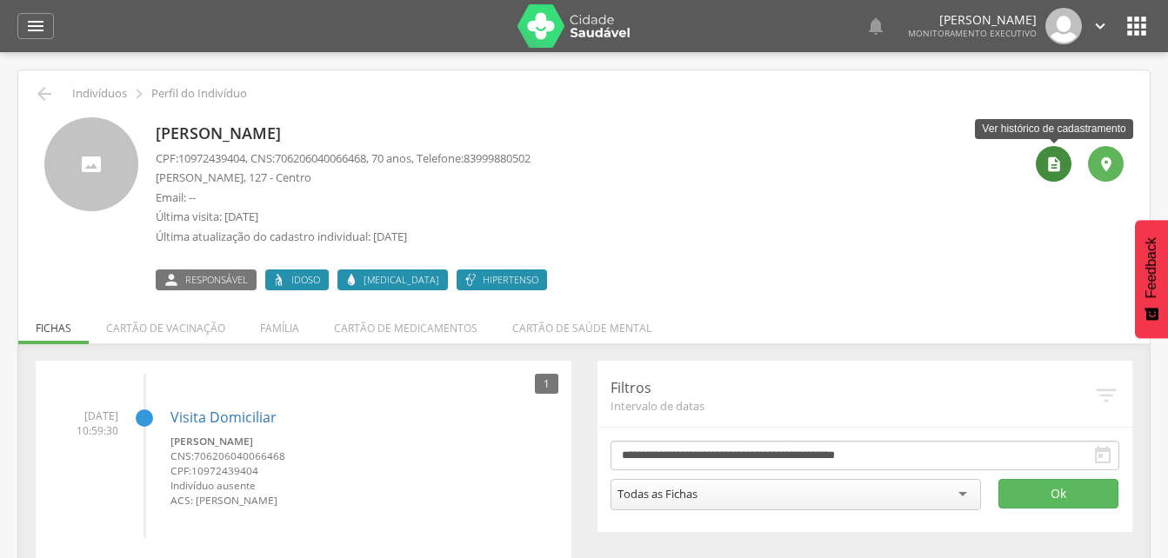
drag, startPoint x: 1064, startPoint y: 163, endPoint x: 667, endPoint y: 149, distance: 397.6
click at [1063, 163] on div "" at bounding box center [1053, 164] width 36 height 36
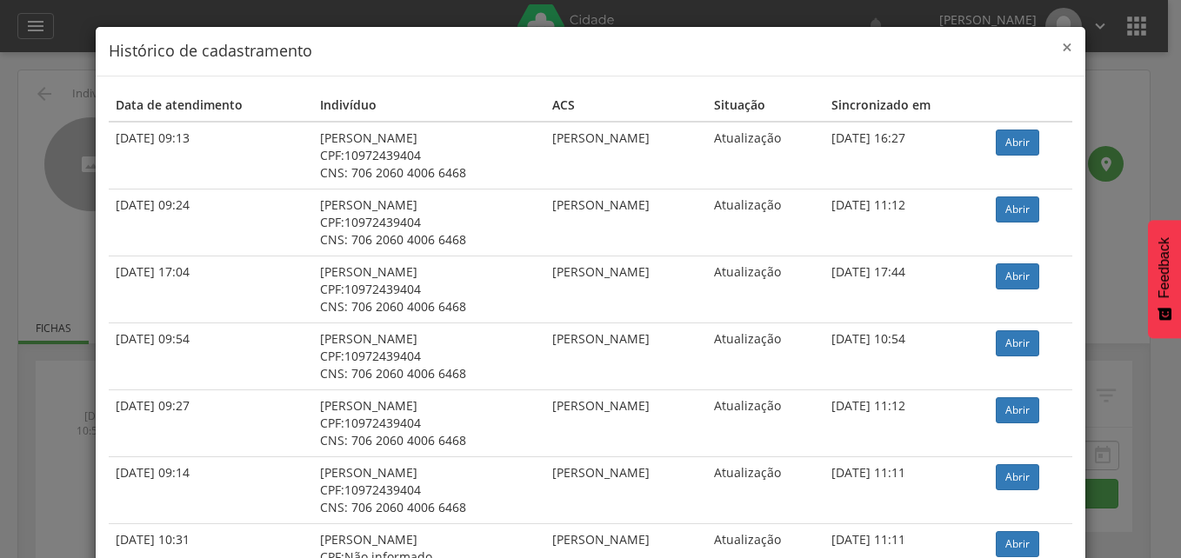
click at [1061, 49] on span "×" at bounding box center [1066, 47] width 10 height 24
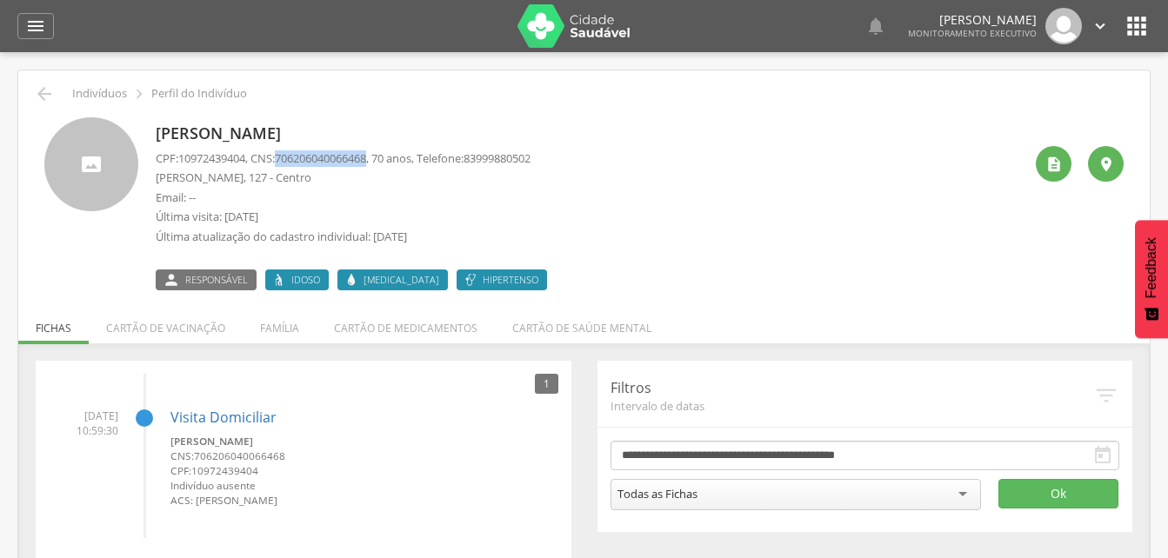
drag, startPoint x: 288, startPoint y: 156, endPoint x: 383, endPoint y: 157, distance: 94.8
click at [383, 157] on p "CPF: 10972439404 , CNS: [PHONE_NUMBER] , 70 anos, Telefone: [PHONE_NUMBER]" at bounding box center [343, 158] width 375 height 17
drag, startPoint x: 383, startPoint y: 157, endPoint x: 356, endPoint y: 158, distance: 27.0
click at [45, 21] on icon "" at bounding box center [35, 26] width 21 height 21
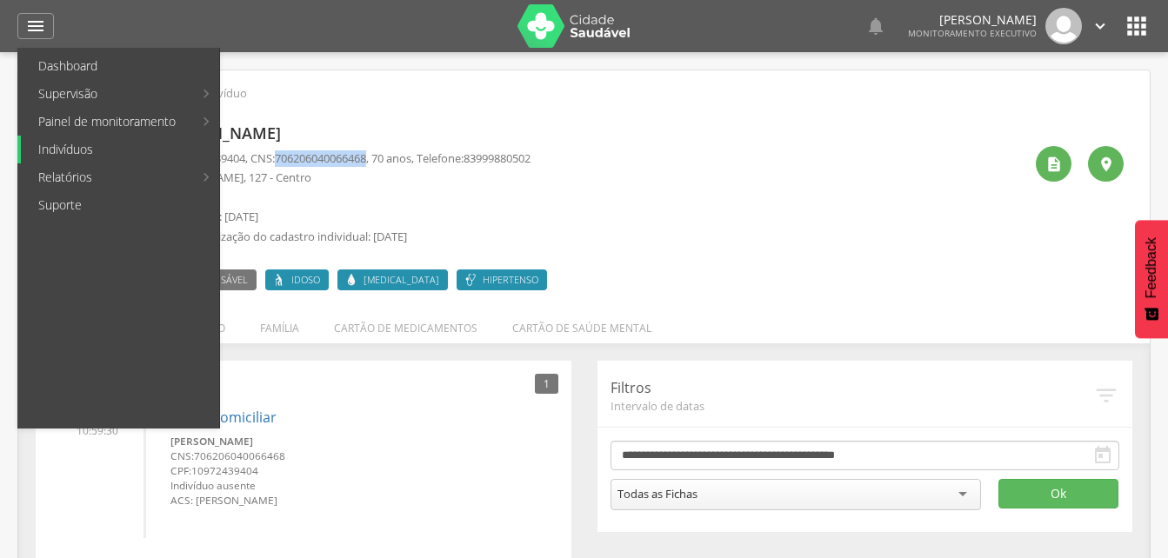
click at [69, 149] on link "Indivíduos" at bounding box center [120, 150] width 198 height 28
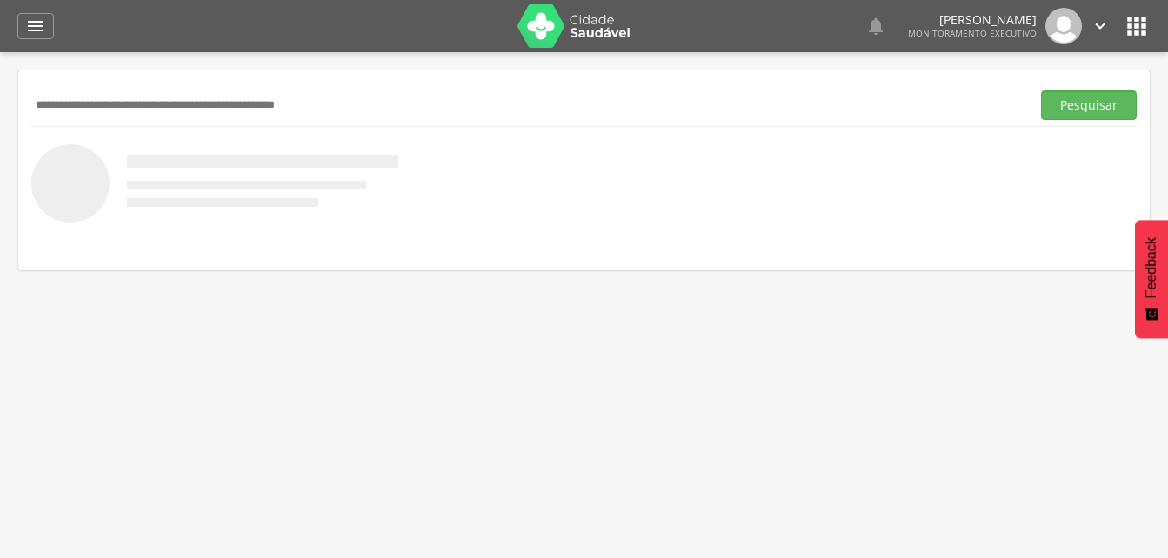
click at [115, 98] on input "text" at bounding box center [527, 105] width 992 height 30
drag, startPoint x: 1107, startPoint y: 103, endPoint x: 658, endPoint y: 202, distance: 459.2
click at [1104, 106] on button "Pesquisar" at bounding box center [1089, 105] width 96 height 30
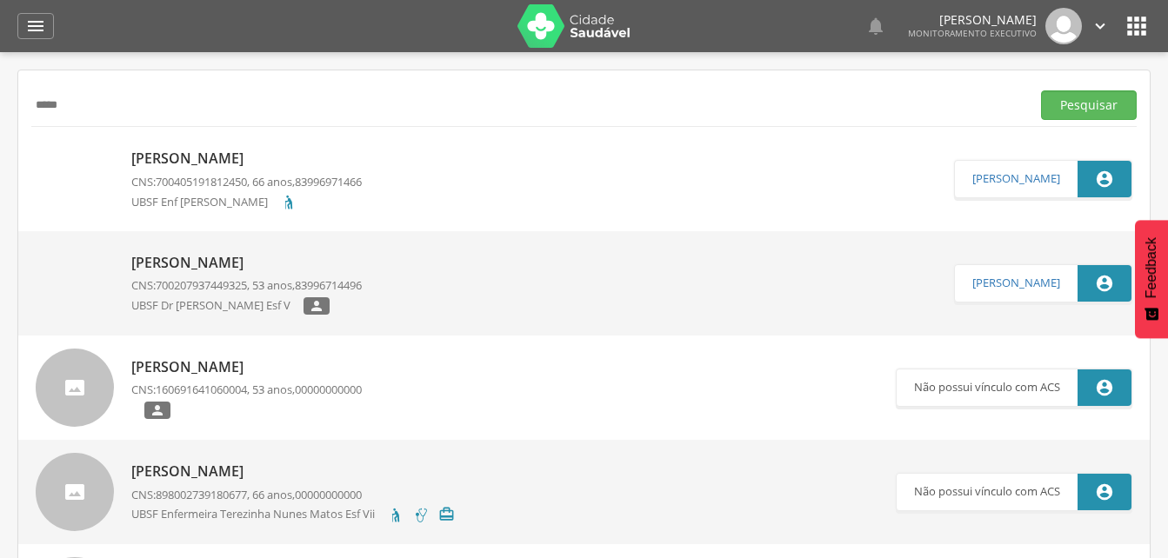
click at [89, 102] on input "*****" at bounding box center [527, 105] width 992 height 30
click at [1098, 101] on button "Pesquisar" at bounding box center [1089, 105] width 96 height 30
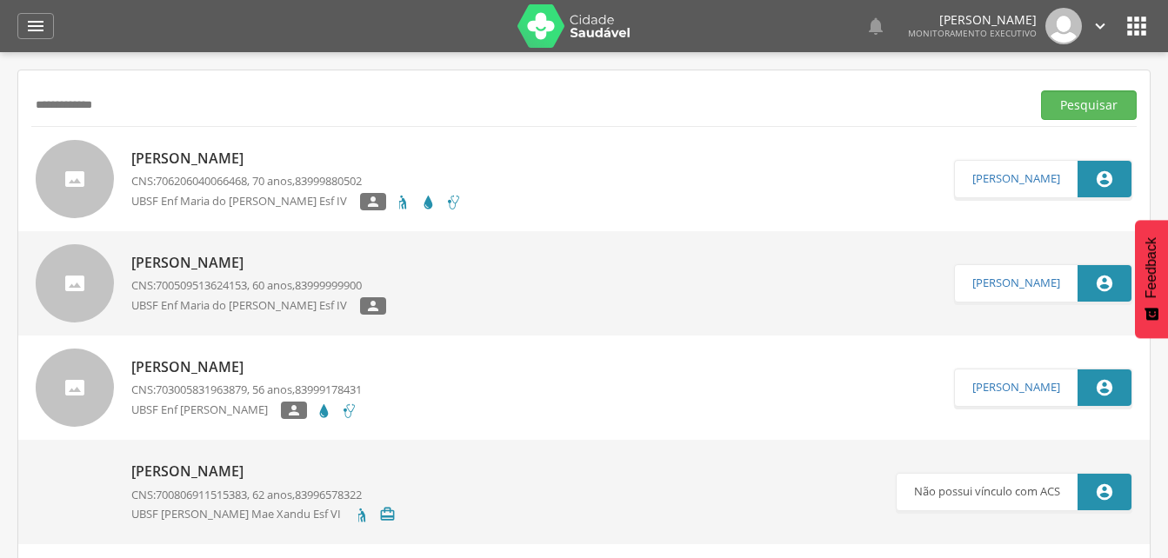
click at [213, 150] on p "[PERSON_NAME]" at bounding box center [296, 159] width 330 height 20
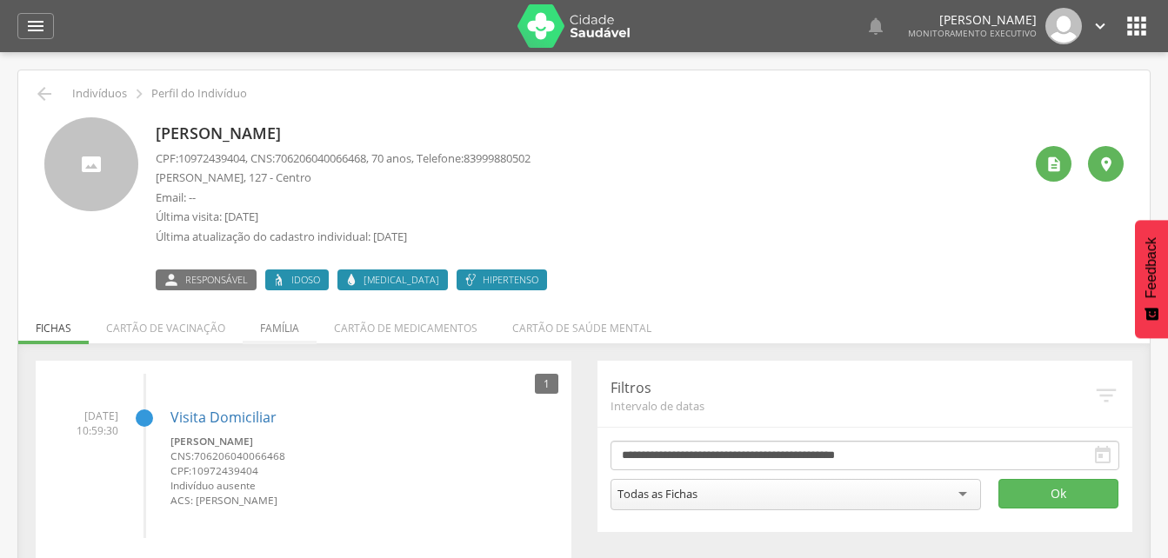
click at [277, 332] on li "Família" at bounding box center [280, 323] width 74 height 41
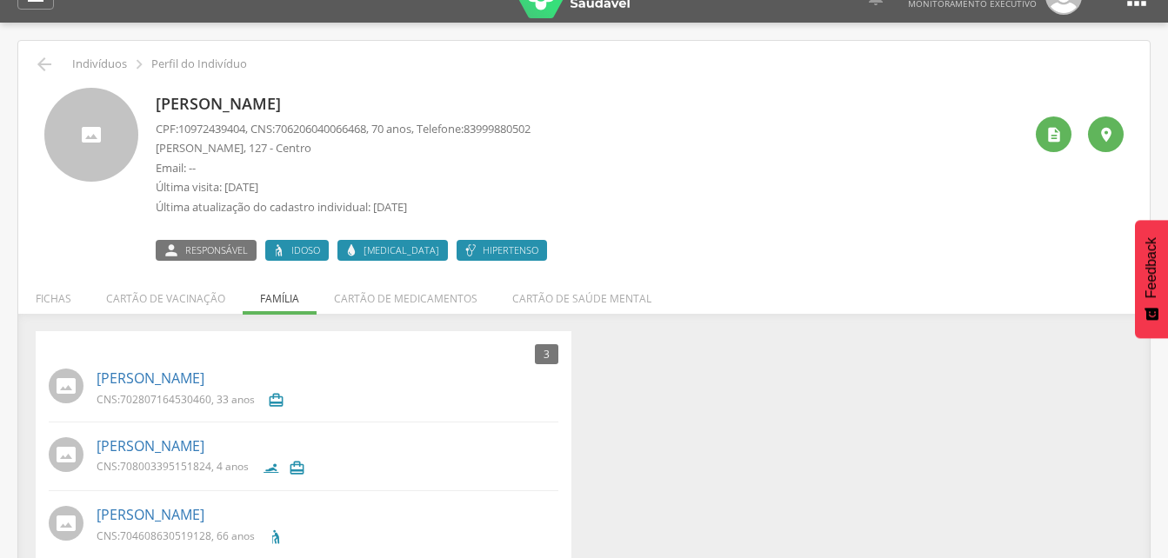
scroll to position [57, 0]
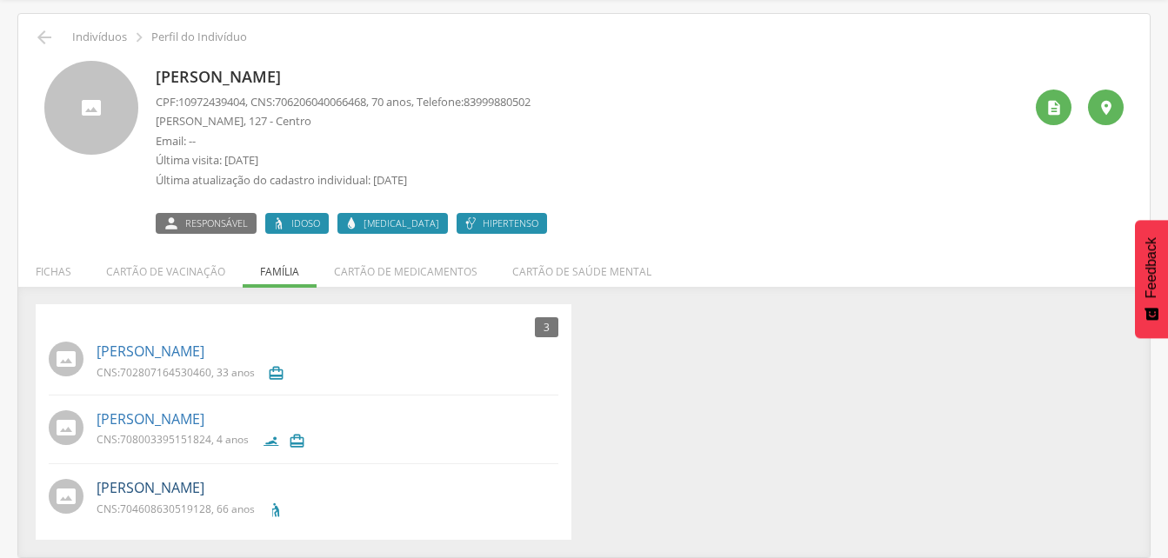
click at [115, 489] on link "[PERSON_NAME]" at bounding box center [150, 488] width 108 height 20
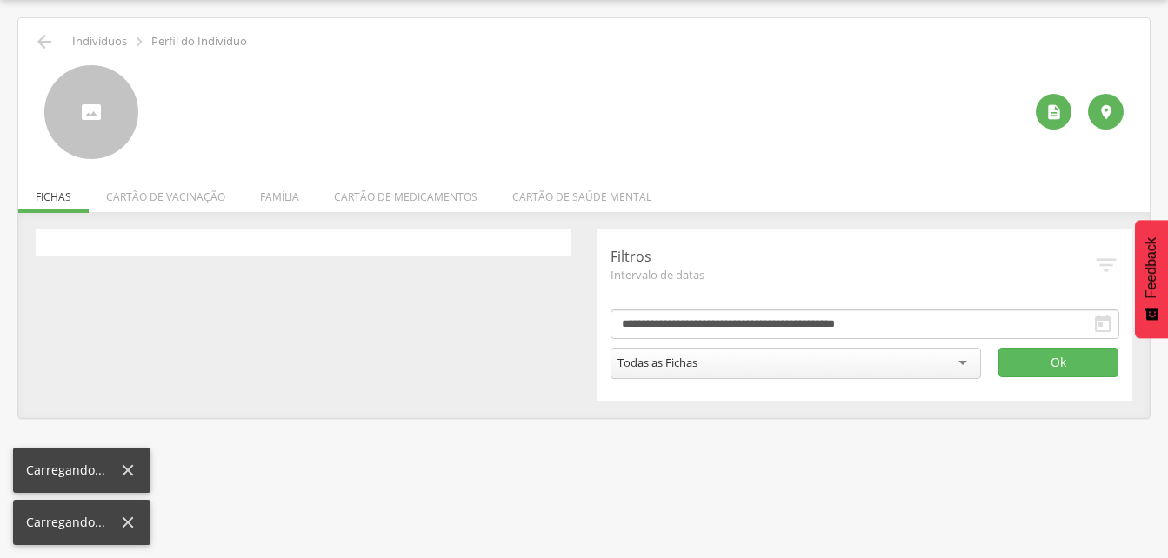
scroll to position [52, 0]
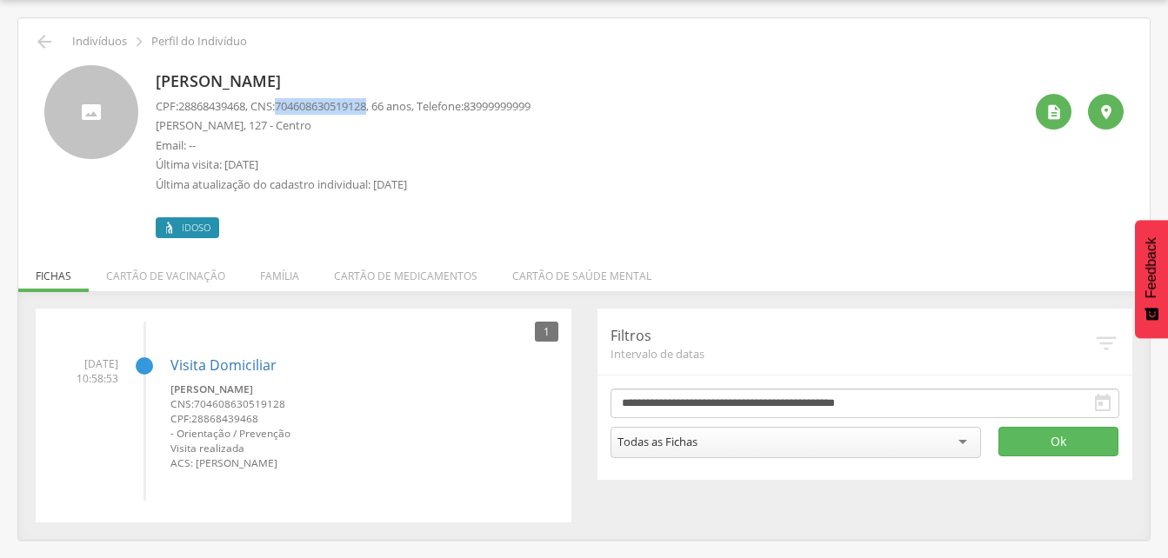
drag, startPoint x: 315, startPoint y: 105, endPoint x: 382, endPoint y: 107, distance: 67.0
click at [366, 107] on span "704608630519128" at bounding box center [320, 106] width 91 height 16
drag, startPoint x: 382, startPoint y: 107, endPoint x: 359, endPoint y: 109, distance: 22.7
click at [44, 46] on icon "" at bounding box center [44, 41] width 21 height 21
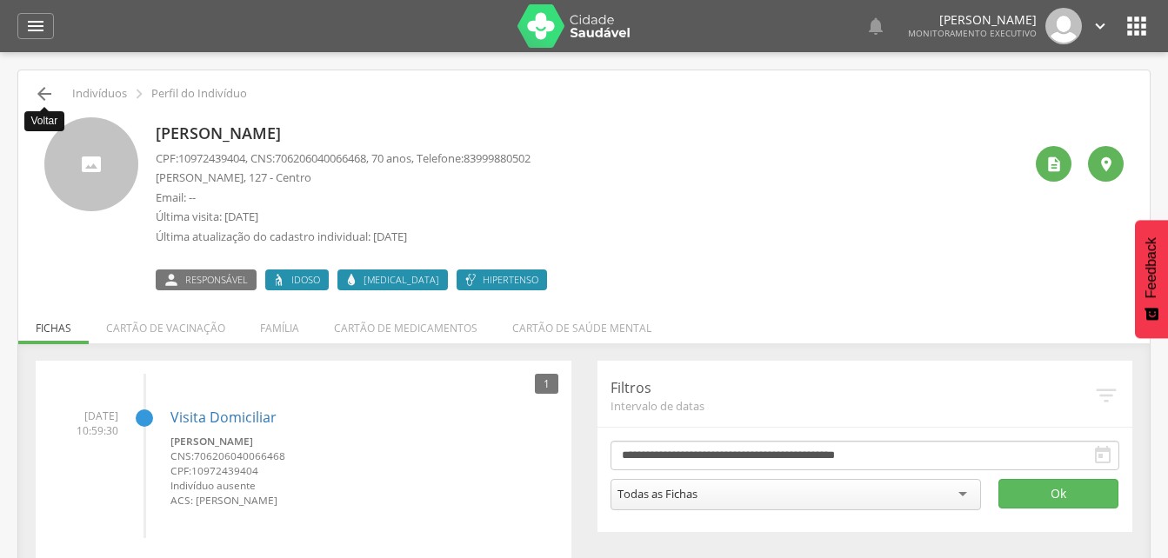
click at [43, 95] on icon "" at bounding box center [44, 93] width 21 height 21
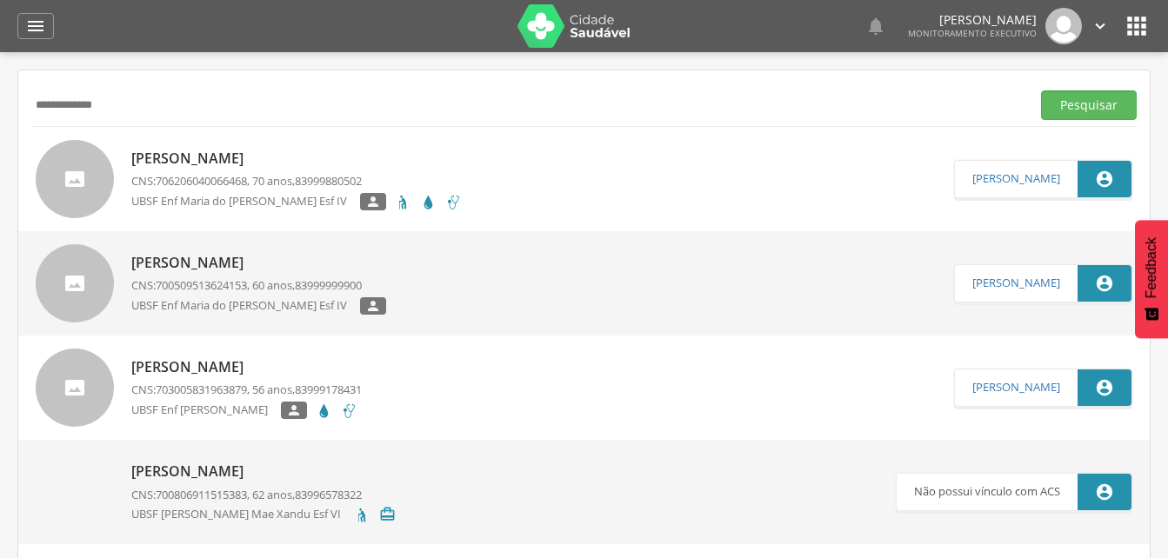
click at [152, 111] on input "**********" at bounding box center [527, 105] width 992 height 30
click at [113, 106] on input "**********" at bounding box center [527, 105] width 992 height 30
click at [1080, 108] on button "Pesquisar" at bounding box center [1089, 105] width 96 height 30
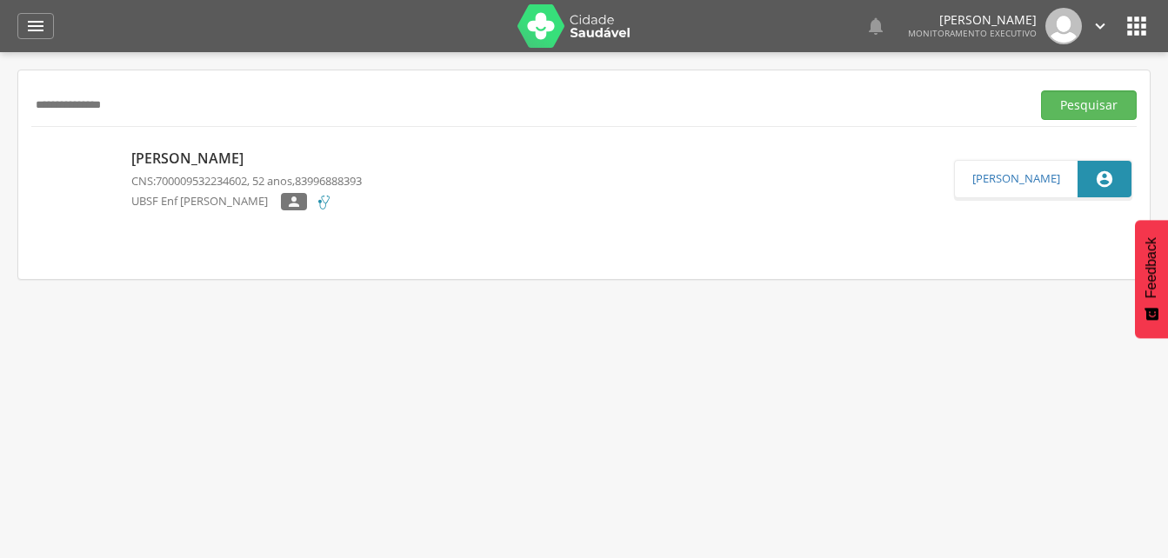
click at [195, 171] on div "[PERSON_NAME] CNS: 700009532234602 , 52 anos, 83996888393 UBSF Enf [PERSON_NAME…" at bounding box center [246, 179] width 230 height 72
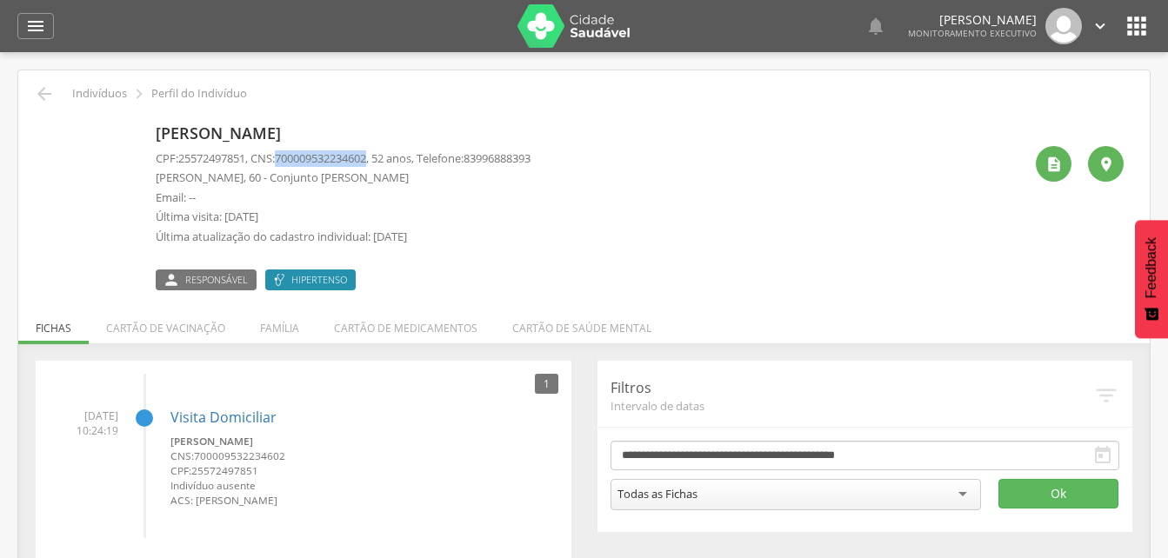
drag, startPoint x: 283, startPoint y: 156, endPoint x: 383, endPoint y: 156, distance: 100.0
click at [383, 156] on p "CPF: 25572497851 , CNS: [PHONE_NUMBER] , 52 anos, Telefone: [PHONE_NUMBER]" at bounding box center [343, 158] width 375 height 17
drag, startPoint x: 383, startPoint y: 156, endPoint x: 349, endPoint y: 156, distance: 33.9
click at [39, 90] on icon "" at bounding box center [44, 93] width 21 height 21
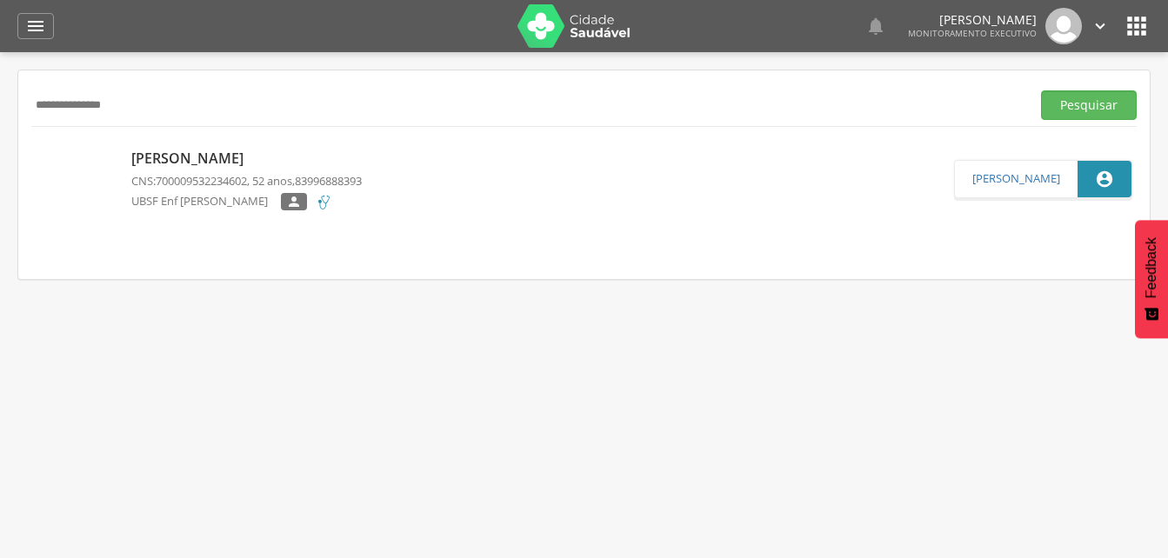
click at [172, 110] on input "**********" at bounding box center [527, 105] width 992 height 30
type input "*"
click at [1093, 108] on button "Pesquisar" at bounding box center [1089, 105] width 96 height 30
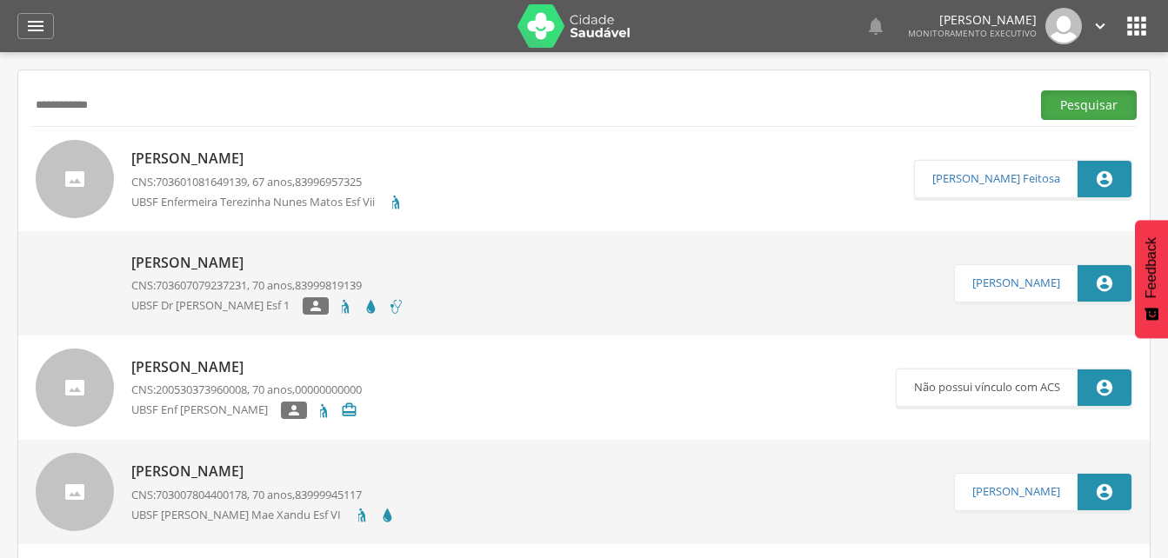
click at [1071, 104] on button "Pesquisar" at bounding box center [1089, 105] width 96 height 30
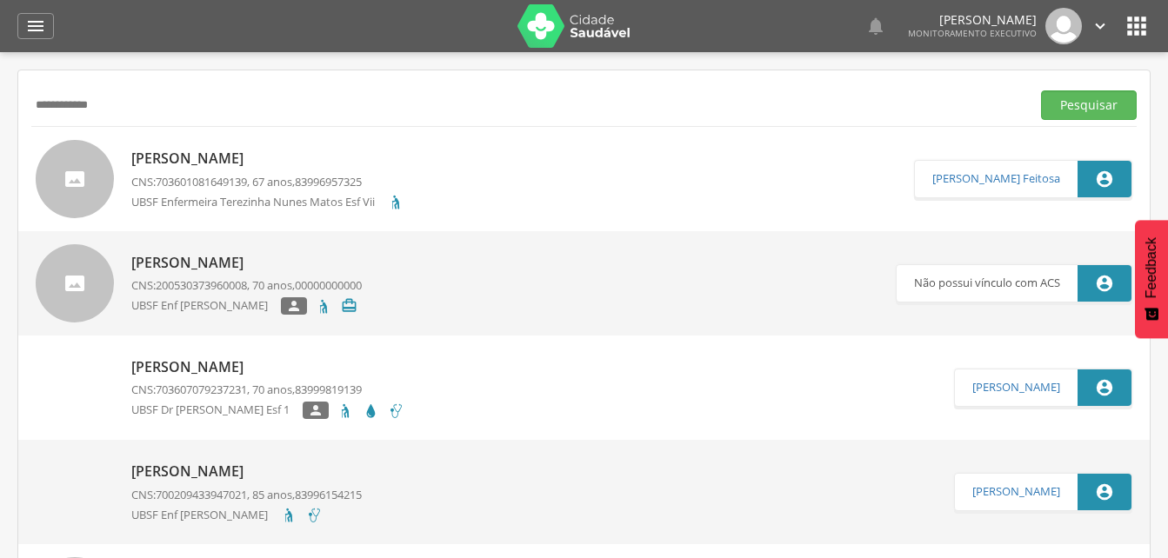
click at [183, 369] on p "[PERSON_NAME]" at bounding box center [267, 367] width 273 height 20
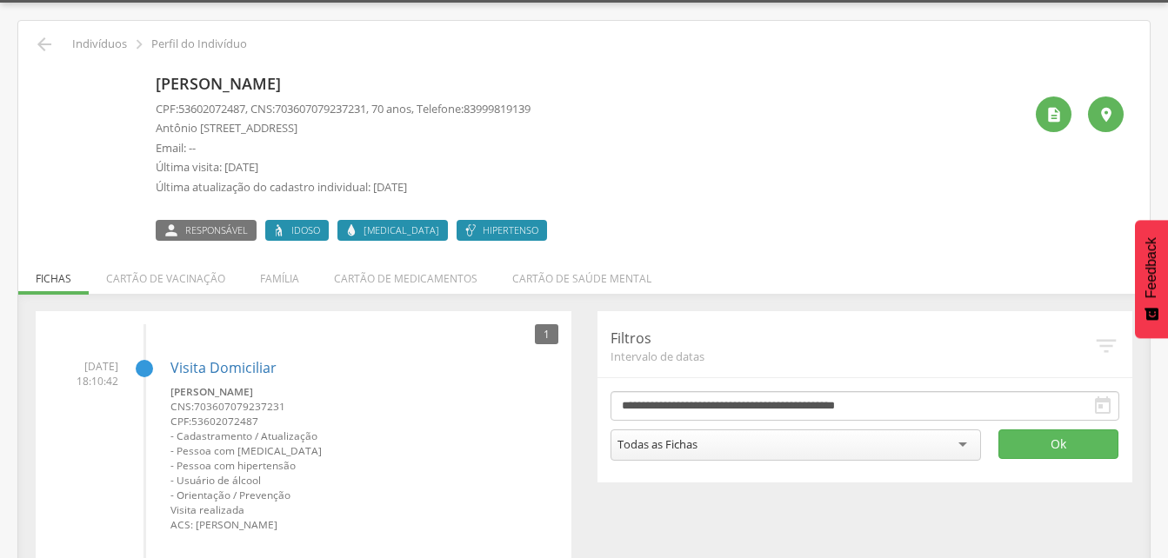
scroll to position [94, 0]
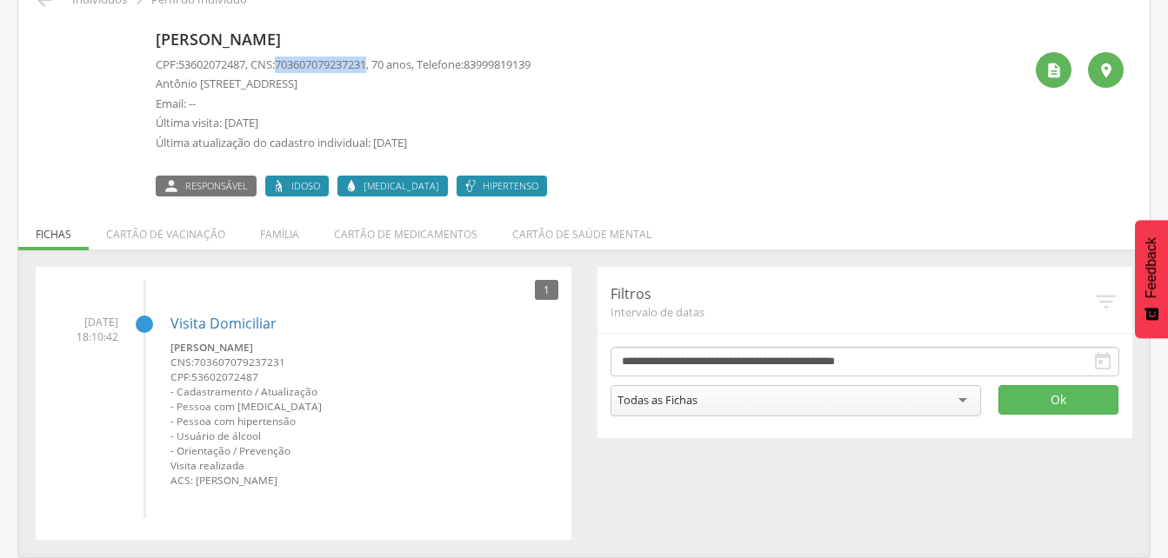
drag, startPoint x: 285, startPoint y: 62, endPoint x: 383, endPoint y: 66, distance: 98.3
click at [383, 66] on p "CPF: 53602072487 , CNS: [PHONE_NUMBER] , 70 anos, Telefone: [PHONE_NUMBER]" at bounding box center [343, 65] width 375 height 17
drag, startPoint x: 383, startPoint y: 66, endPoint x: 364, endPoint y: 67, distance: 19.1
click at [283, 230] on li "Família" at bounding box center [280, 230] width 74 height 41
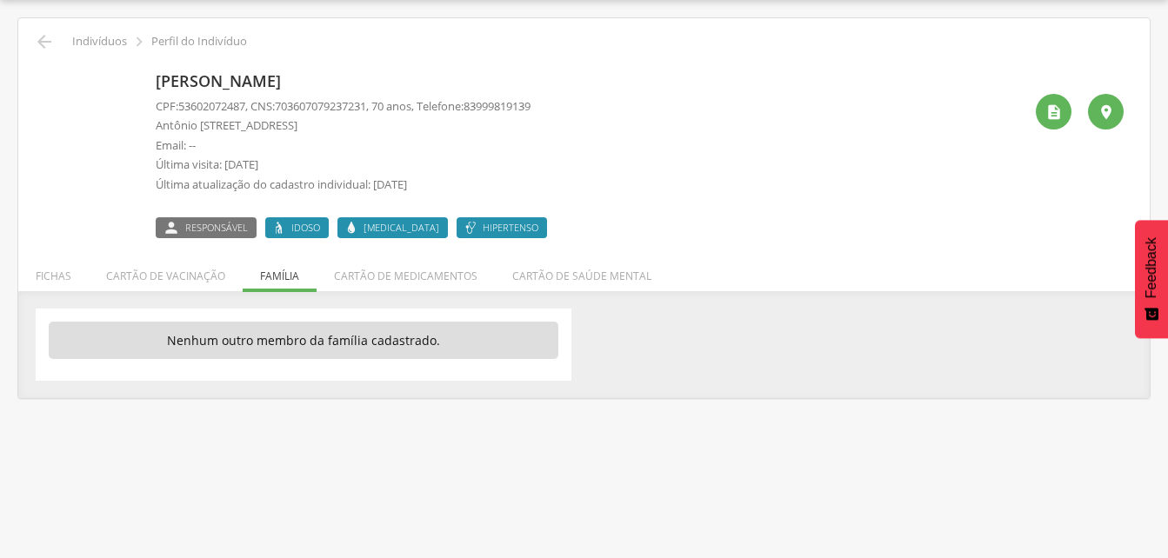
scroll to position [52, 0]
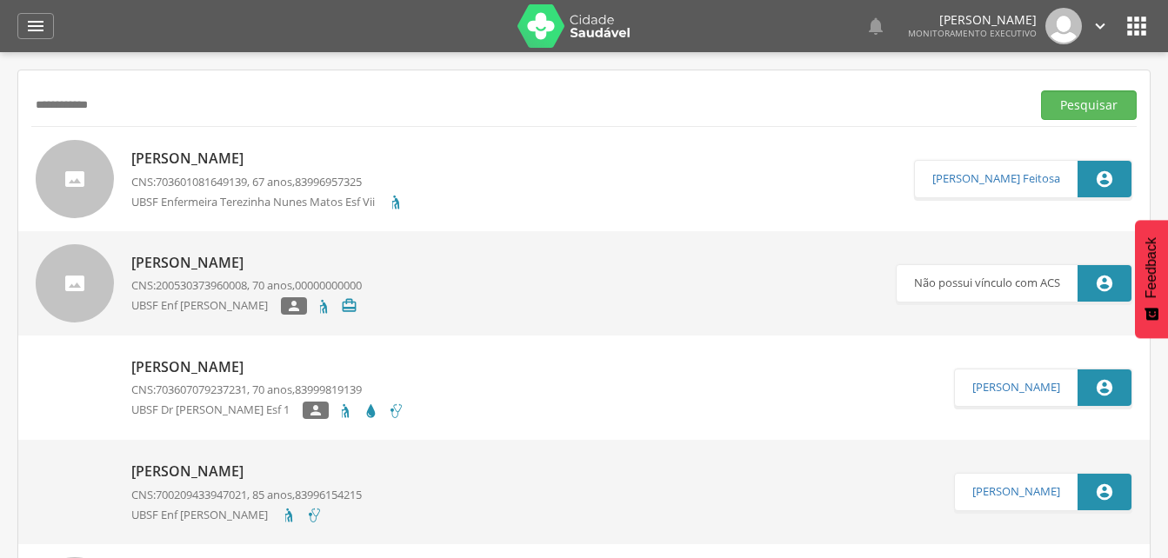
click at [131, 103] on input "**********" at bounding box center [527, 105] width 992 height 30
type input "*"
click at [1078, 102] on button "Pesquisar" at bounding box center [1089, 105] width 96 height 30
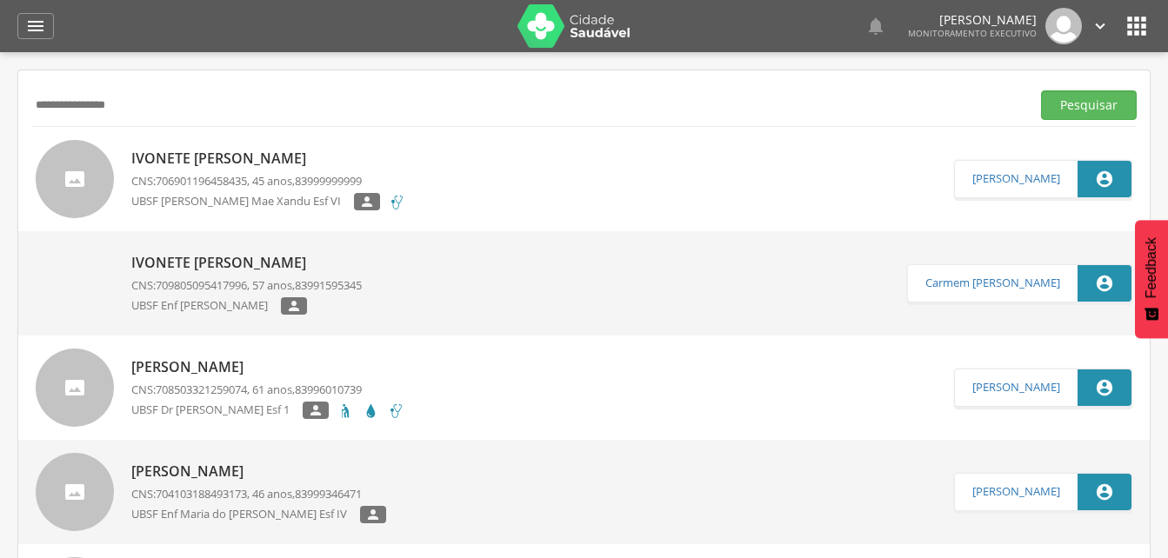
click at [218, 374] on p "[PERSON_NAME]" at bounding box center [267, 367] width 273 height 20
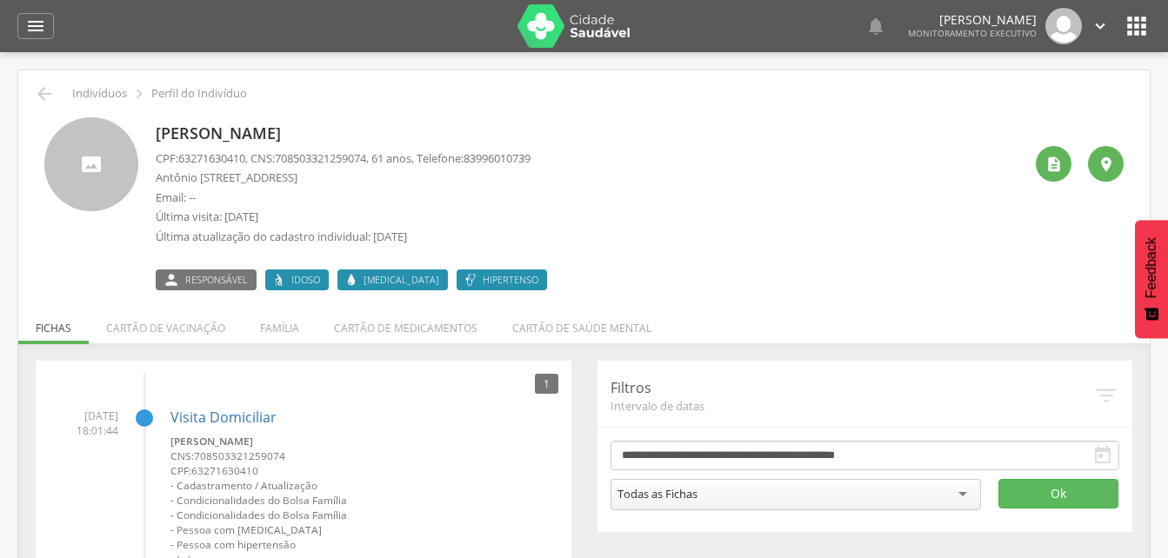
click at [289, 156] on span "708503321259074" at bounding box center [320, 158] width 91 height 16
drag, startPoint x: 285, startPoint y: 154, endPoint x: 381, endPoint y: 156, distance: 95.7
click at [366, 156] on span "708503321259074" at bounding box center [320, 158] width 91 height 16
drag, startPoint x: 381, startPoint y: 156, endPoint x: 354, endPoint y: 156, distance: 27.0
click at [41, 89] on icon "" at bounding box center [44, 93] width 21 height 21
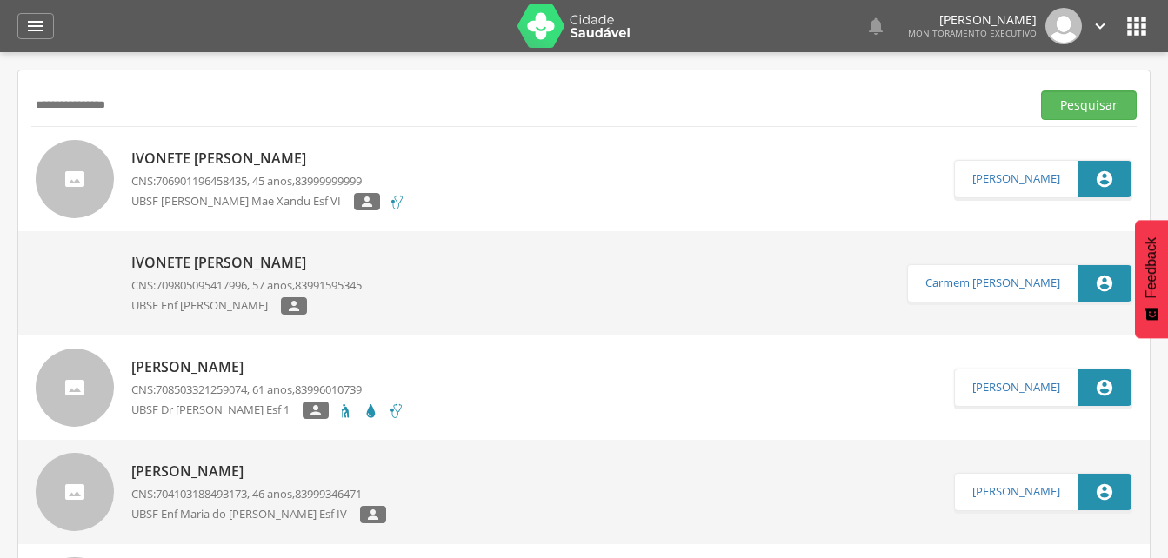
click at [150, 111] on input "**********" at bounding box center [527, 105] width 992 height 30
type input "*"
type input "**********"
click at [1065, 105] on button "Pesquisar" at bounding box center [1089, 105] width 96 height 30
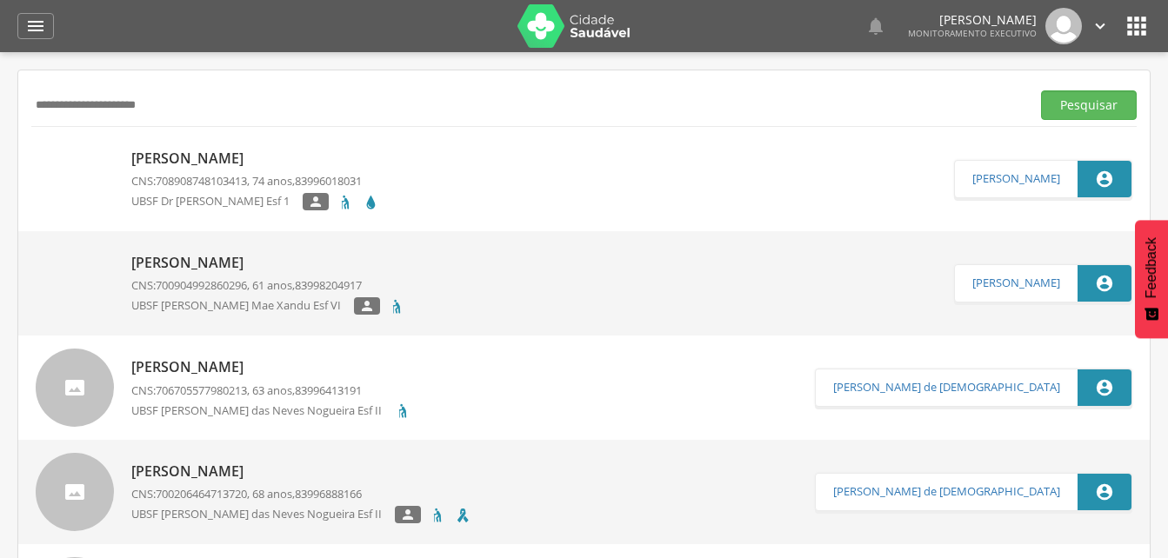
click at [231, 160] on p "[PERSON_NAME]" at bounding box center [255, 159] width 248 height 20
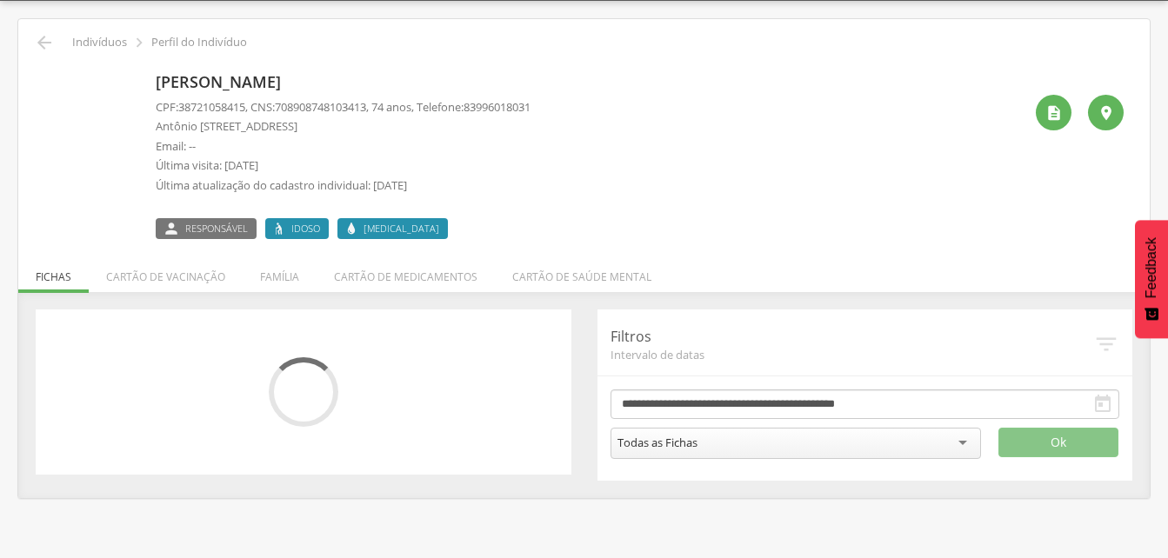
scroll to position [52, 0]
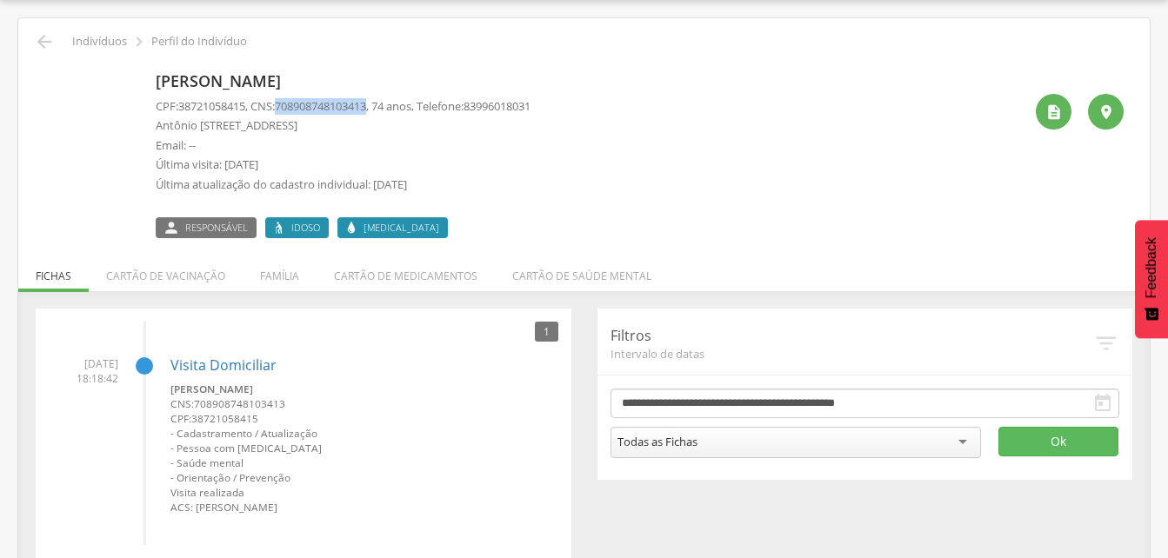
drag, startPoint x: 285, startPoint y: 103, endPoint x: 383, endPoint y: 106, distance: 97.4
click at [383, 106] on p "CPF: 38721058415 , CNS: [PHONE_NUMBER] , 74 anos, Telefone: [PHONE_NUMBER]" at bounding box center [343, 106] width 375 height 17
drag, startPoint x: 383, startPoint y: 106, endPoint x: 363, endPoint y: 103, distance: 19.3
click at [269, 274] on li "Família" at bounding box center [280, 271] width 74 height 41
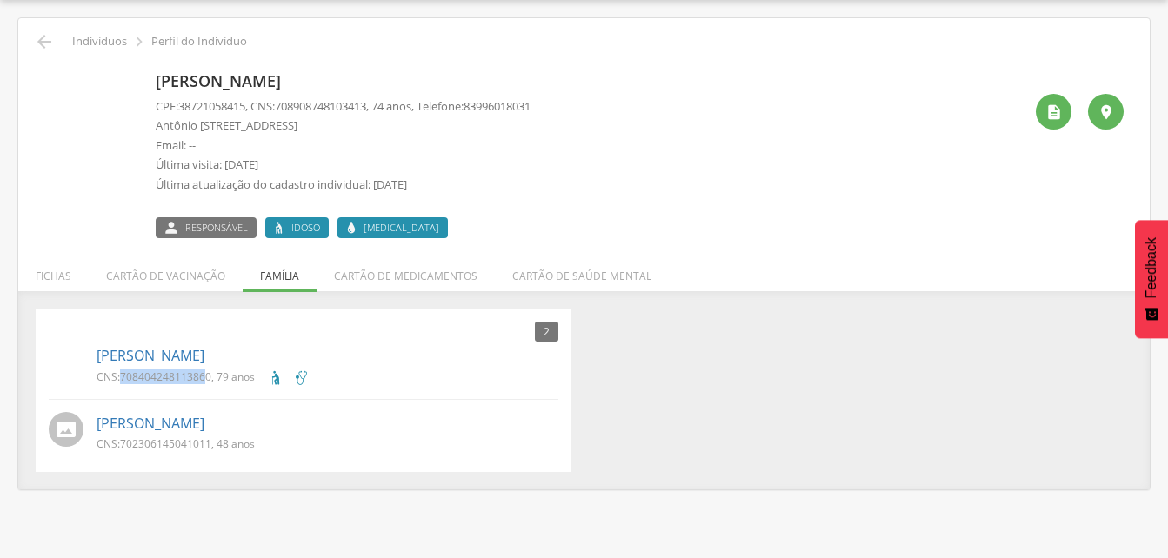
drag, startPoint x: 121, startPoint y: 371, endPoint x: 209, endPoint y: 376, distance: 88.0
click at [209, 376] on p "CNS: 708404248113860 , 79 anos" at bounding box center [175, 376] width 158 height 15
drag, startPoint x: 209, startPoint y: 376, endPoint x: 365, endPoint y: 384, distance: 156.7
click at [366, 384] on div "CNS: 708404248113860 , 79 anos" at bounding box center [327, 379] width 462 height 21
drag, startPoint x: 121, startPoint y: 374, endPoint x: 210, endPoint y: 380, distance: 88.9
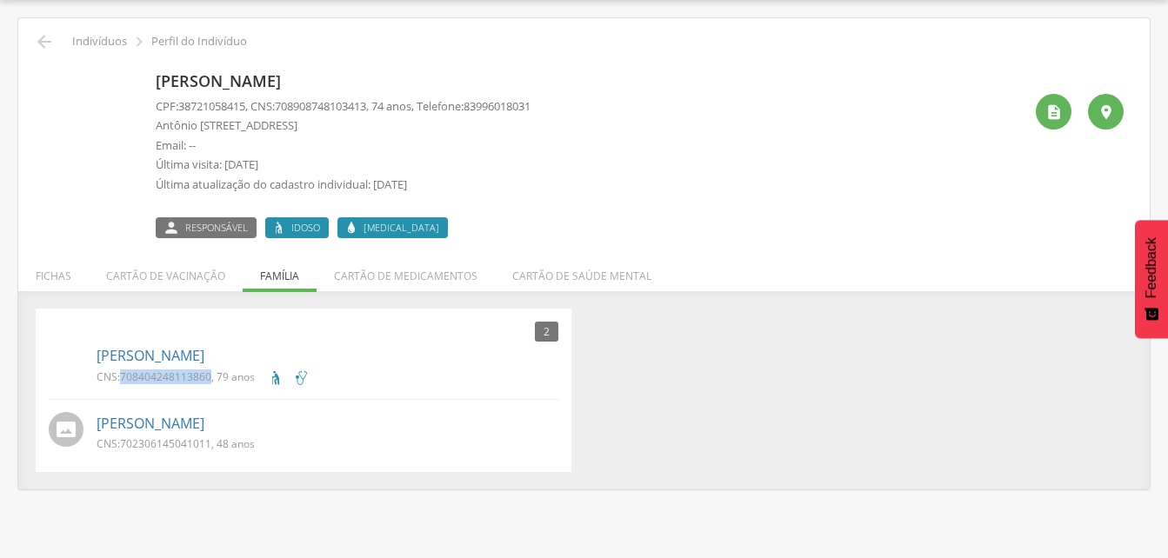
click at [210, 380] on p "CNS: 708404248113860 , 79 anos" at bounding box center [175, 376] width 158 height 15
drag, startPoint x: 210, startPoint y: 380, endPoint x: 191, endPoint y: 375, distance: 19.0
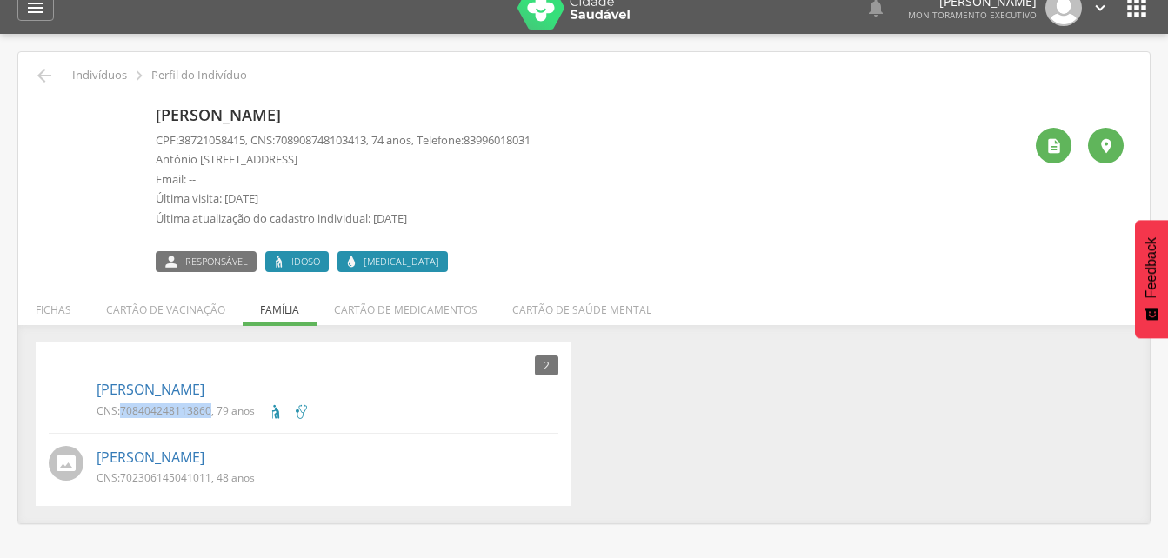
scroll to position [0, 0]
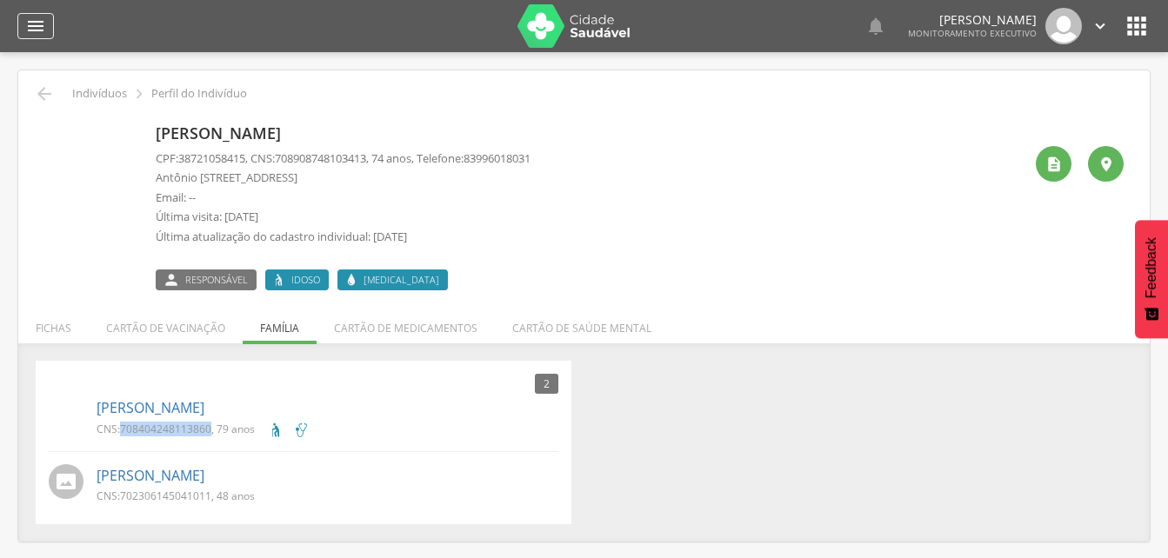
click at [41, 31] on icon "" at bounding box center [35, 26] width 21 height 21
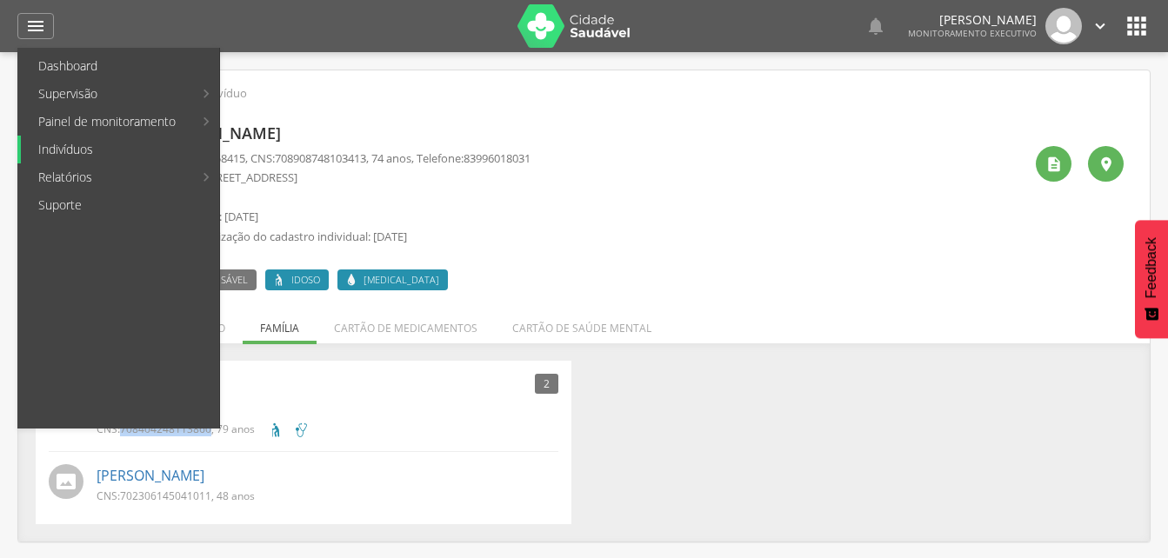
click at [75, 147] on link "Indivíduos" at bounding box center [120, 150] width 198 height 28
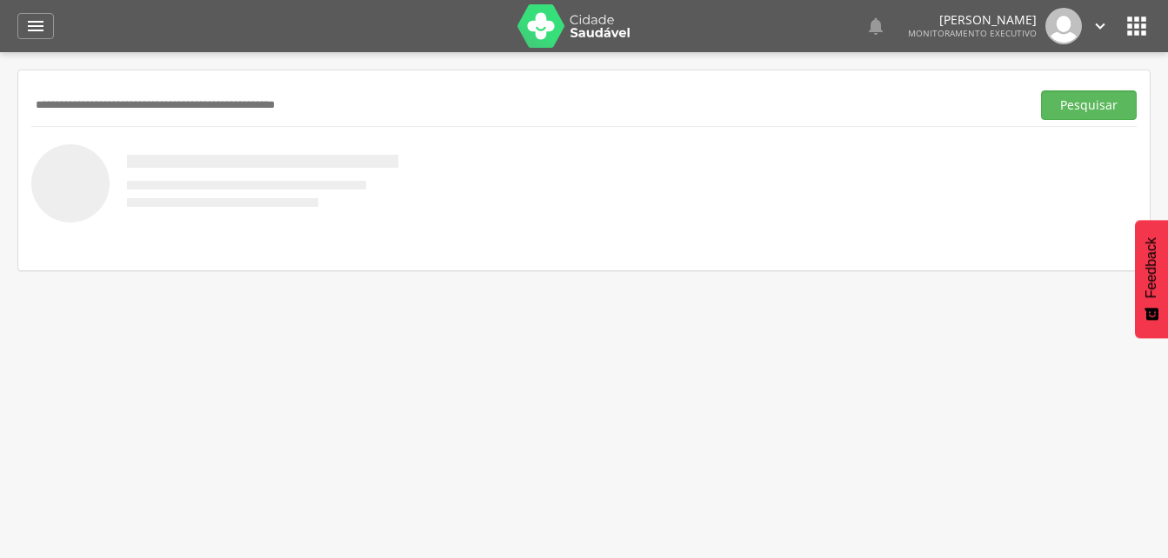
click at [73, 123] on div "Pesquisar" at bounding box center [583, 104] width 1105 height 43
click at [78, 103] on input "text" at bounding box center [527, 105] width 992 height 30
click at [1058, 104] on button "Pesquisar" at bounding box center [1089, 105] width 96 height 30
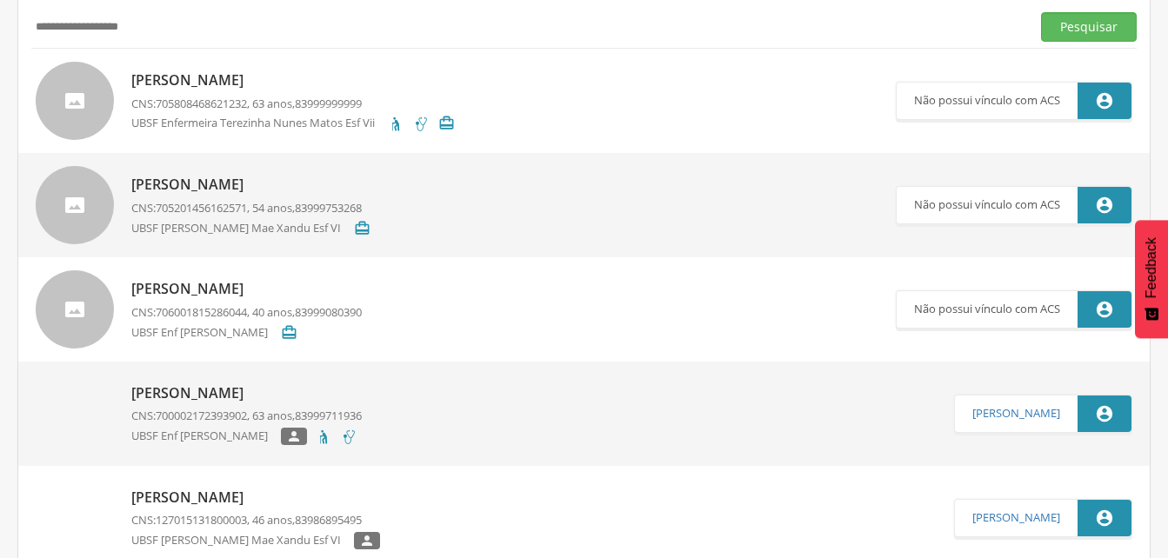
scroll to position [174, 0]
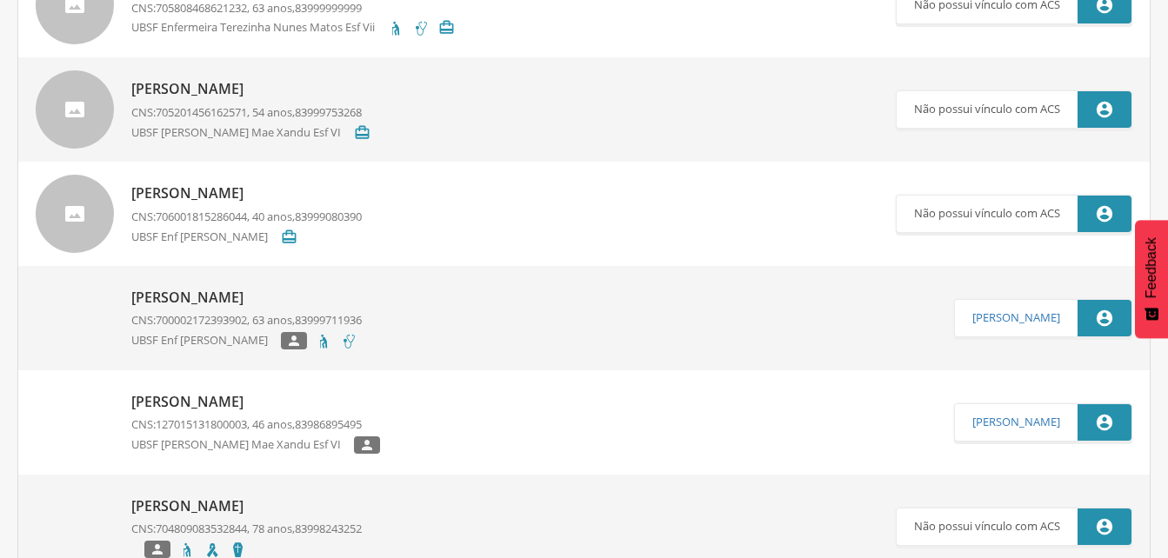
click at [199, 293] on p "[PERSON_NAME]" at bounding box center [246, 298] width 230 height 20
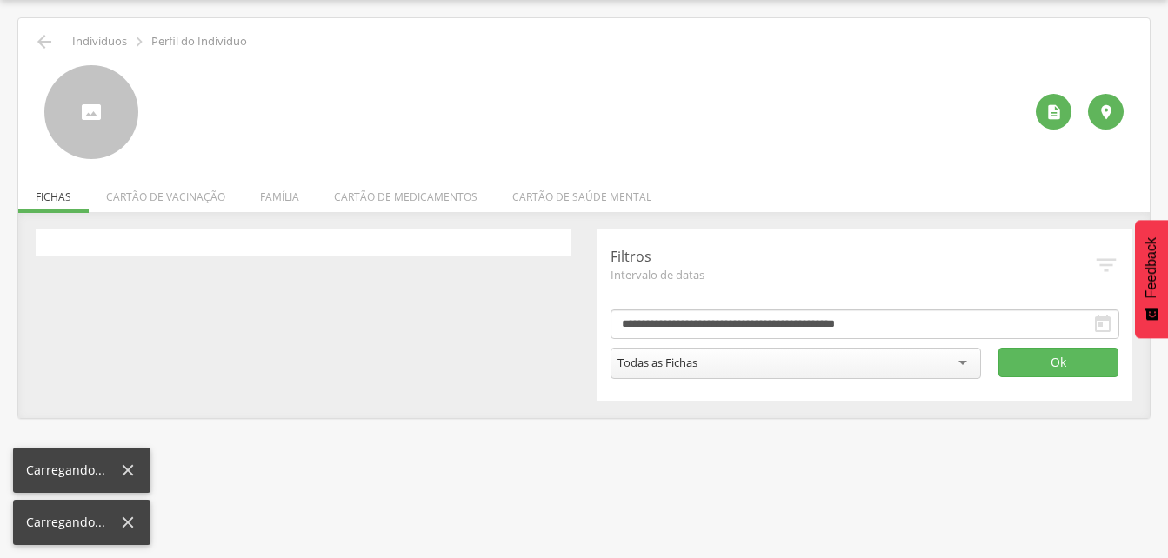
scroll to position [52, 0]
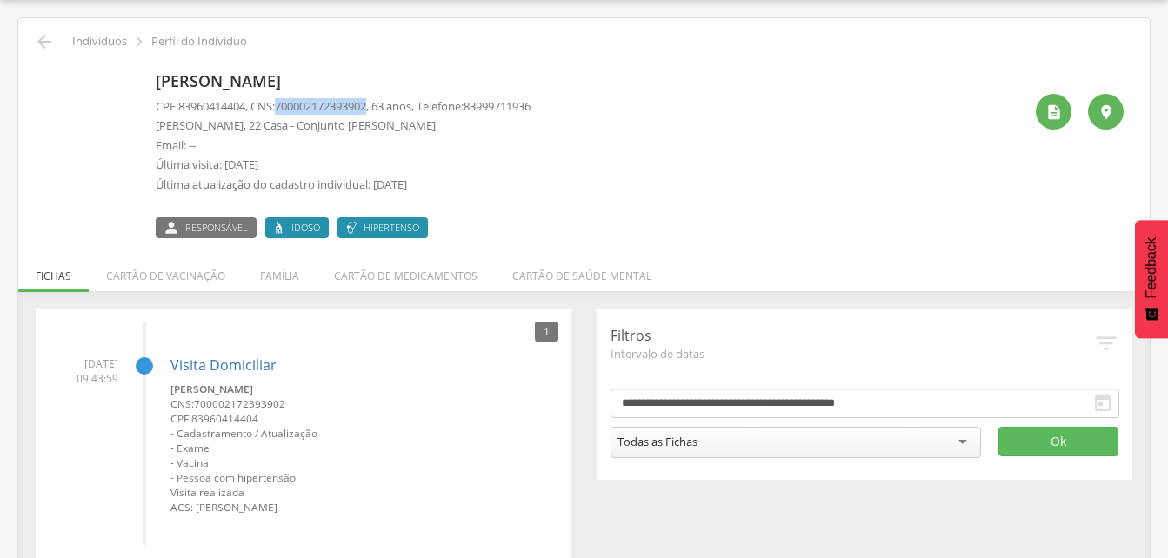
drag, startPoint x: 283, startPoint y: 103, endPoint x: 382, endPoint y: 105, distance: 98.2
click at [382, 105] on p "CPF: 83960414404 , CNS: [PHONE_NUMBER] , 63 anos, Telefone: [PHONE_NUMBER]" at bounding box center [343, 106] width 375 height 17
drag, startPoint x: 382, startPoint y: 105, endPoint x: 358, endPoint y: 107, distance: 23.5
click at [43, 40] on icon "" at bounding box center [44, 41] width 21 height 21
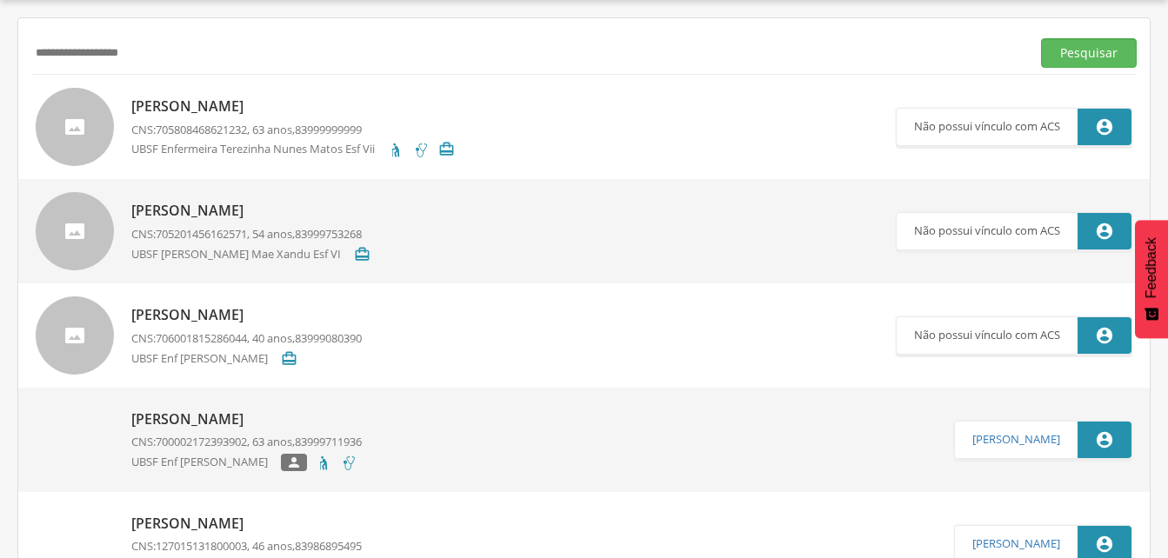
click at [172, 58] on input "**********" at bounding box center [527, 53] width 992 height 30
type input "*"
click at [1064, 52] on button "Pesquisar" at bounding box center [1089, 53] width 96 height 30
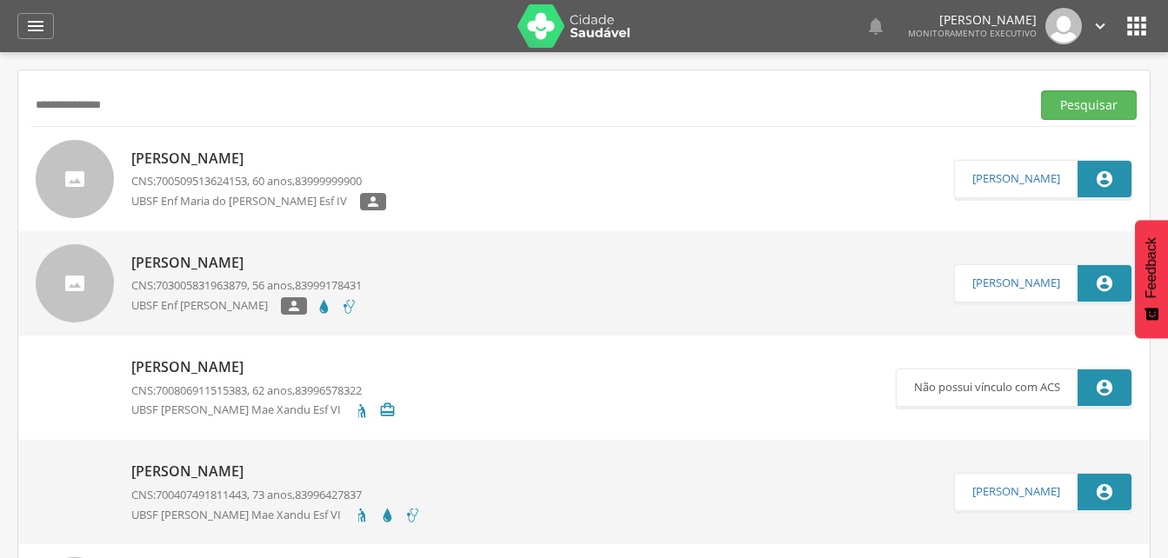
click at [137, 118] on input "**********" at bounding box center [527, 105] width 992 height 30
type input "*"
click at [88, 98] on input "text" at bounding box center [527, 105] width 992 height 30
click at [70, 100] on input "text" at bounding box center [527, 105] width 992 height 30
click at [63, 111] on input "text" at bounding box center [527, 105] width 992 height 30
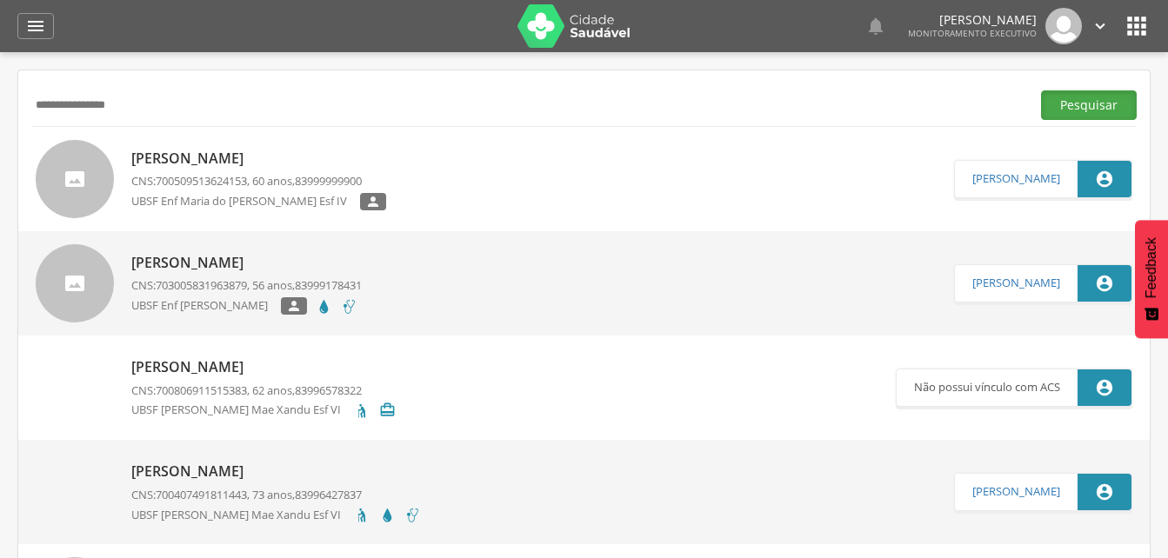
click at [1080, 105] on button "Pesquisar" at bounding box center [1089, 105] width 96 height 30
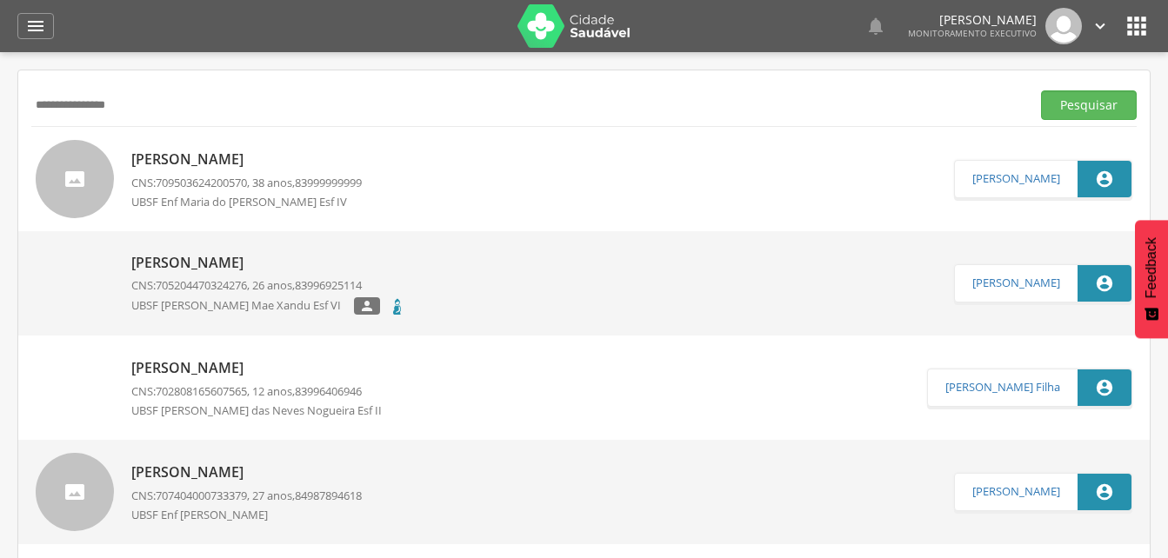
click at [278, 157] on p "[PERSON_NAME]" at bounding box center [246, 160] width 230 height 20
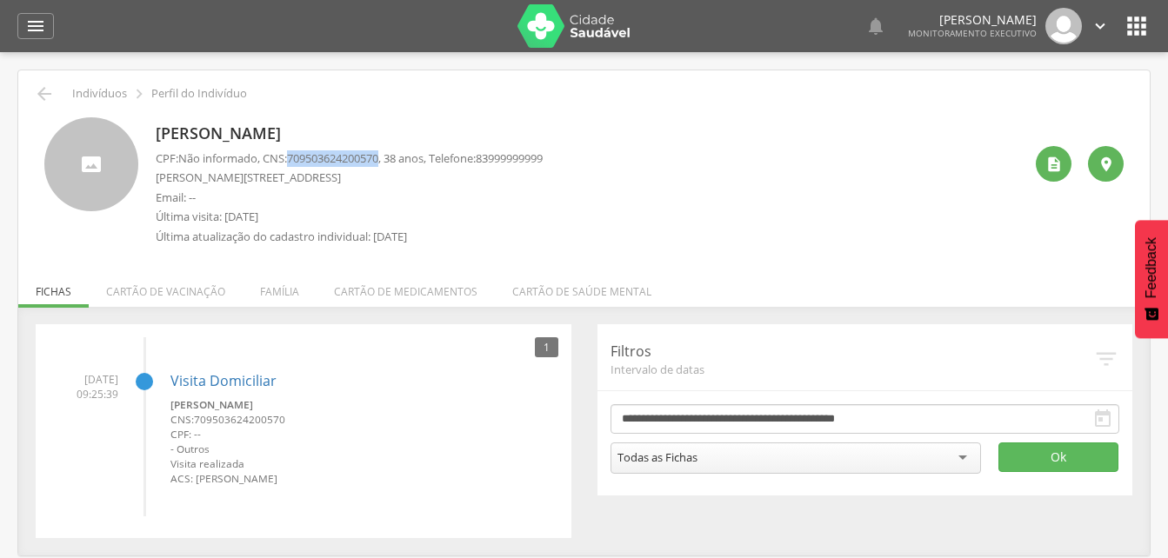
drag, startPoint x: 295, startPoint y: 155, endPoint x: 391, endPoint y: 163, distance: 96.8
click at [378, 163] on span "709503624200570" at bounding box center [332, 158] width 91 height 16
drag, startPoint x: 391, startPoint y: 163, endPoint x: 359, endPoint y: 158, distance: 32.5
click at [280, 300] on li "Família" at bounding box center [280, 287] width 74 height 41
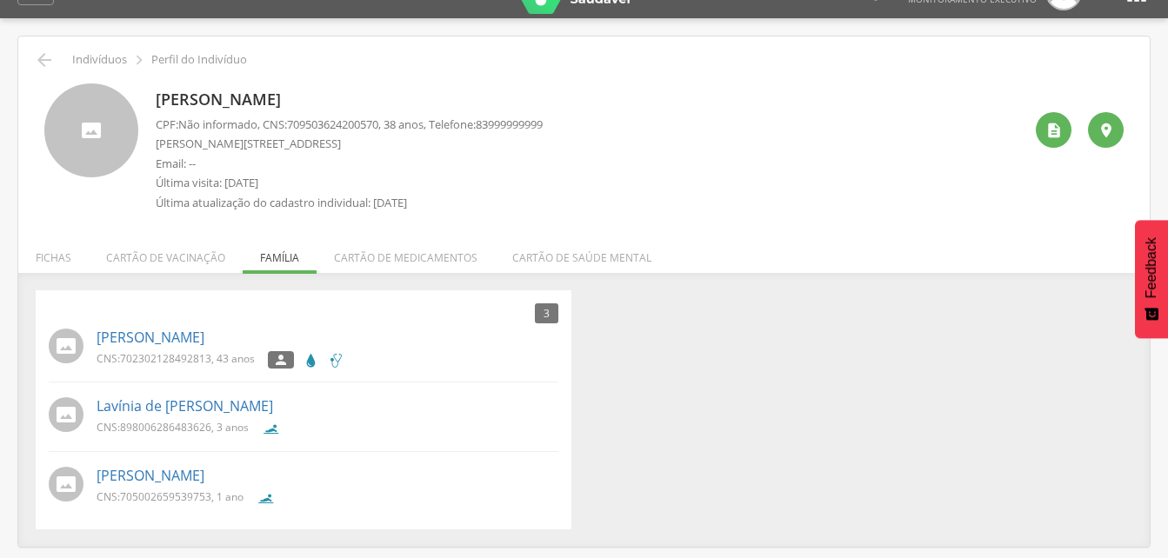
scroll to position [52, 0]
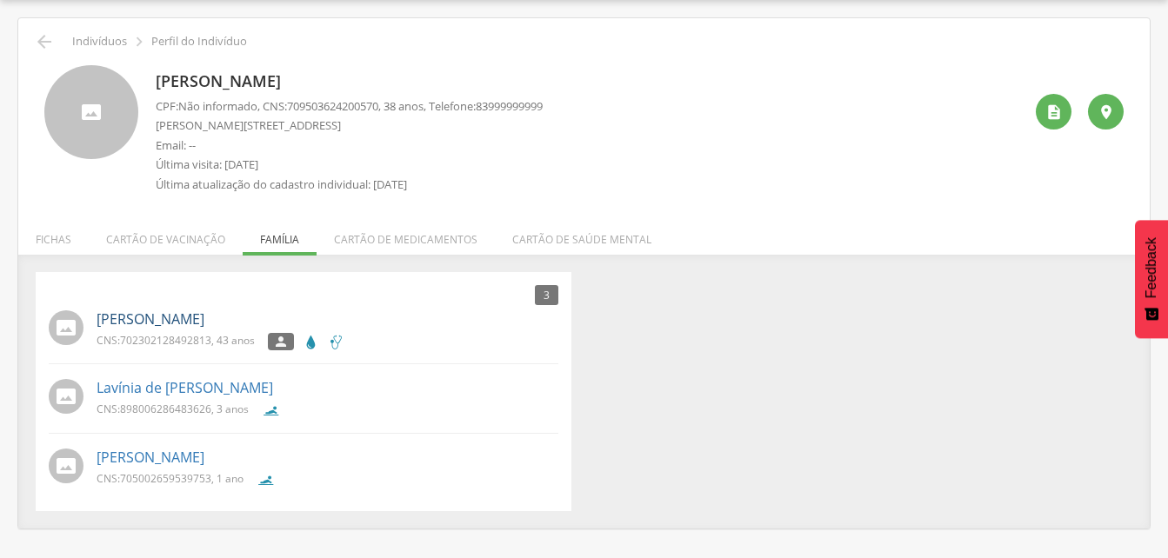
click at [172, 323] on link "[PERSON_NAME]" at bounding box center [150, 319] width 108 height 20
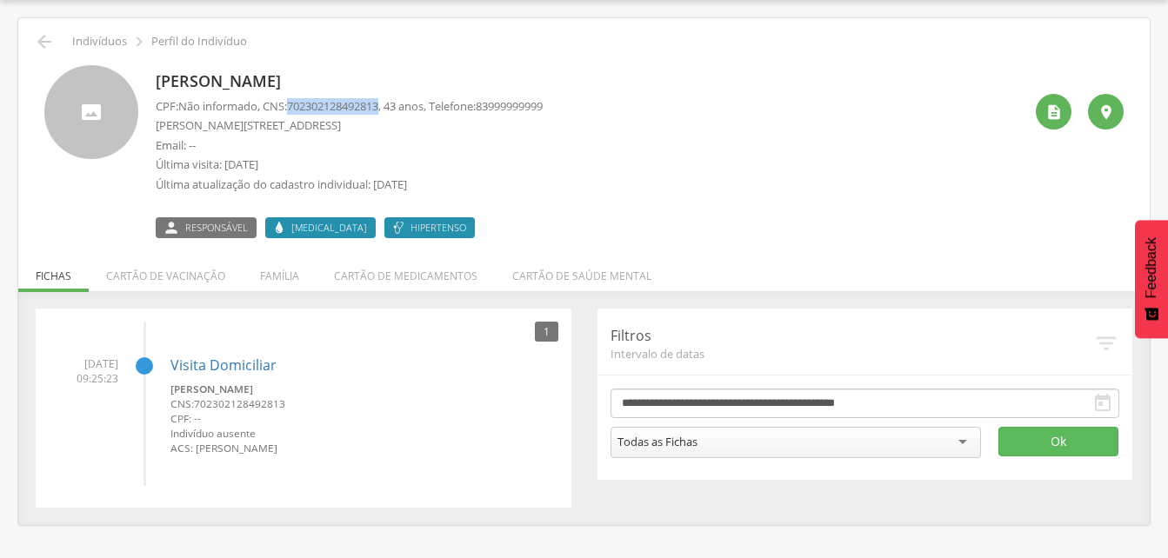
drag, startPoint x: 296, startPoint y: 107, endPoint x: 389, endPoint y: 104, distance: 93.9
click at [378, 104] on span "702302128492813" at bounding box center [332, 106] width 91 height 16
drag, startPoint x: 389, startPoint y: 104, endPoint x: 362, endPoint y: 102, distance: 27.9
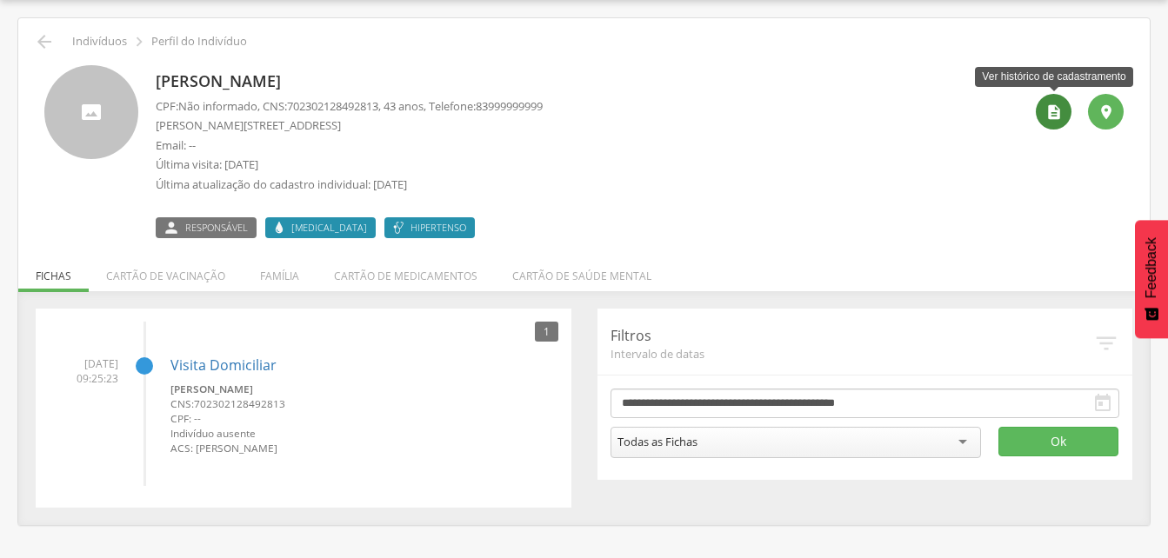
drag, startPoint x: 1054, startPoint y: 109, endPoint x: 888, endPoint y: 127, distance: 167.9
click at [1054, 110] on icon "" at bounding box center [1053, 111] width 17 height 17
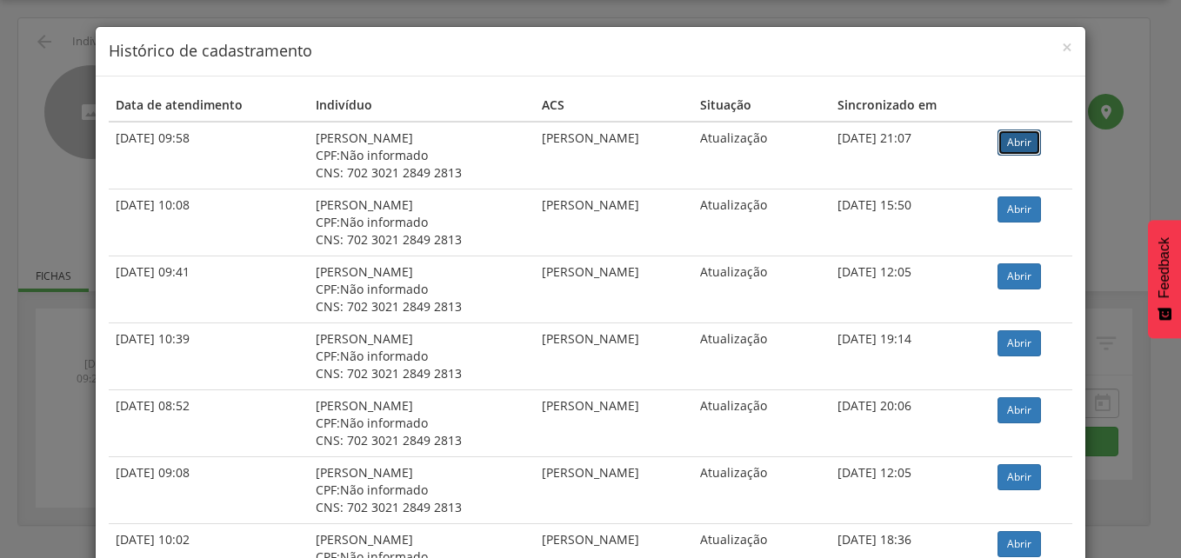
click at [1021, 146] on link "Abrir" at bounding box center [1018, 143] width 43 height 26
click at [1061, 43] on span "×" at bounding box center [1066, 47] width 10 height 24
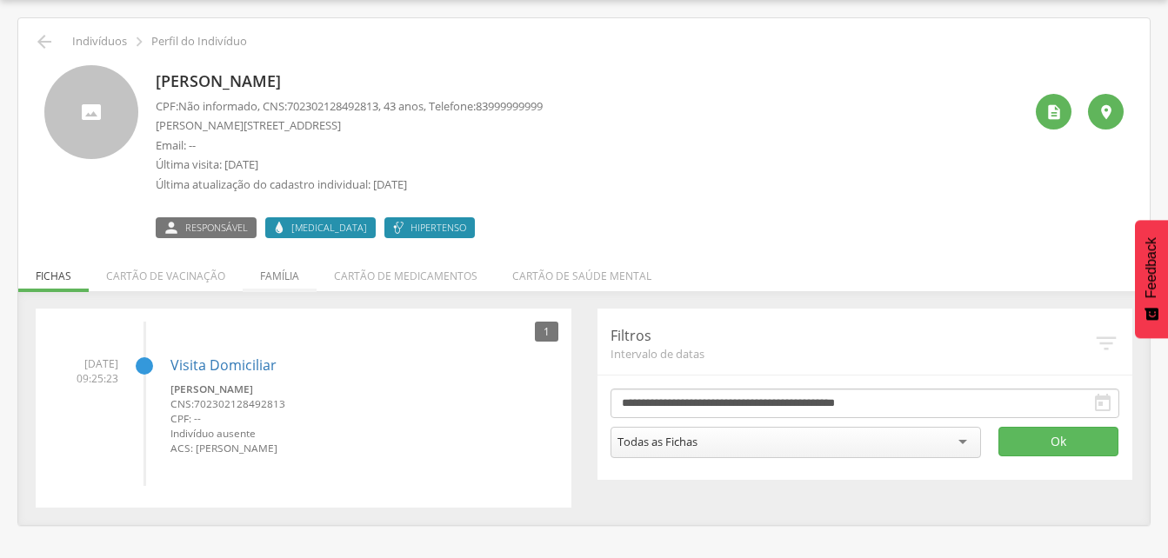
click at [277, 274] on li "Família" at bounding box center [280, 271] width 74 height 41
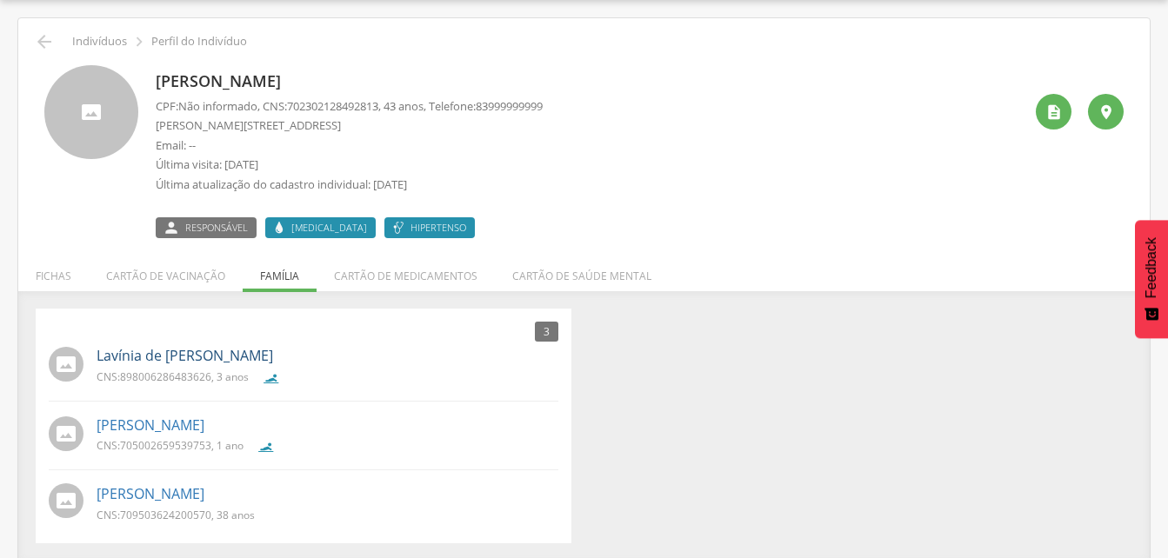
click at [196, 360] on link "Lavínia de [PERSON_NAME]" at bounding box center [184, 356] width 176 height 20
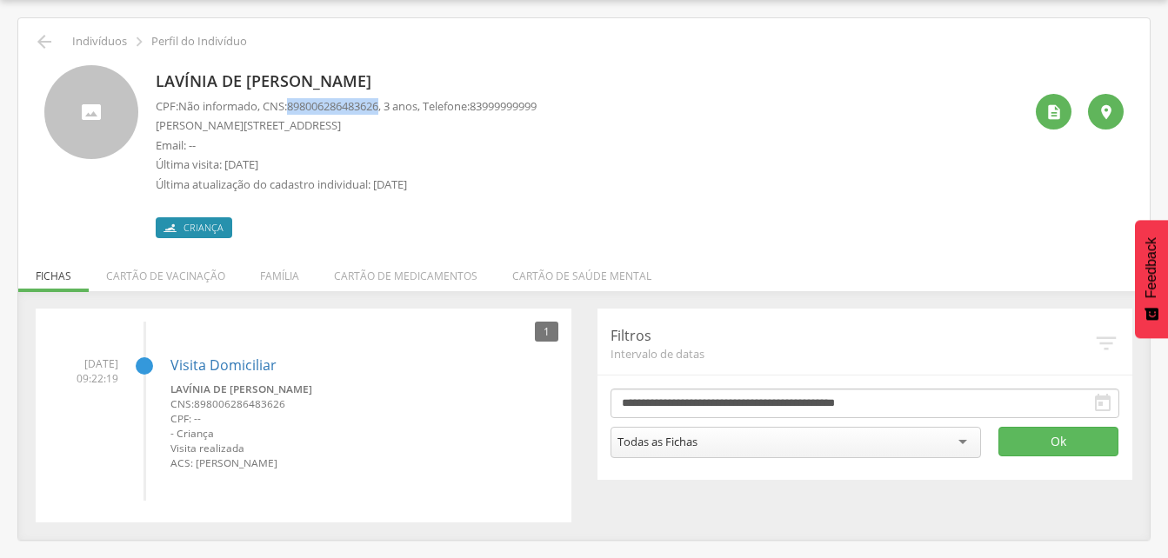
drag, startPoint x: 294, startPoint y: 99, endPoint x: 390, endPoint y: 108, distance: 96.9
click at [390, 108] on p "CPF: Não informado , CNS: [PHONE_NUMBER] , 3 anos, Telefone: [PHONE_NUMBER]" at bounding box center [346, 106] width 381 height 17
drag, startPoint x: 390, startPoint y: 108, endPoint x: 348, endPoint y: 103, distance: 42.8
click at [272, 272] on li "Família" at bounding box center [280, 271] width 74 height 41
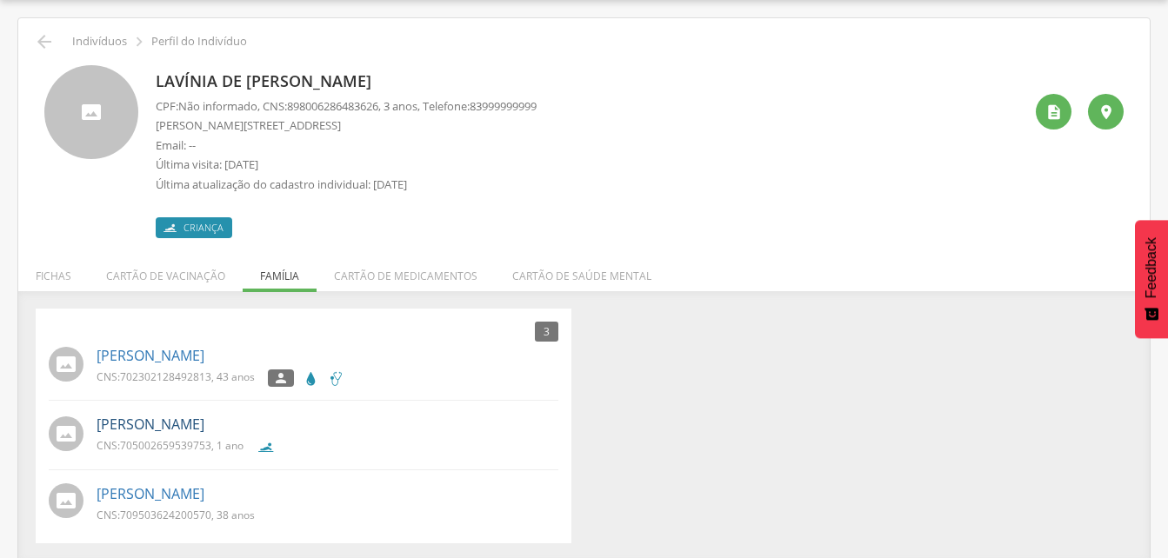
click at [163, 424] on link "[PERSON_NAME]" at bounding box center [150, 425] width 108 height 20
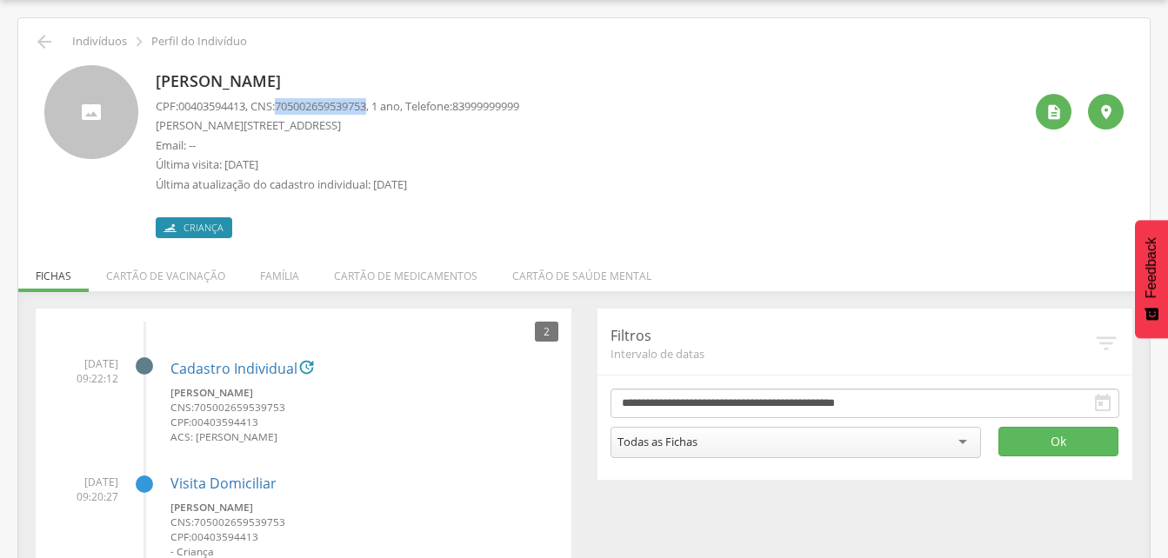
drag, startPoint x: 283, startPoint y: 105, endPoint x: 381, endPoint y: 109, distance: 97.4
click at [381, 109] on p "CPF: 00403594413 , CNS: [PHONE_NUMBER] , 1 ano, Telefone: [PHONE_NUMBER]" at bounding box center [337, 106] width 363 height 17
drag, startPoint x: 381, startPoint y: 109, endPoint x: 356, endPoint y: 109, distance: 25.2
click at [41, 40] on icon "" at bounding box center [44, 41] width 21 height 21
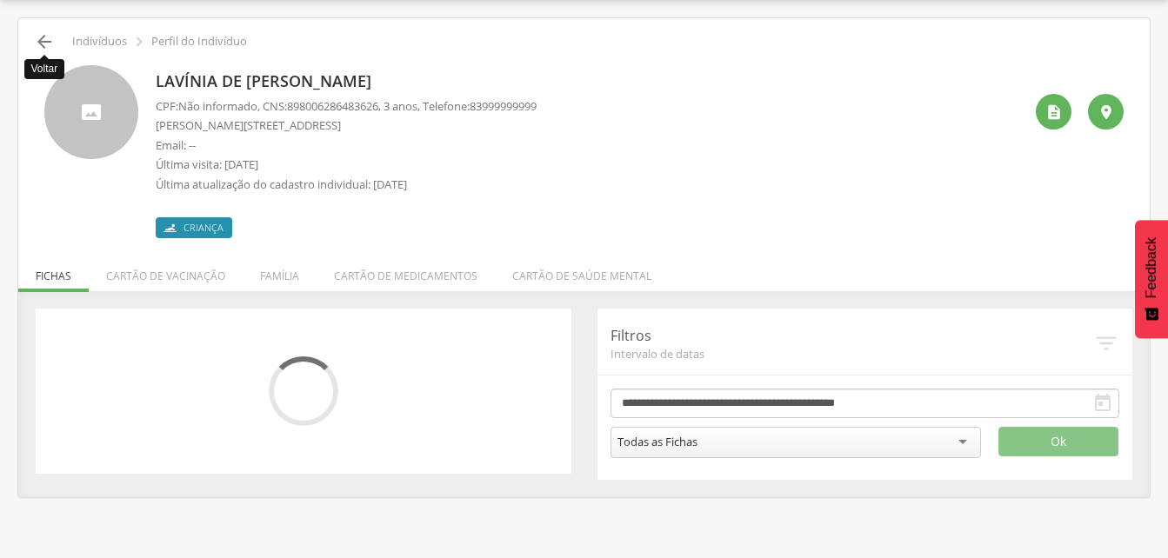
click at [38, 41] on icon "" at bounding box center [44, 41] width 21 height 21
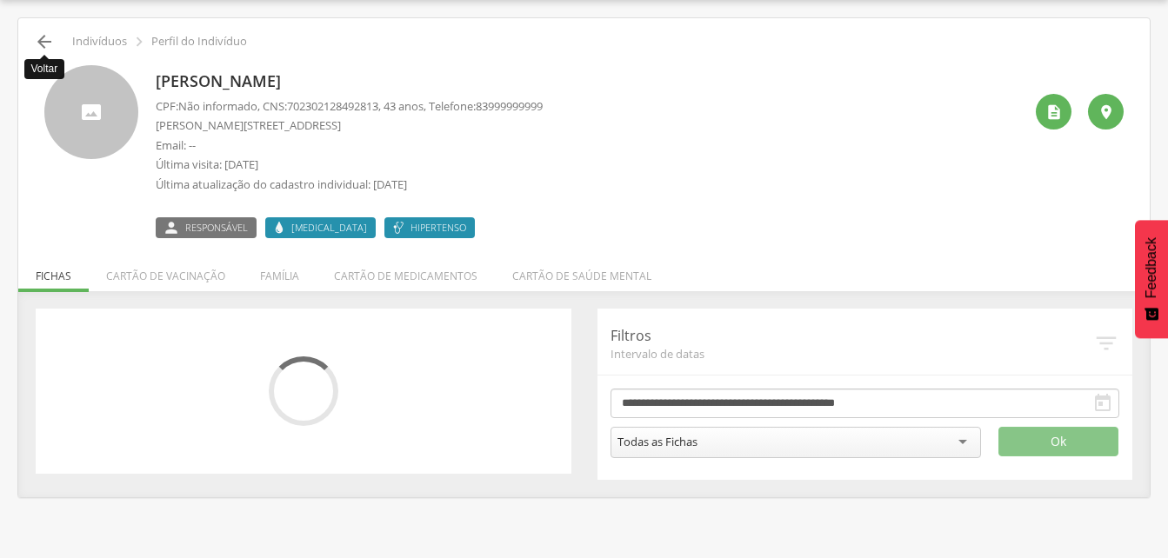
click at [38, 41] on icon "" at bounding box center [44, 41] width 21 height 21
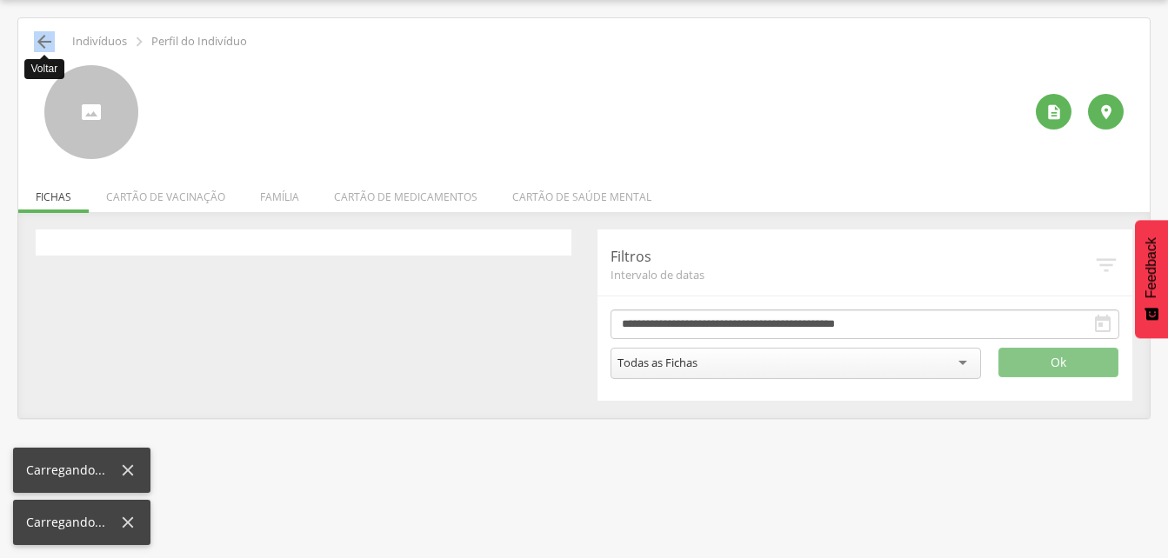
click at [38, 41] on icon "" at bounding box center [44, 41] width 21 height 21
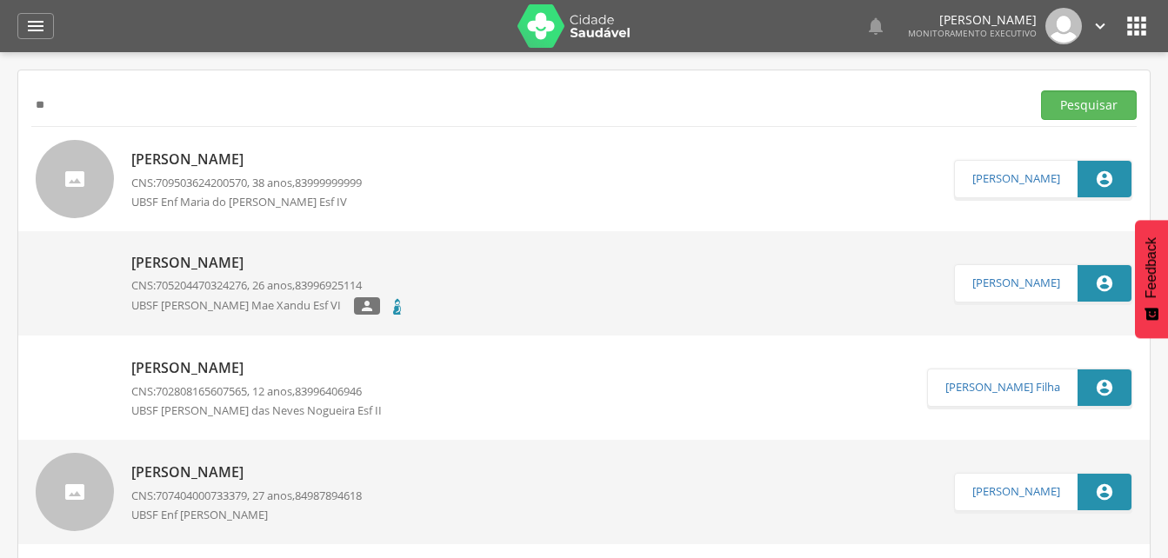
type input "*"
type input "**********"
click at [1066, 109] on button "Pesquisar" at bounding box center [1089, 105] width 96 height 30
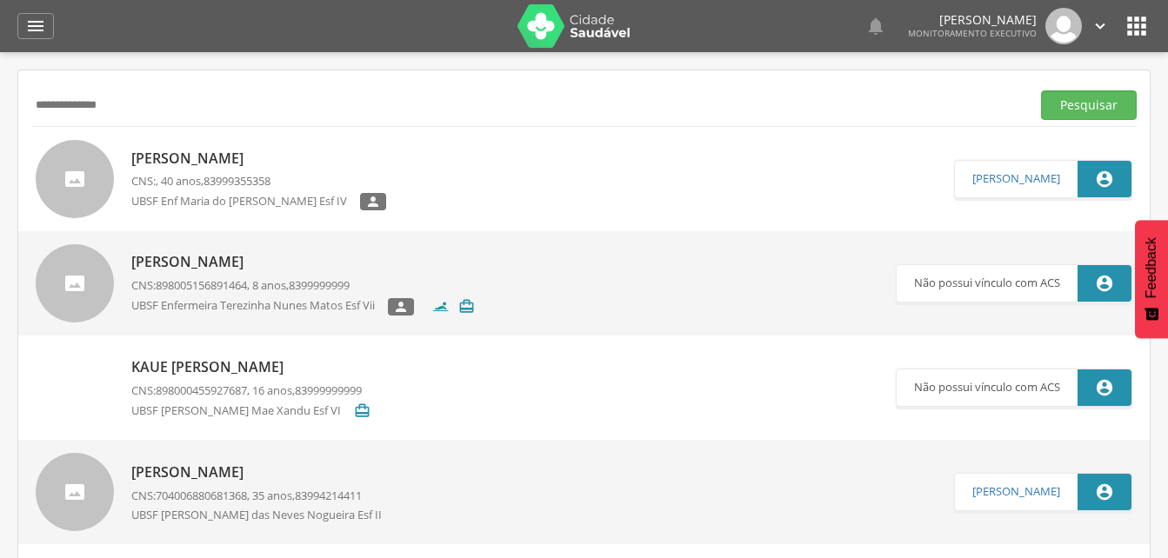
click at [211, 166] on p "[PERSON_NAME]" at bounding box center [258, 159] width 255 height 20
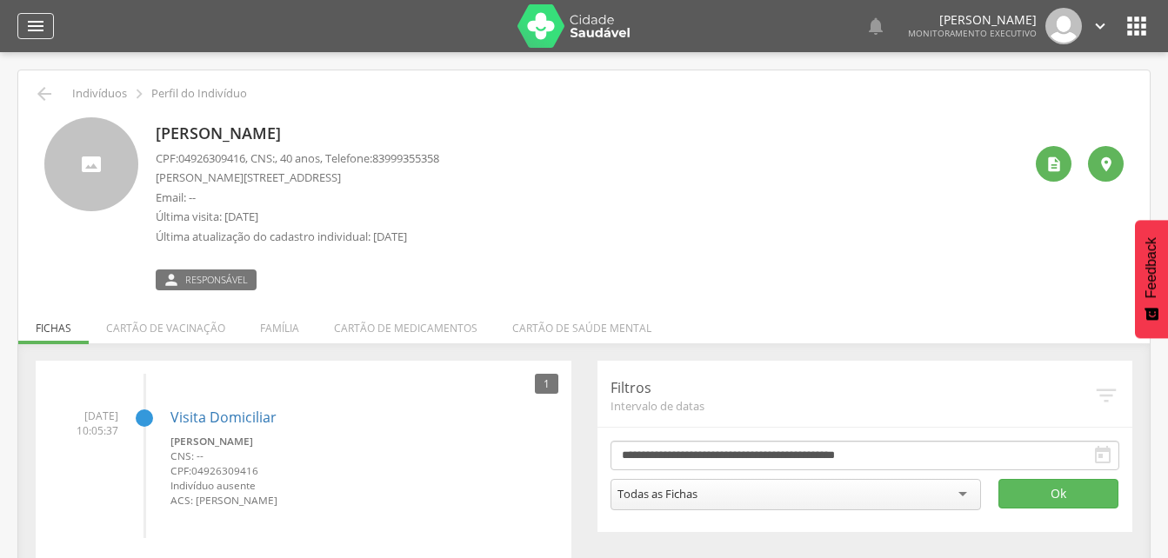
click at [41, 30] on icon "" at bounding box center [35, 26] width 21 height 21
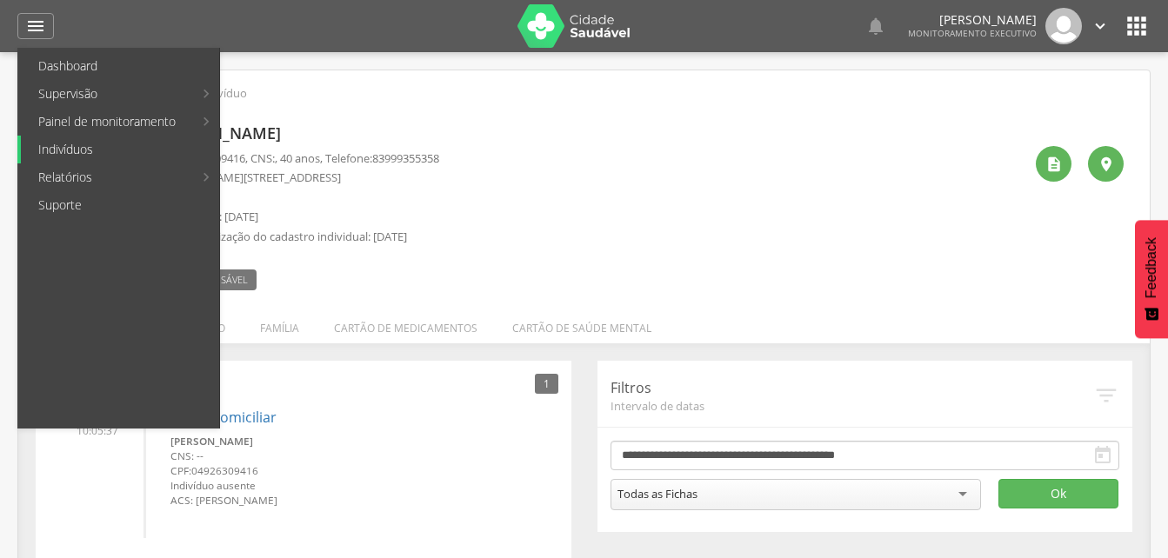
click at [62, 154] on link "Indivíduos" at bounding box center [120, 150] width 198 height 28
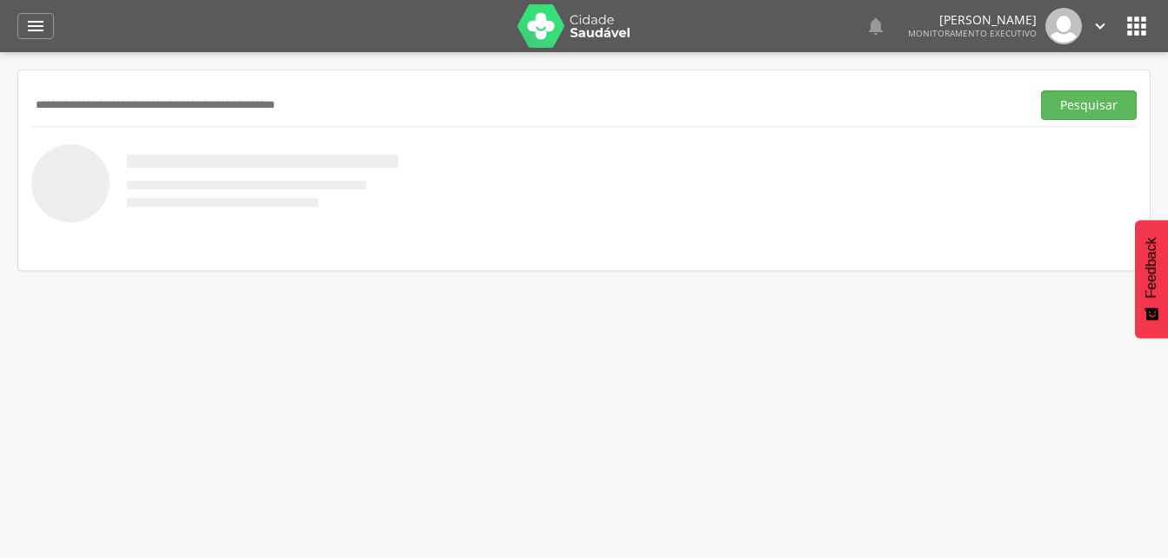
click at [103, 111] on input "text" at bounding box center [527, 105] width 992 height 30
click at [1076, 94] on button "Pesquisar" at bounding box center [1089, 105] width 96 height 30
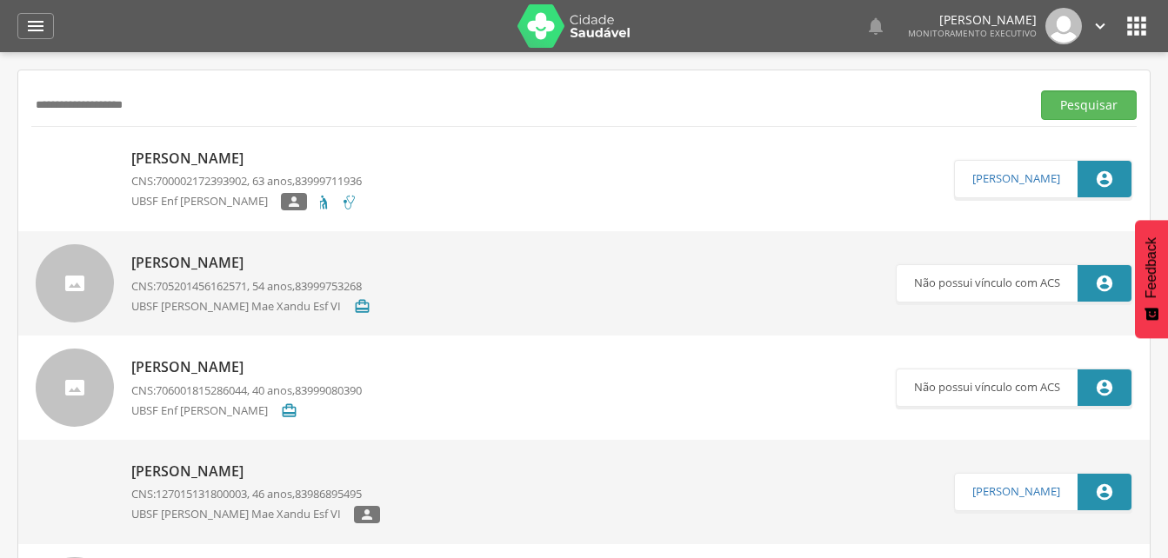
click at [201, 161] on p "[PERSON_NAME]" at bounding box center [246, 159] width 230 height 20
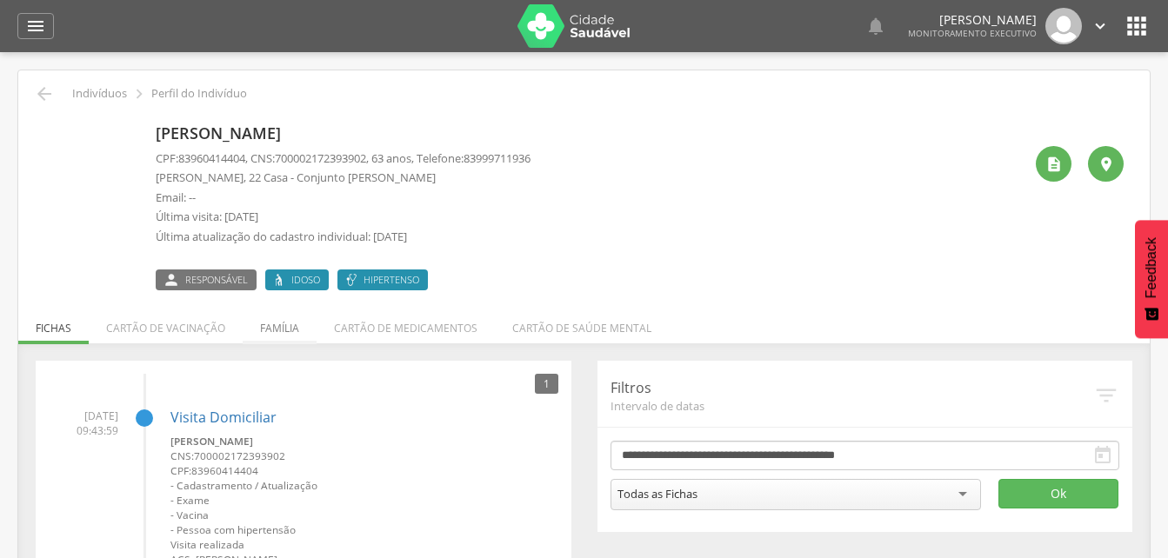
click at [272, 329] on li "Família" at bounding box center [280, 323] width 74 height 41
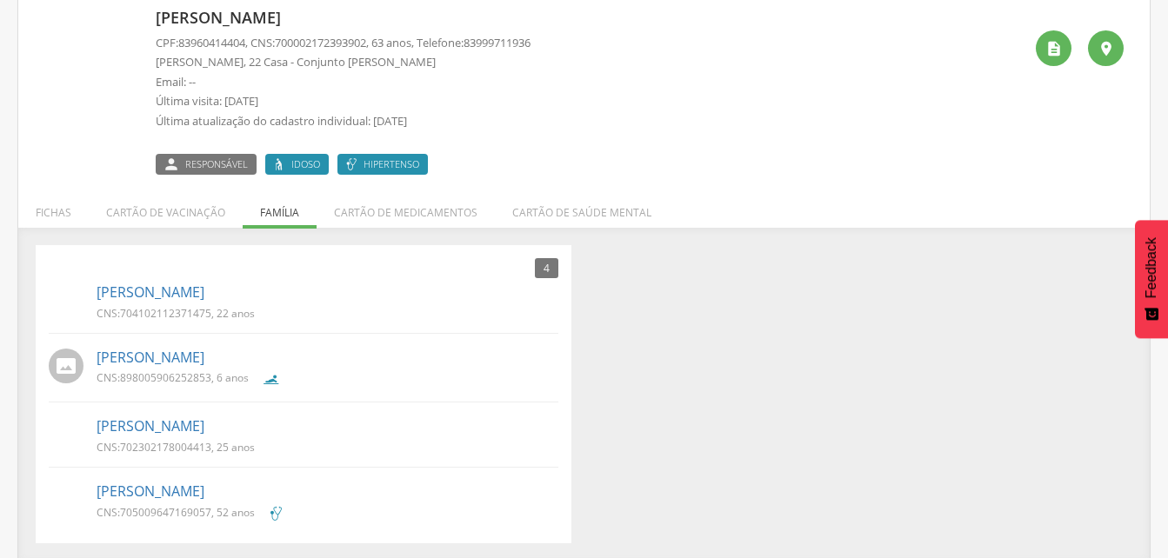
scroll to position [119, 0]
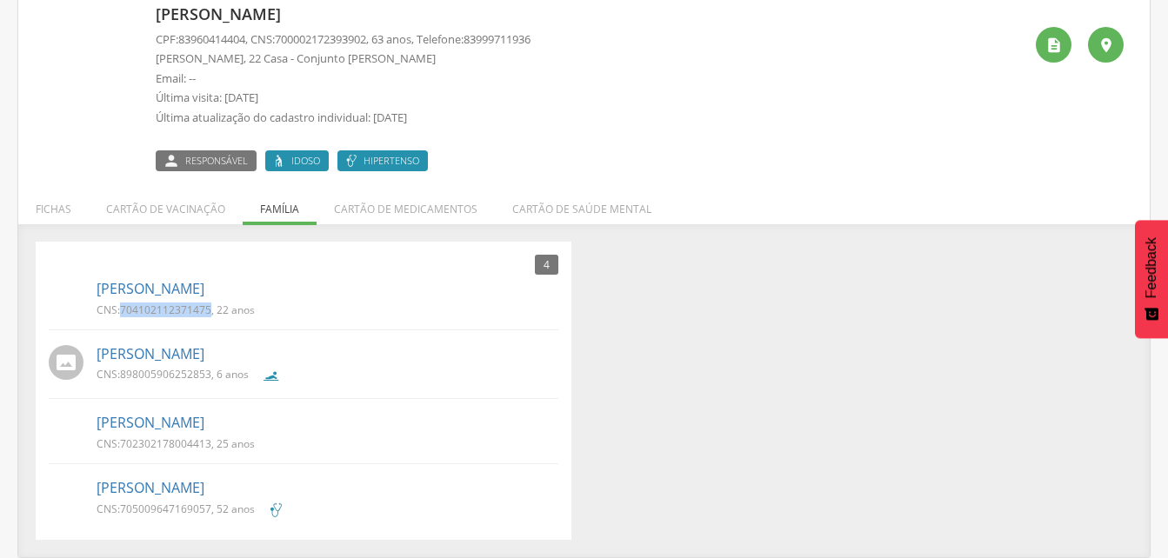
drag, startPoint x: 122, startPoint y: 305, endPoint x: 210, endPoint y: 315, distance: 89.2
click at [210, 315] on span "704102112371475" at bounding box center [165, 310] width 91 height 15
drag, startPoint x: 210, startPoint y: 315, endPoint x: 187, endPoint y: 310, distance: 23.9
click at [138, 359] on link "[PERSON_NAME]" at bounding box center [150, 354] width 108 height 20
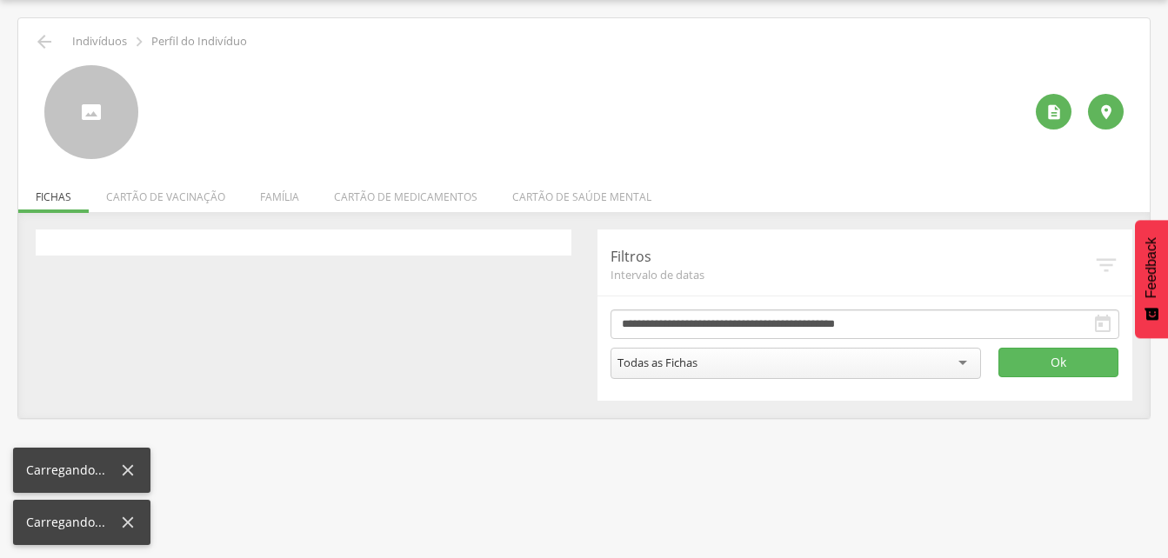
scroll to position [52, 0]
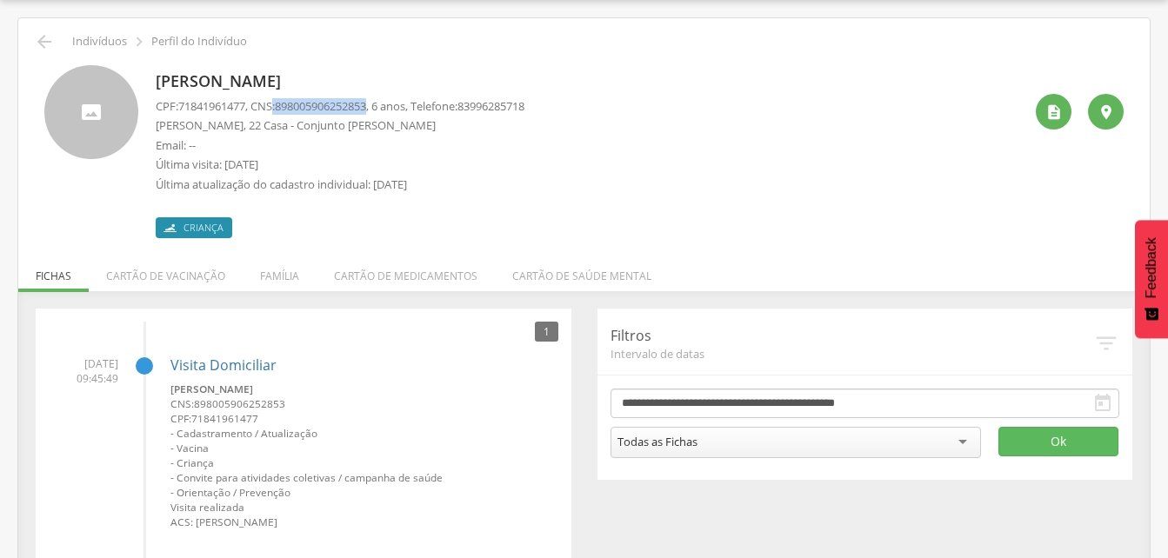
drag, startPoint x: 281, startPoint y: 103, endPoint x: 382, endPoint y: 109, distance: 101.0
click at [382, 109] on p "CPF: 71841961477 , CNS: [PHONE_NUMBER] , 6 anos, Telefone: [PHONE_NUMBER]" at bounding box center [340, 106] width 369 height 17
drag, startPoint x: 382, startPoint y: 109, endPoint x: 356, endPoint y: 104, distance: 25.6
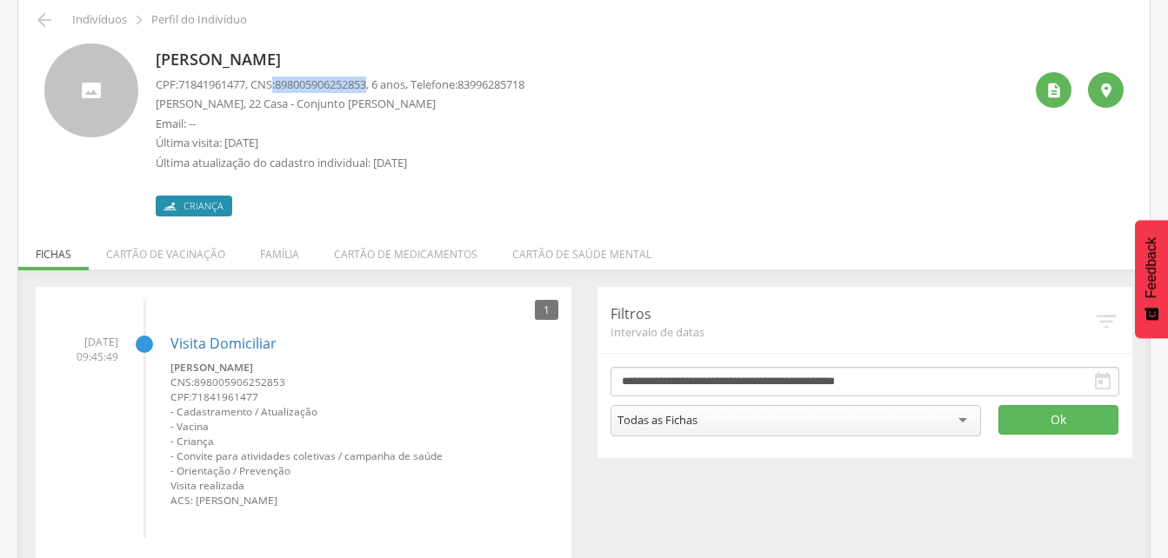
scroll to position [94, 0]
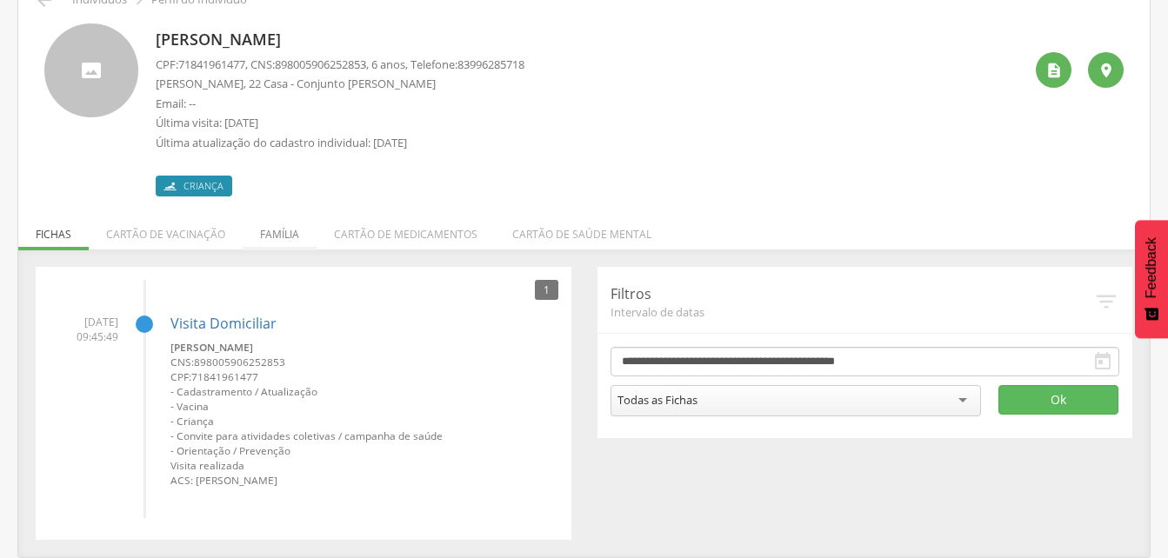
click at [283, 240] on li "Família" at bounding box center [280, 230] width 74 height 41
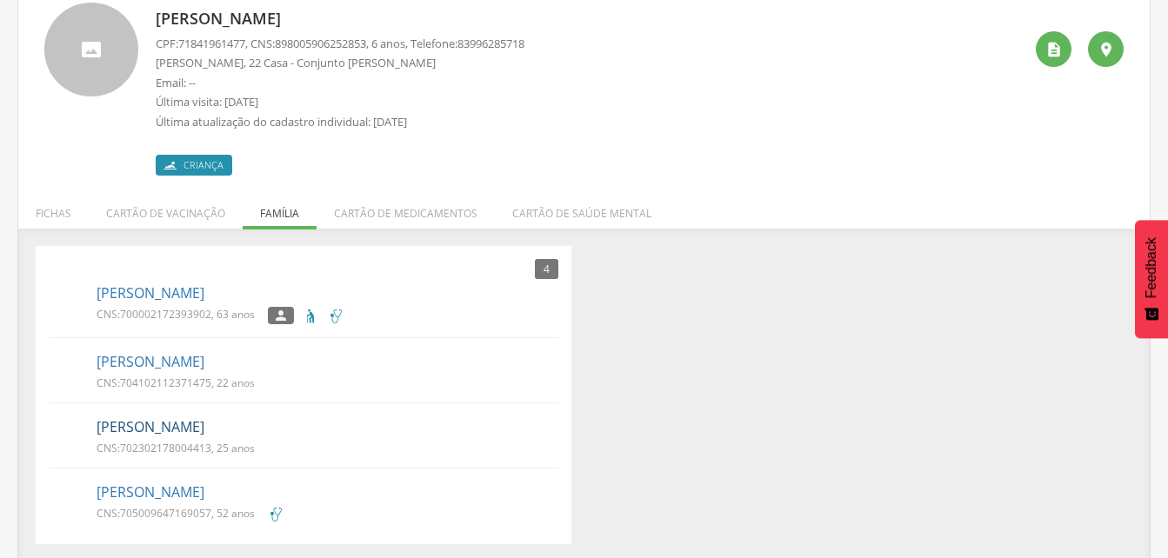
scroll to position [119, 0]
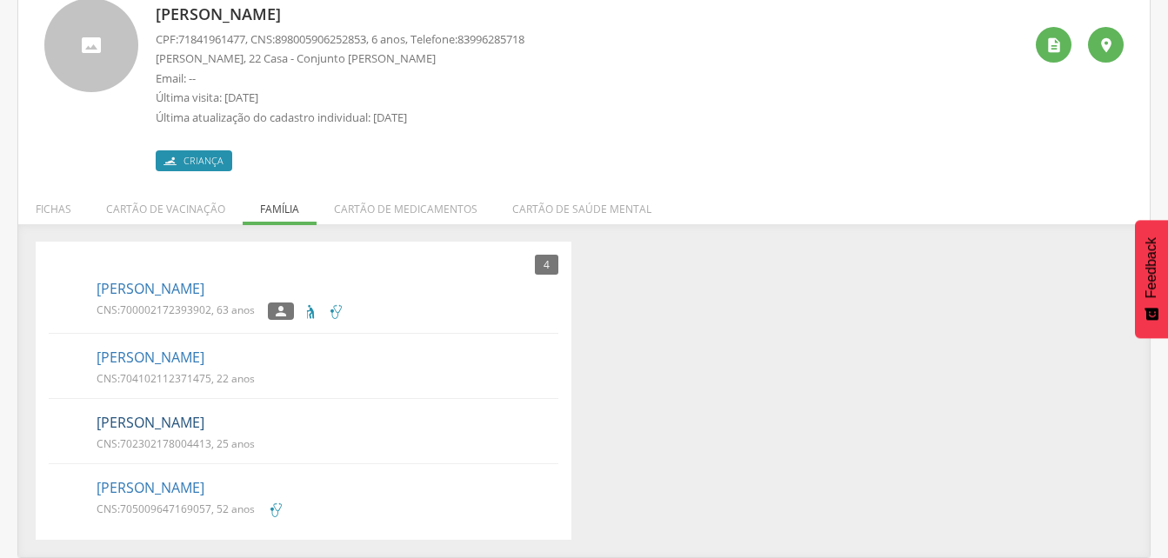
click at [143, 423] on link "[PERSON_NAME]" at bounding box center [150, 423] width 108 height 20
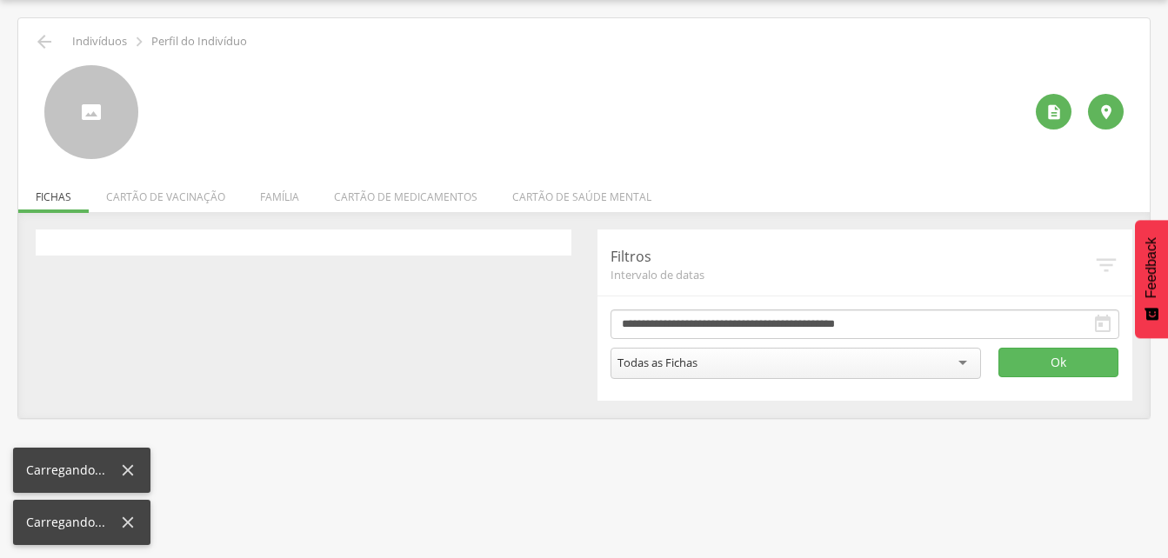
scroll to position [52, 0]
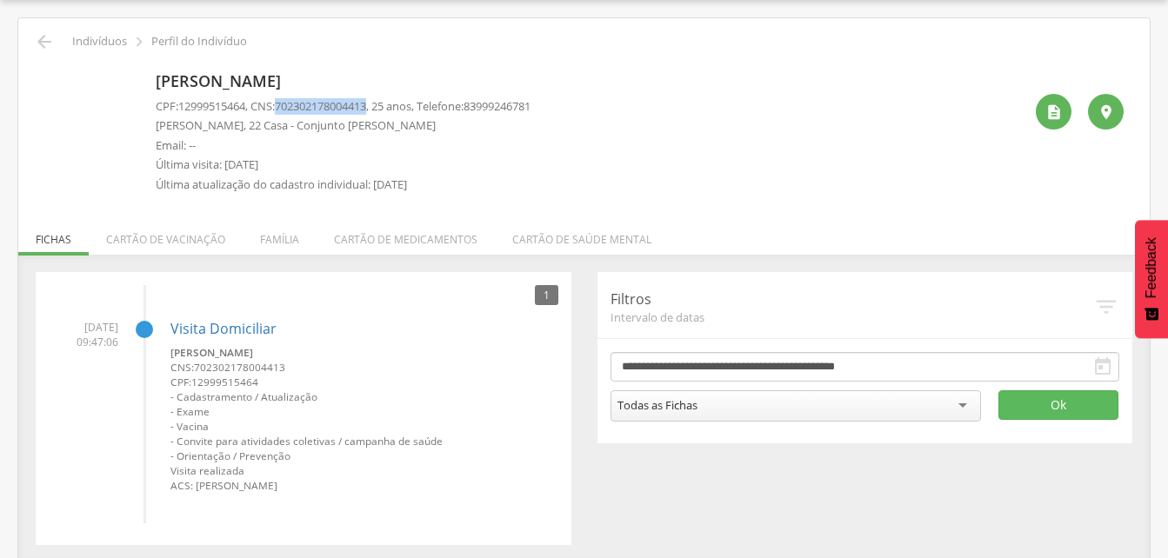
drag, startPoint x: 283, startPoint y: 103, endPoint x: 383, endPoint y: 98, distance: 100.1
click at [383, 98] on p "CPF: 12999515464 , CNS: [PHONE_NUMBER] , 25 anos, Telefone: [PHONE_NUMBER]" at bounding box center [343, 106] width 375 height 17
drag, startPoint x: 383, startPoint y: 98, endPoint x: 366, endPoint y: 102, distance: 16.9
click at [270, 236] on li "Família" at bounding box center [280, 235] width 74 height 41
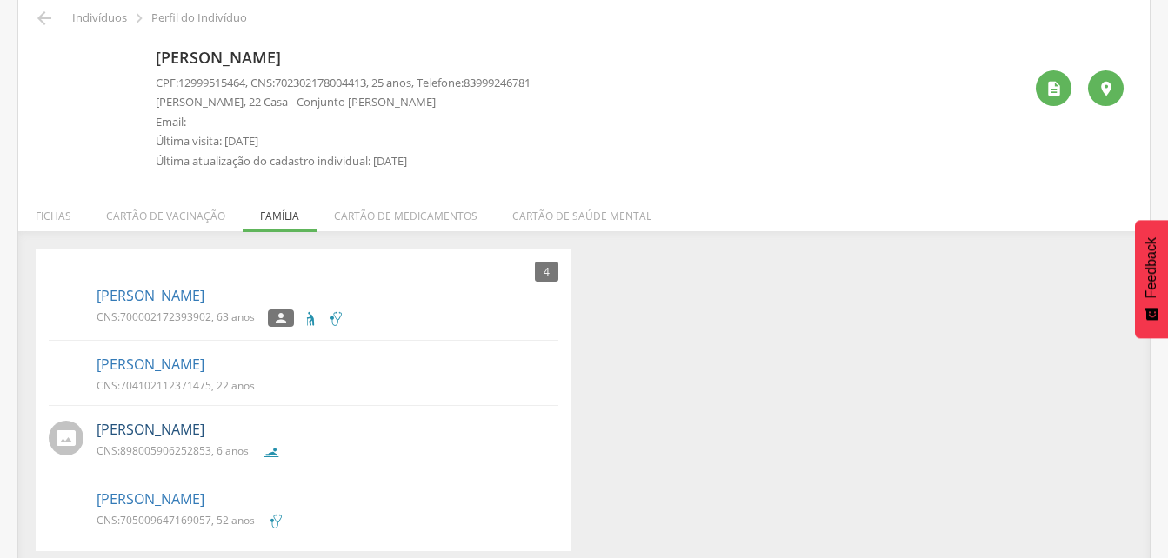
scroll to position [87, 0]
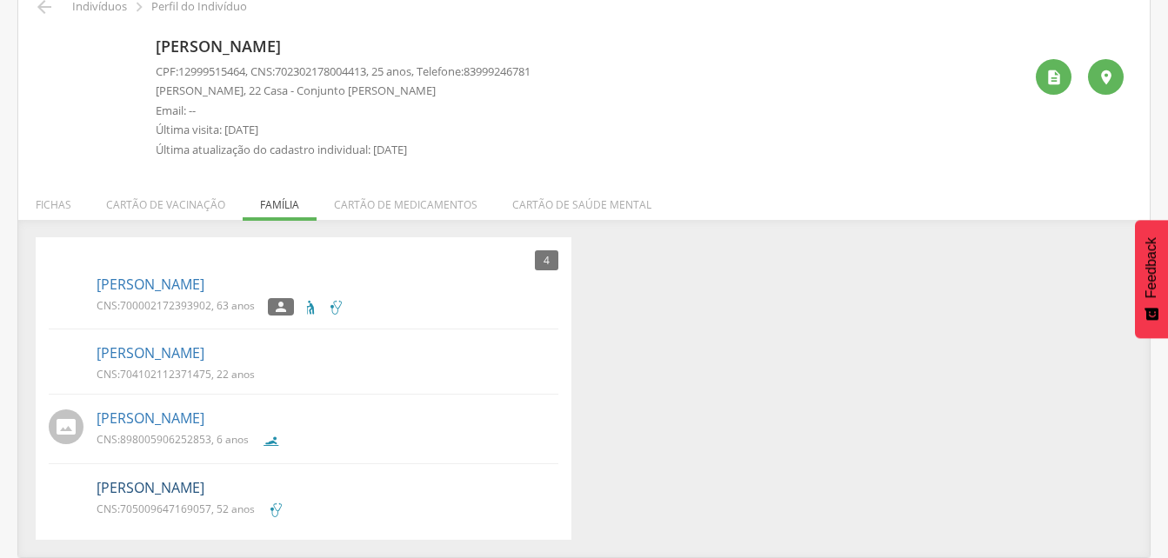
click at [163, 492] on link "[PERSON_NAME]" at bounding box center [150, 488] width 108 height 20
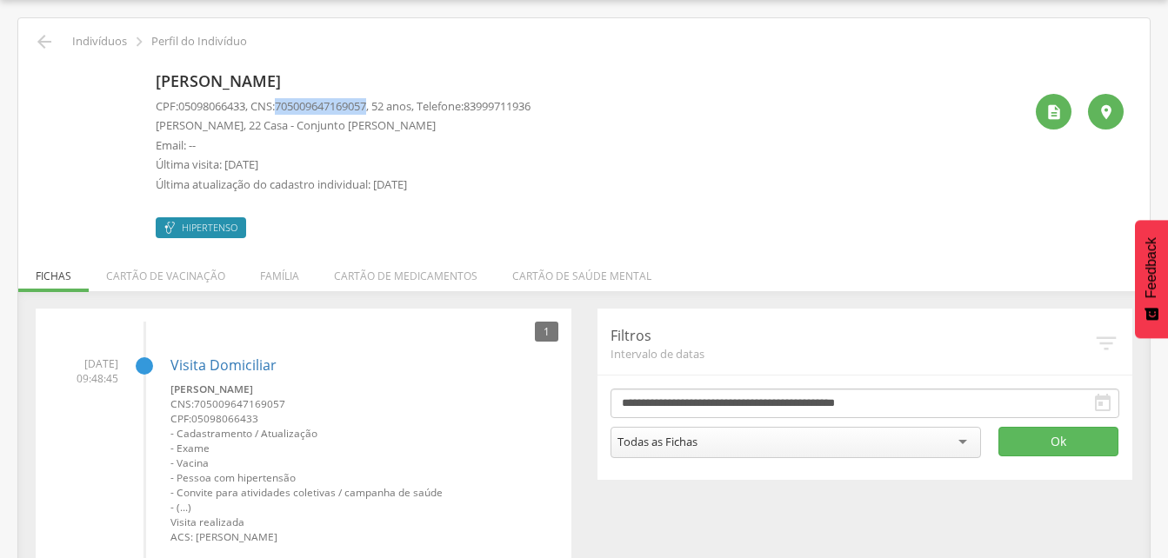
drag, startPoint x: 284, startPoint y: 105, endPoint x: 380, endPoint y: 102, distance: 95.7
click at [380, 102] on p "CPF: 05098066433 , CNS: [PHONE_NUMBER] , 52 anos, Telefone: [PHONE_NUMBER]" at bounding box center [343, 106] width 375 height 17
click at [512, 78] on p "[PERSON_NAME]" at bounding box center [343, 81] width 375 height 23
click at [50, 40] on icon "" at bounding box center [44, 41] width 21 height 21
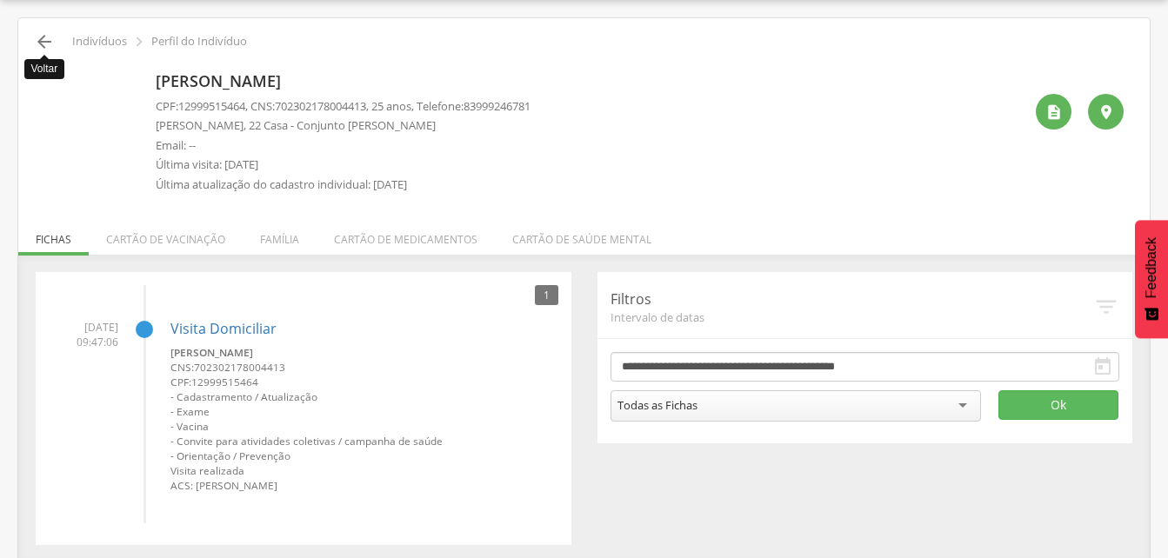
click at [37, 43] on icon "" at bounding box center [44, 41] width 21 height 21
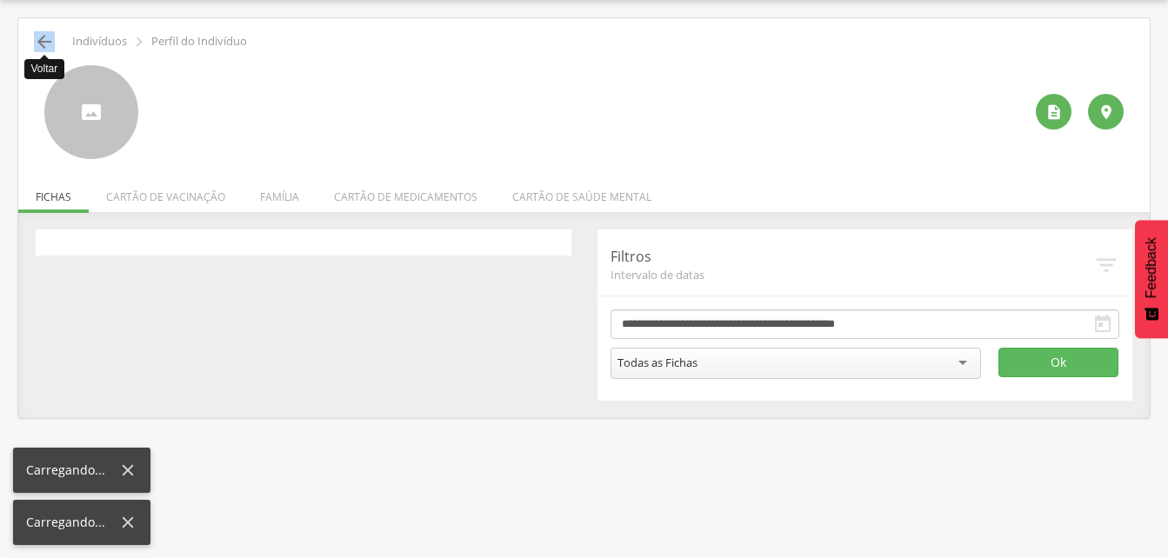
click at [37, 43] on icon "" at bounding box center [44, 41] width 21 height 21
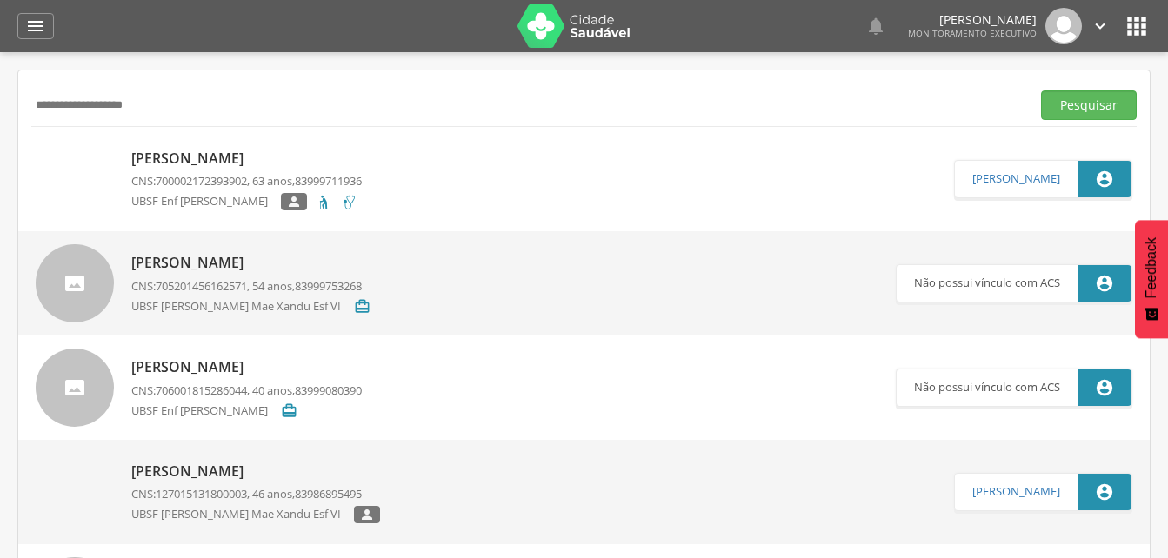
drag, startPoint x: 37, startPoint y: 43, endPoint x: 293, endPoint y: 111, distance: 265.5
click at [293, 111] on input "**********" at bounding box center [527, 105] width 992 height 30
click at [170, 115] on input "**********" at bounding box center [527, 105] width 992 height 30
type input "*"
click at [1083, 110] on button "Pesquisar" at bounding box center [1089, 105] width 96 height 30
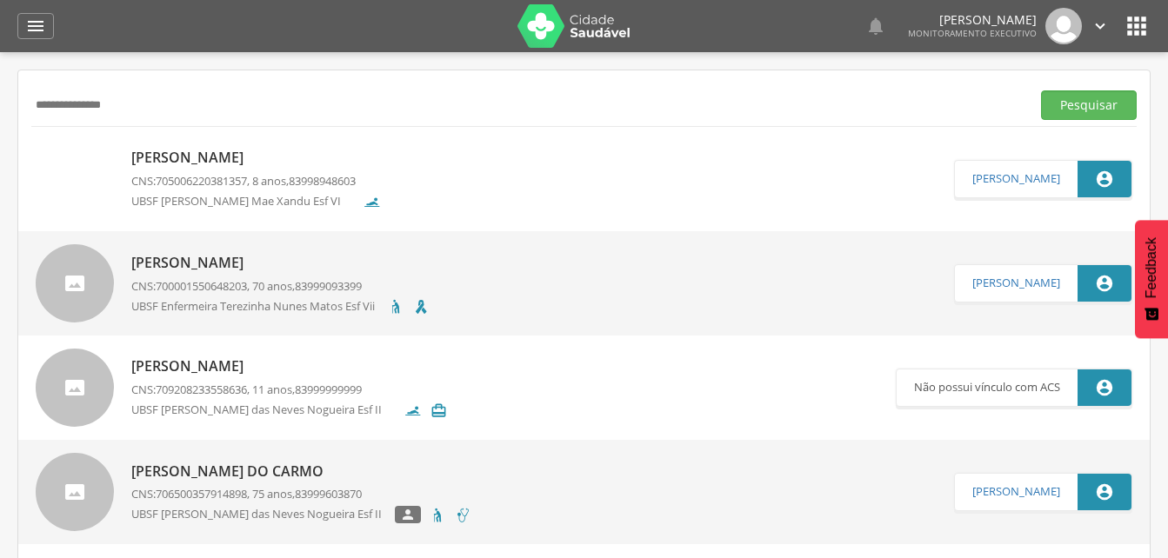
click at [134, 104] on input "**********" at bounding box center [527, 105] width 992 height 30
type input "*"
click at [1070, 105] on button "Pesquisar" at bounding box center [1089, 105] width 96 height 30
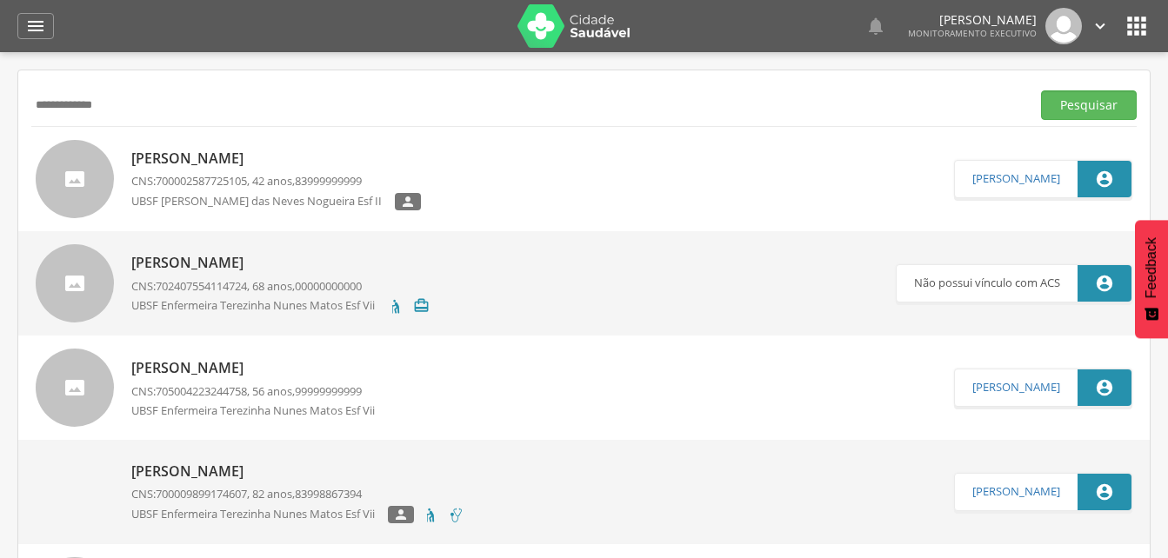
click at [214, 163] on p "[PERSON_NAME]" at bounding box center [275, 159] width 289 height 20
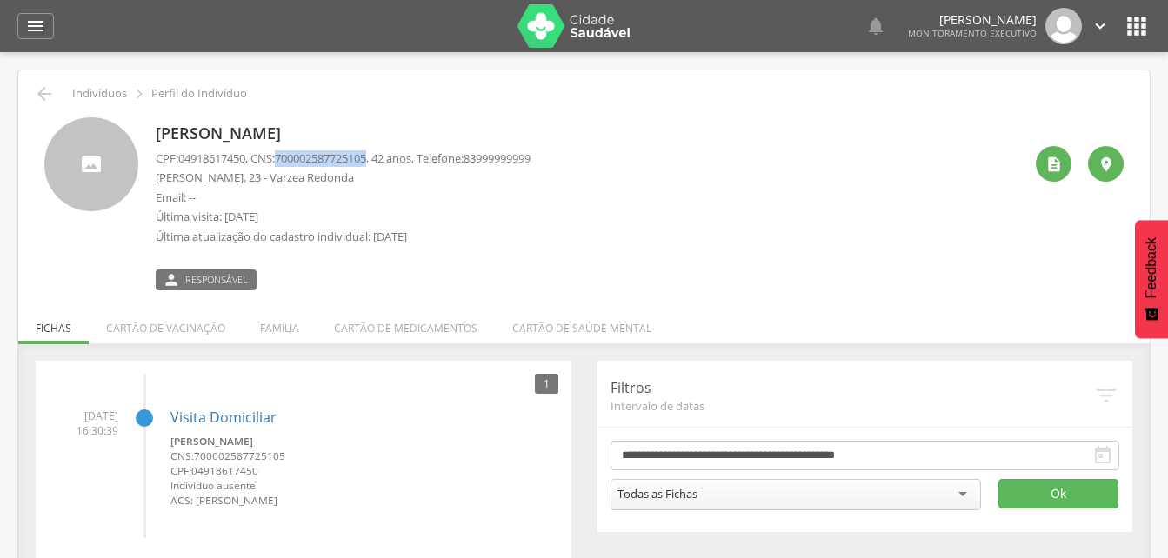
drag, startPoint x: 283, startPoint y: 157, endPoint x: 381, endPoint y: 153, distance: 97.5
click at [381, 153] on p "CPF: 04918617450 , CNS: [PHONE_NUMBER] , 42 anos, Telefone: [PHONE_NUMBER]" at bounding box center [343, 158] width 375 height 17
drag, startPoint x: 381, startPoint y: 153, endPoint x: 352, endPoint y: 154, distance: 28.7
click at [472, 199] on p "Email: --" at bounding box center [343, 198] width 375 height 17
click at [283, 331] on li "Família" at bounding box center [280, 323] width 74 height 41
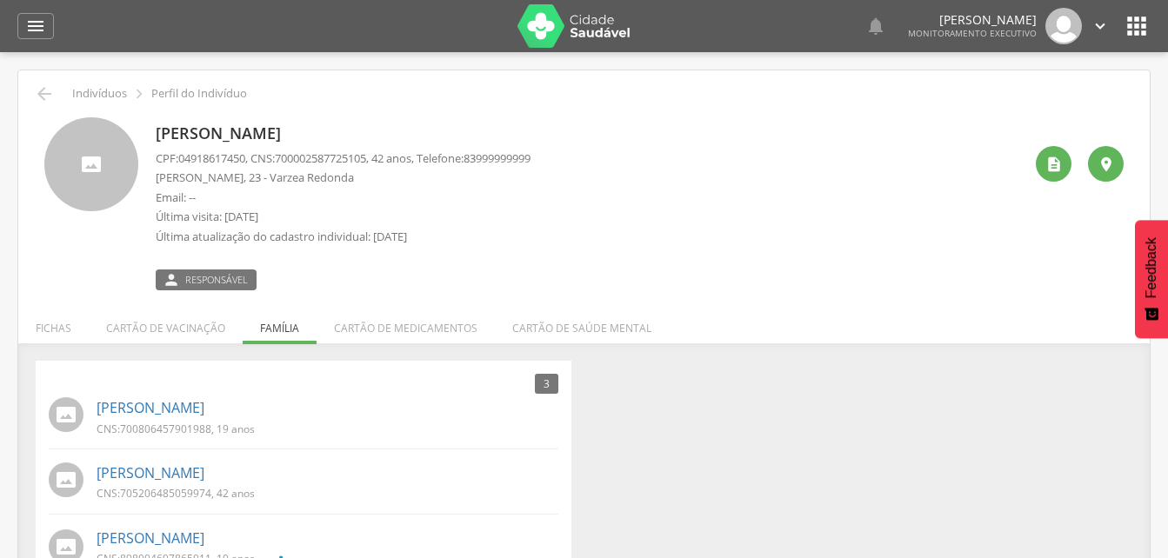
scroll to position [52, 0]
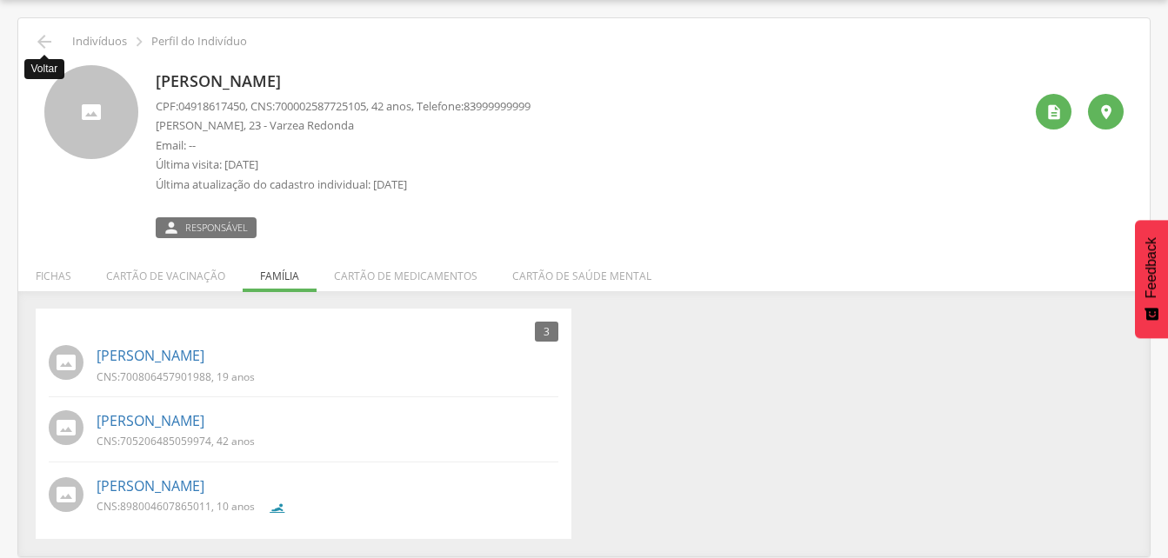
click at [40, 38] on icon "" at bounding box center [44, 41] width 21 height 21
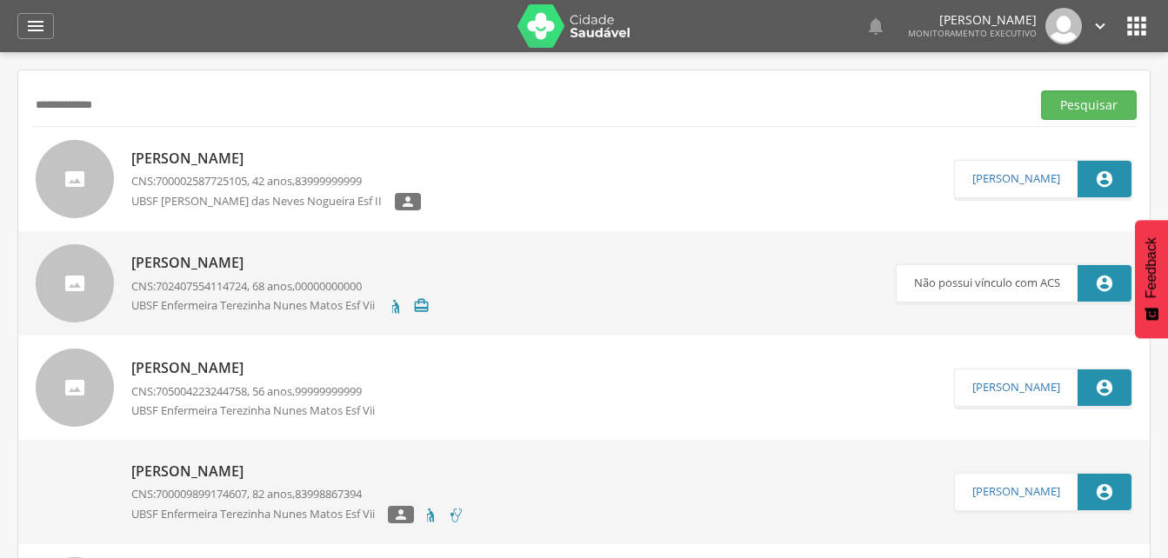
click at [131, 98] on input "**********" at bounding box center [527, 105] width 992 height 30
type input "*"
type input "**********"
click at [1082, 102] on button "Pesquisar" at bounding box center [1089, 105] width 96 height 30
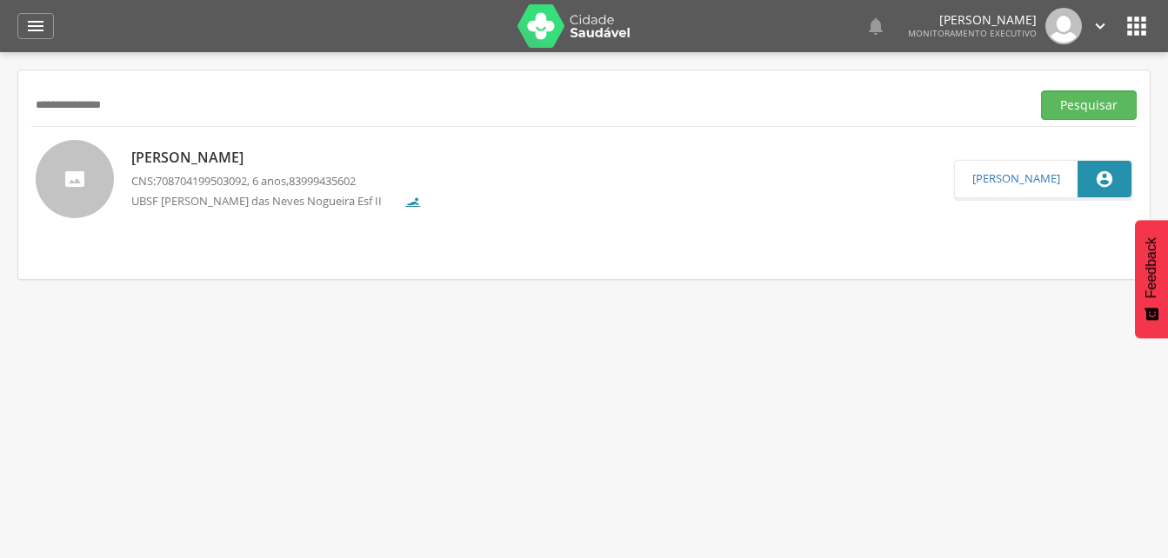
click at [232, 164] on p "[PERSON_NAME]" at bounding box center [276, 158] width 290 height 20
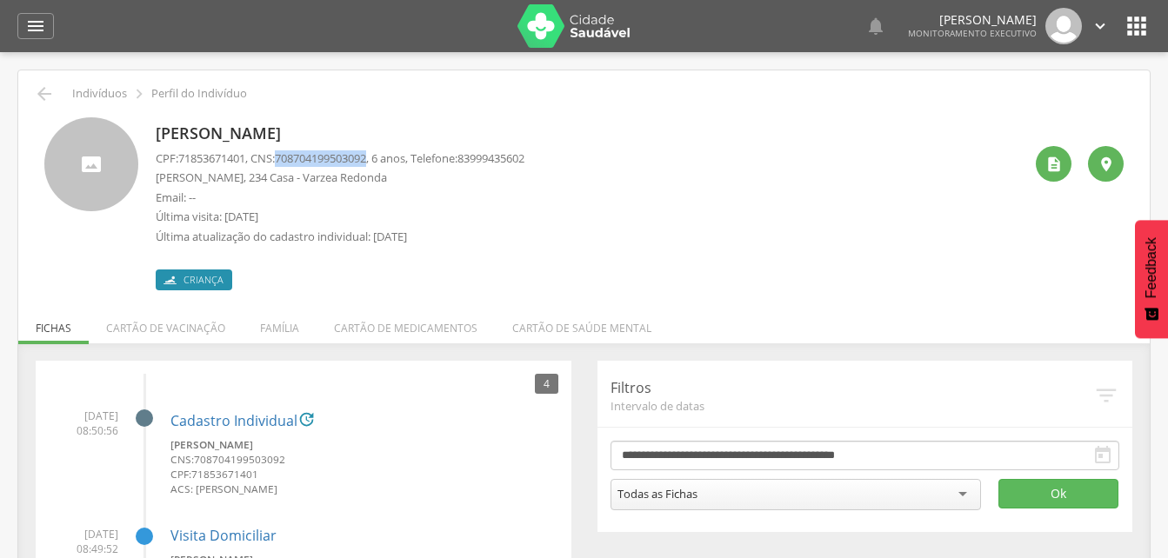
drag, startPoint x: 282, startPoint y: 155, endPoint x: 382, endPoint y: 153, distance: 100.0
click at [382, 153] on p "CPF: 71853671401 , CNS: [PHONE_NUMBER] , 6 anos, Telefone: [PHONE_NUMBER]" at bounding box center [340, 158] width 369 height 17
drag, startPoint x: 382, startPoint y: 153, endPoint x: 371, endPoint y: 156, distance: 10.8
click at [467, 135] on p "[PERSON_NAME]" at bounding box center [340, 134] width 369 height 23
click at [25, 23] on icon "" at bounding box center [35, 26] width 21 height 21
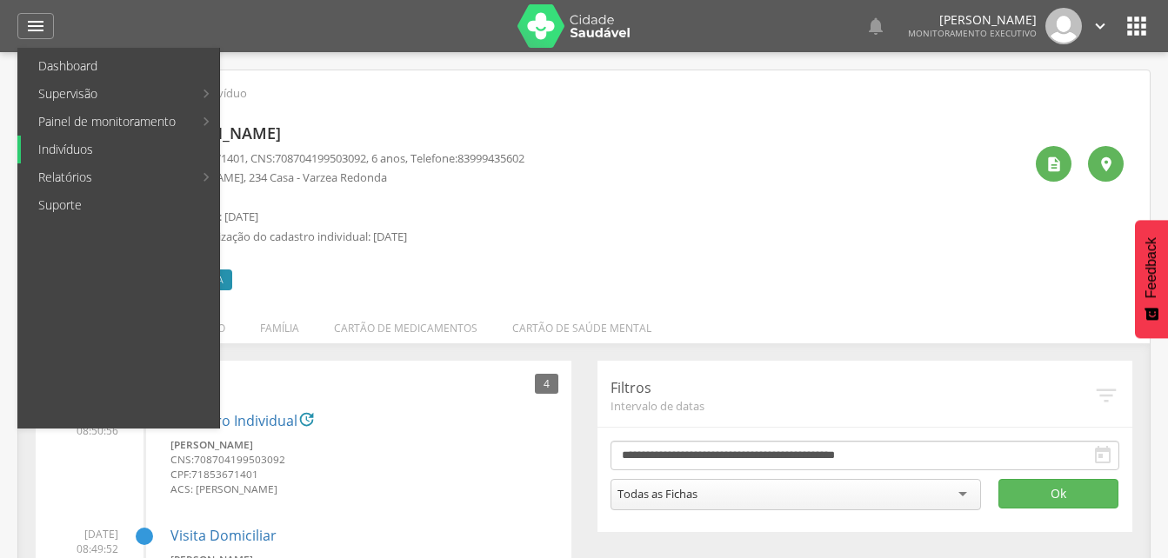
click at [56, 147] on link "Indivíduos" at bounding box center [120, 150] width 198 height 28
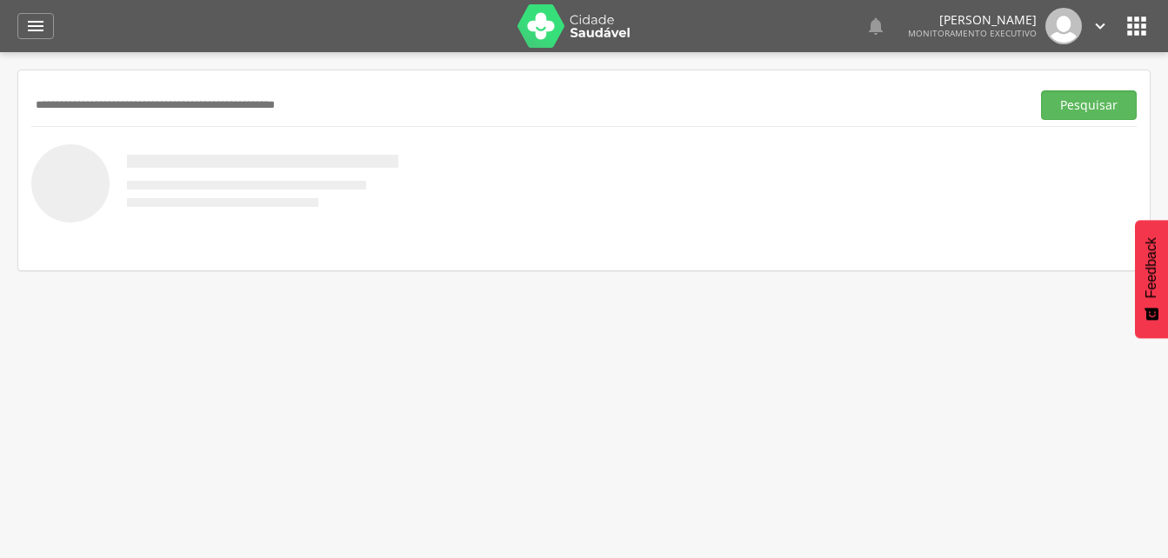
click at [93, 103] on input "text" at bounding box center [527, 105] width 992 height 30
click at [1066, 95] on button "Pesquisar" at bounding box center [1089, 105] width 96 height 30
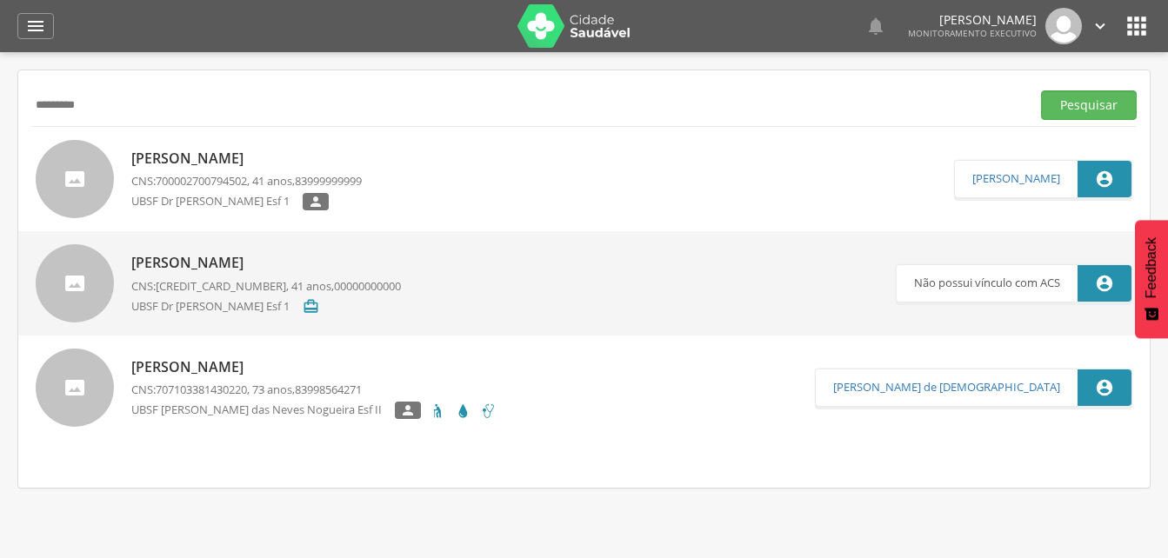
click at [208, 150] on p "[PERSON_NAME]" at bounding box center [246, 159] width 230 height 20
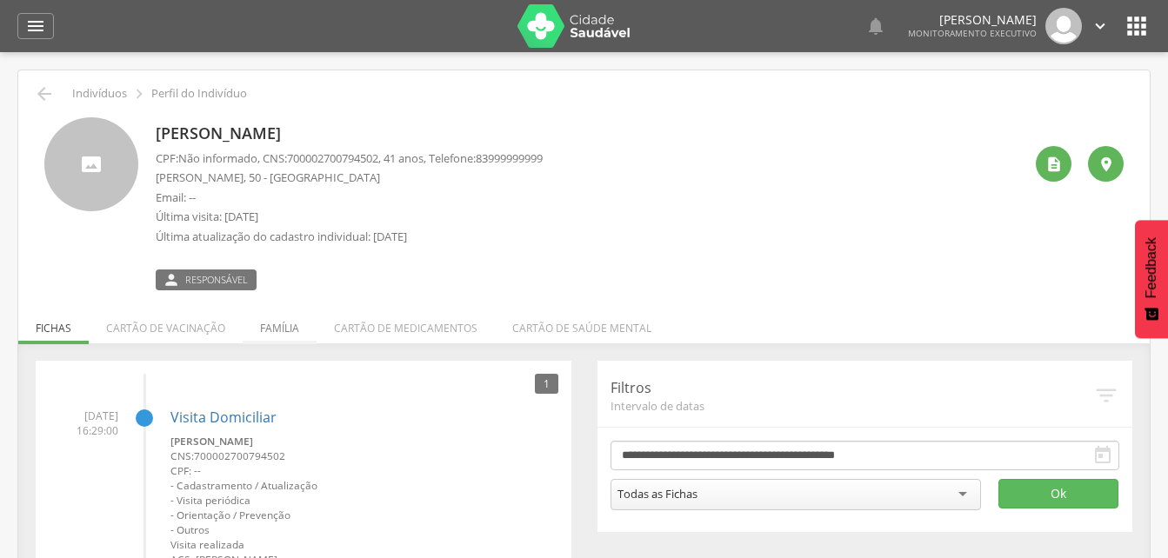
click at [269, 331] on li "Família" at bounding box center [280, 323] width 74 height 41
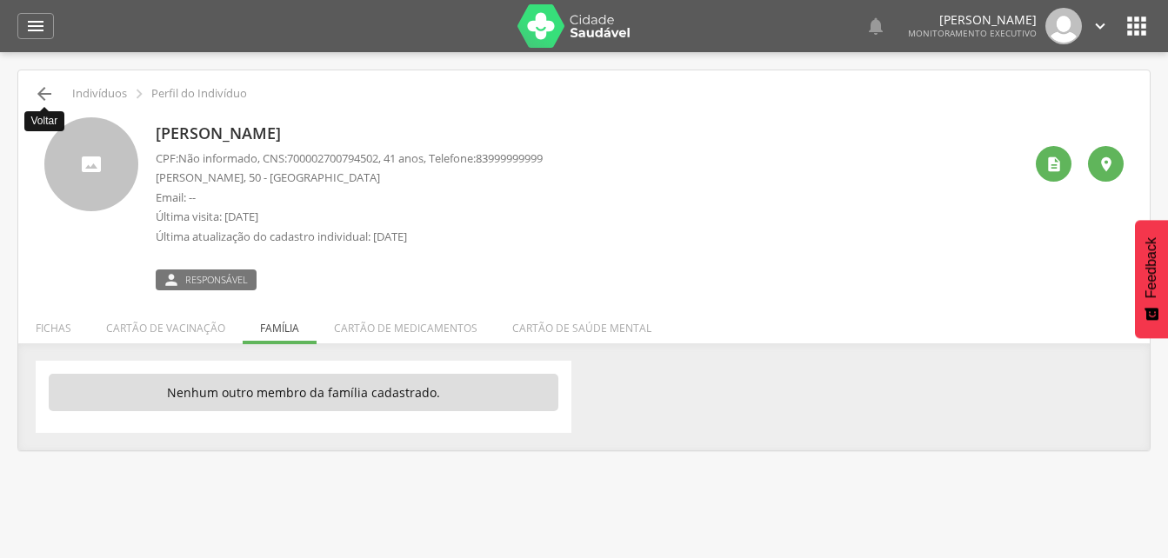
click at [50, 96] on icon "" at bounding box center [44, 93] width 21 height 21
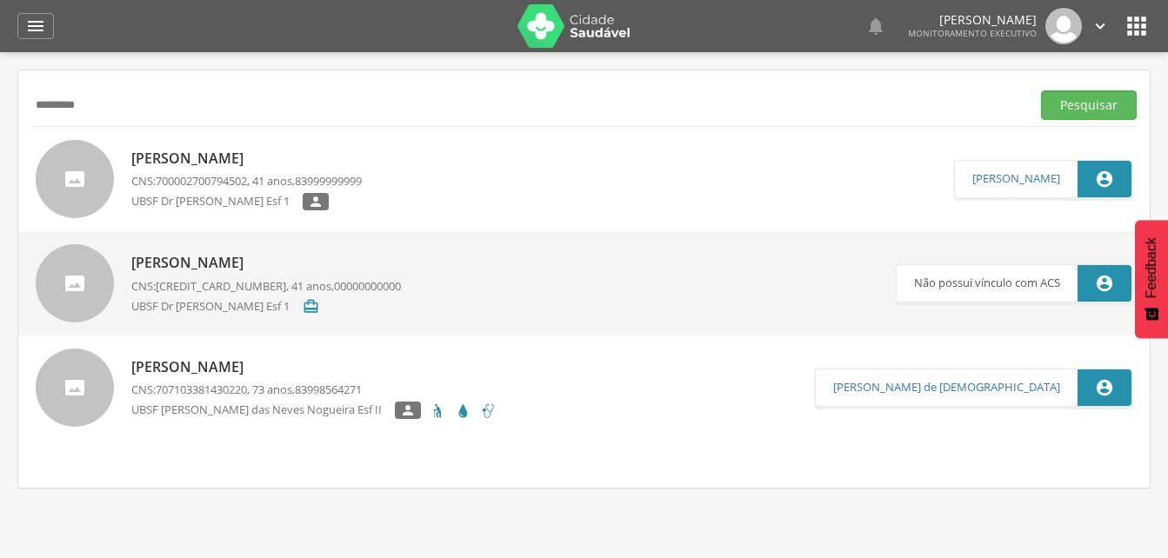
click at [105, 103] on input "*********" at bounding box center [527, 105] width 992 height 30
type input "*"
click at [1082, 99] on button "Pesquisar" at bounding box center [1089, 105] width 96 height 30
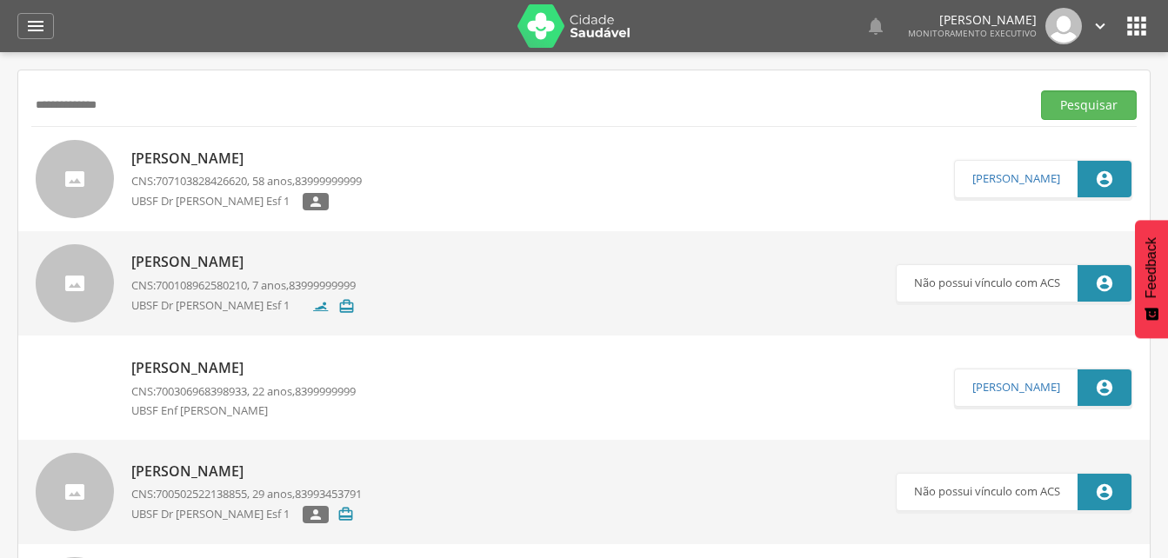
click at [191, 158] on p "[PERSON_NAME]" at bounding box center [246, 159] width 230 height 20
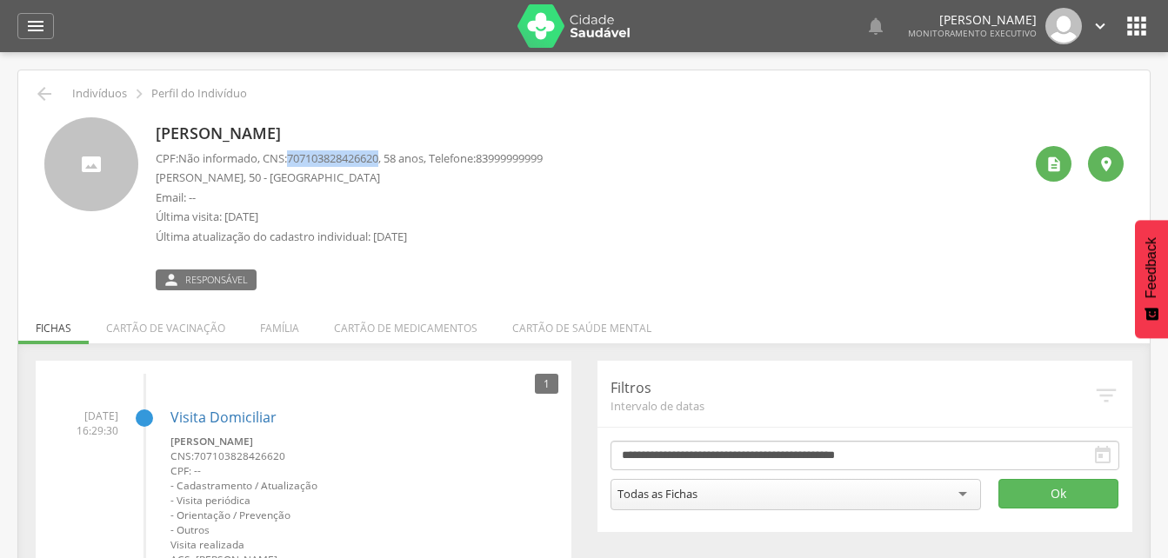
drag, startPoint x: 294, startPoint y: 159, endPoint x: 389, endPoint y: 151, distance: 95.9
click at [389, 151] on p "CPF: Não informado , CNS: [PHONE_NUMBER] , 58 anos, Telefone: [PHONE_NUMBER]" at bounding box center [349, 158] width 387 height 17
drag, startPoint x: 389, startPoint y: 151, endPoint x: 365, endPoint y: 153, distance: 24.4
click at [384, 119] on div "[PERSON_NAME] CPF: Não informado , CNS: [PHONE_NUMBER] , 58 anos, Telefone: 839…" at bounding box center [349, 203] width 387 height 173
click at [739, 119] on div "[PERSON_NAME] CPF: Não informado , CNS: [PHONE_NUMBER] , 58 anos, Telefone: 839…" at bounding box center [589, 203] width 867 height 173
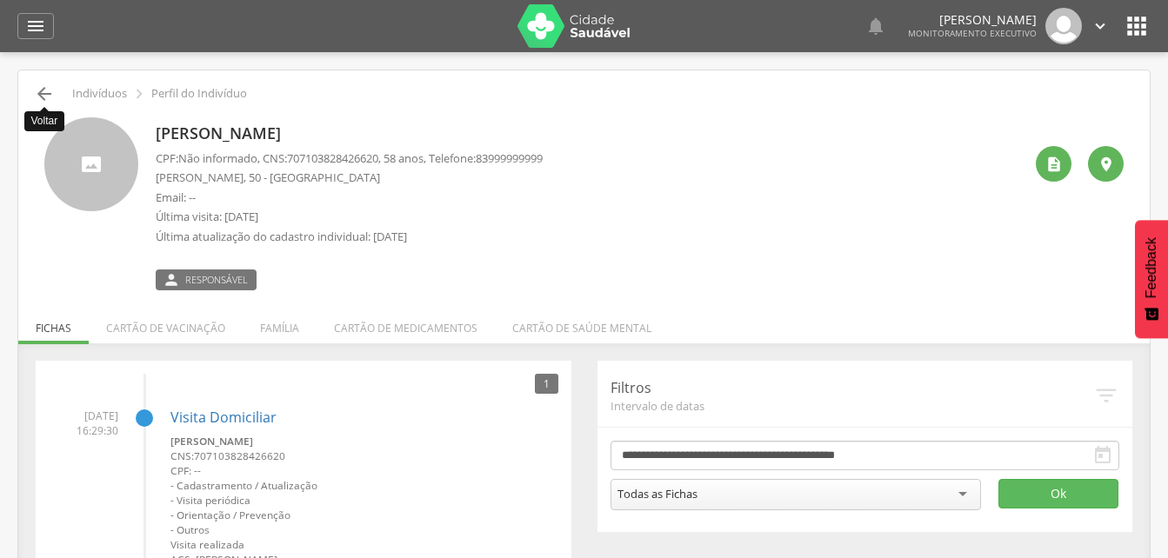
click at [41, 94] on icon "" at bounding box center [44, 93] width 21 height 21
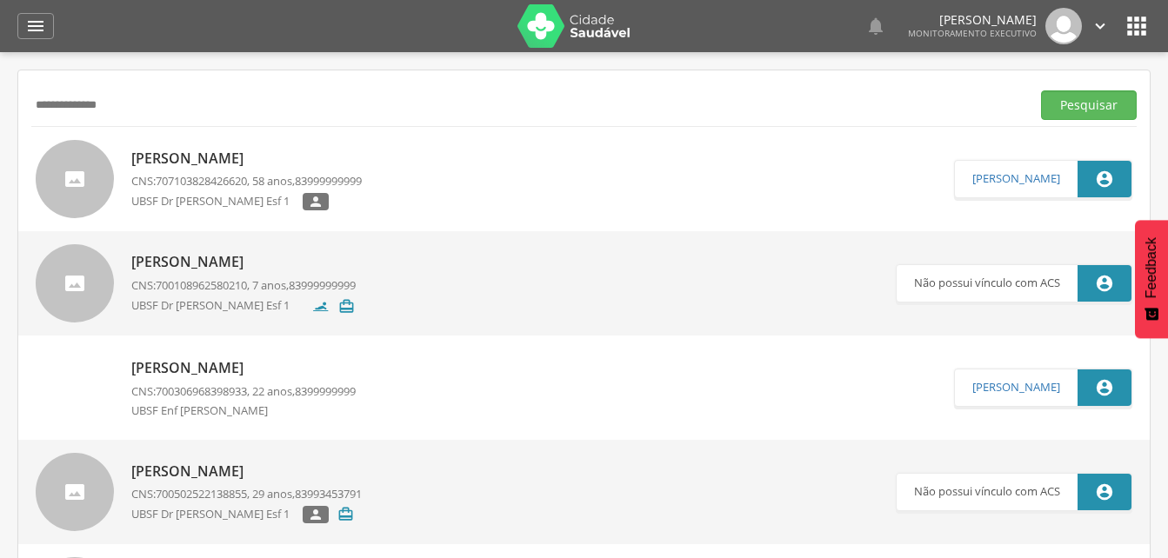
click at [136, 116] on input "**********" at bounding box center [527, 105] width 992 height 30
type input "*"
click at [1076, 103] on button "Pesquisar" at bounding box center [1089, 105] width 96 height 30
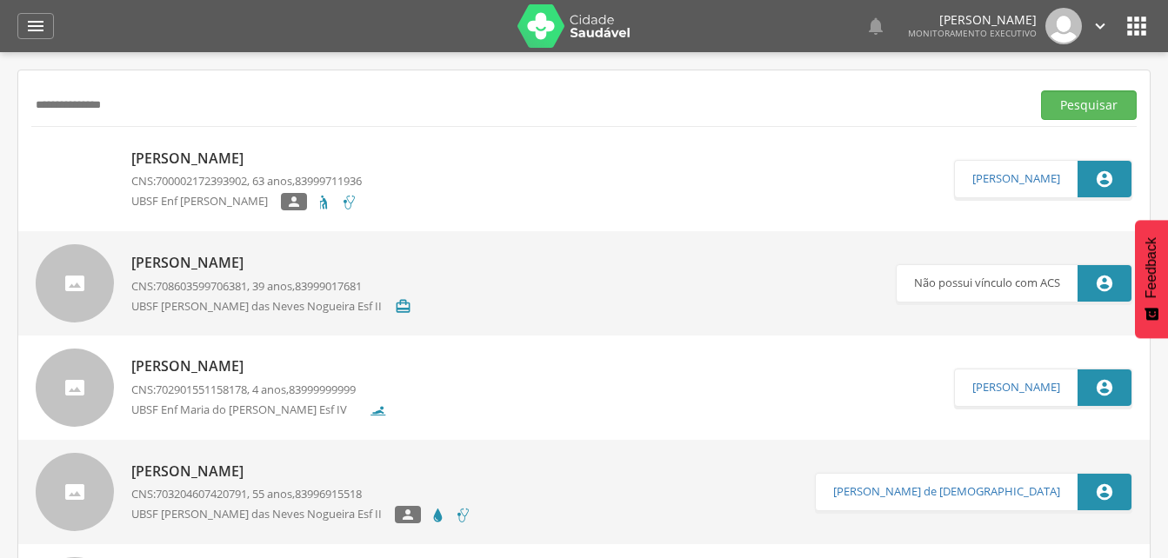
click at [190, 158] on p "[PERSON_NAME]" at bounding box center [246, 159] width 230 height 20
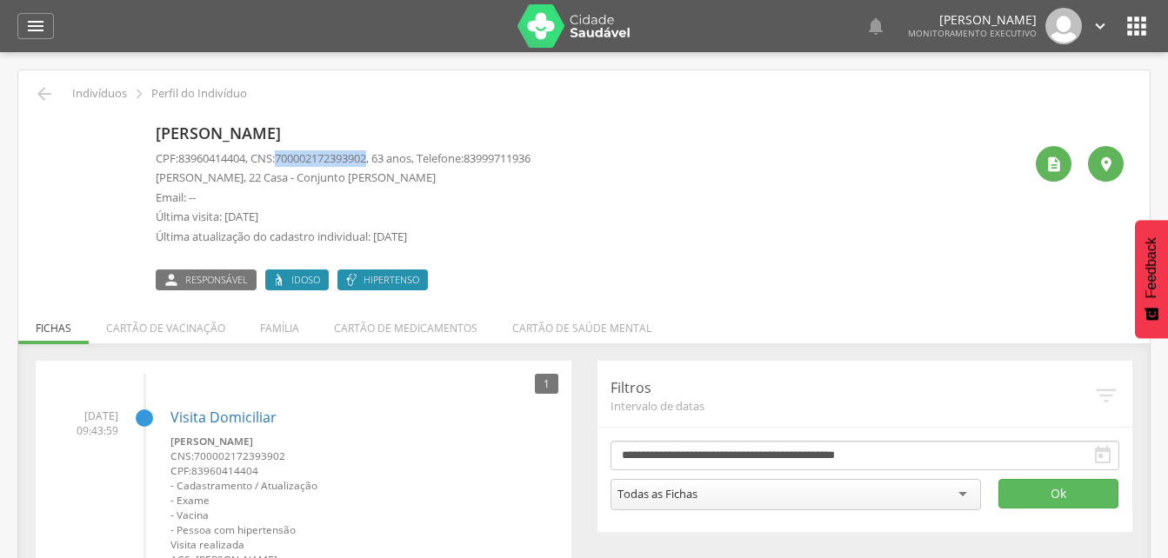
drag, startPoint x: 284, startPoint y: 156, endPoint x: 381, endPoint y: 158, distance: 96.5
click at [381, 158] on p "CPF: 83960414404 , CNS: [PHONE_NUMBER] , 63 anos, Telefone: [PHONE_NUMBER]" at bounding box center [343, 158] width 375 height 17
drag, startPoint x: 381, startPoint y: 158, endPoint x: 366, endPoint y: 157, distance: 14.8
click at [49, 97] on icon "" at bounding box center [44, 93] width 21 height 21
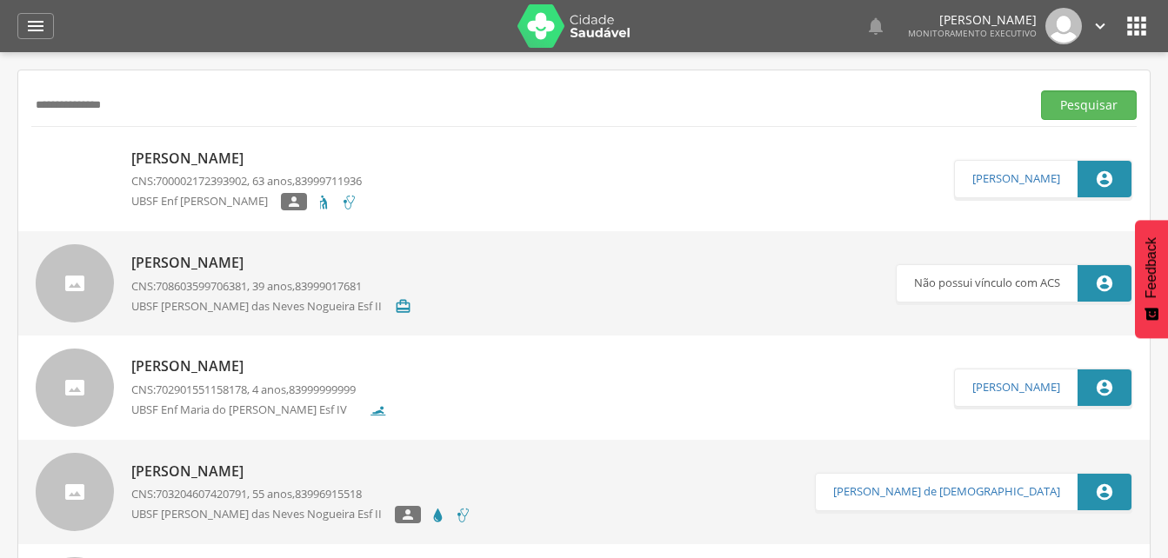
click at [139, 112] on input "**********" at bounding box center [527, 105] width 992 height 30
type input "*"
click at [1062, 106] on button "Pesquisar" at bounding box center [1089, 105] width 96 height 30
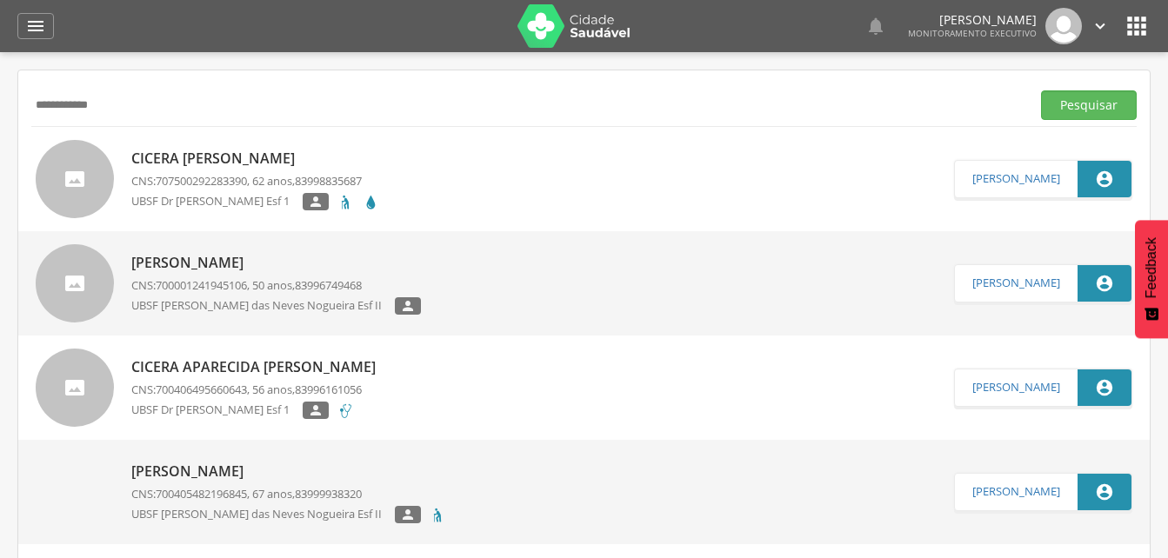
click at [185, 160] on p "Cicera [PERSON_NAME]" at bounding box center [255, 159] width 248 height 20
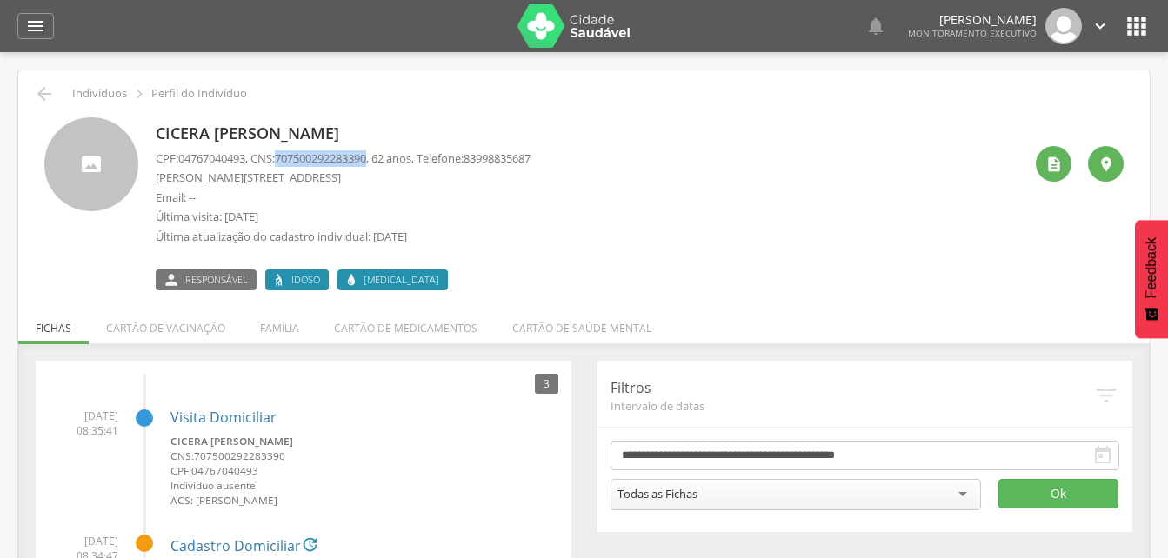
drag, startPoint x: 283, startPoint y: 156, endPoint x: 380, endPoint y: 158, distance: 97.4
click at [380, 158] on p "CPF: 04767040493 , CNS: [PHONE_NUMBER] , 62 anos, Telefone: [PHONE_NUMBER]" at bounding box center [343, 158] width 375 height 17
drag, startPoint x: 380, startPoint y: 158, endPoint x: 361, endPoint y: 168, distance: 21.4
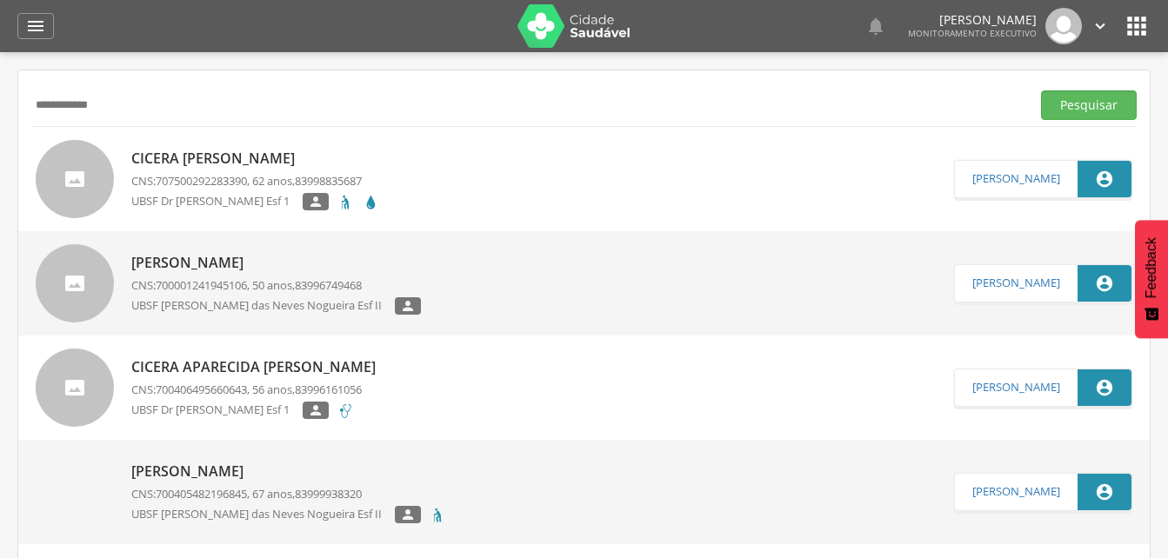
click at [201, 164] on p "Cicera [PERSON_NAME]" at bounding box center [255, 159] width 248 height 20
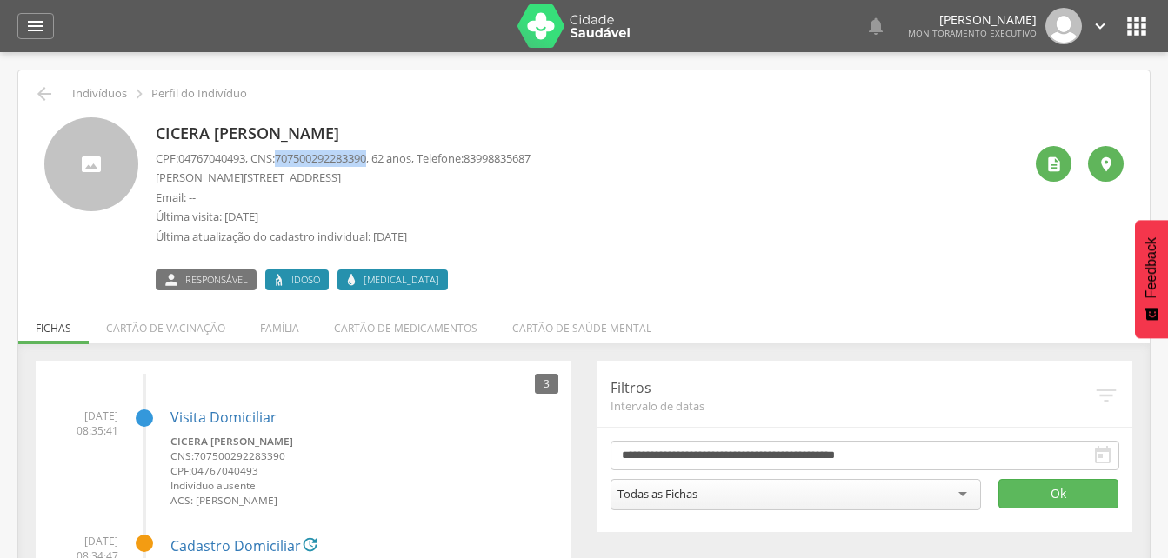
drag, startPoint x: 283, startPoint y: 156, endPoint x: 382, endPoint y: 158, distance: 99.1
click at [382, 158] on p "CPF: 04767040493 , CNS: [PHONE_NUMBER] , 62 anos, Telefone: [PHONE_NUMBER]" at bounding box center [343, 158] width 375 height 17
drag, startPoint x: 382, startPoint y: 158, endPoint x: 356, endPoint y: 159, distance: 26.1
click at [273, 325] on li "Família" at bounding box center [280, 323] width 74 height 41
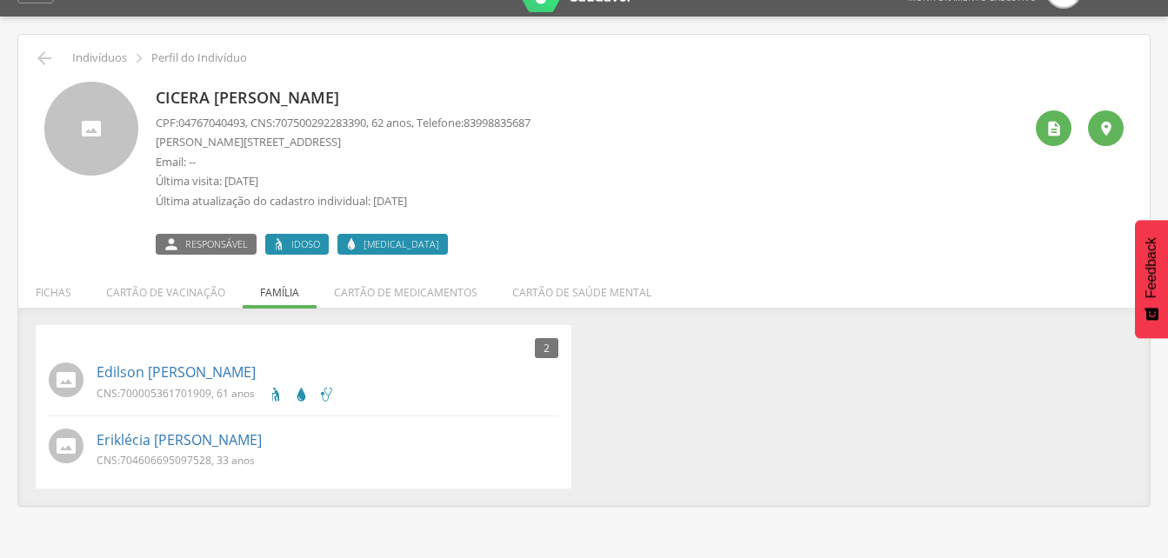
scroll to position [52, 0]
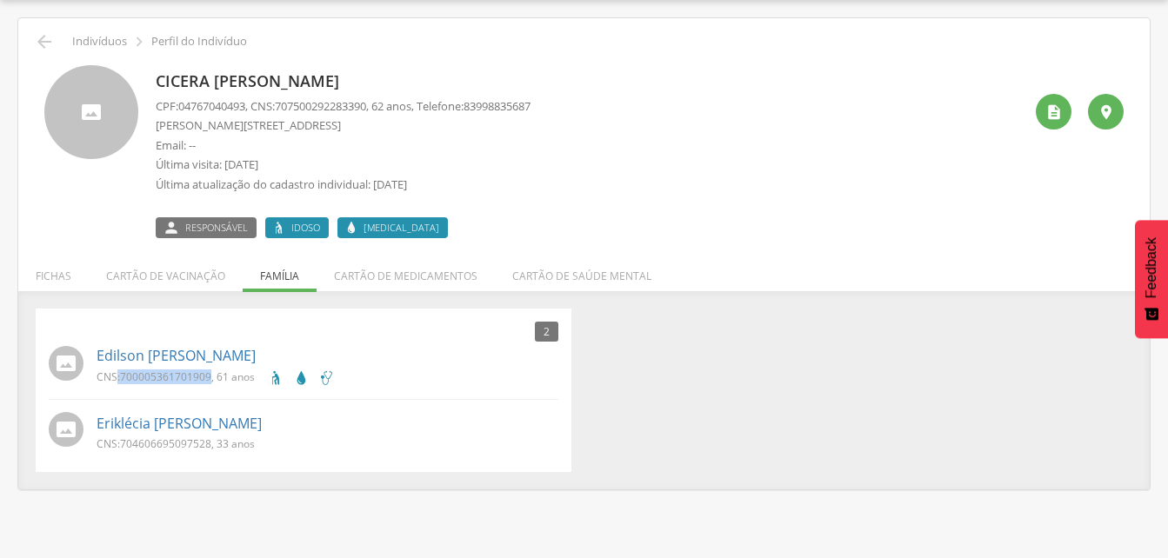
drag, startPoint x: 117, startPoint y: 375, endPoint x: 211, endPoint y: 383, distance: 94.3
click at [211, 383] on p "CNS: 700005361701909 , 61 anos" at bounding box center [175, 376] width 158 height 15
drag, startPoint x: 211, startPoint y: 383, endPoint x: 196, endPoint y: 383, distance: 15.7
drag, startPoint x: 121, startPoint y: 443, endPoint x: 212, endPoint y: 455, distance: 92.0
click at [212, 455] on div "CNS: 704606695097528 , 33 anos" at bounding box center [181, 445] width 171 height 18
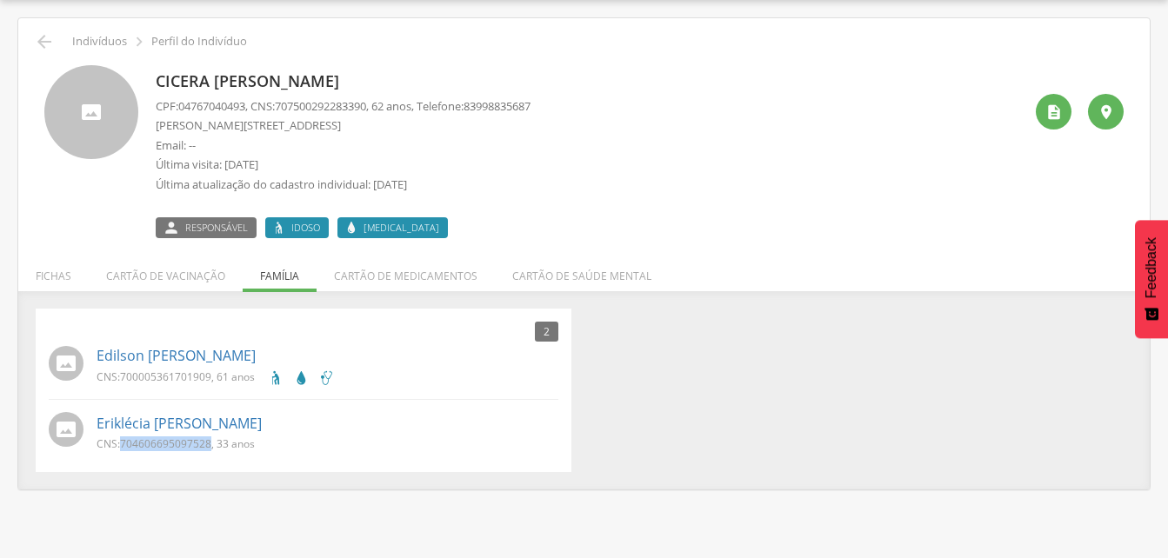
drag, startPoint x: 212, startPoint y: 455, endPoint x: 203, endPoint y: 441, distance: 16.9
click at [45, 42] on icon "" at bounding box center [44, 41] width 21 height 21
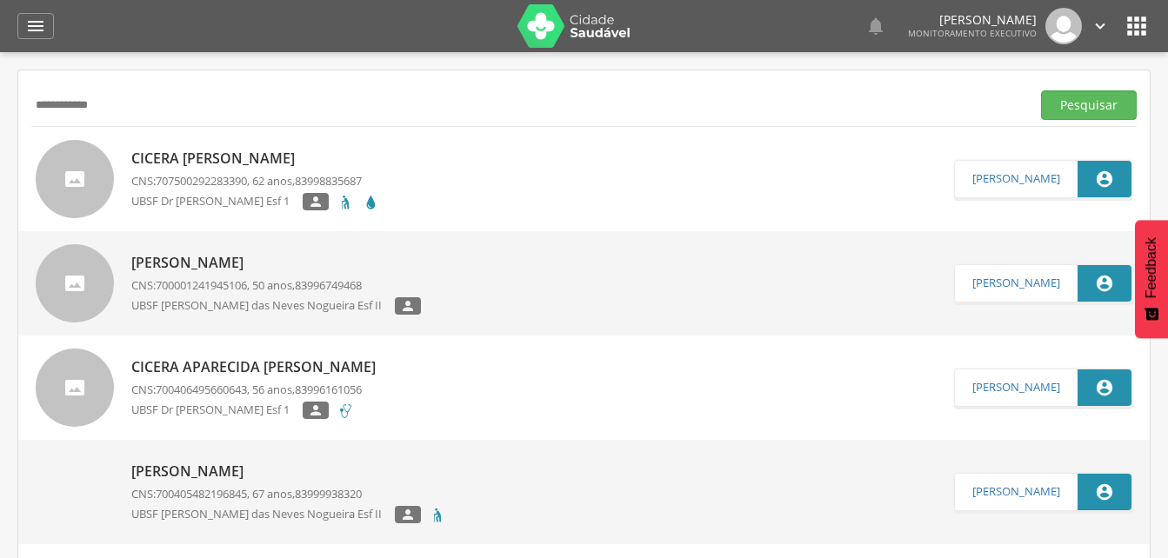
drag, startPoint x: 149, startPoint y: 116, endPoint x: 134, endPoint y: 109, distance: 16.7
click at [134, 109] on input "**********" at bounding box center [527, 105] width 992 height 30
type input "*"
paste input "**********"
click at [1090, 110] on button "Pesquisar" at bounding box center [1089, 105] width 96 height 30
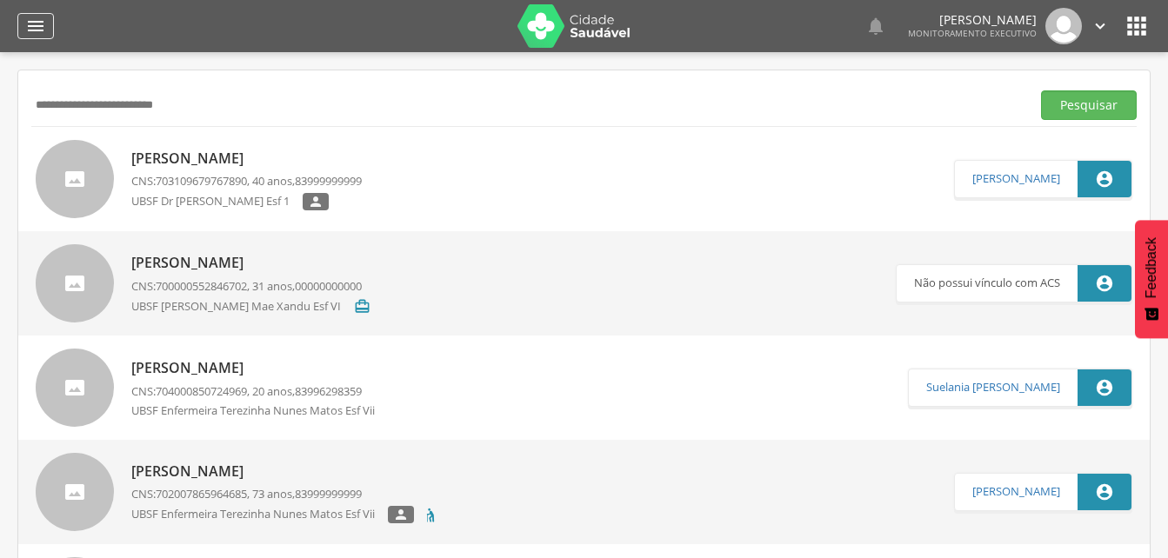
click at [36, 23] on icon "" at bounding box center [35, 26] width 21 height 21
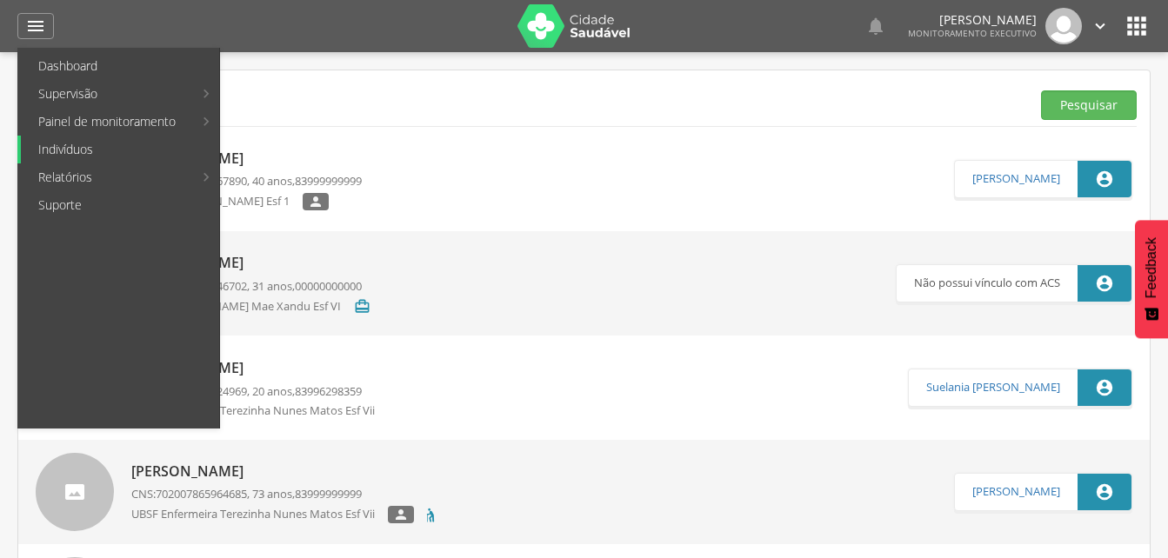
click at [59, 152] on link "Indivíduos" at bounding box center [120, 150] width 198 height 28
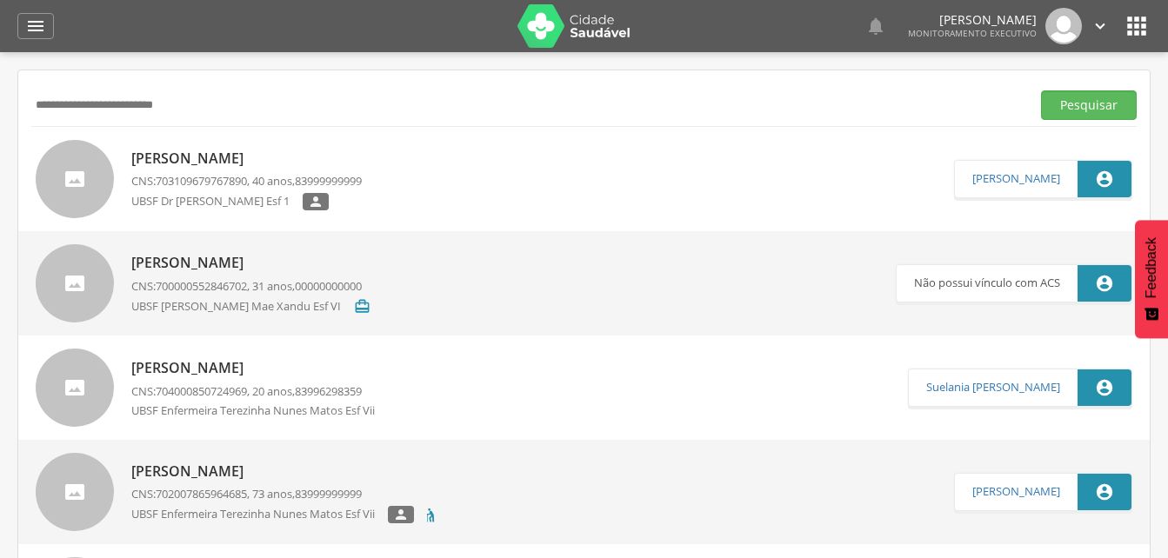
click at [203, 108] on input "**********" at bounding box center [527, 105] width 992 height 30
type input "*"
type input "**********"
click at [1071, 98] on button "Pesquisar" at bounding box center [1089, 105] width 96 height 30
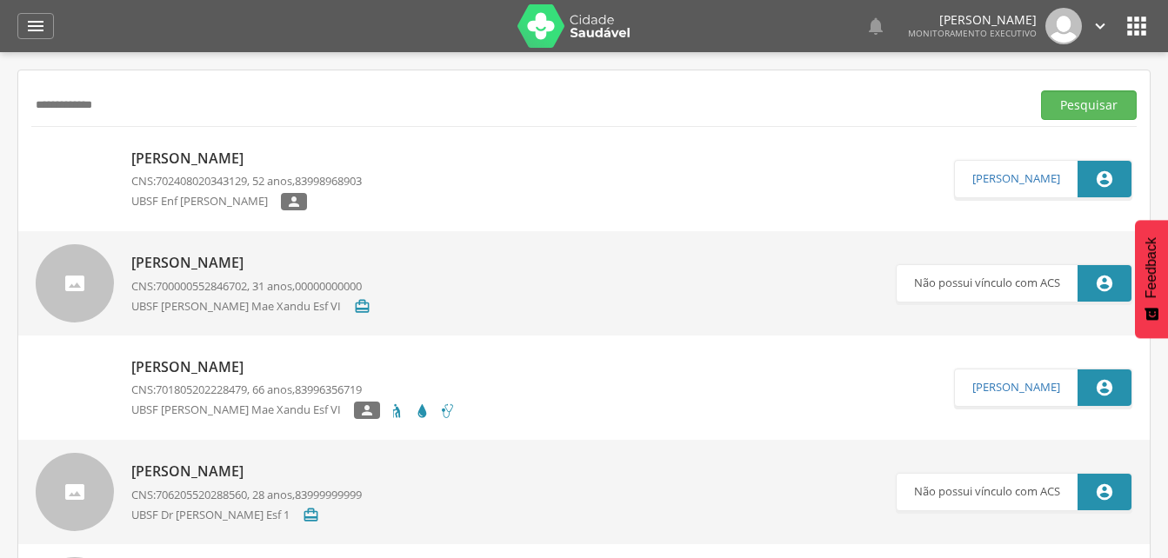
click at [203, 161] on p "[PERSON_NAME]" at bounding box center [246, 159] width 230 height 20
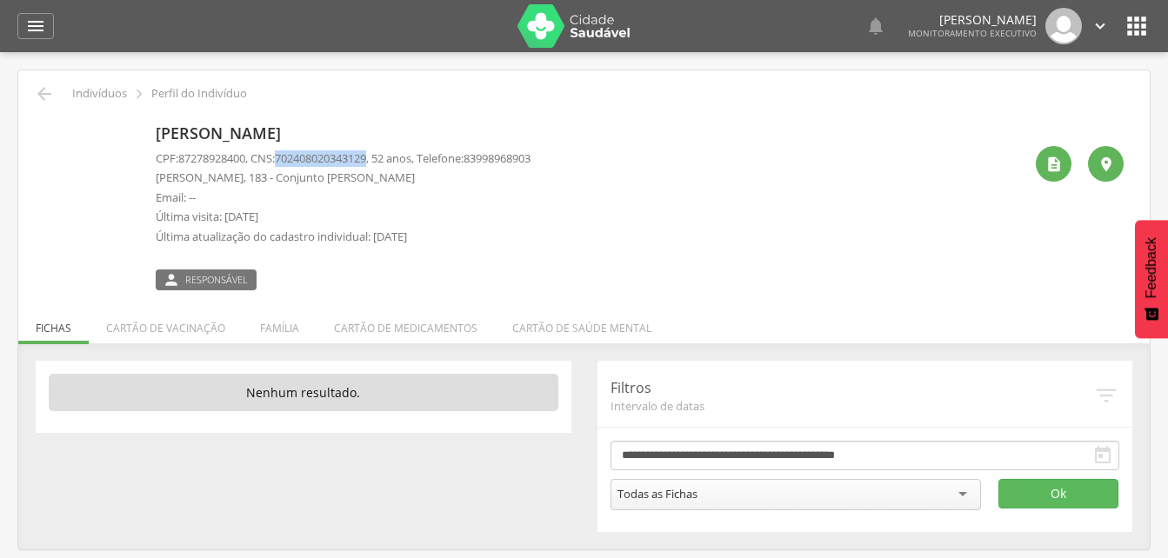
drag, startPoint x: 283, startPoint y: 153, endPoint x: 383, endPoint y: 152, distance: 99.1
click at [383, 152] on p "CPF: 87278928400 , CNS: [PHONE_NUMBER] , 52 anos, Telefone: [PHONE_NUMBER]" at bounding box center [343, 158] width 375 height 17
drag, startPoint x: 383, startPoint y: 152, endPoint x: 360, endPoint y: 159, distance: 23.6
click at [26, 20] on div "" at bounding box center [35, 26] width 37 height 26
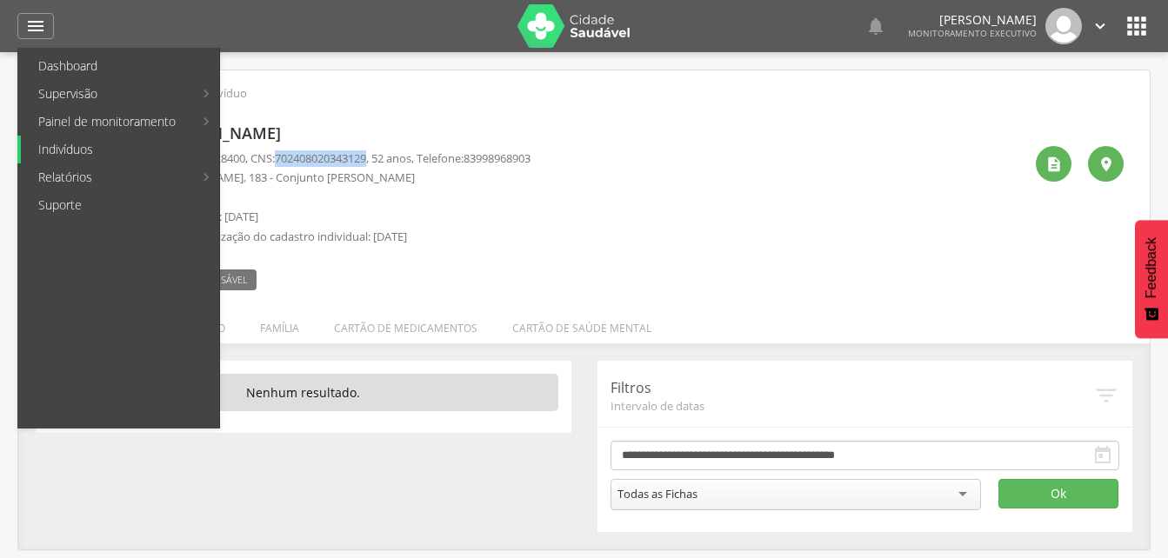
click at [82, 149] on link "Indivíduos" at bounding box center [120, 150] width 198 height 28
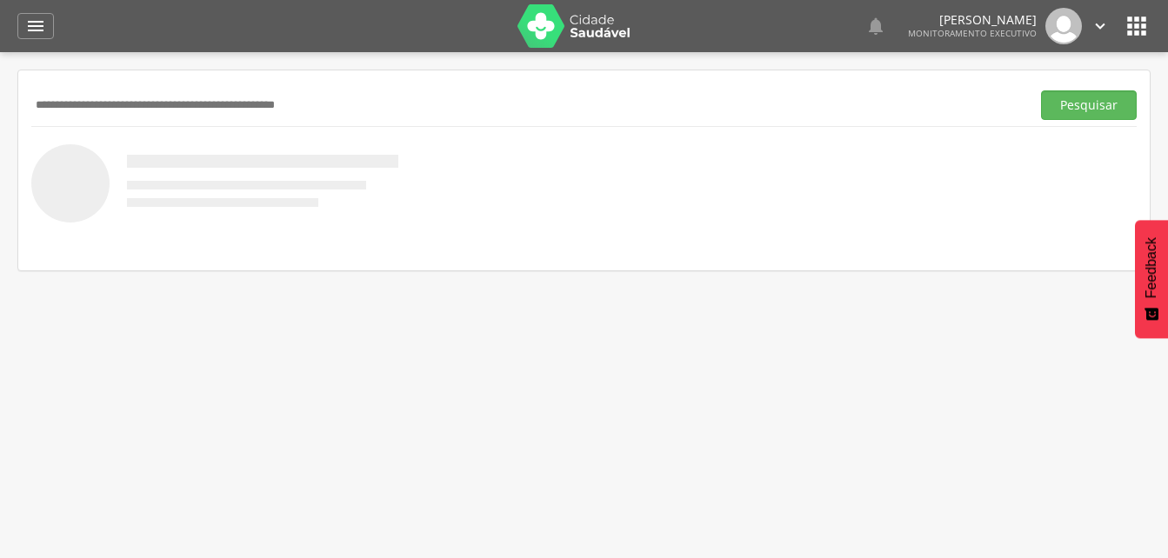
click at [113, 107] on input "text" at bounding box center [527, 105] width 992 height 30
paste input "**********"
click at [153, 104] on input "**********" at bounding box center [527, 105] width 992 height 30
type input "*"
click at [1065, 108] on button "Pesquisar" at bounding box center [1089, 105] width 96 height 30
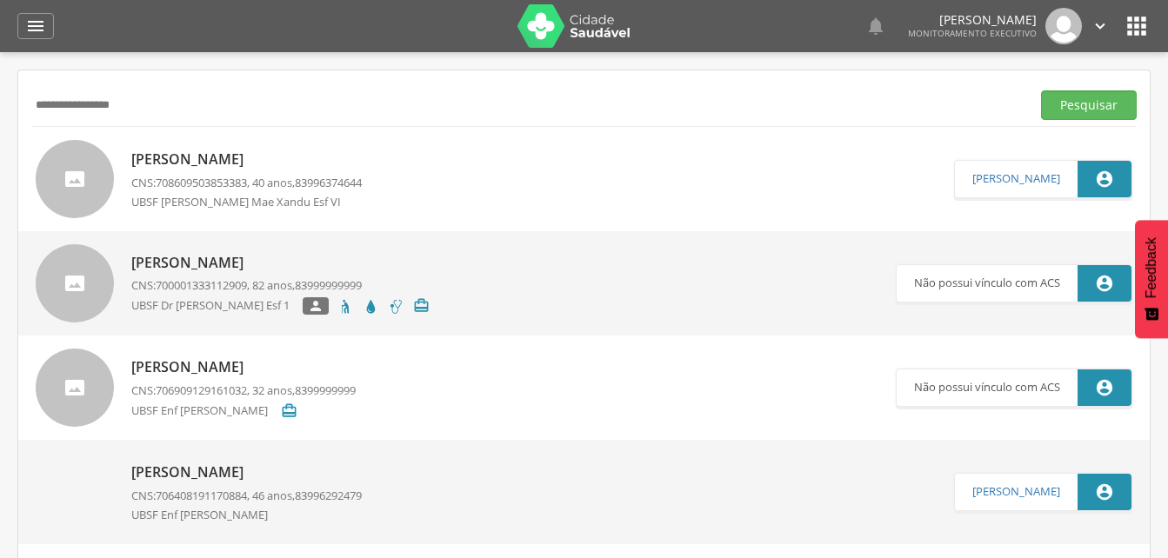
click at [151, 105] on input "**********" at bounding box center [527, 105] width 992 height 30
type input "*"
type input "**********"
drag, startPoint x: 1074, startPoint y: 100, endPoint x: 497, endPoint y: 78, distance: 577.6
click at [1074, 101] on button "Pesquisar" at bounding box center [1089, 105] width 96 height 30
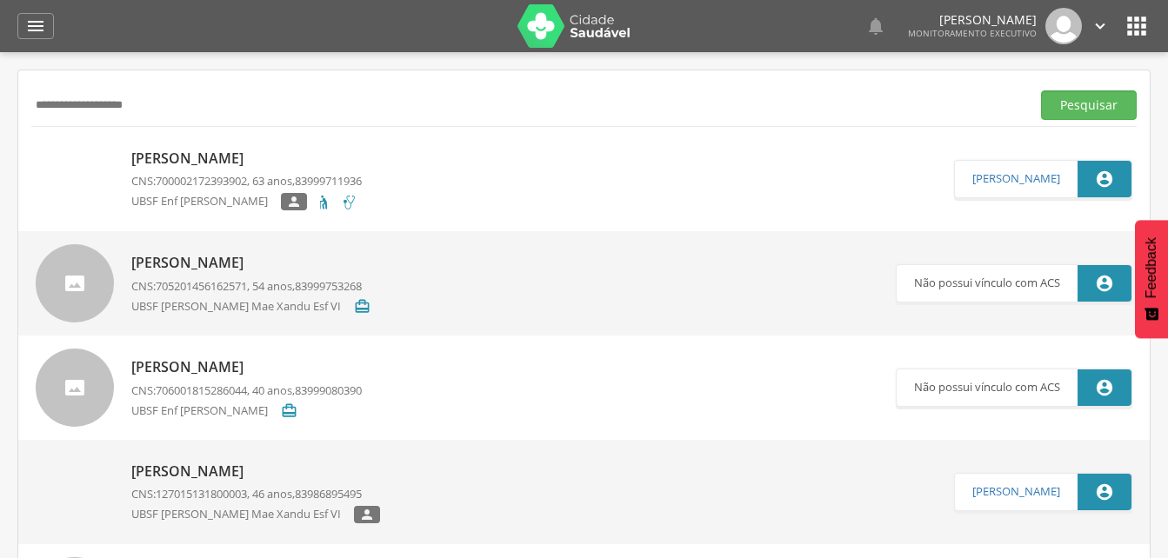
click at [209, 162] on p "[PERSON_NAME]" at bounding box center [246, 159] width 230 height 20
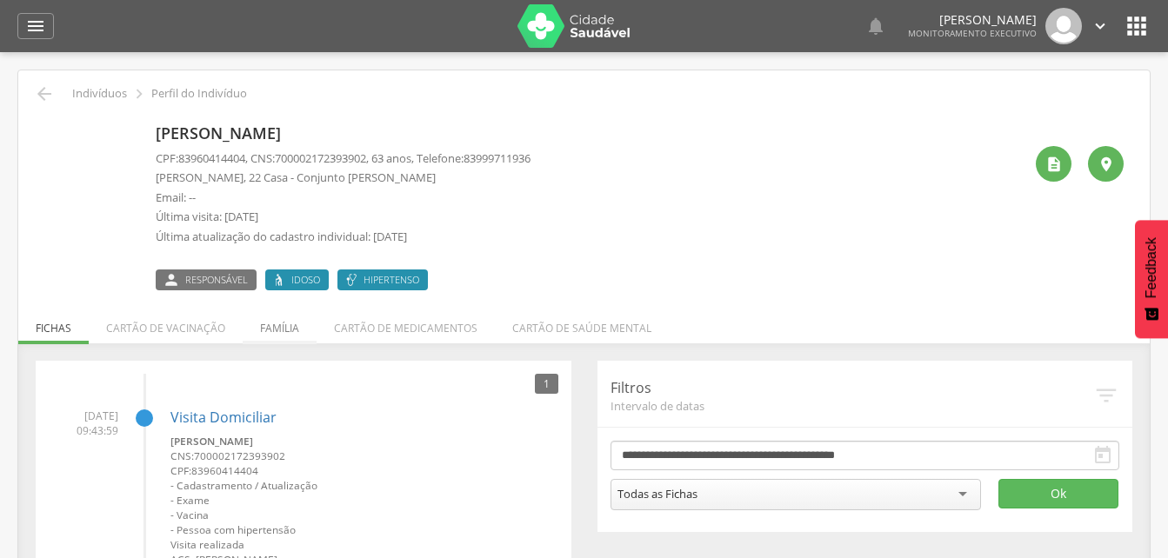
click at [282, 322] on li "Família" at bounding box center [280, 323] width 74 height 41
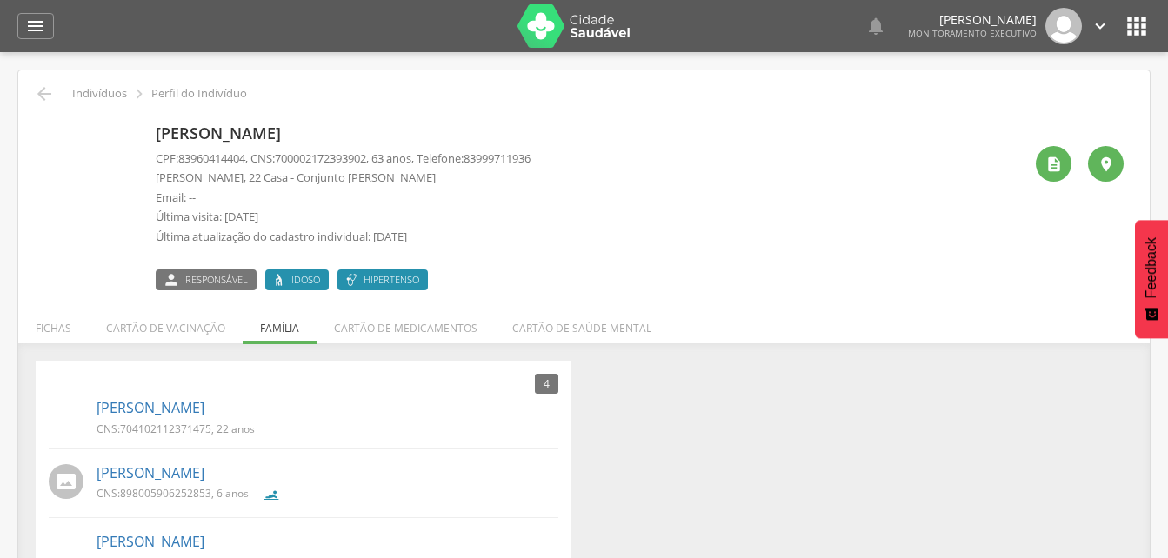
click at [405, 119] on div "[PERSON_NAME] CPF: 83960414404 , CNS: [PHONE_NUMBER] , 63 anos, Telefone: 83999…" at bounding box center [343, 203] width 375 height 173
click at [43, 31] on icon "" at bounding box center [35, 26] width 21 height 21
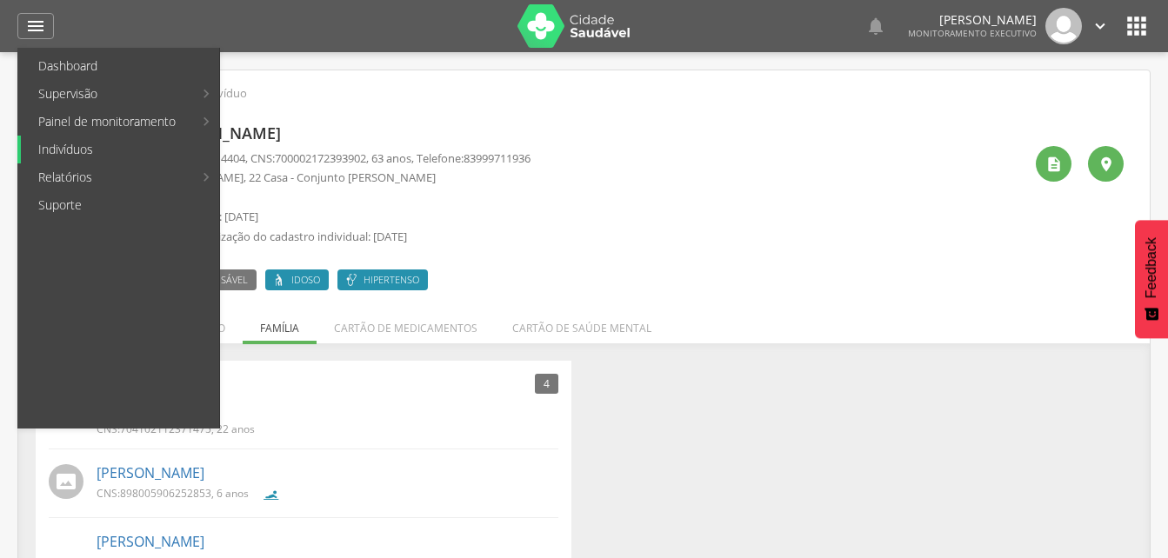
click at [69, 146] on link "Indivíduos" at bounding box center [120, 150] width 198 height 28
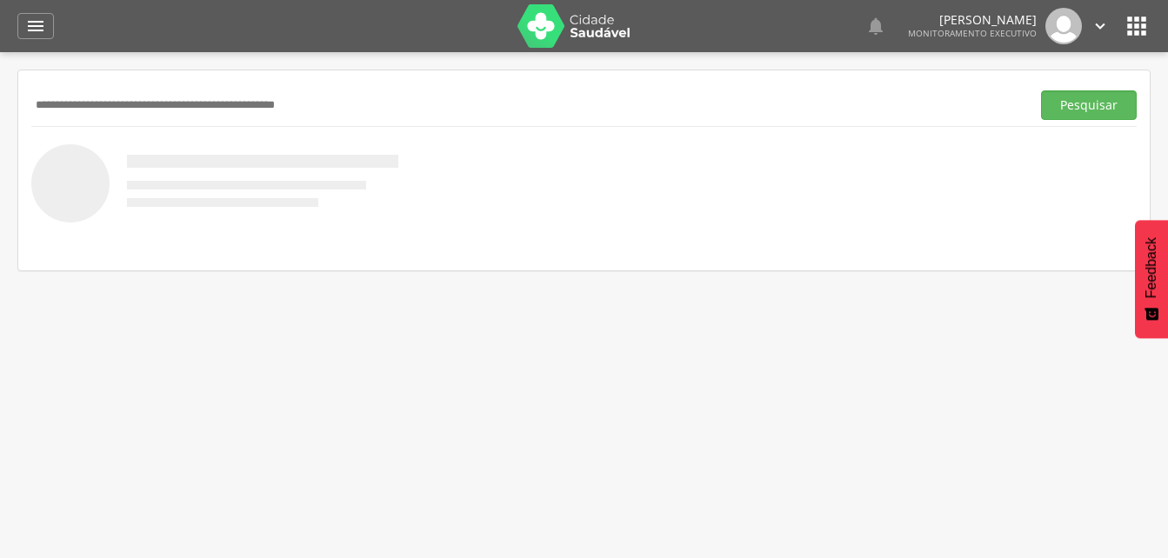
click at [70, 111] on input "text" at bounding box center [527, 105] width 992 height 30
click at [1089, 104] on button "Pesquisar" at bounding box center [1089, 105] width 96 height 30
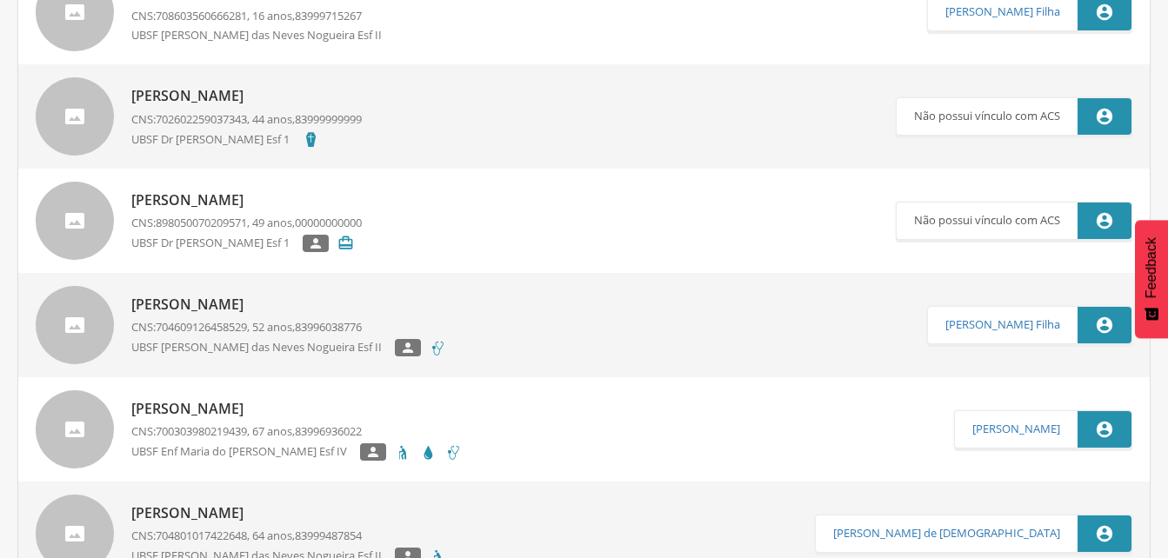
scroll to position [1217, 0]
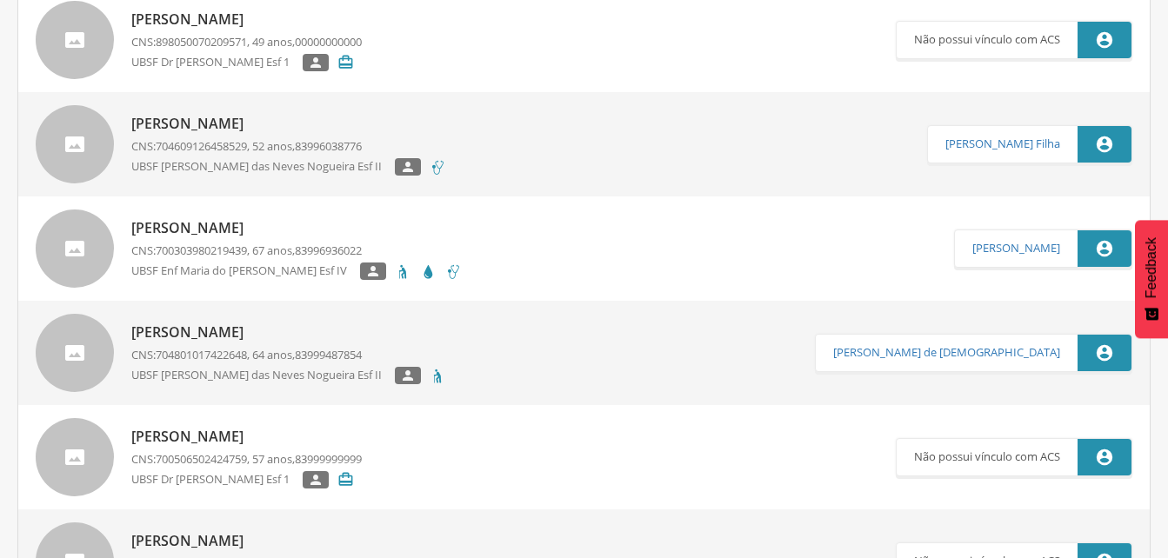
click at [306, 235] on p "[PERSON_NAME]" at bounding box center [296, 228] width 330 height 20
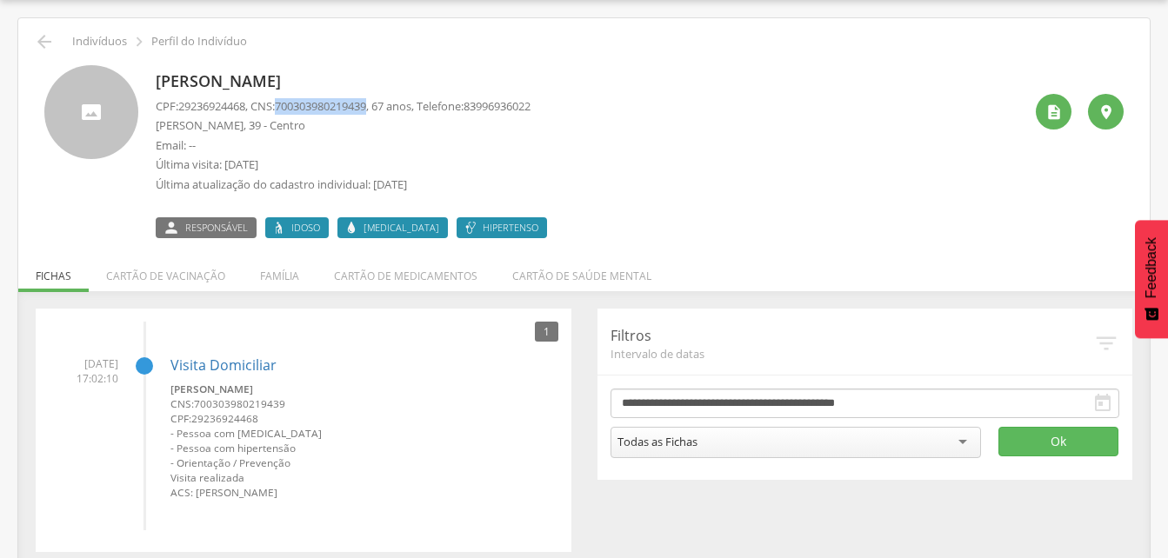
drag, startPoint x: 283, startPoint y: 104, endPoint x: 383, endPoint y: 105, distance: 100.8
click at [383, 105] on p "CPF: 29236924468 , CNS: [PHONE_NUMBER] , 67 anos, Telefone: [PHONE_NUMBER]" at bounding box center [343, 106] width 375 height 17
drag, startPoint x: 383, startPoint y: 105, endPoint x: 359, endPoint y: 105, distance: 24.3
click at [472, 70] on p "[PERSON_NAME]" at bounding box center [356, 81] width 400 height 23
click at [49, 40] on icon "" at bounding box center [44, 41] width 21 height 21
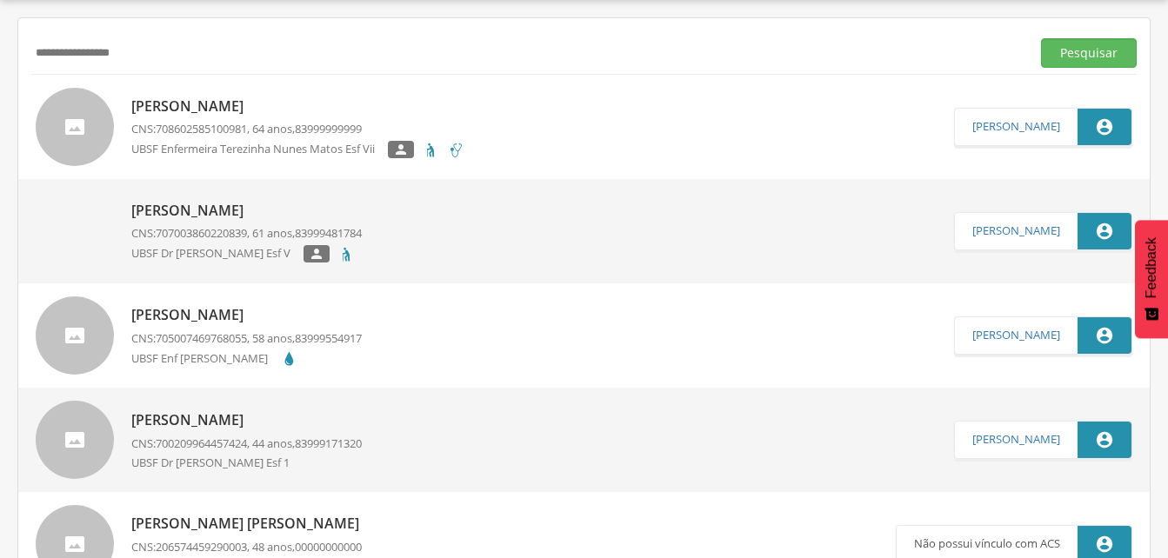
click at [172, 48] on input "**********" at bounding box center [527, 53] width 992 height 30
type input "*"
click at [1056, 48] on button "Pesquisar" at bounding box center [1089, 53] width 96 height 30
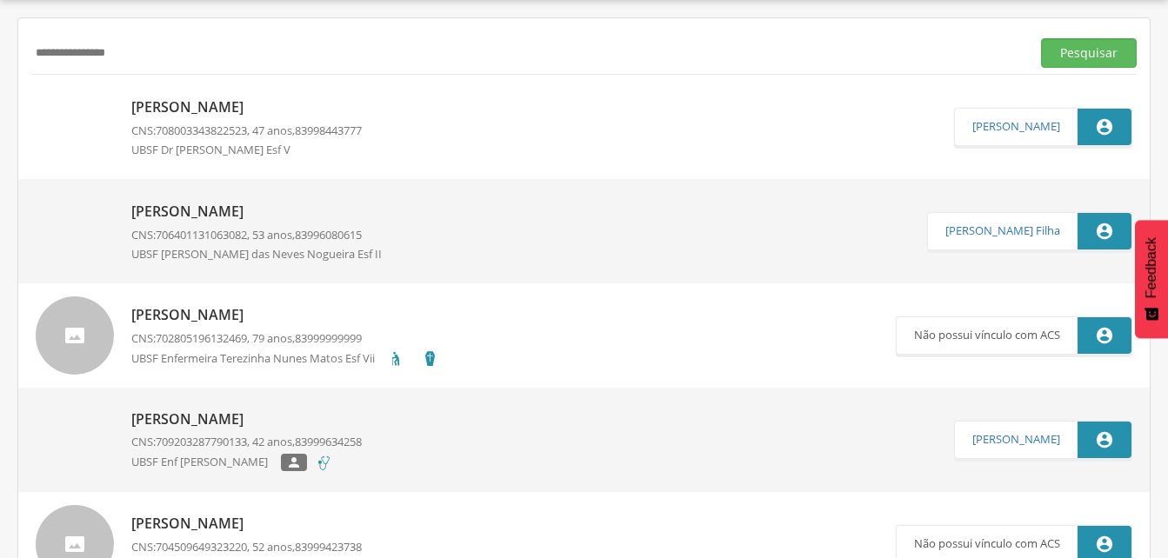
click at [220, 108] on p "[PERSON_NAME]" at bounding box center [246, 107] width 230 height 20
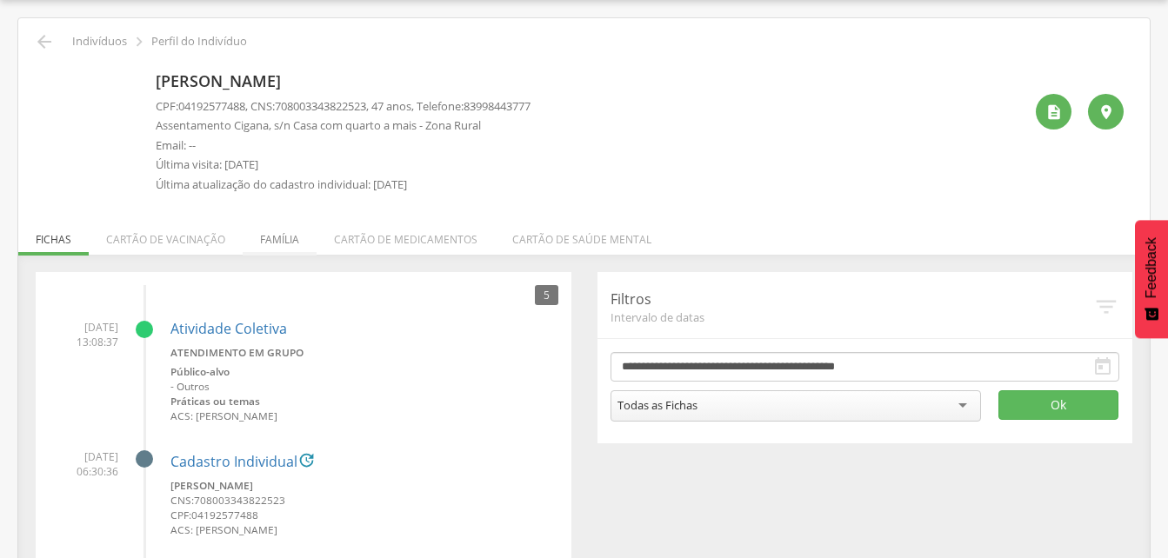
click at [264, 241] on li "Família" at bounding box center [280, 235] width 74 height 41
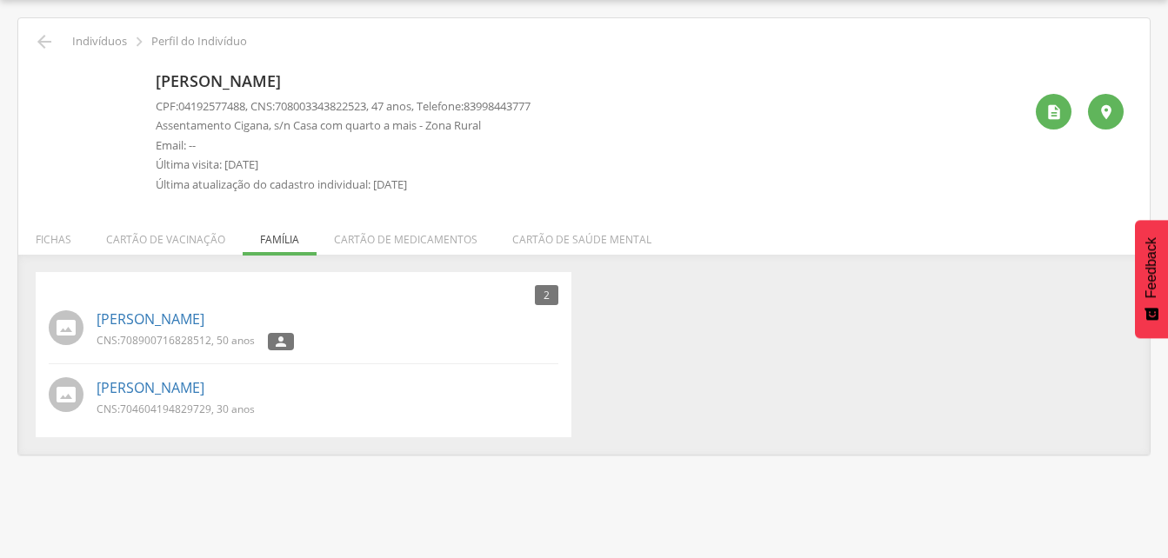
click at [44, 75] on img at bounding box center [44, 75] width 0 height 0
click at [143, 115] on div "[PERSON_NAME] CPF: 04192577488 , CNS: [PHONE_NUMBER] , 47 anos, Telefone: 83998…" at bounding box center [583, 133] width 1079 height 136
click at [233, 86] on p "[PERSON_NAME]" at bounding box center [343, 81] width 375 height 23
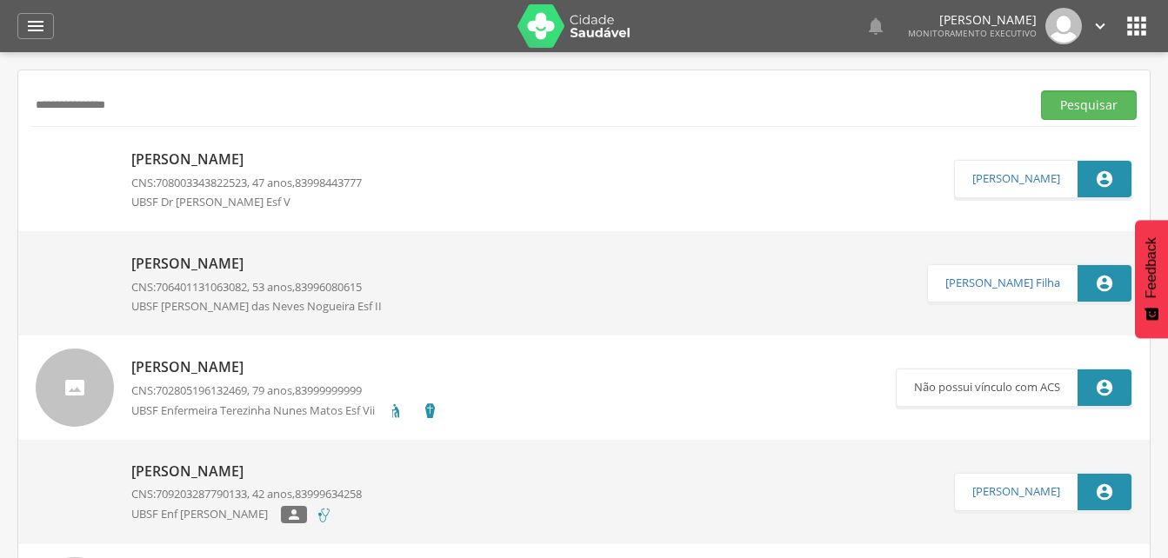
click at [165, 100] on input "**********" at bounding box center [527, 105] width 992 height 30
type input "*"
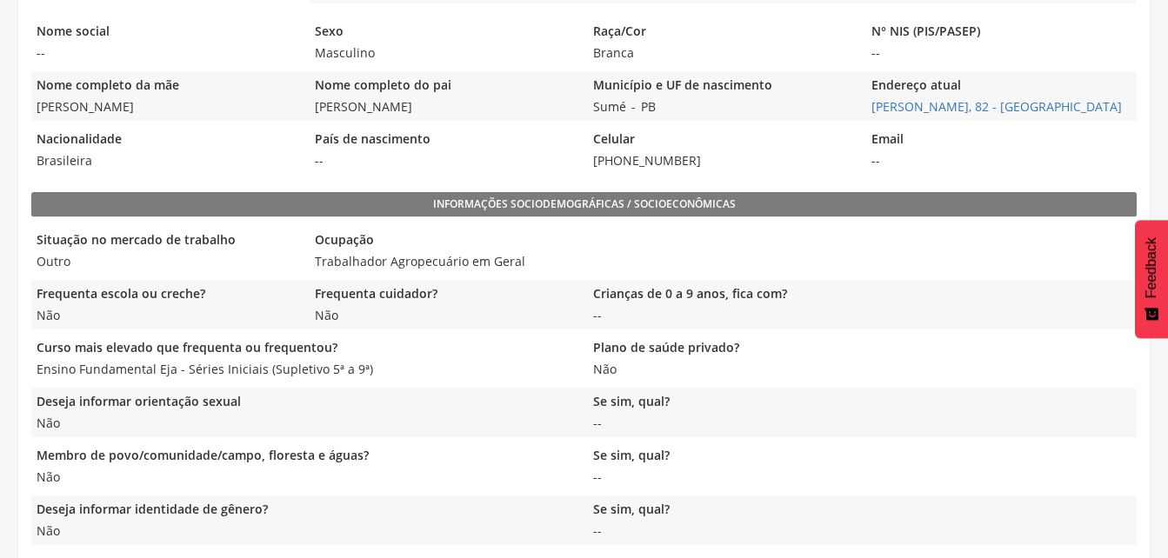
scroll to position [685, 0]
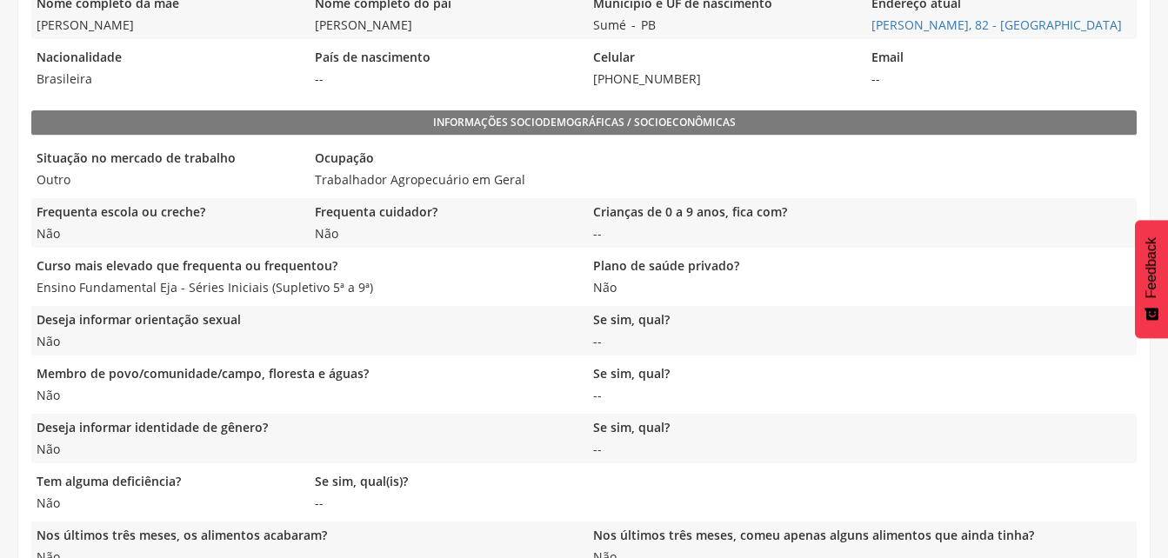
drag, startPoint x: 309, startPoint y: 20, endPoint x: 459, endPoint y: 30, distance: 150.7
click at [459, 30] on span "Vanklim de Sousa Batista" at bounding box center [443, 25] width 269 height 17
drag, startPoint x: 459, startPoint y: 30, endPoint x: 429, endPoint y: 21, distance: 31.6
copy span "Vanklim de Sousa Batista"
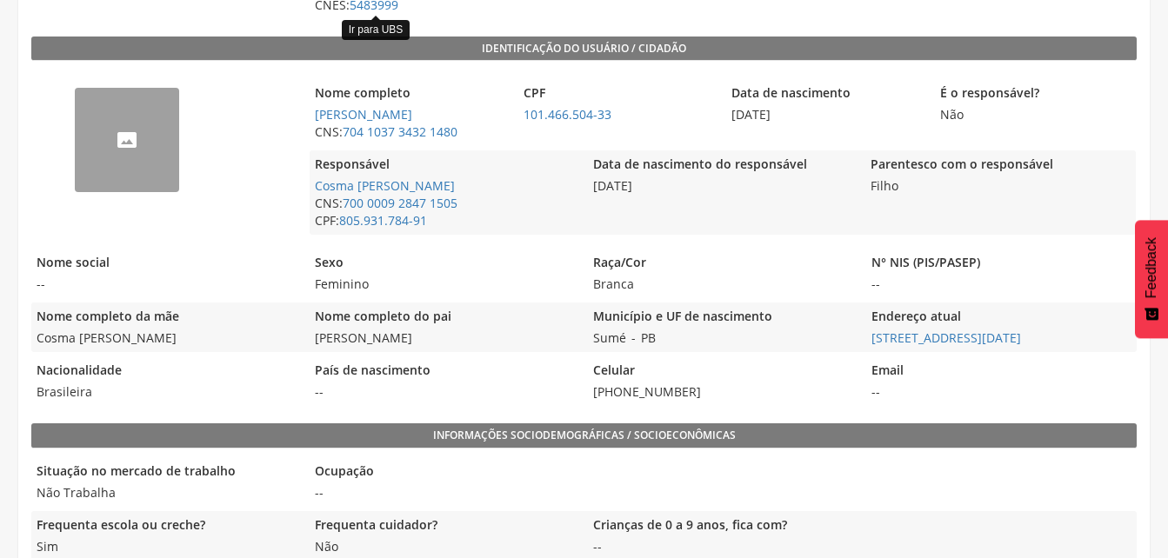
scroll to position [216, 0]
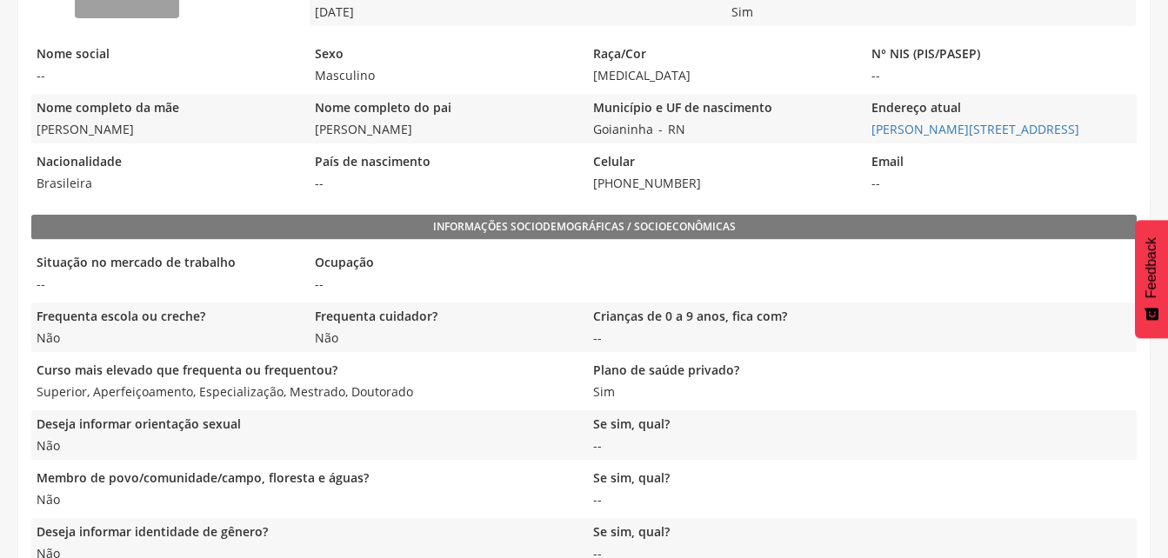
scroll to position [541, 0]
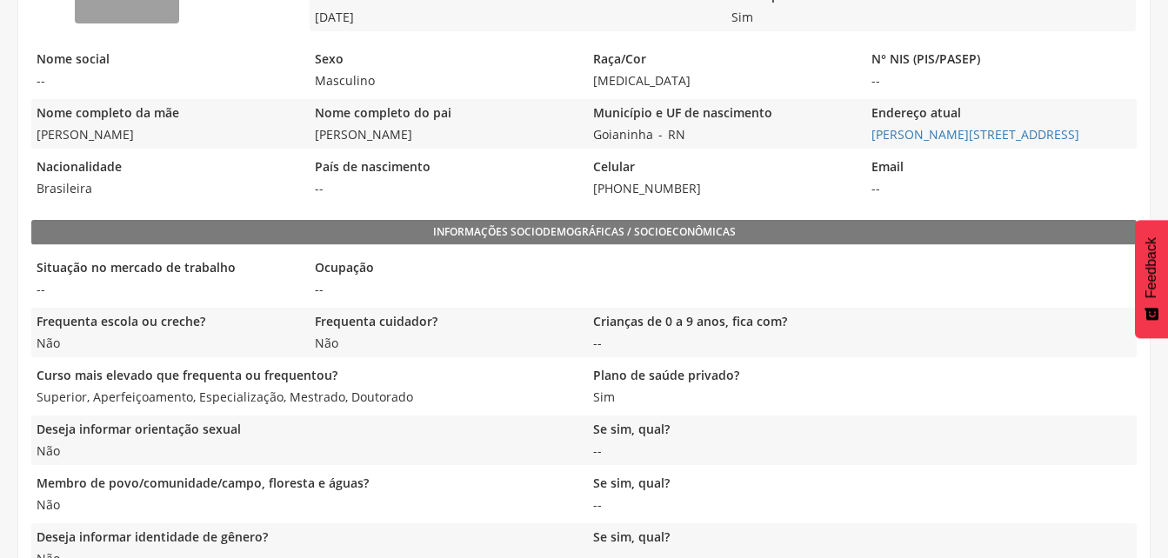
drag, startPoint x: 309, startPoint y: 130, endPoint x: 536, endPoint y: 141, distance: 227.1
click at [536, 141] on span "Luiz Goberto do Nascimento Goncalves" at bounding box center [443, 134] width 269 height 17
drag, startPoint x: 536, startPoint y: 141, endPoint x: 496, endPoint y: 136, distance: 39.4
copy span "Luiz Goberto do Nascimento Goncalves"
